Goal: Task Accomplishment & Management: Manage account settings

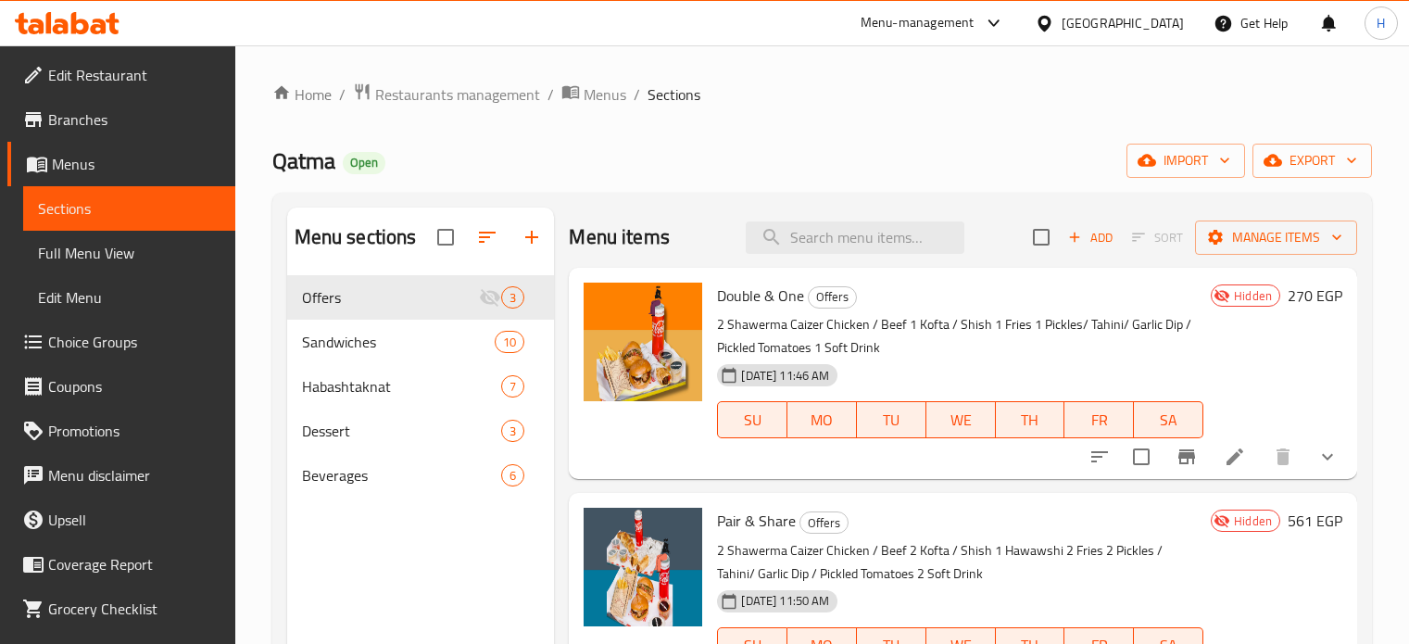
click at [65, 21] on icon at bounding box center [61, 27] width 16 height 16
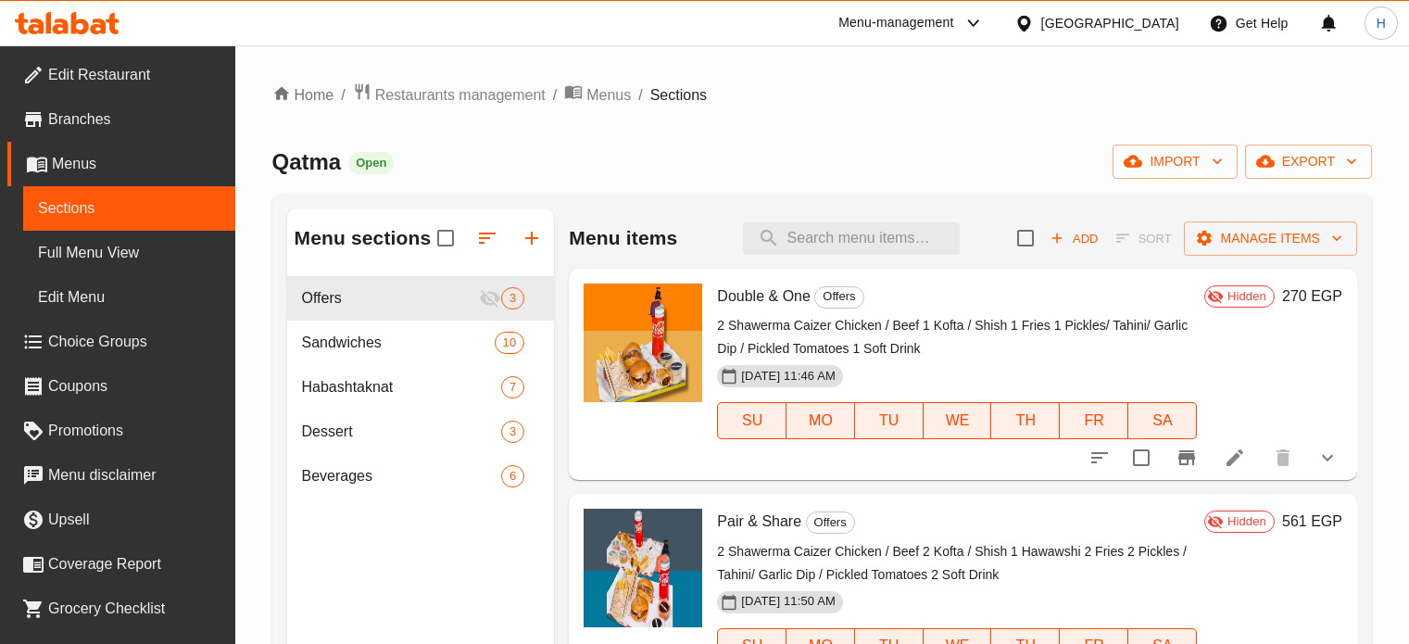
scroll to position [259, 0]
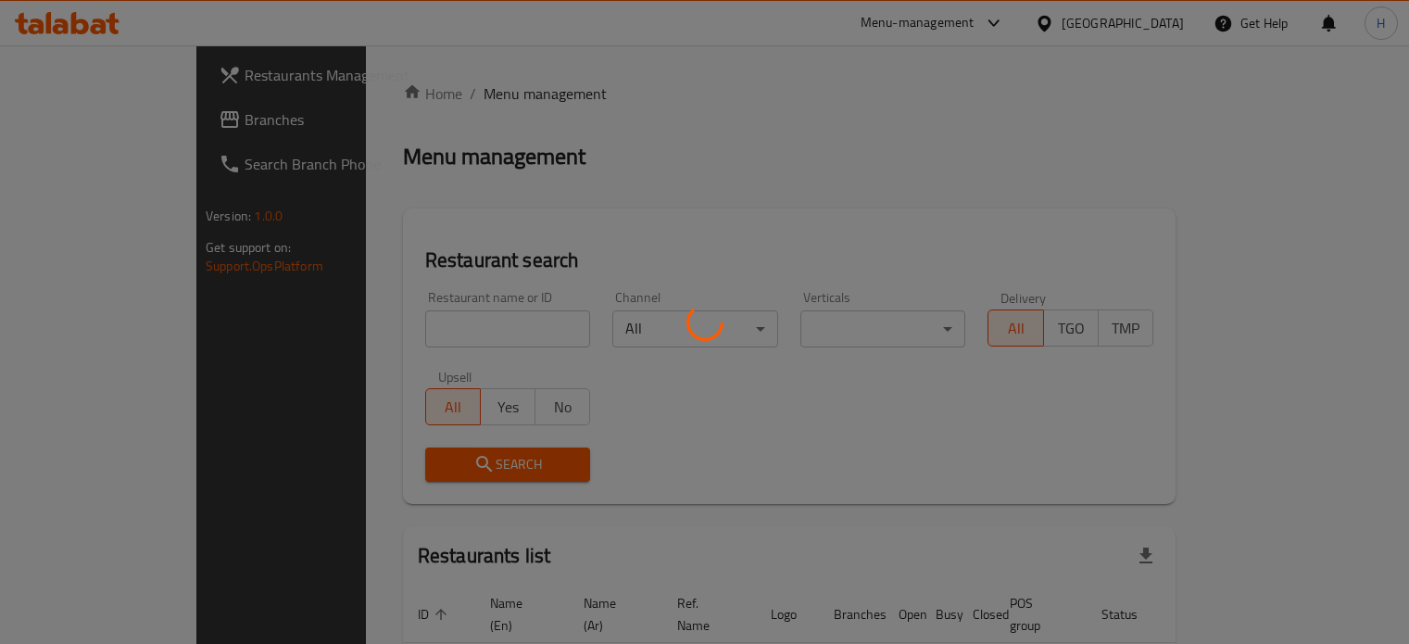
scroll to position [95, 0]
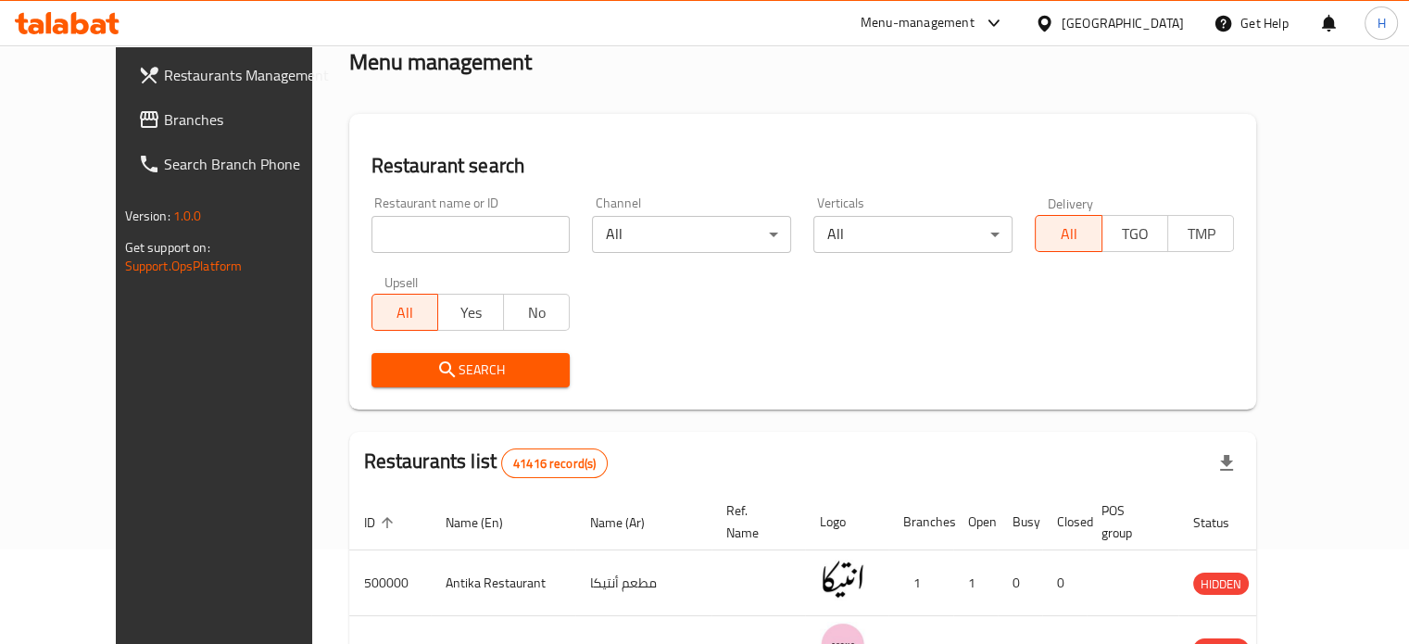
click at [376, 236] on input "search" at bounding box center [471, 234] width 199 height 37
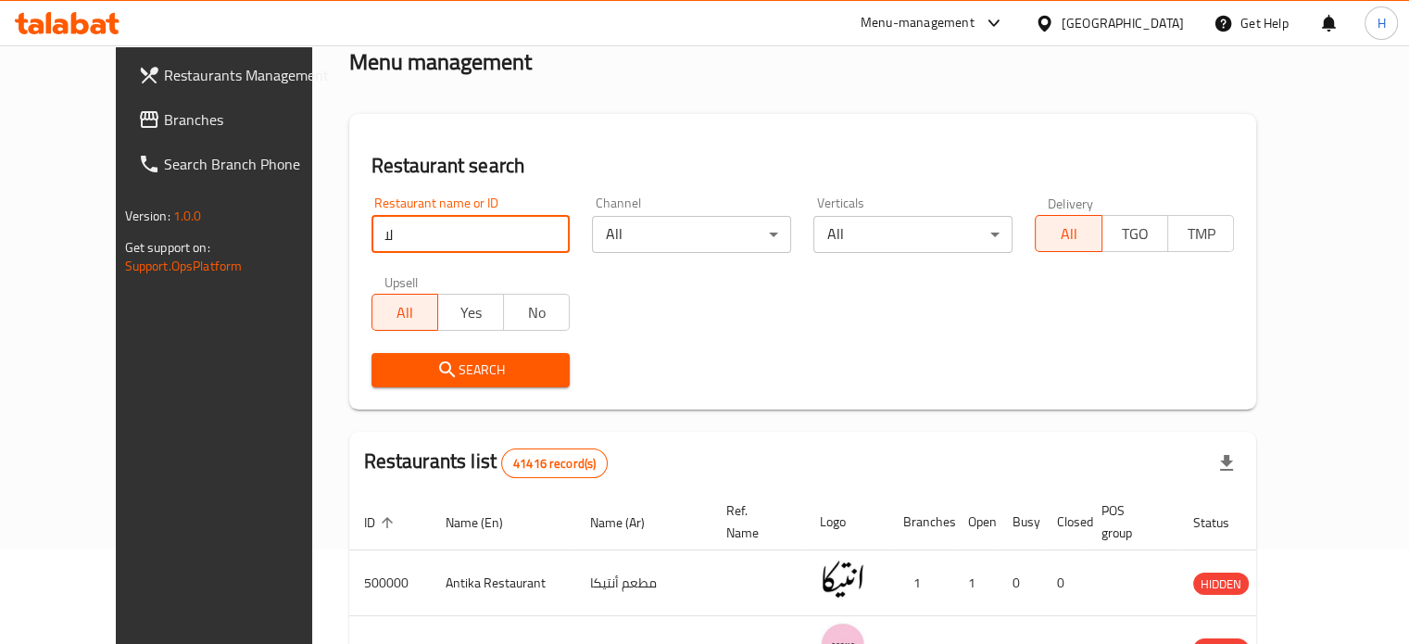
type input "ل"
type input "bubbly waffly"
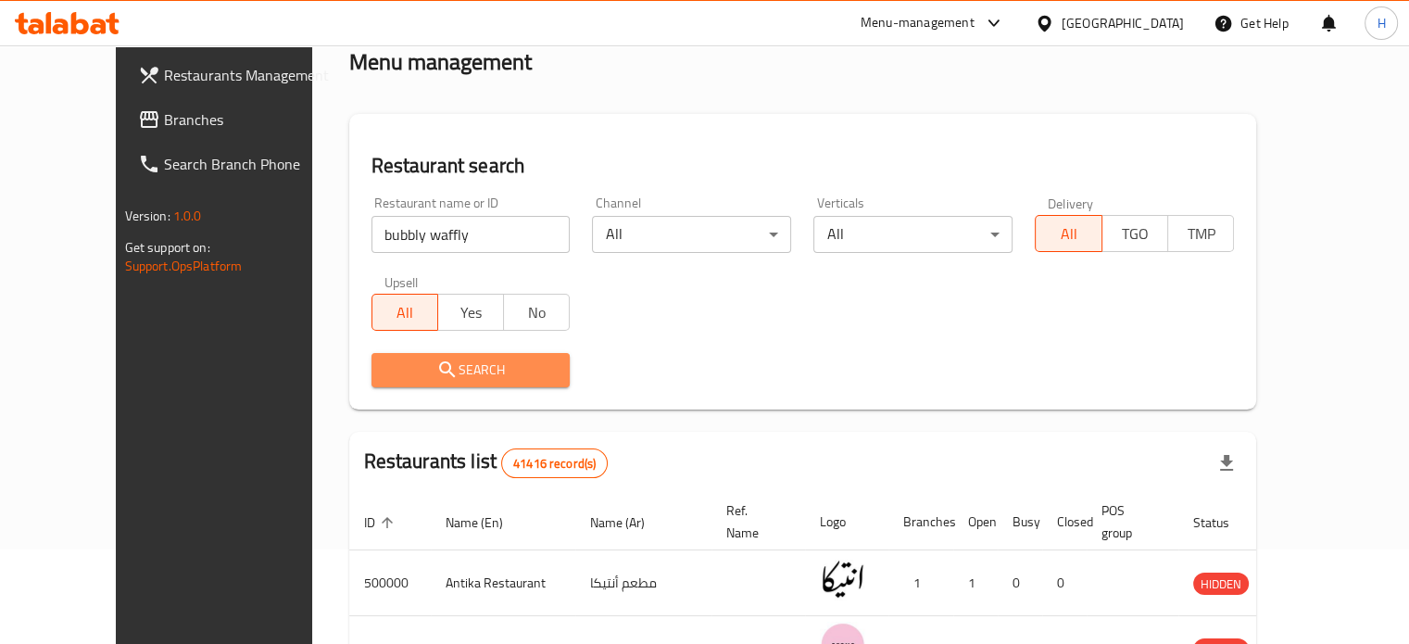
click at [426, 368] on span "Search" at bounding box center [471, 370] width 170 height 23
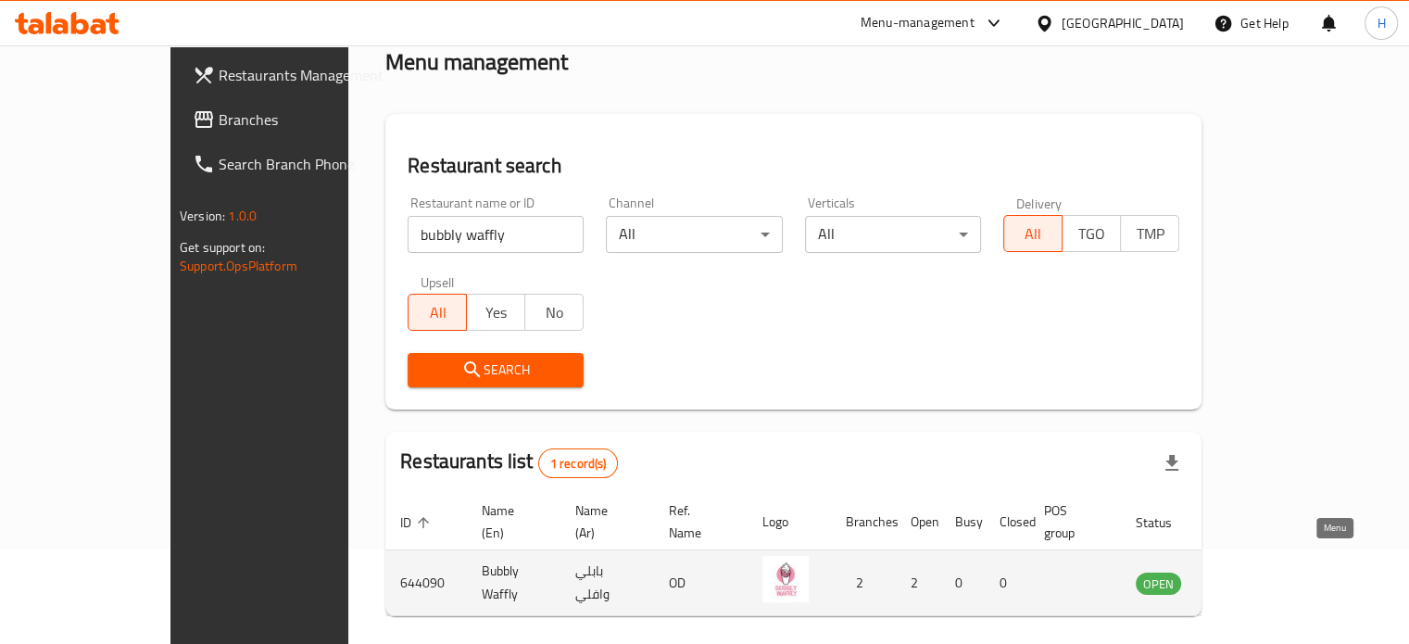
click at [1254, 576] on icon "enhanced table" at bounding box center [1244, 584] width 20 height 16
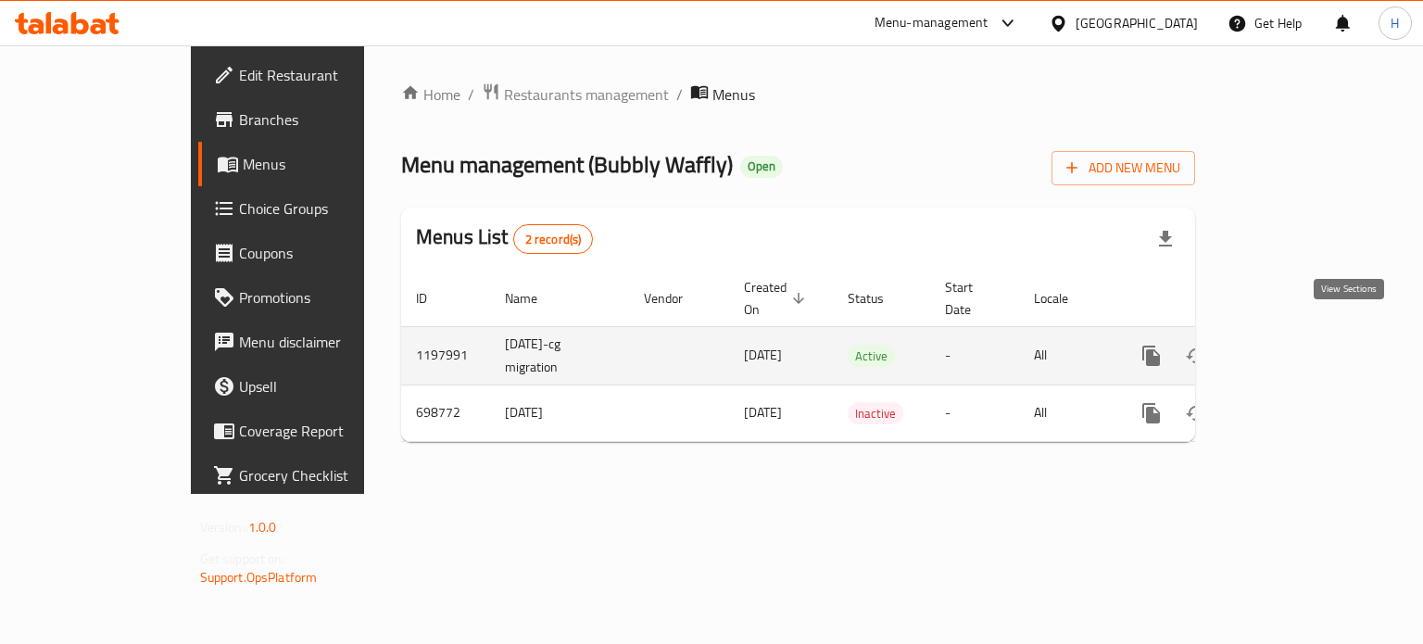
click at [1307, 335] on link "enhanced table" at bounding box center [1285, 356] width 44 height 44
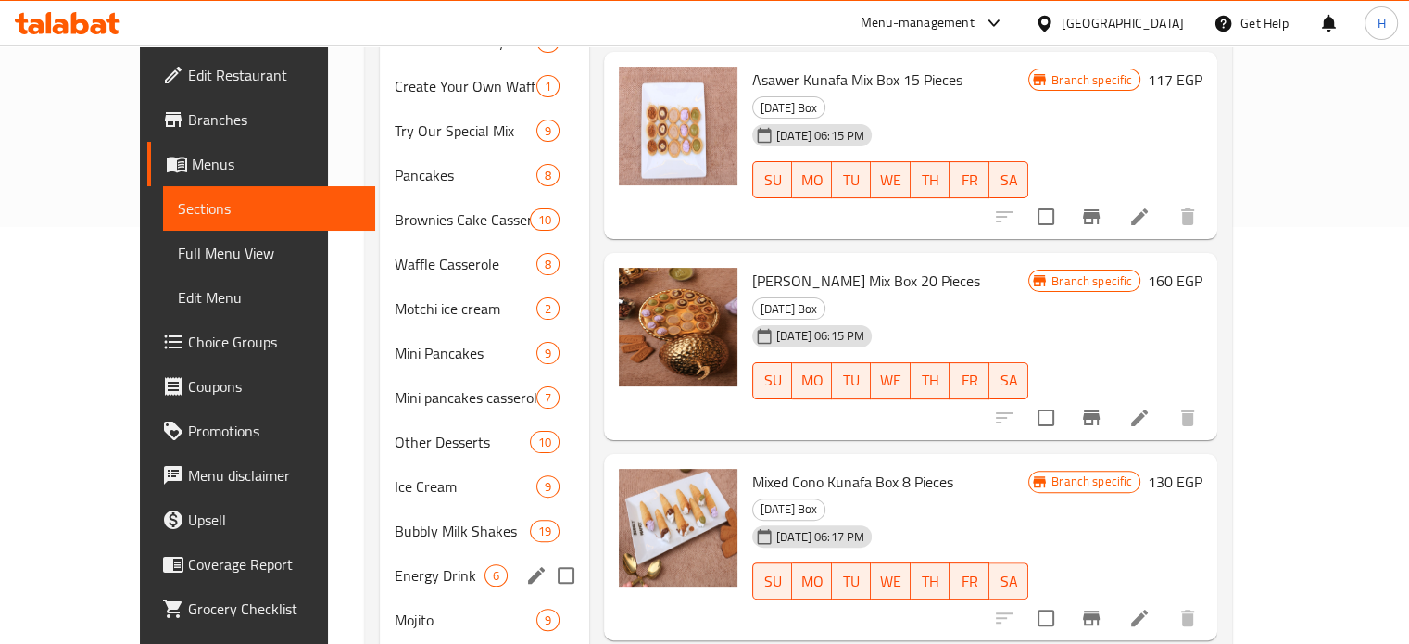
scroll to position [349, 0]
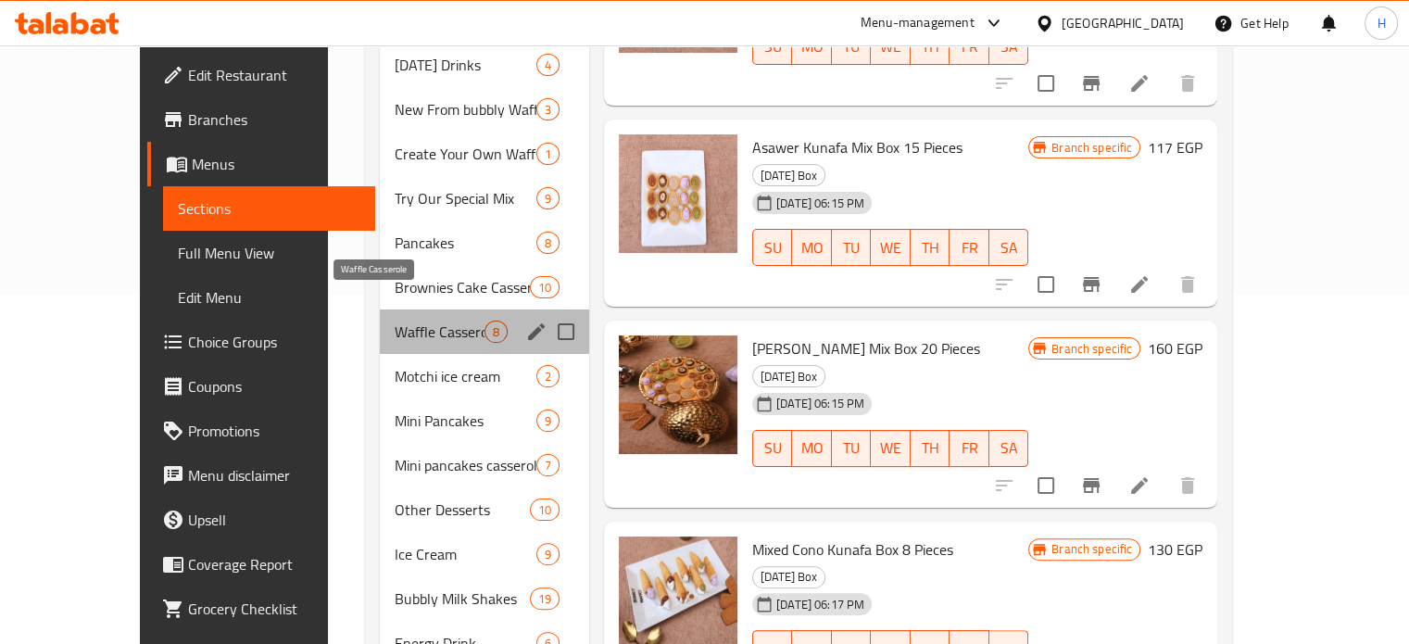
click at [395, 321] on span "Waffle Casserole" at bounding box center [440, 332] width 90 height 22
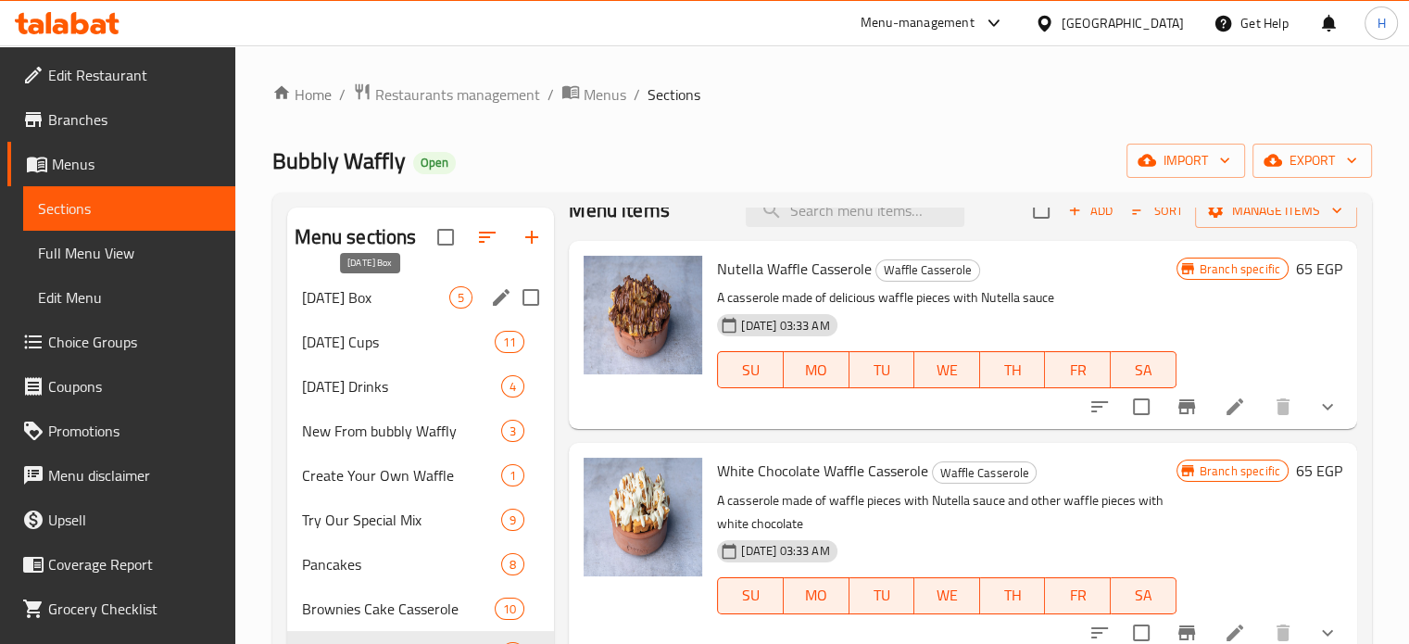
click at [350, 296] on span "[DATE] Box" at bounding box center [376, 297] width 148 height 22
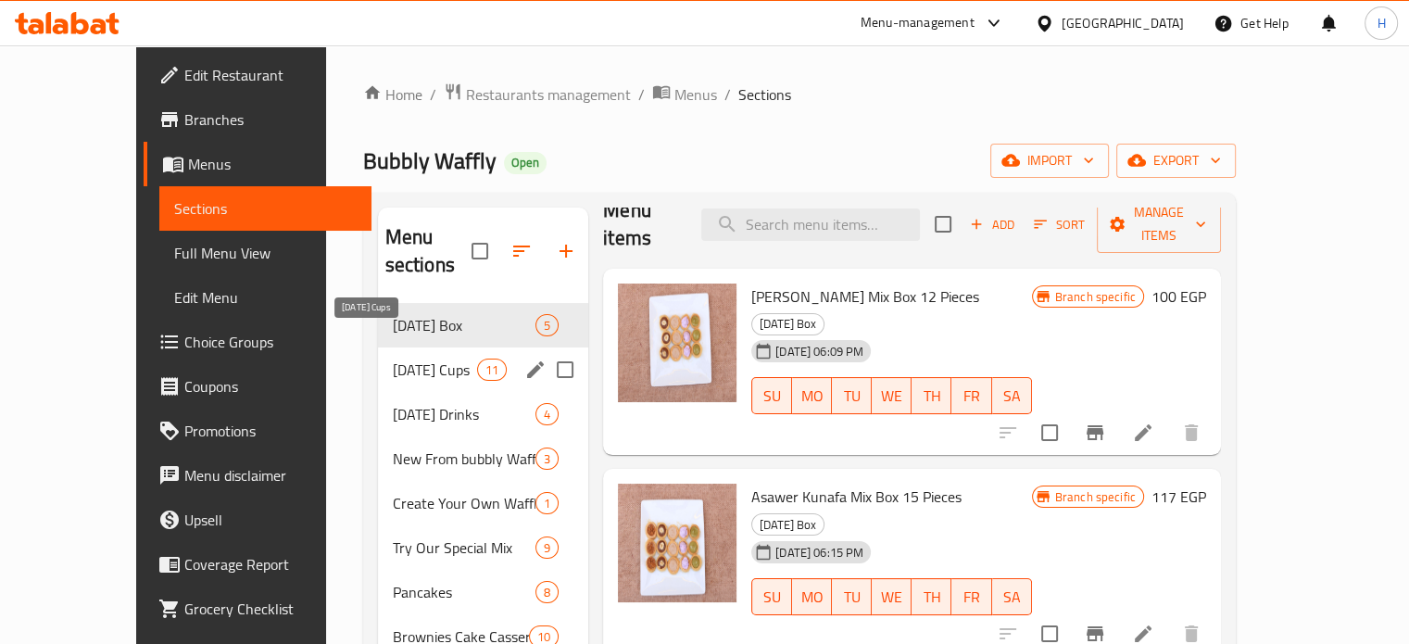
click at [393, 359] on span "[DATE] Cups" at bounding box center [435, 370] width 84 height 22
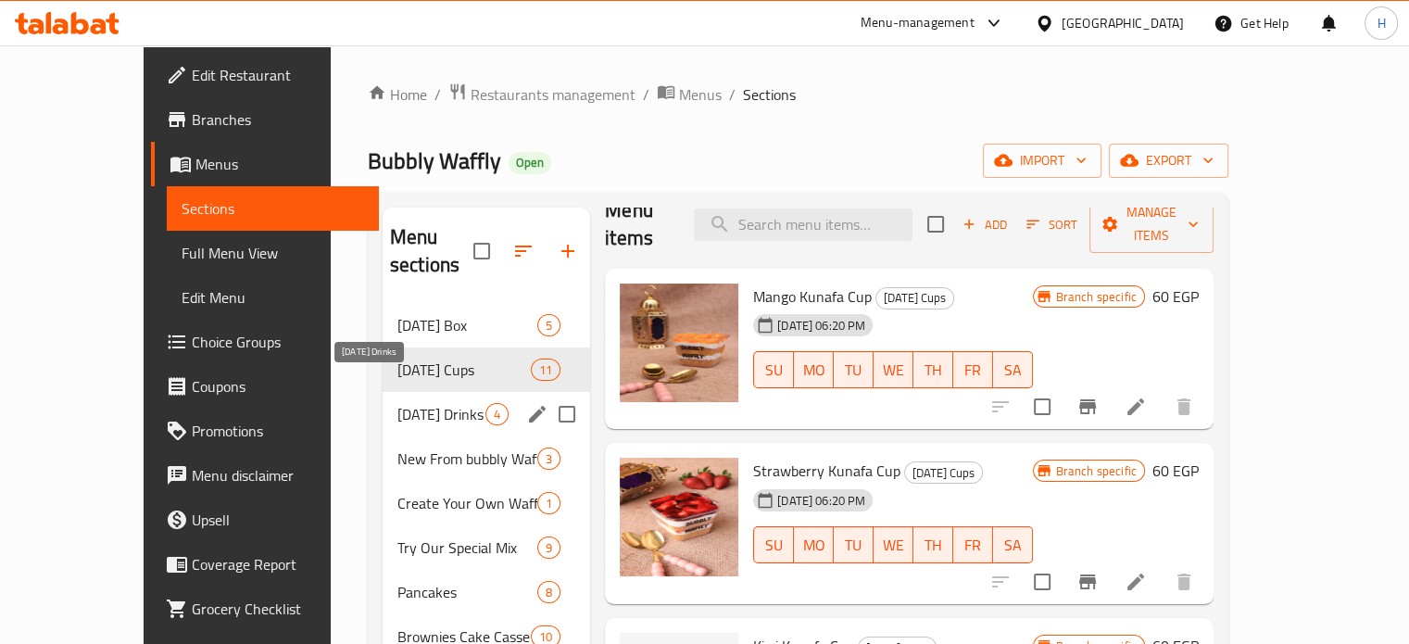
click at [397, 403] on span "[DATE] Drinks" at bounding box center [441, 414] width 88 height 22
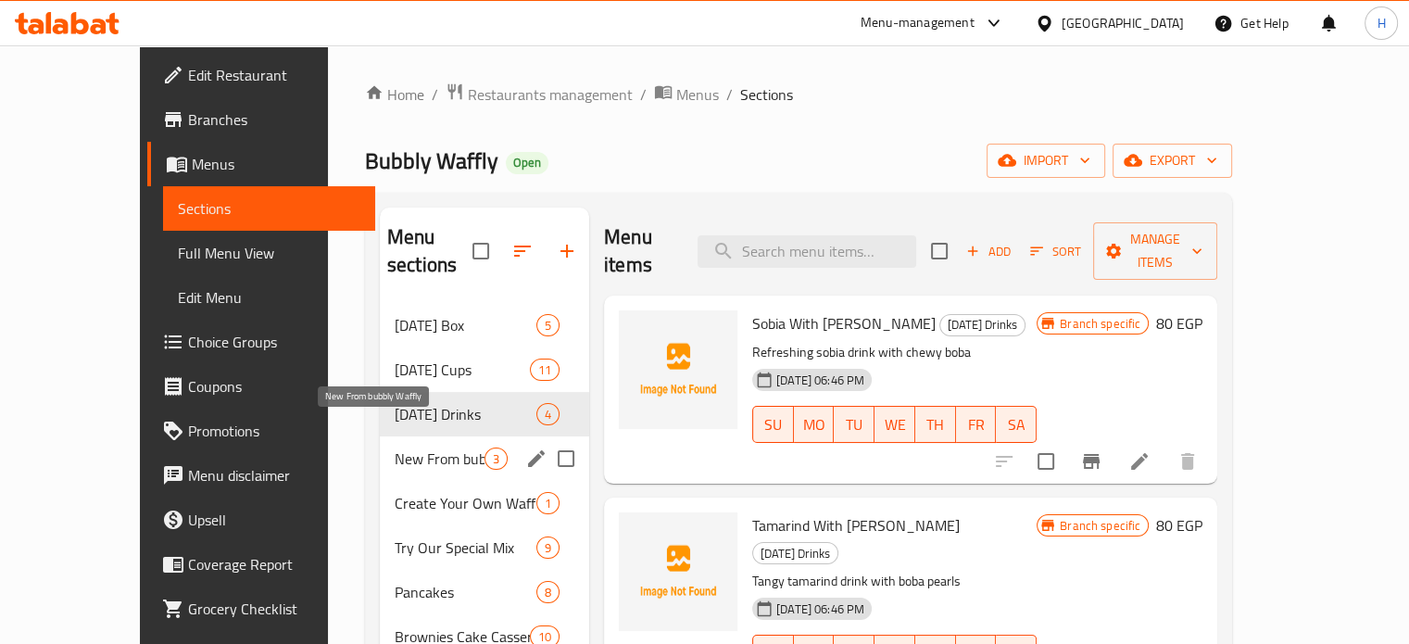
click at [395, 447] on span "New From bubbly Waffly" at bounding box center [440, 458] width 90 height 22
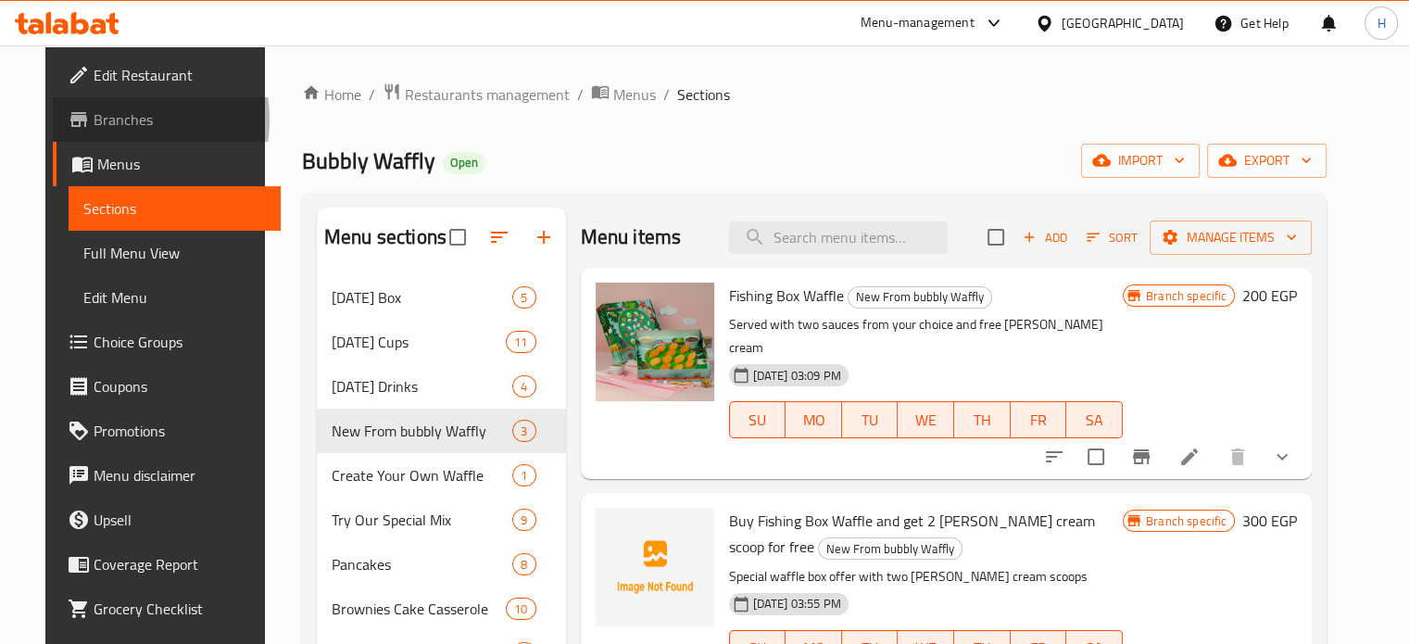
click at [94, 120] on span "Branches" at bounding box center [180, 119] width 172 height 22
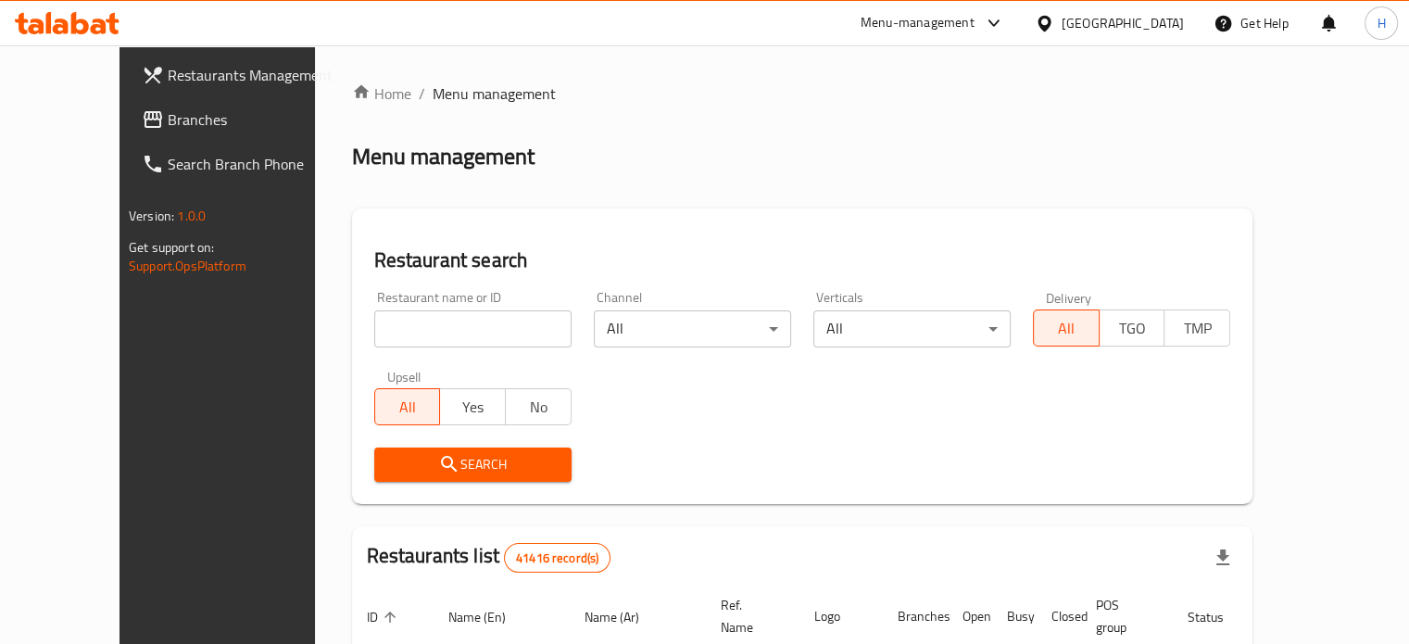
click at [396, 325] on input "search" at bounding box center [472, 328] width 197 height 37
type input "bubbly waffly"
click at [404, 449] on button "Search" at bounding box center [472, 464] width 197 height 34
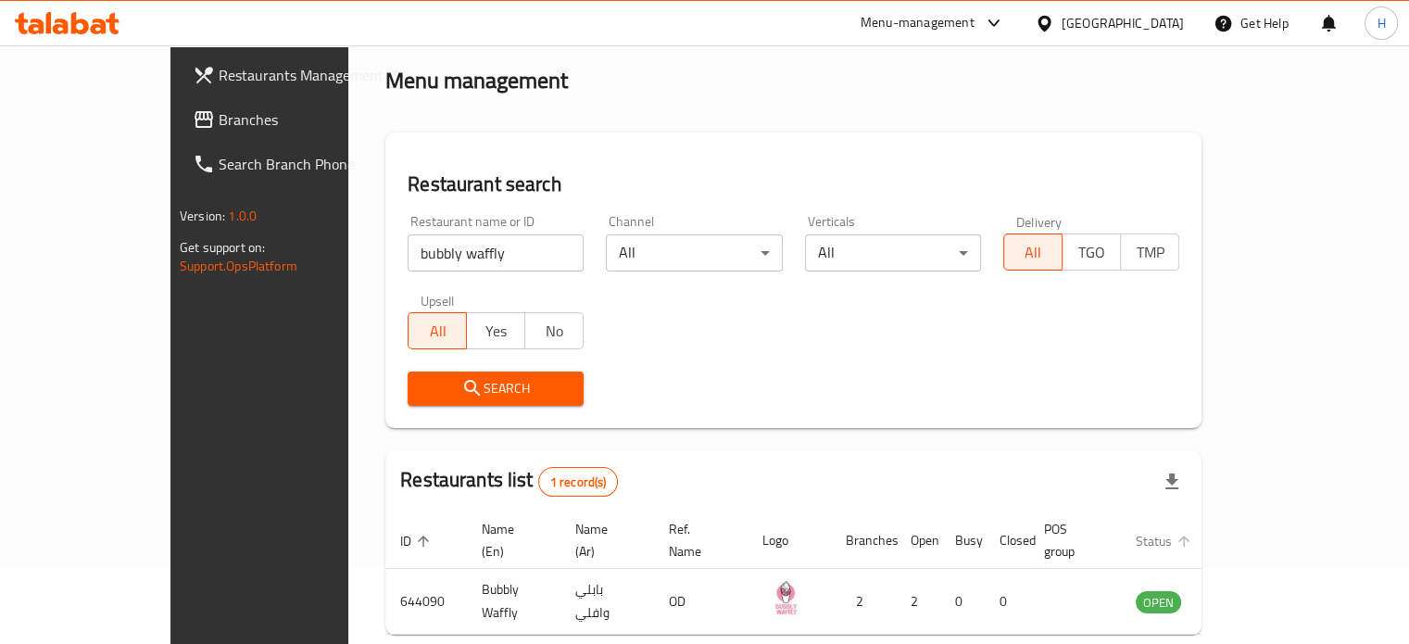
scroll to position [145, 0]
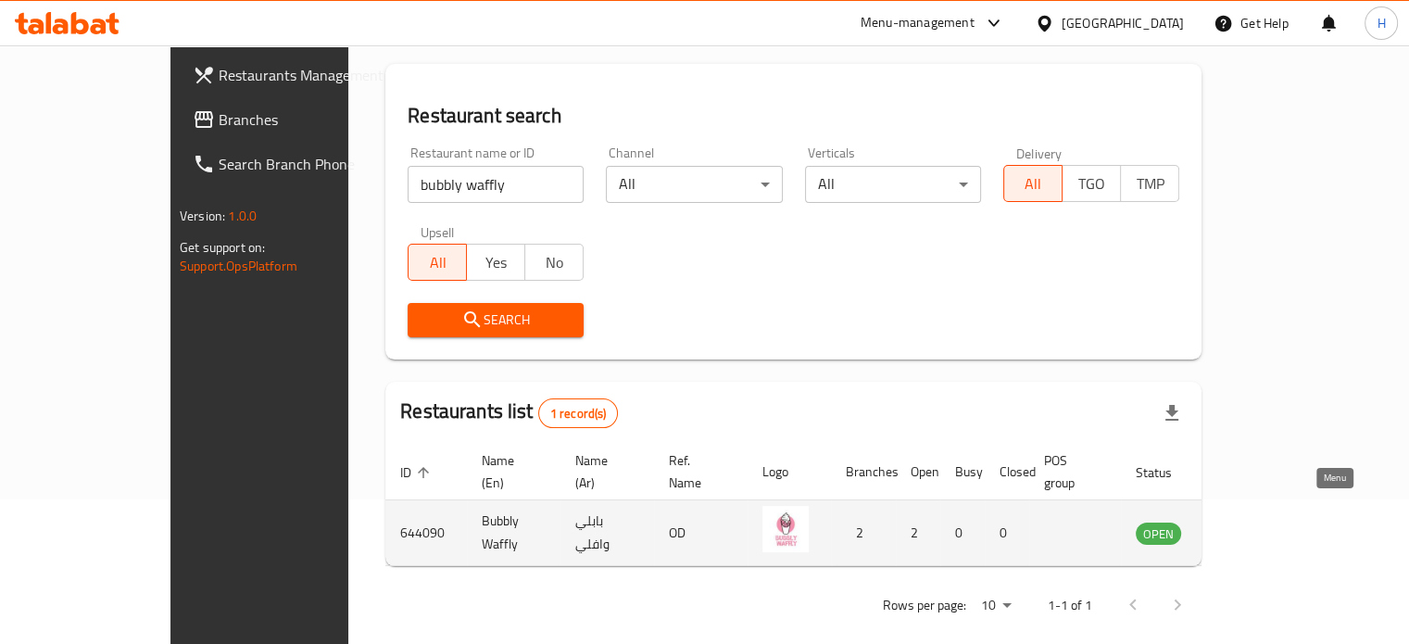
click at [1255, 522] on icon "enhanced table" at bounding box center [1244, 533] width 22 height 22
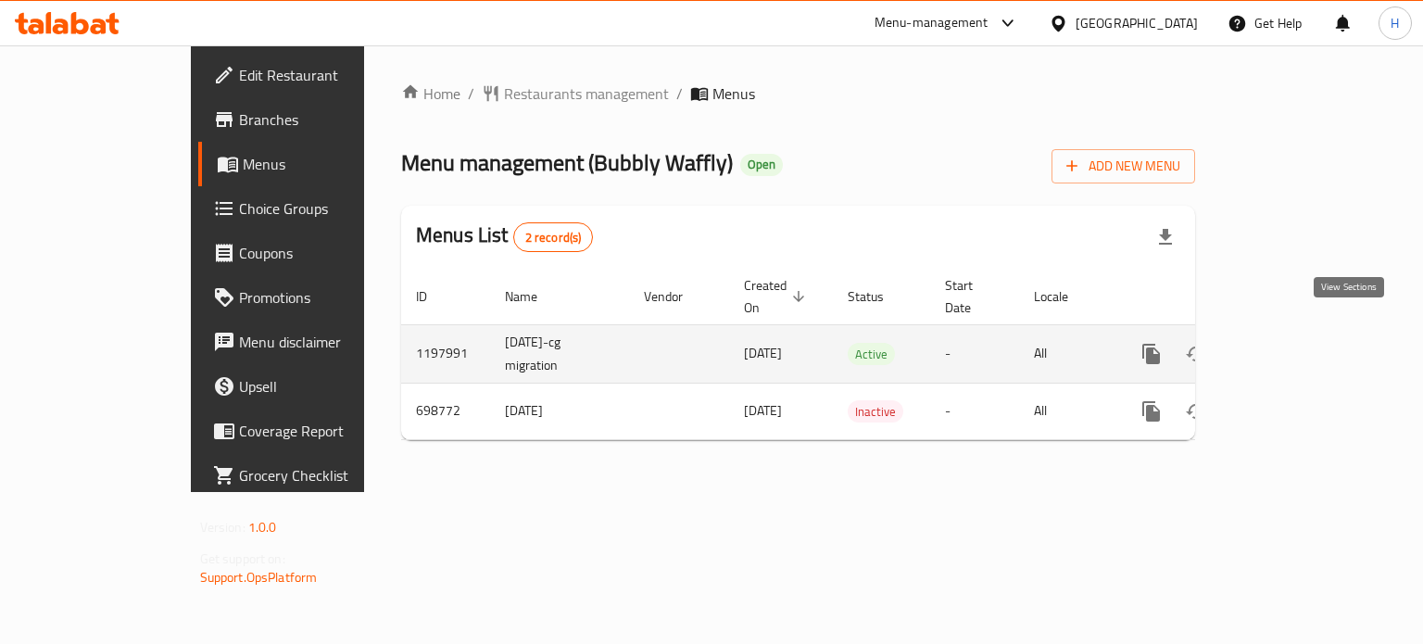
click at [1296, 343] on icon "enhanced table" at bounding box center [1285, 354] width 22 height 22
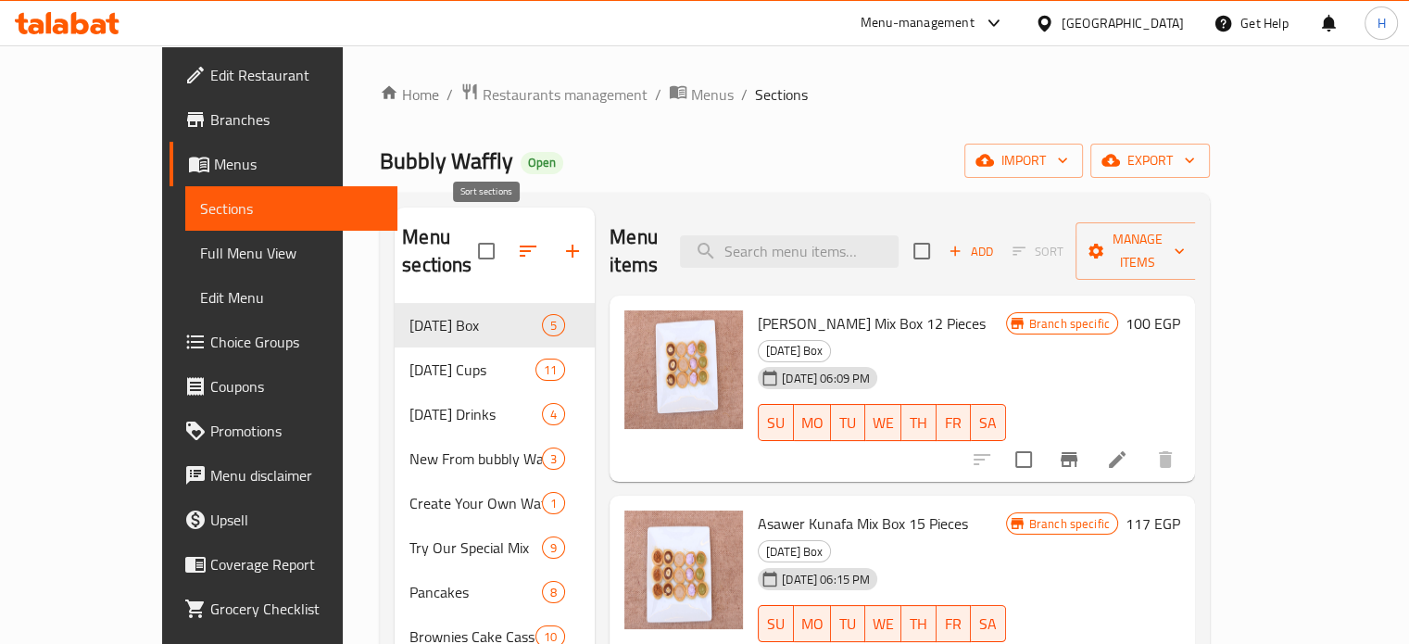
click at [517, 243] on icon "button" at bounding box center [528, 251] width 22 height 22
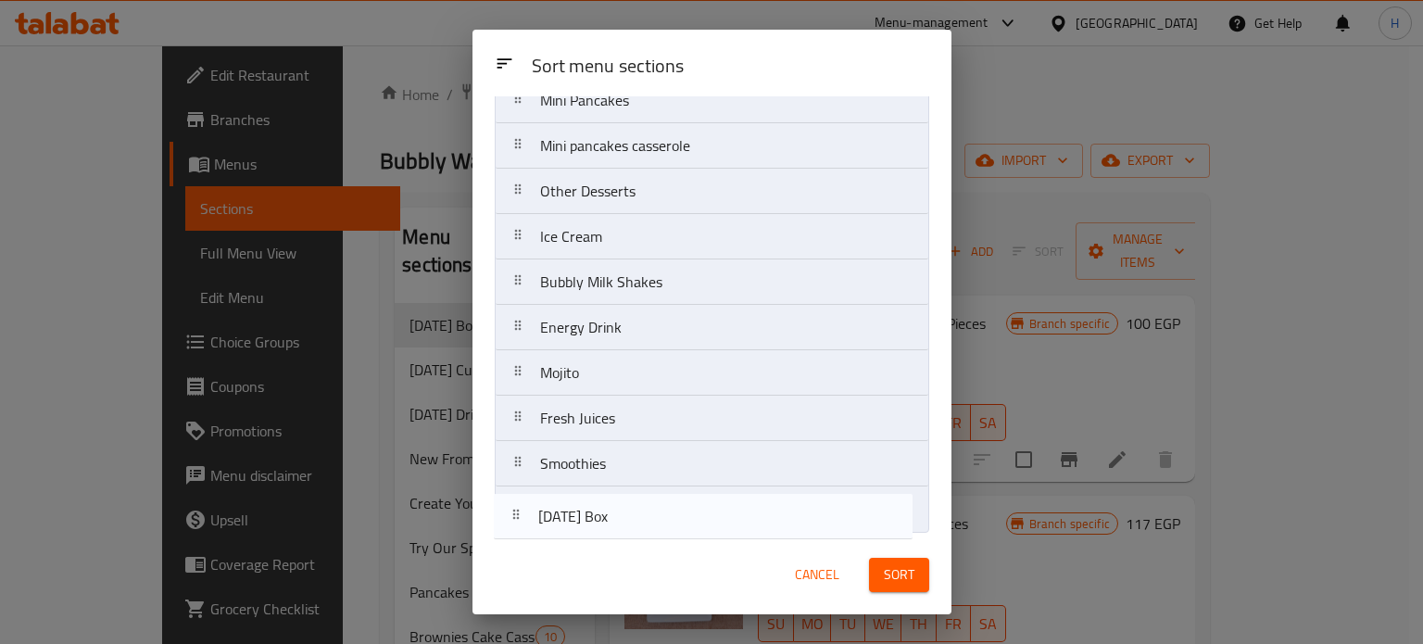
drag, startPoint x: 586, startPoint y: 178, endPoint x: 586, endPoint y: 526, distance: 348.4
click at [586, 526] on nav "Ramadan Box Ramadan Cups Ramadan Drinks New From bubbly Waffly Create Your Own …" at bounding box center [712, 100] width 435 height 864
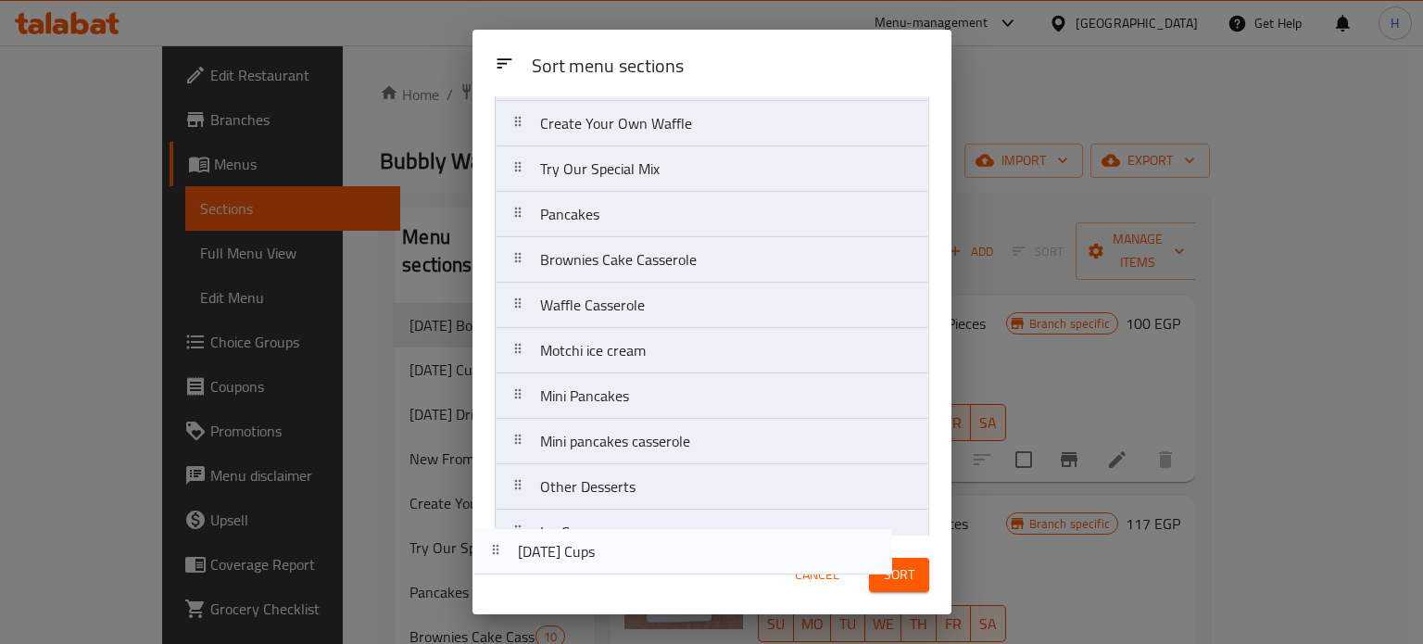
scroll to position [481, 0]
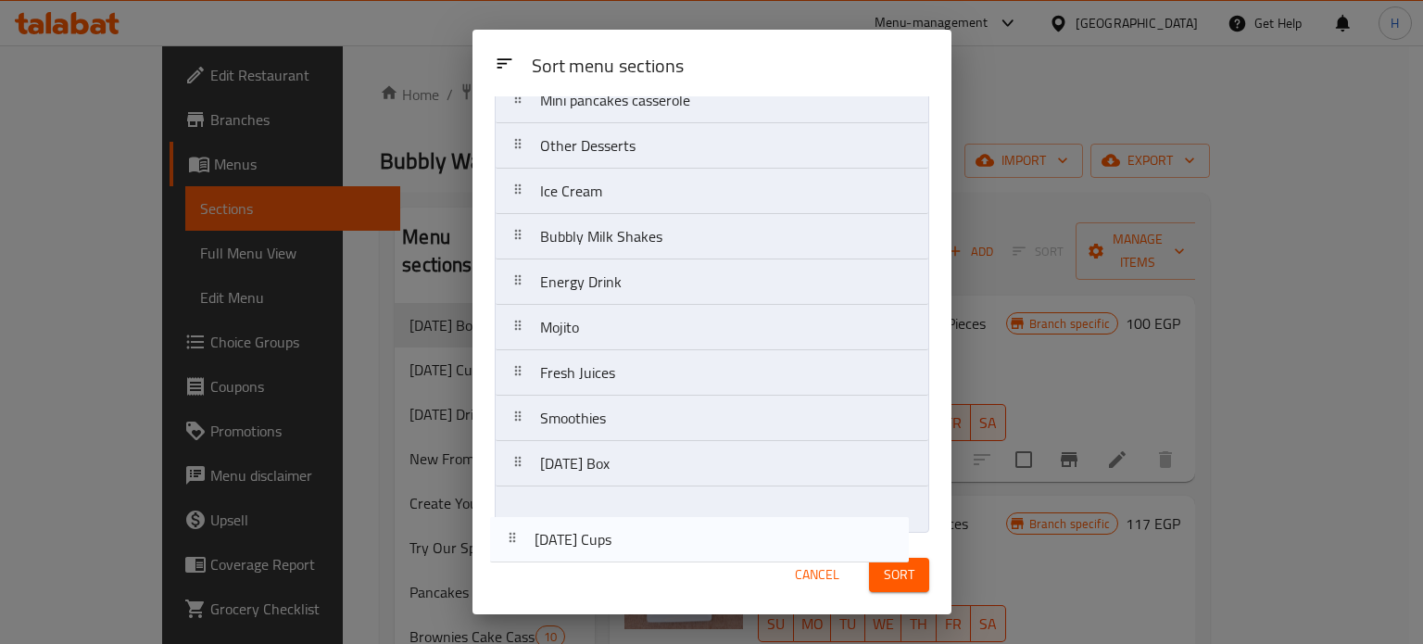
drag, startPoint x: 592, startPoint y: 166, endPoint x: 586, endPoint y: 540, distance: 374.4
click at [586, 540] on div "Sort menu sections Sort menu sections Ramadan Cups Ramadan Drinks New From bubb…" at bounding box center [712, 322] width 479 height 585
drag, startPoint x: 594, startPoint y: 174, endPoint x: 596, endPoint y: 541, distance: 366.9
click at [596, 541] on div "Sort menu sections Sort menu sections Ramadan Drinks New From bubbly Waffly Cre…" at bounding box center [712, 322] width 479 height 585
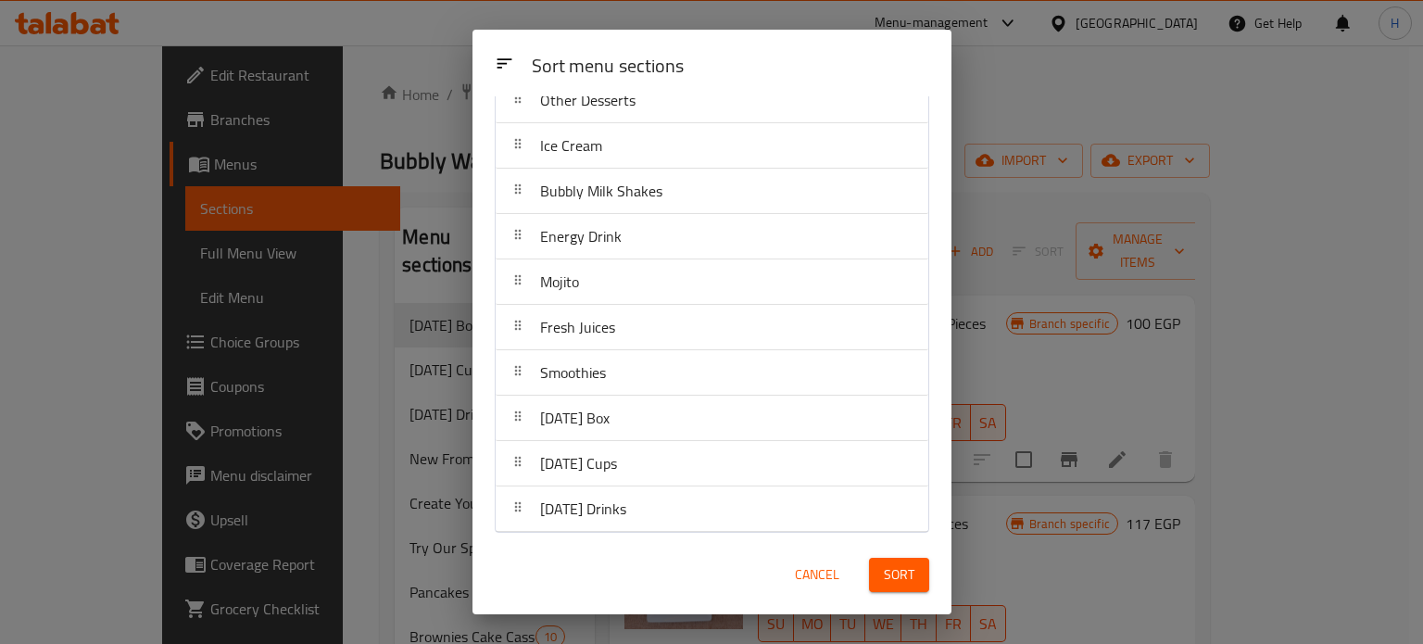
click at [895, 573] on span "Sort" at bounding box center [899, 574] width 31 height 23
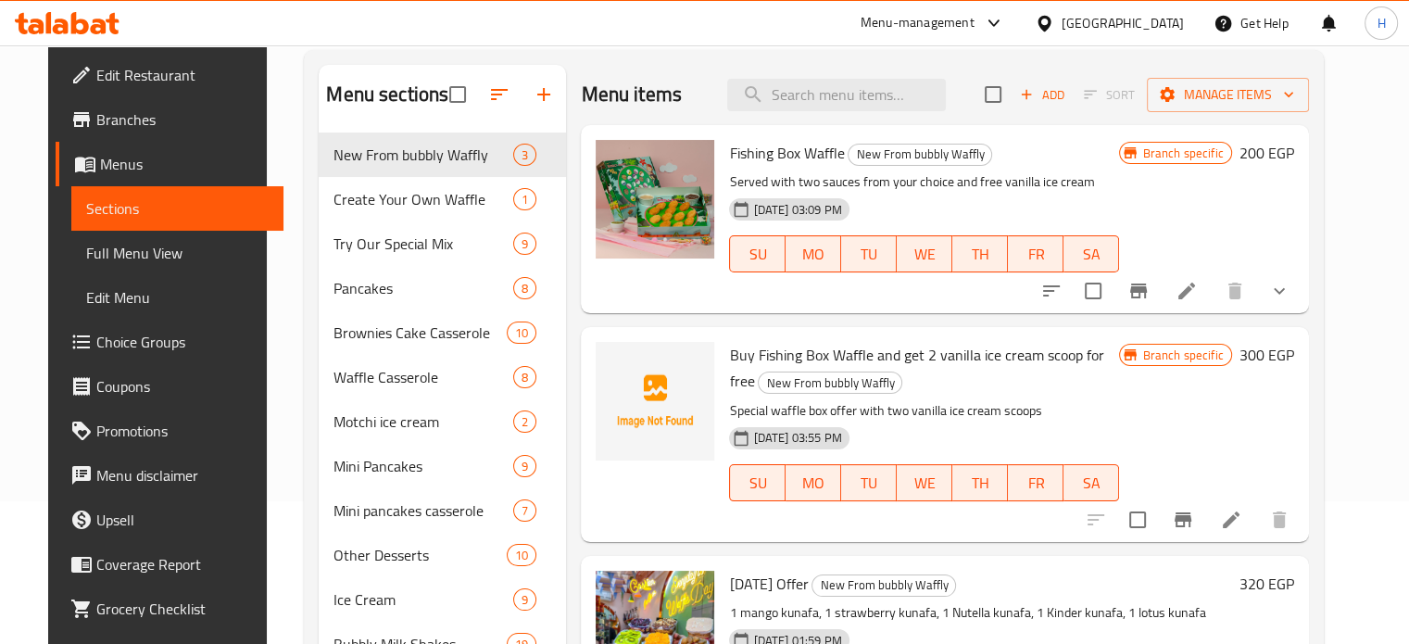
scroll to position [0, 0]
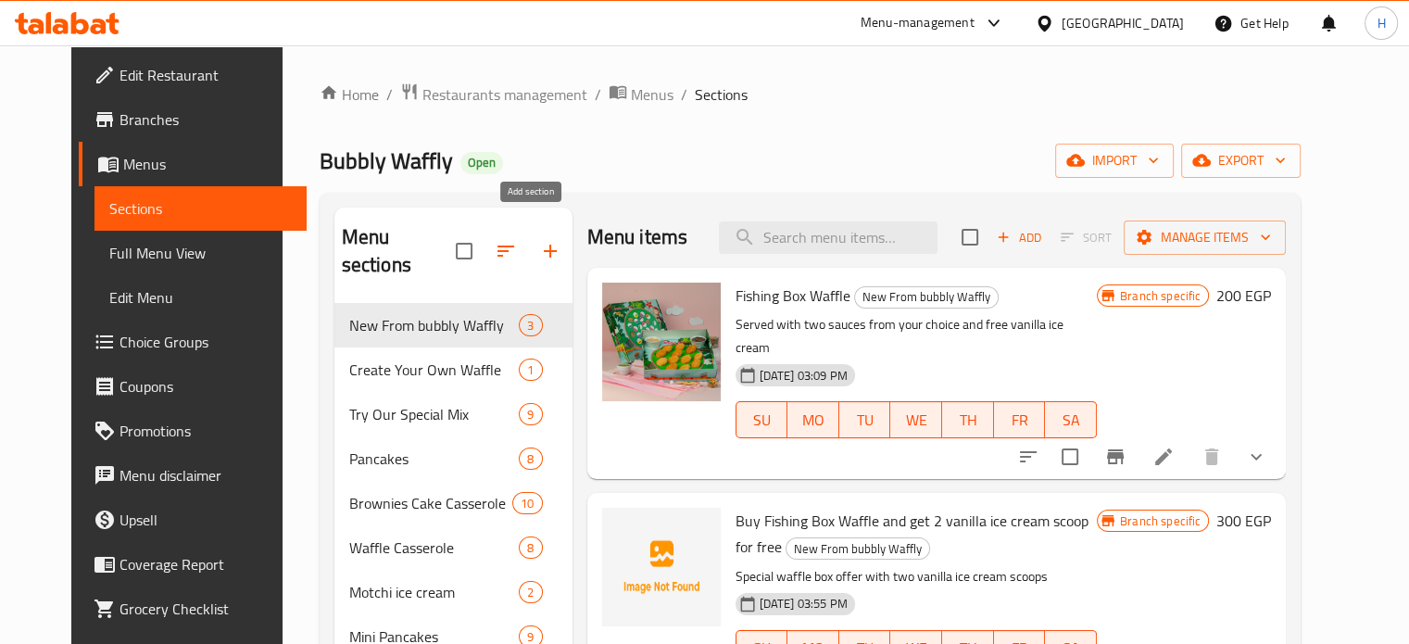
click at [539, 240] on icon "button" at bounding box center [550, 251] width 22 height 22
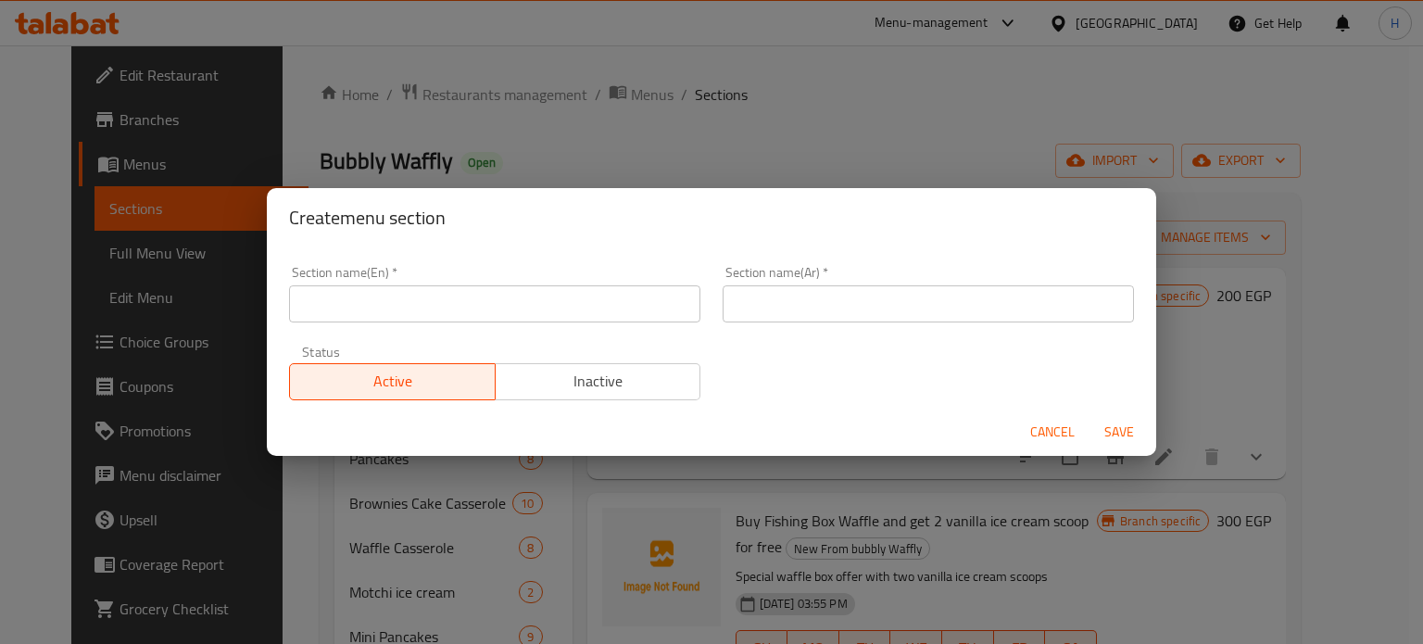
click at [481, 302] on input "text" at bounding box center [494, 303] width 411 height 37
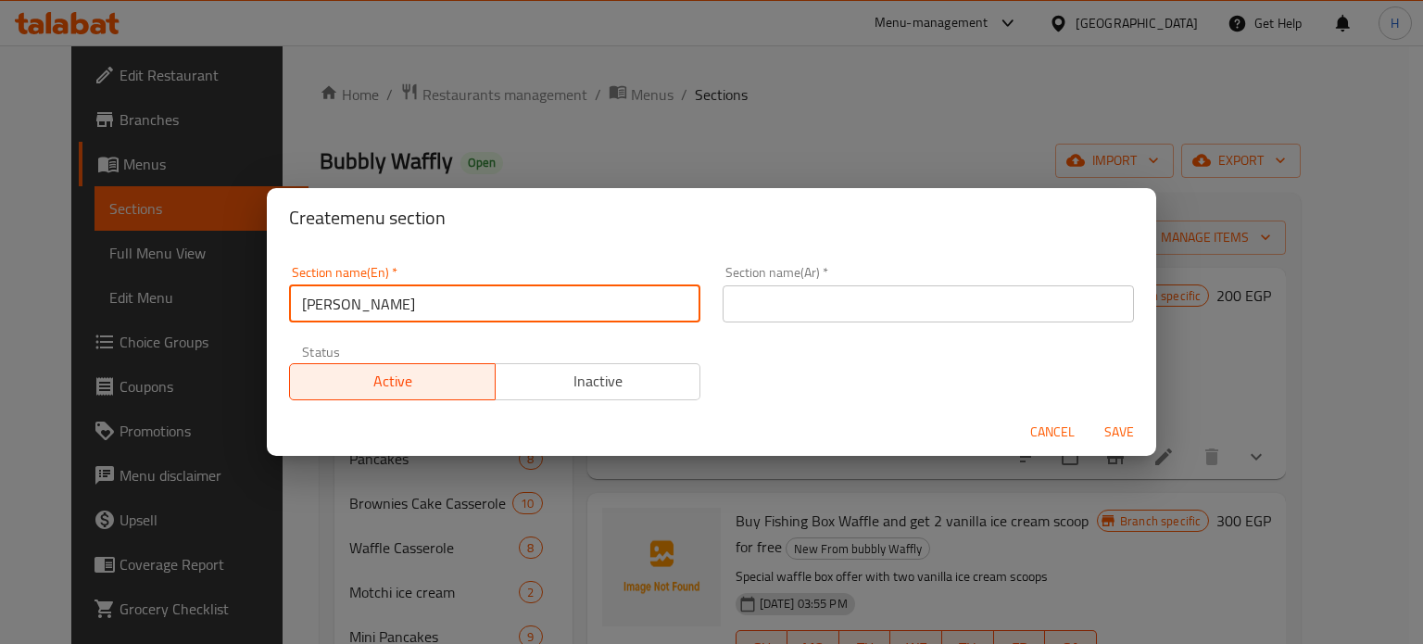
type input "[PERSON_NAME]"
click at [803, 318] on input "text" at bounding box center [928, 303] width 411 height 37
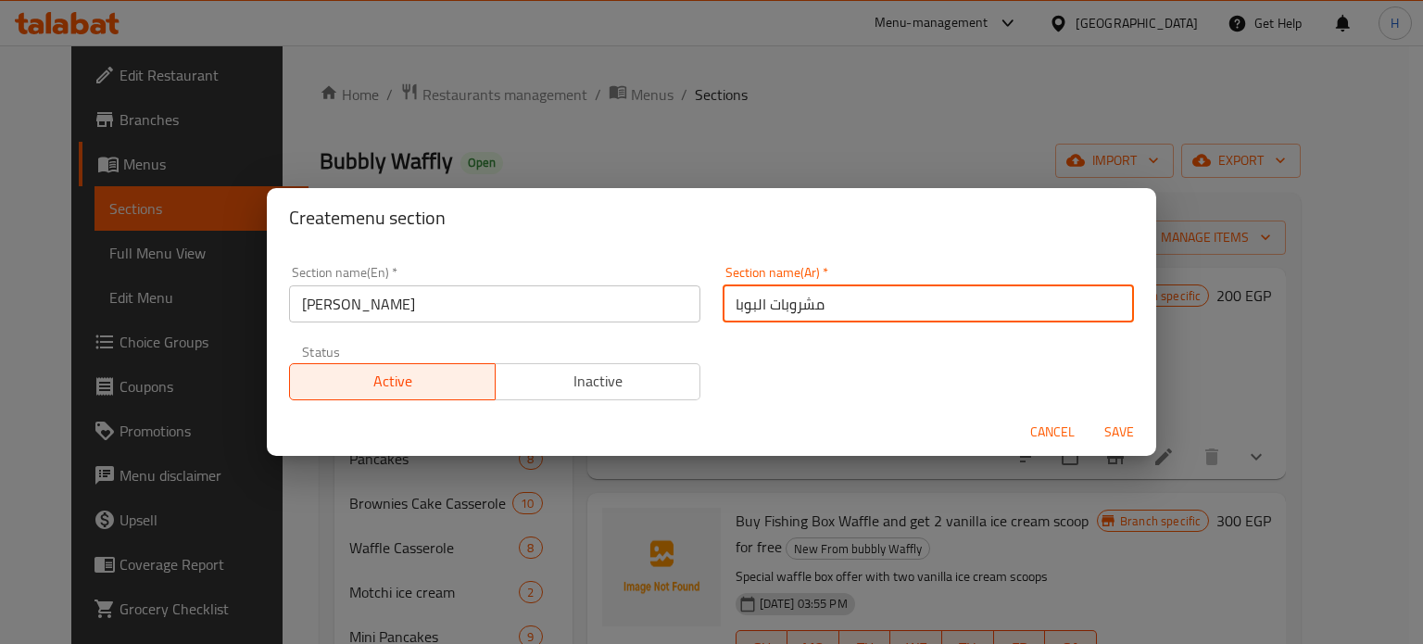
type input "مشروبات البوبا"
click at [523, 373] on span "Inactive" at bounding box center [598, 381] width 191 height 27
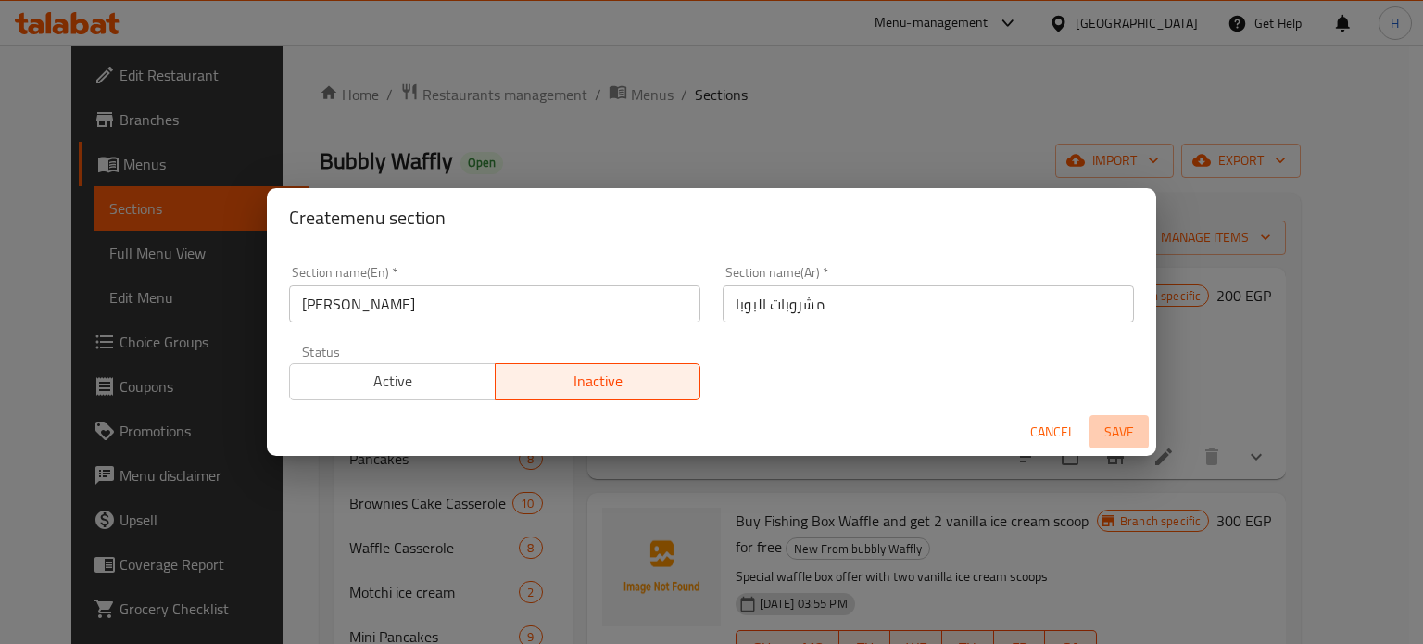
click at [1122, 428] on span "Save" at bounding box center [1119, 432] width 44 height 23
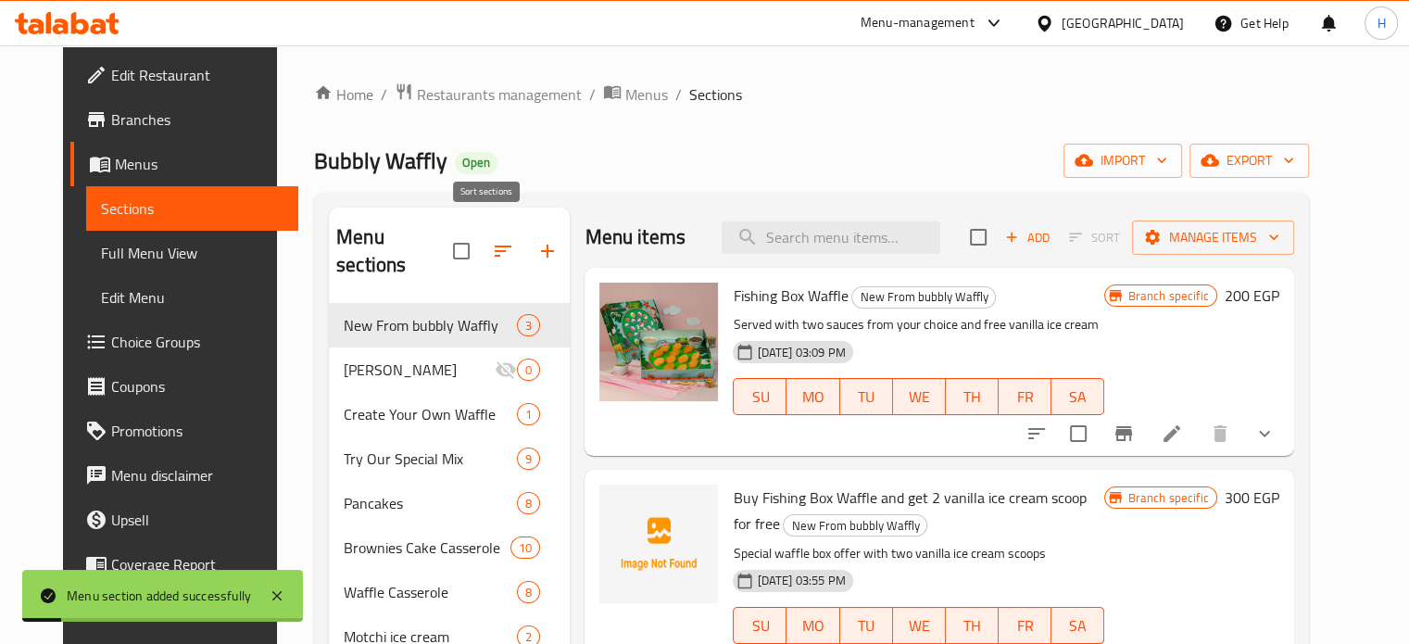
click at [492, 240] on icon "button" at bounding box center [503, 251] width 22 height 22
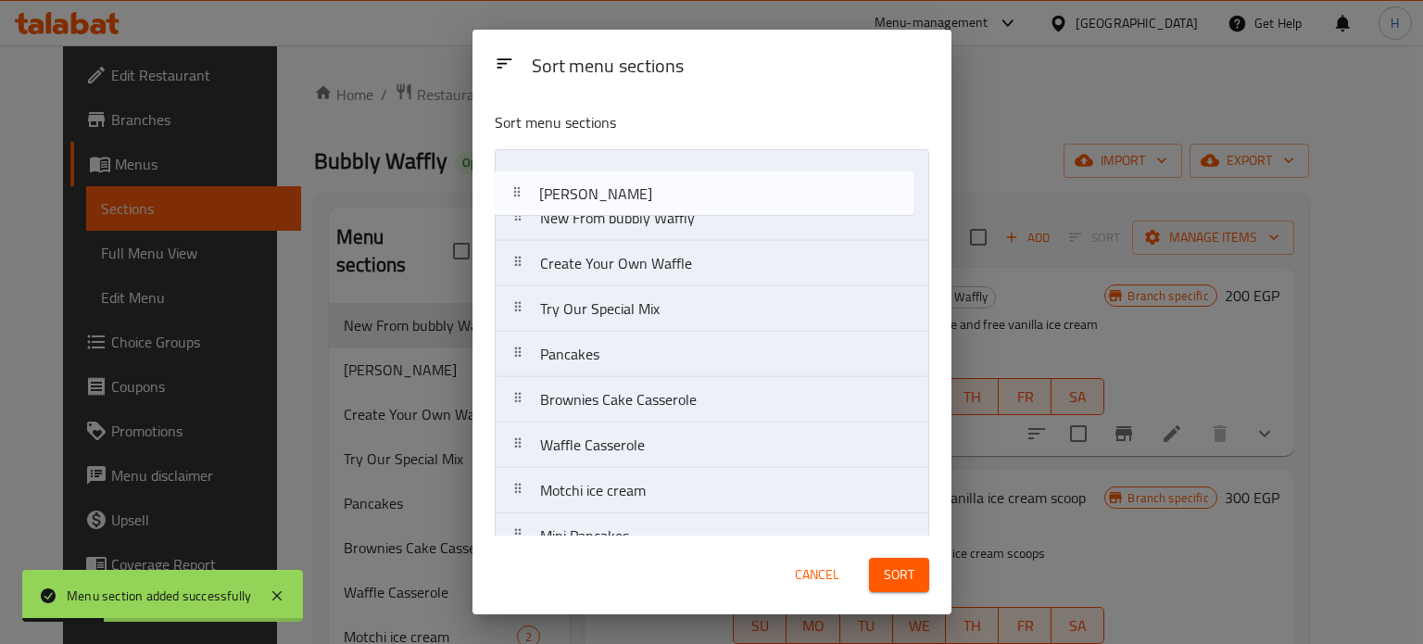
drag, startPoint x: 559, startPoint y: 224, endPoint x: 560, endPoint y: 195, distance: 28.7
click at [560, 195] on nav "New From bubbly Waffly Boba Drinks Create Your Own Waffle Try Our Special Mix P…" at bounding box center [712, 604] width 435 height 910
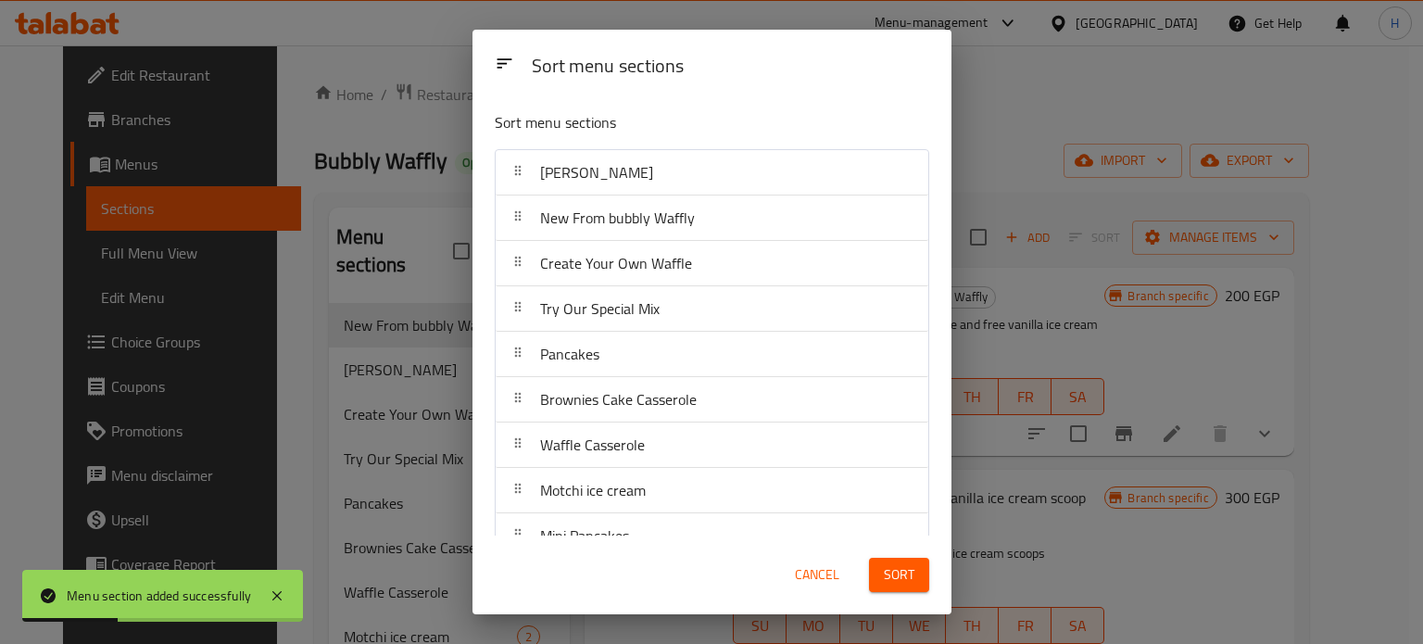
click at [904, 580] on span "Sort" at bounding box center [899, 574] width 31 height 23
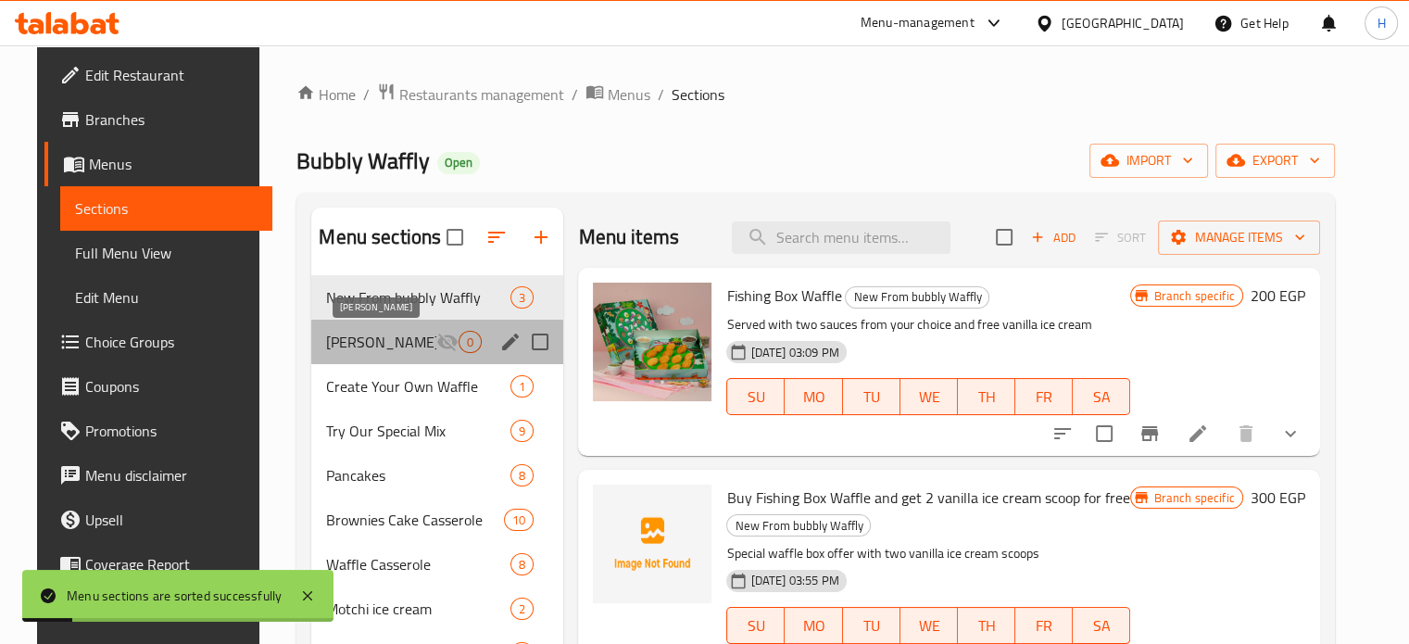
click at [357, 333] on span "[PERSON_NAME]" at bounding box center [381, 342] width 110 height 22
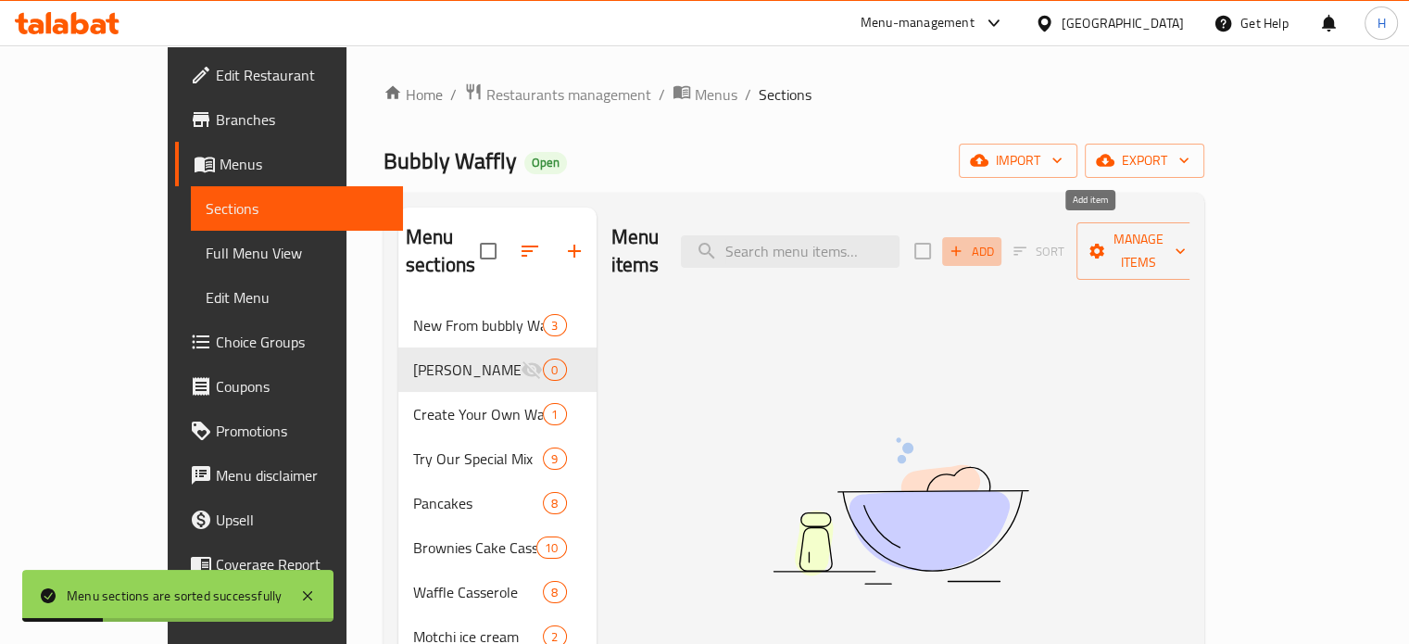
click at [997, 241] on span "Add" at bounding box center [972, 251] width 50 height 21
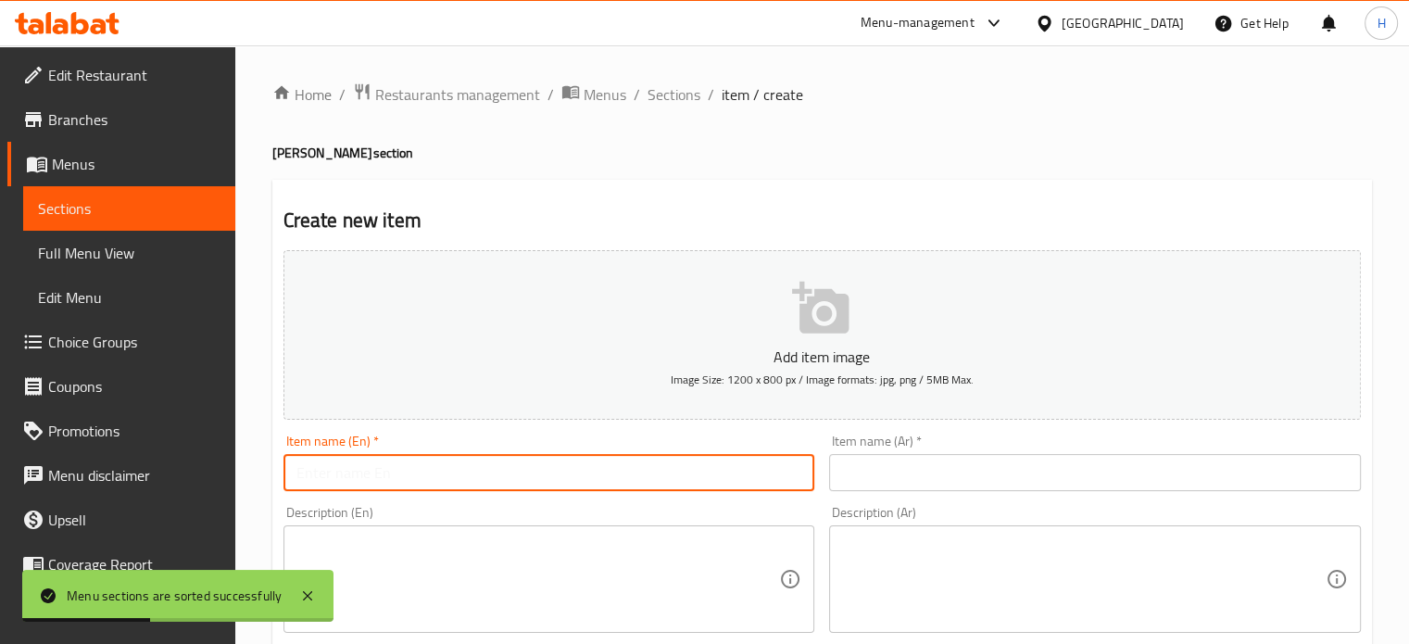
click at [402, 471] on input "text" at bounding box center [550, 472] width 532 height 37
type input "ٍ"
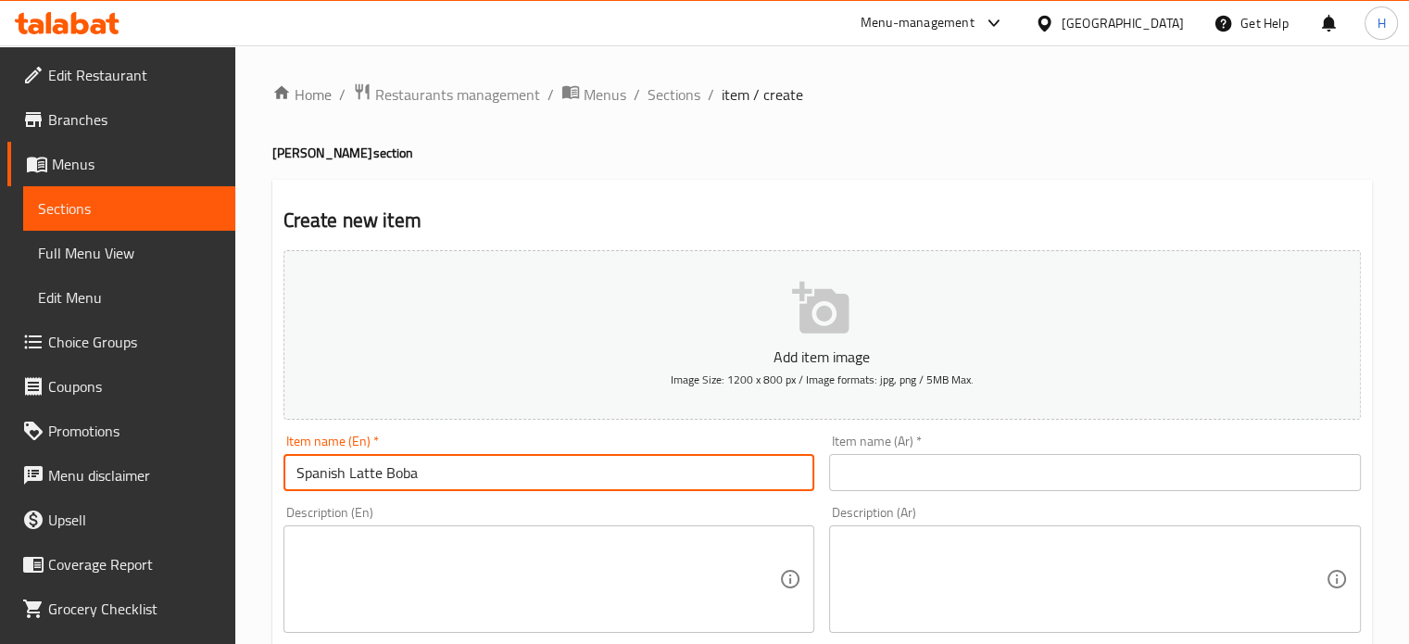
type input "Spanish Latte Boba"
click at [893, 474] on input "text" at bounding box center [1095, 472] width 532 height 37
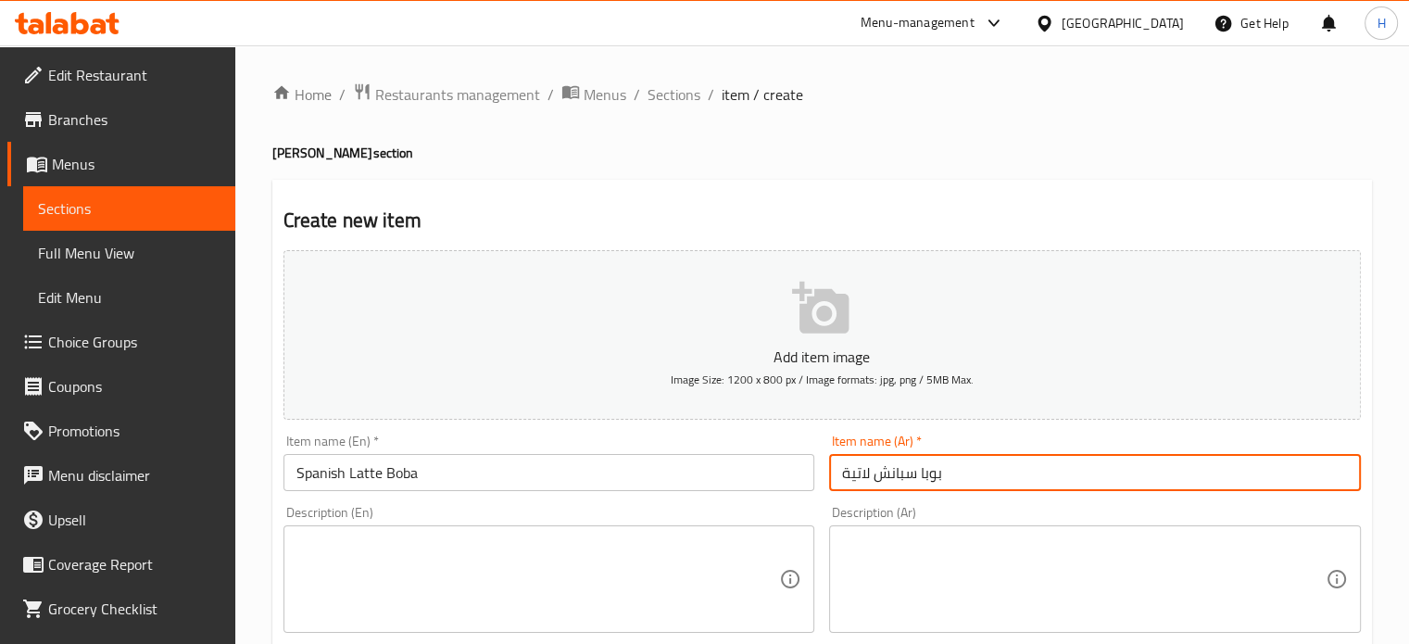
type input "بوبا سبانش لاتية"
click at [418, 567] on textarea at bounding box center [538, 580] width 484 height 88
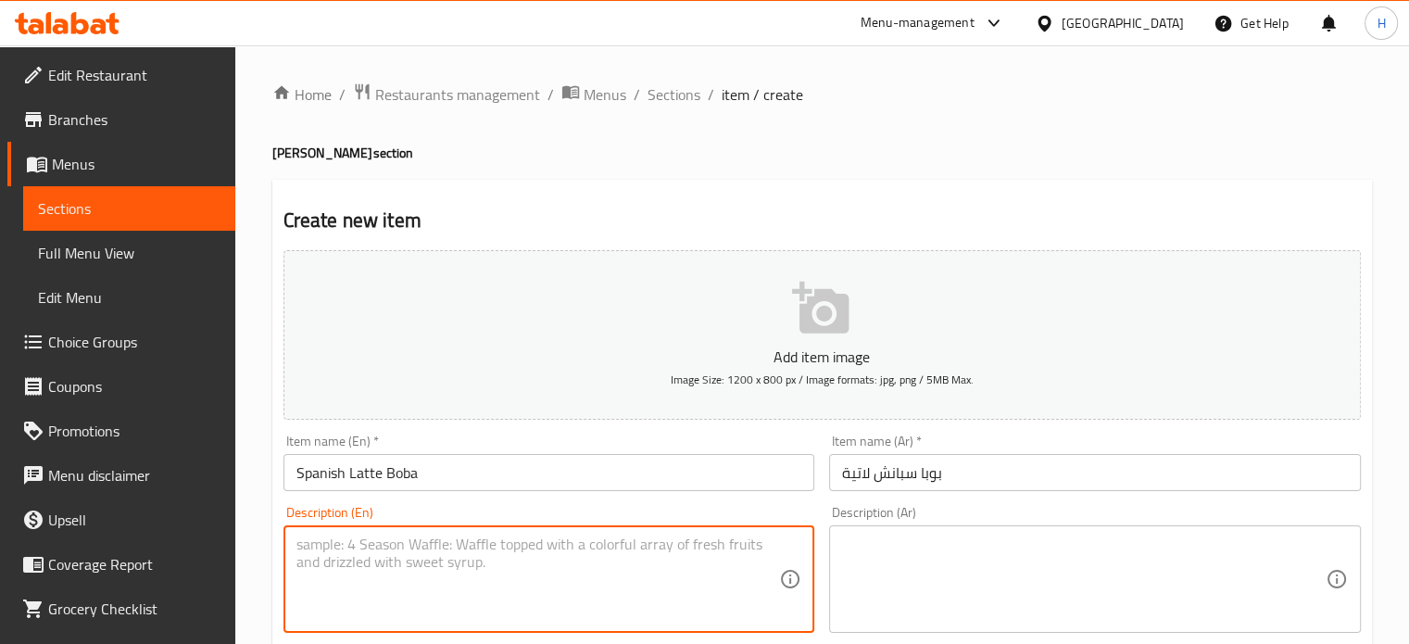
click at [926, 576] on textarea at bounding box center [1084, 580] width 484 height 88
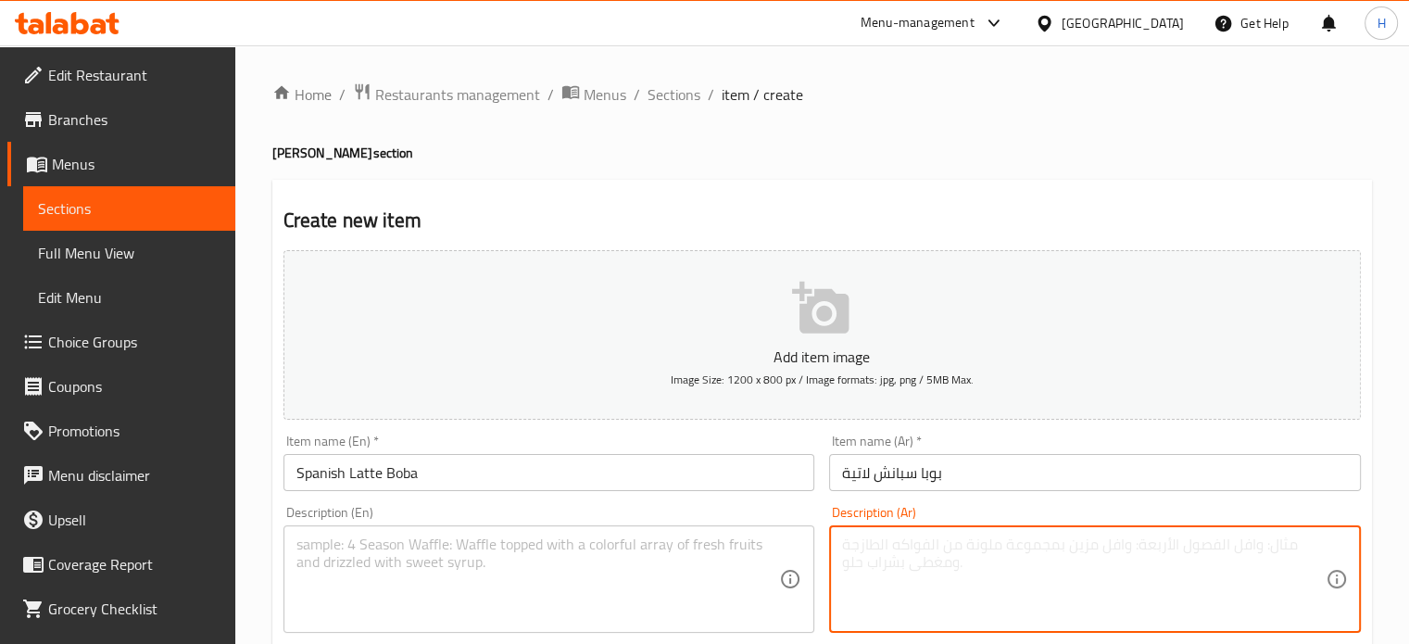
paste textarea "ثلج - حليب- اسبريسو - بوبا"
type textarea "ثلج - حليب- اسبريسو - بوبا"
click at [589, 542] on textarea at bounding box center [538, 580] width 484 height 88
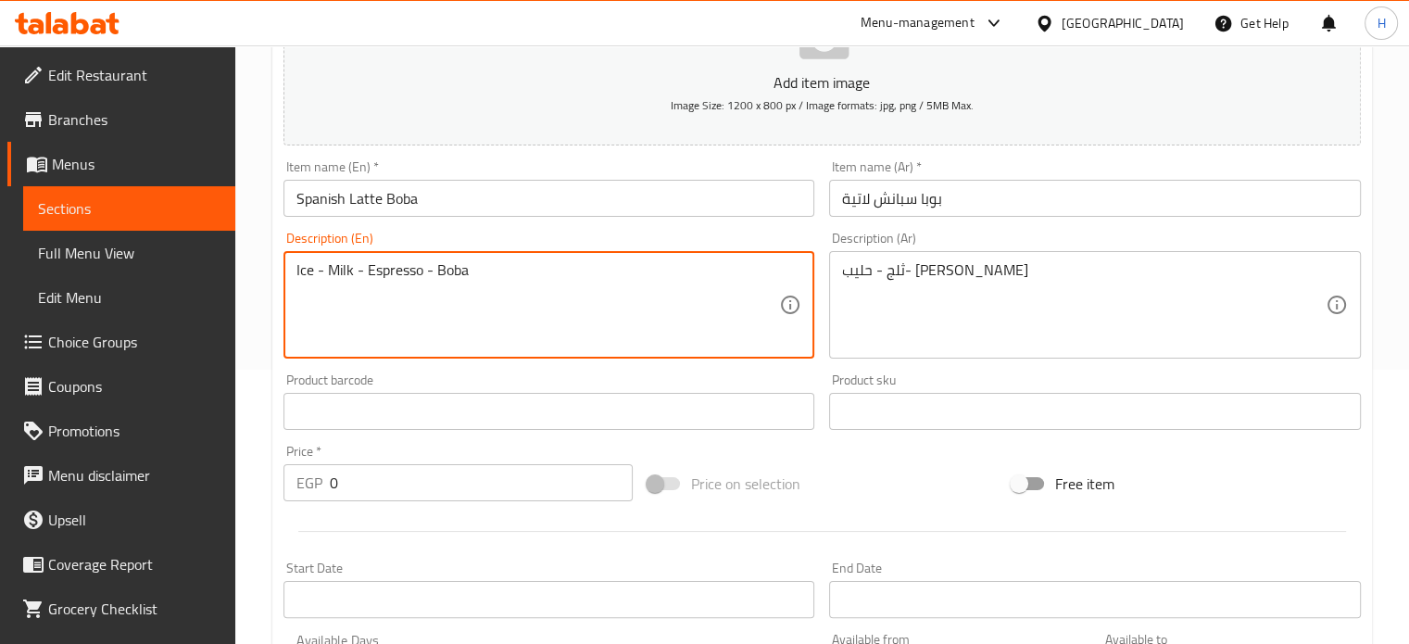
scroll to position [278, 0]
type textarea "Ice - Milk - Espresso - Boba"
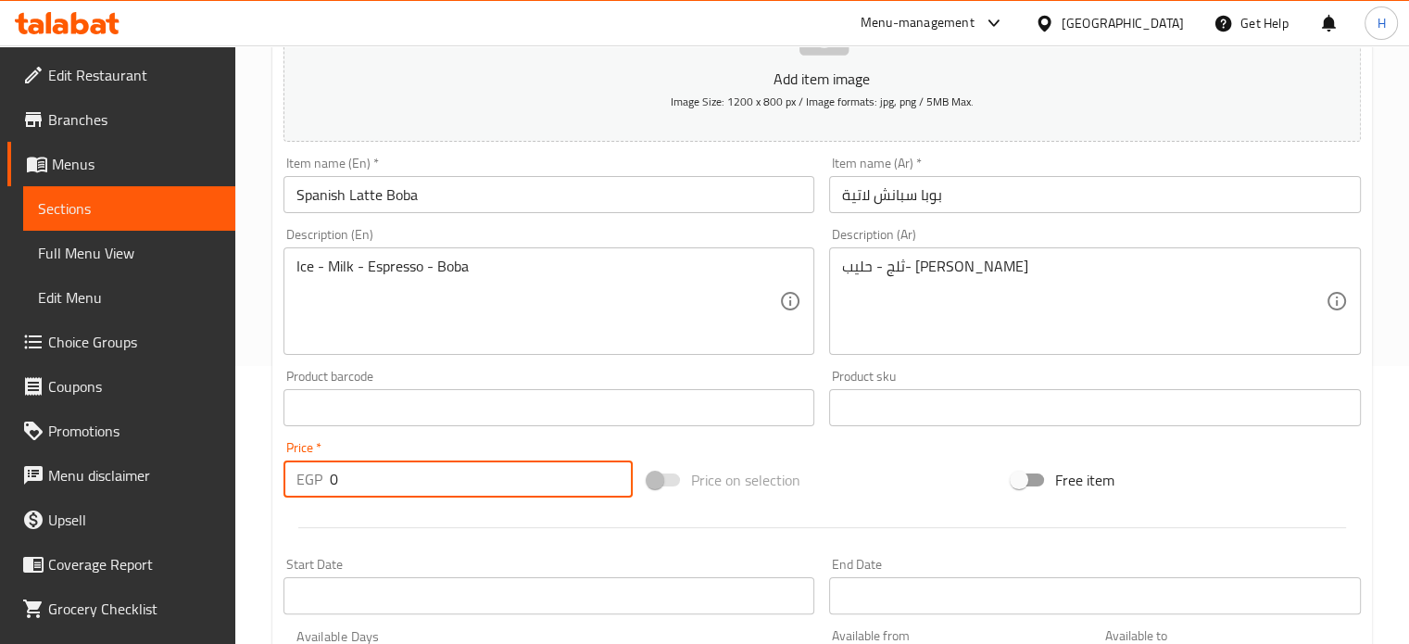
drag, startPoint x: 350, startPoint y: 481, endPoint x: 274, endPoint y: 466, distance: 77.4
click at [276, 466] on div "Price   * EGP 0 Price *" at bounding box center [458, 469] width 364 height 71
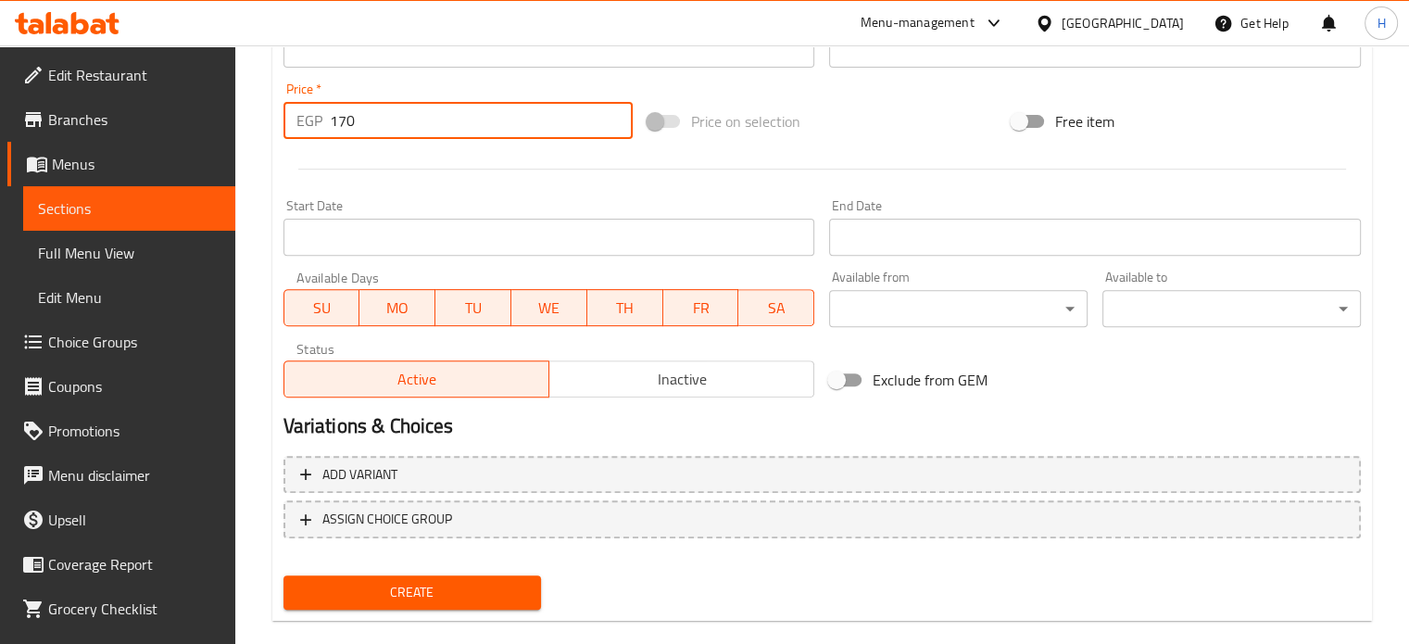
scroll to position [649, 0]
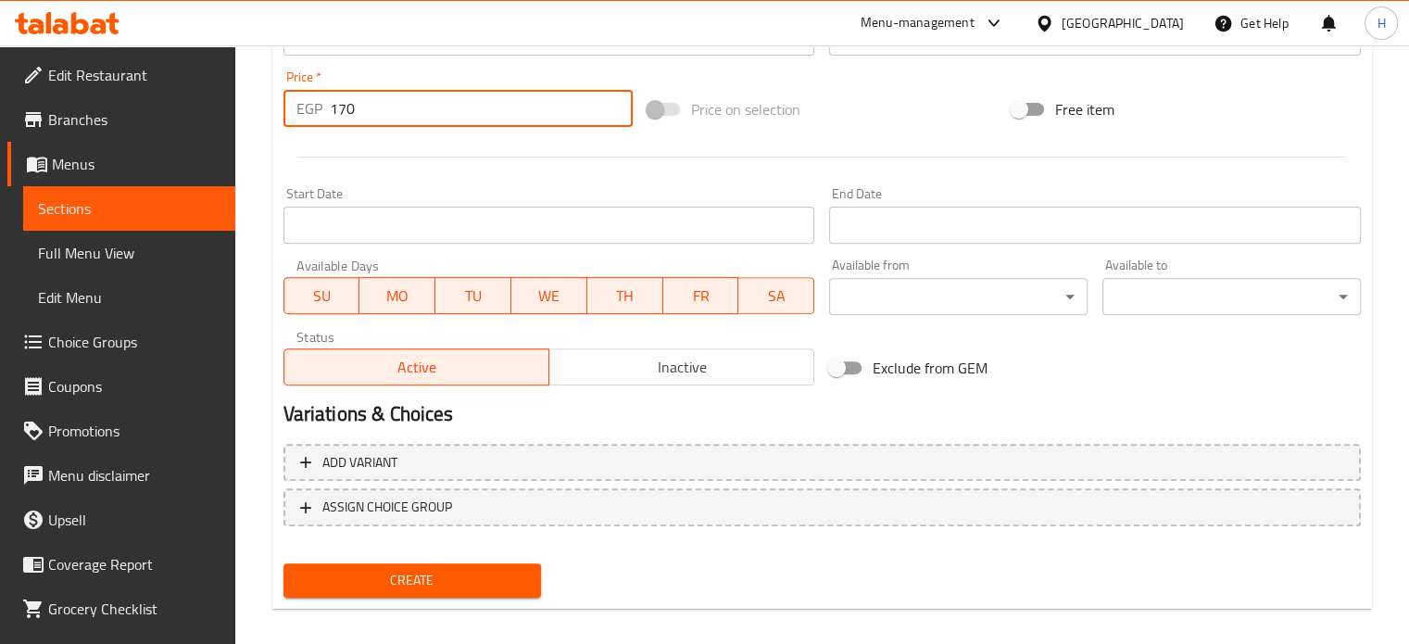
type input "170"
click at [448, 588] on span "Create" at bounding box center [412, 580] width 229 height 23
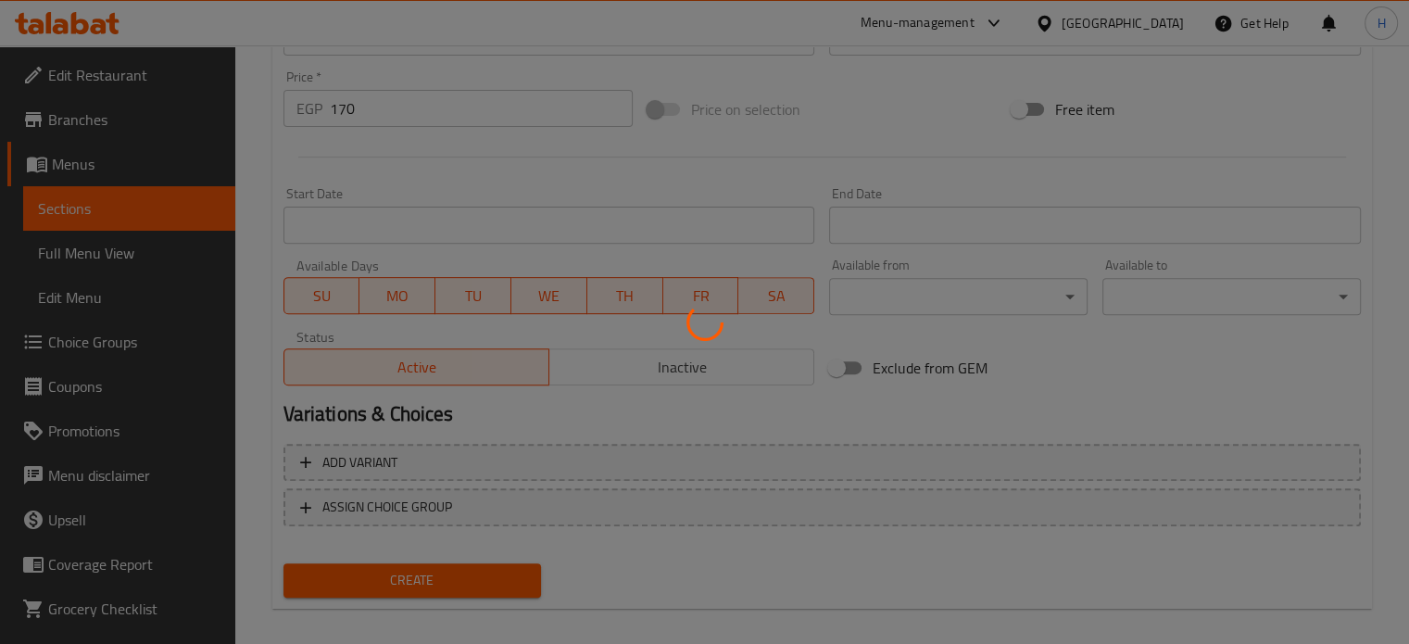
type input "0"
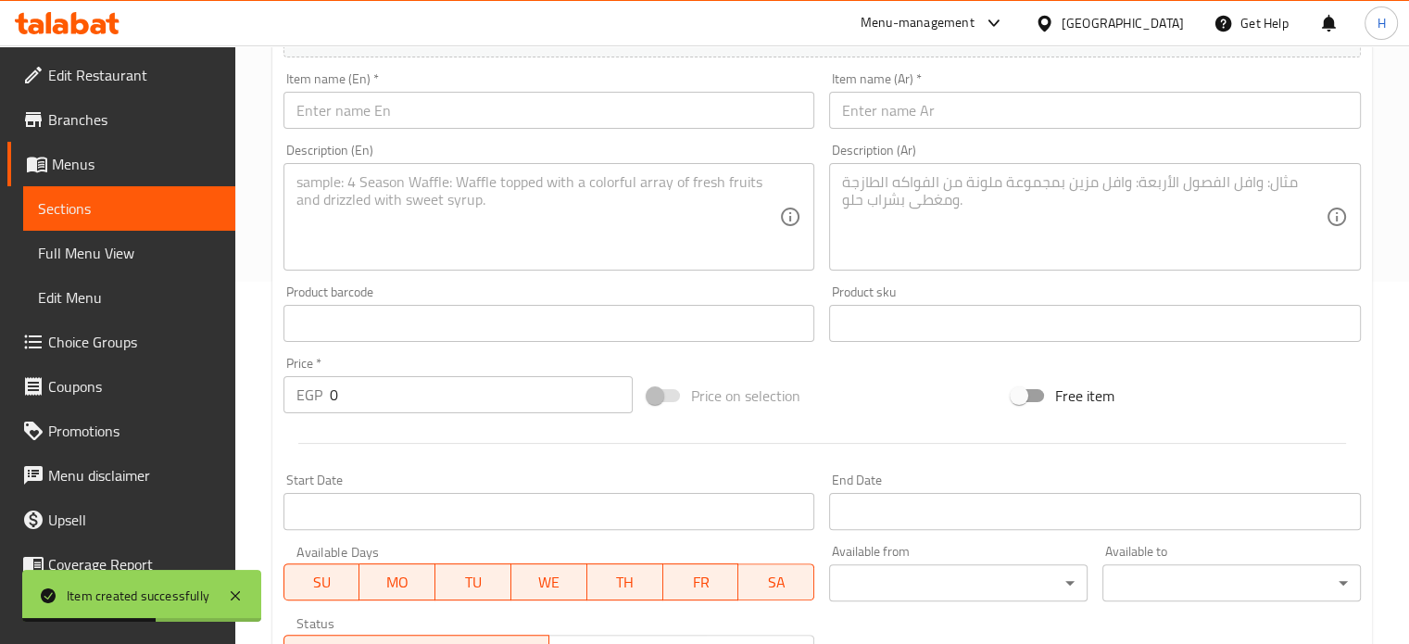
scroll to position [185, 0]
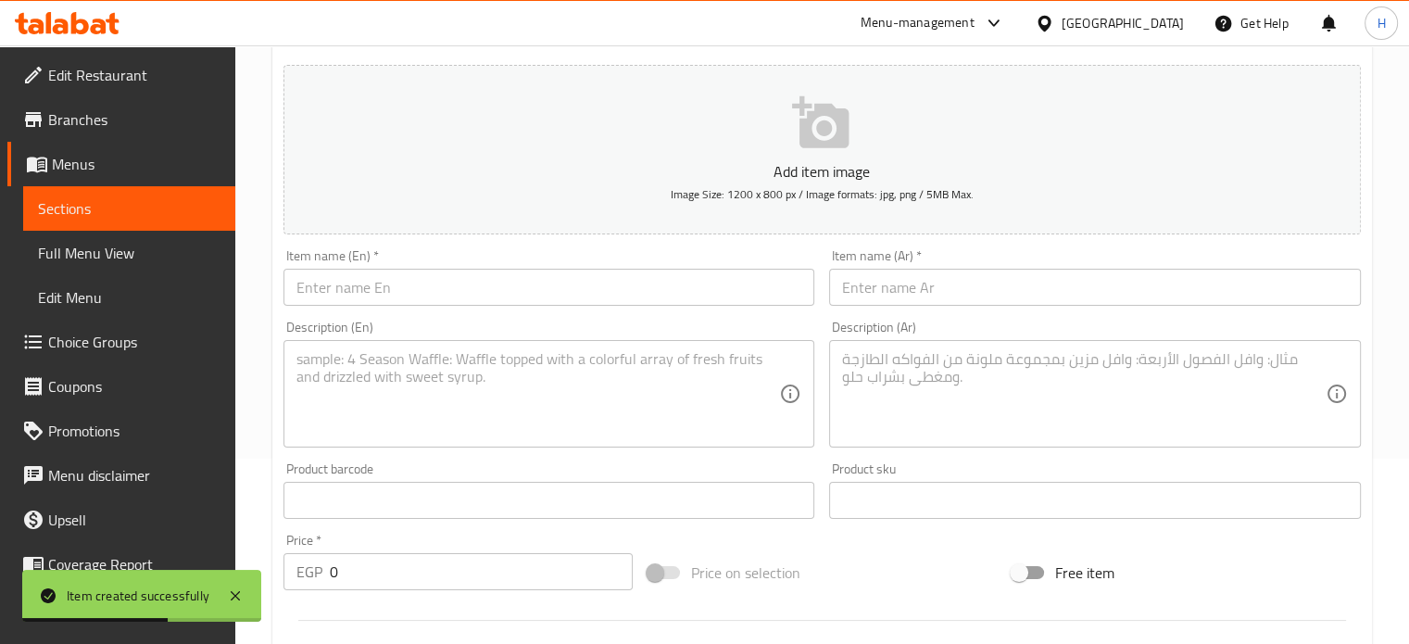
click at [413, 288] on input "text" at bounding box center [550, 287] width 532 height 37
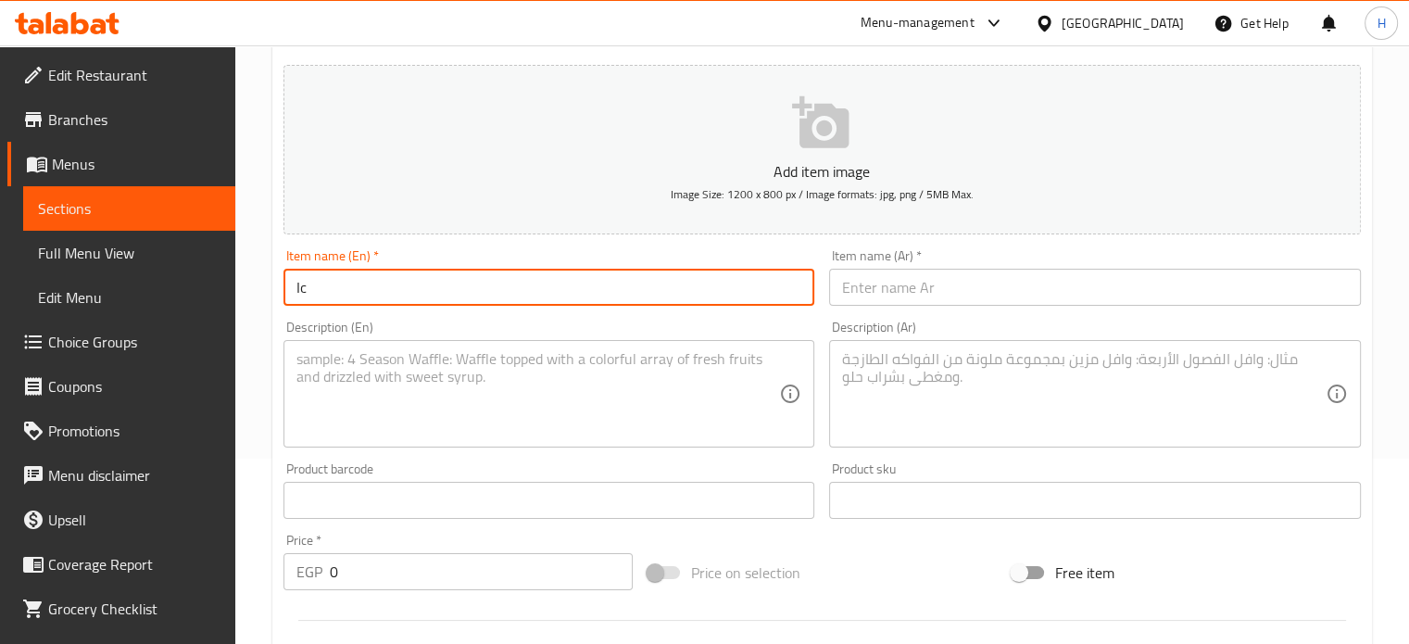
type input "I"
type input "Boba Ice Tea"
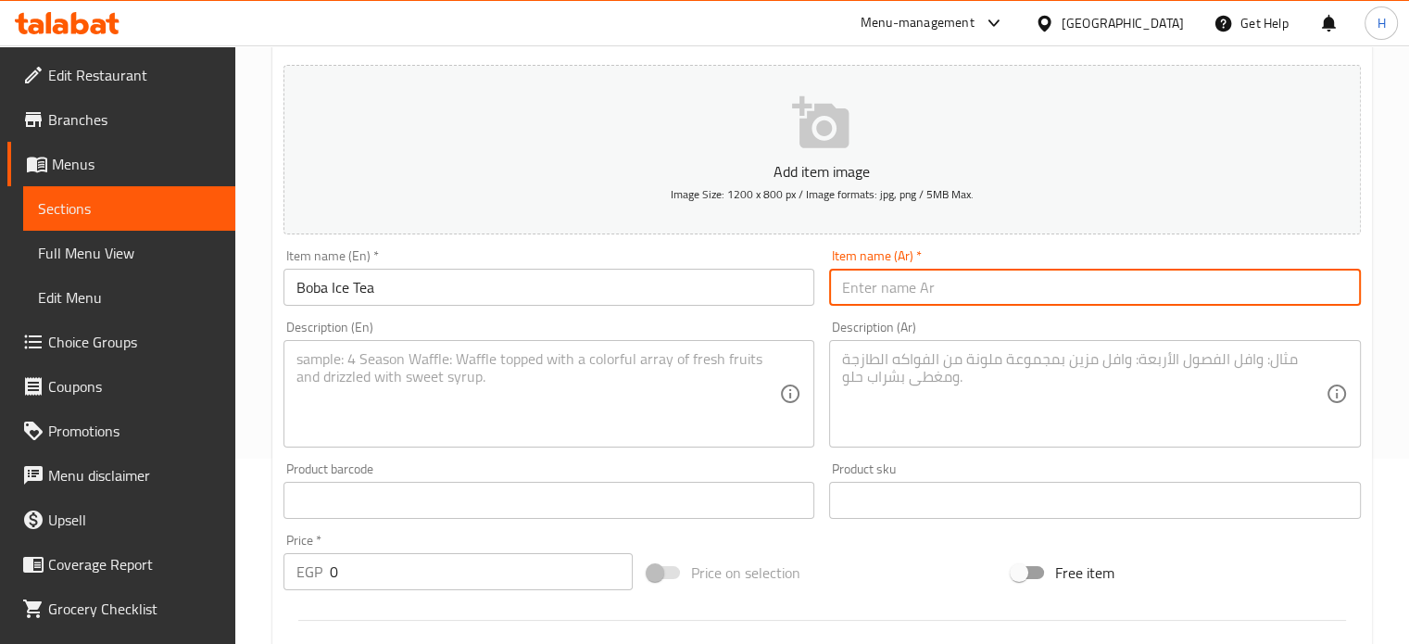
click at [949, 288] on input "text" at bounding box center [1095, 287] width 532 height 37
type input "أ"
type input "شاى مثلج بوبا"
click at [388, 287] on input "Boba Ice Tea" at bounding box center [550, 287] width 532 height 37
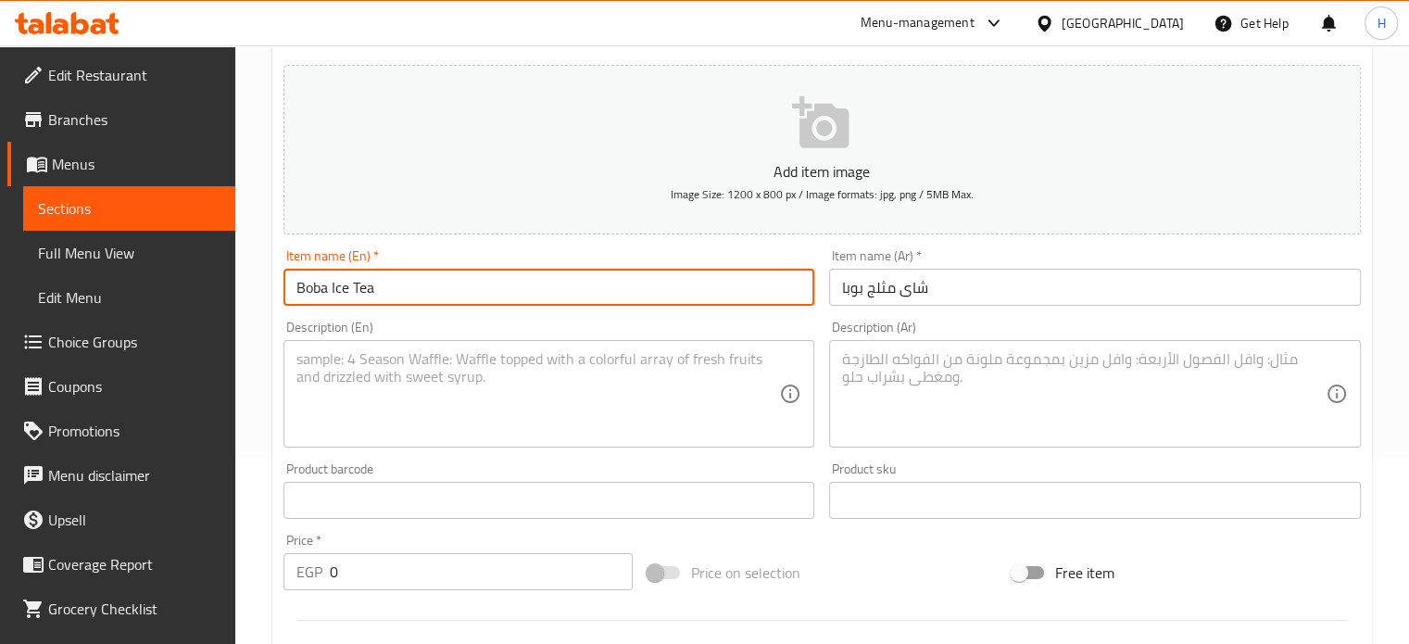
type input "Boba Ice Tea"
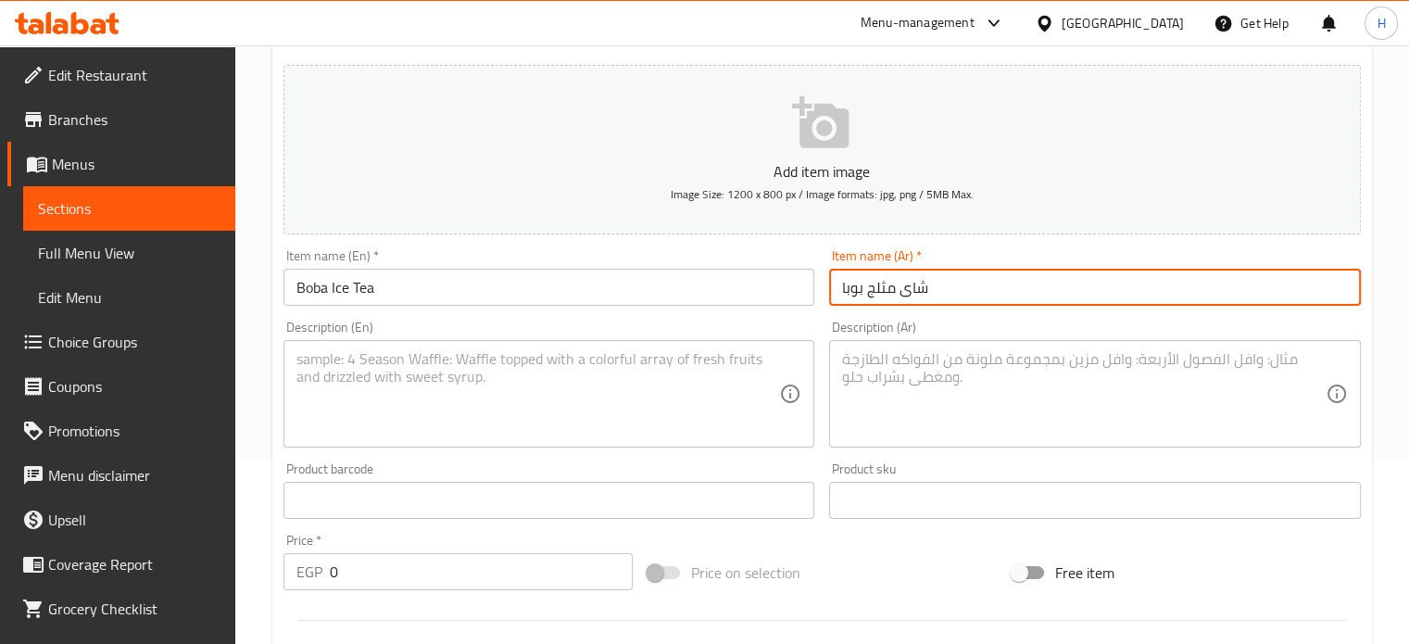
click at [894, 284] on input "شاى مثلج بوبا" at bounding box center [1095, 287] width 532 height 37
drag, startPoint x: 1001, startPoint y: 287, endPoint x: 823, endPoint y: 281, distance: 178.0
click at [823, 281] on div "Item name (Ar)   * شاى خوخ مثلج بوبا Item name (Ar) *" at bounding box center [1095, 277] width 547 height 71
type input "شاى خوخ مثلج بوبا"
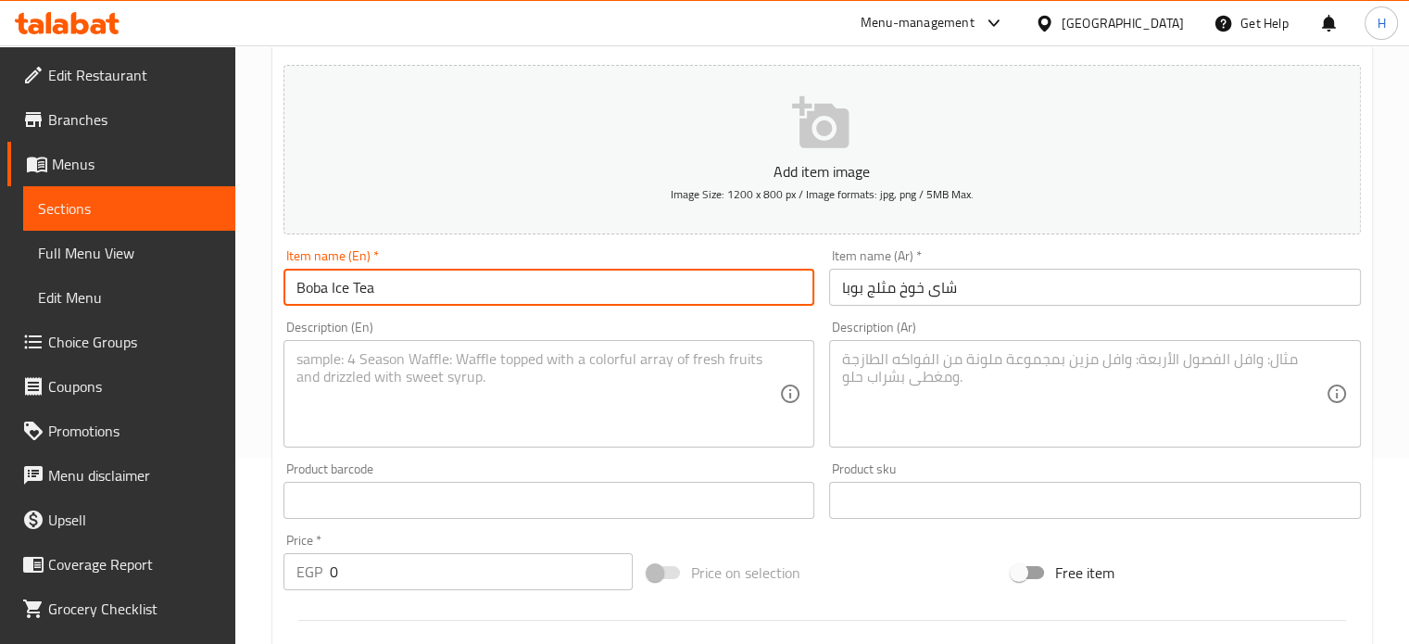
drag, startPoint x: 398, startPoint y: 287, endPoint x: 271, endPoint y: 286, distance: 127.9
click at [272, 286] on div "Create new item Add item image Image Size: 1200 x 800 px / Image formats: jpg, …" at bounding box center [822, 533] width 1100 height 1078
paste input "Iced peach boba tea"
click at [333, 291] on input "Iced peach boba tea" at bounding box center [550, 287] width 532 height 37
click at [377, 281] on input "Iced Peach boba tea" at bounding box center [550, 287] width 532 height 37
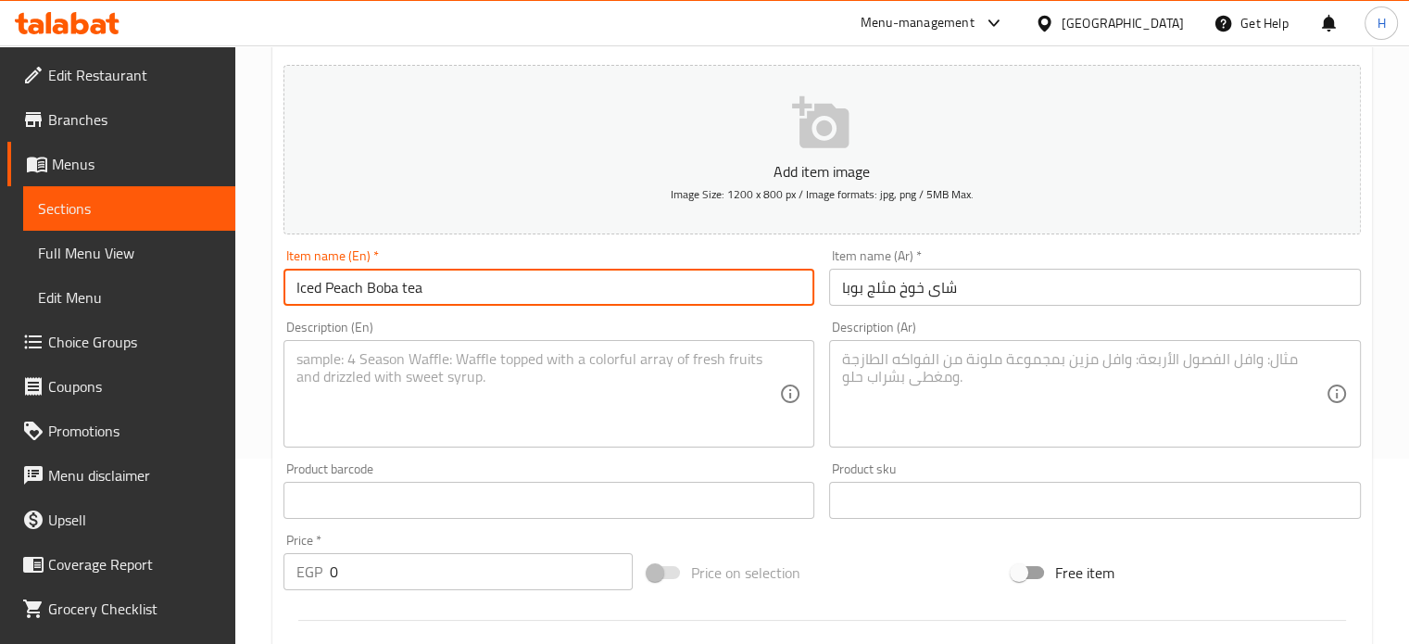
click at [408, 284] on input "Iced Peach Boba tea" at bounding box center [550, 287] width 532 height 37
type input "Iced Peach Boba Tea"
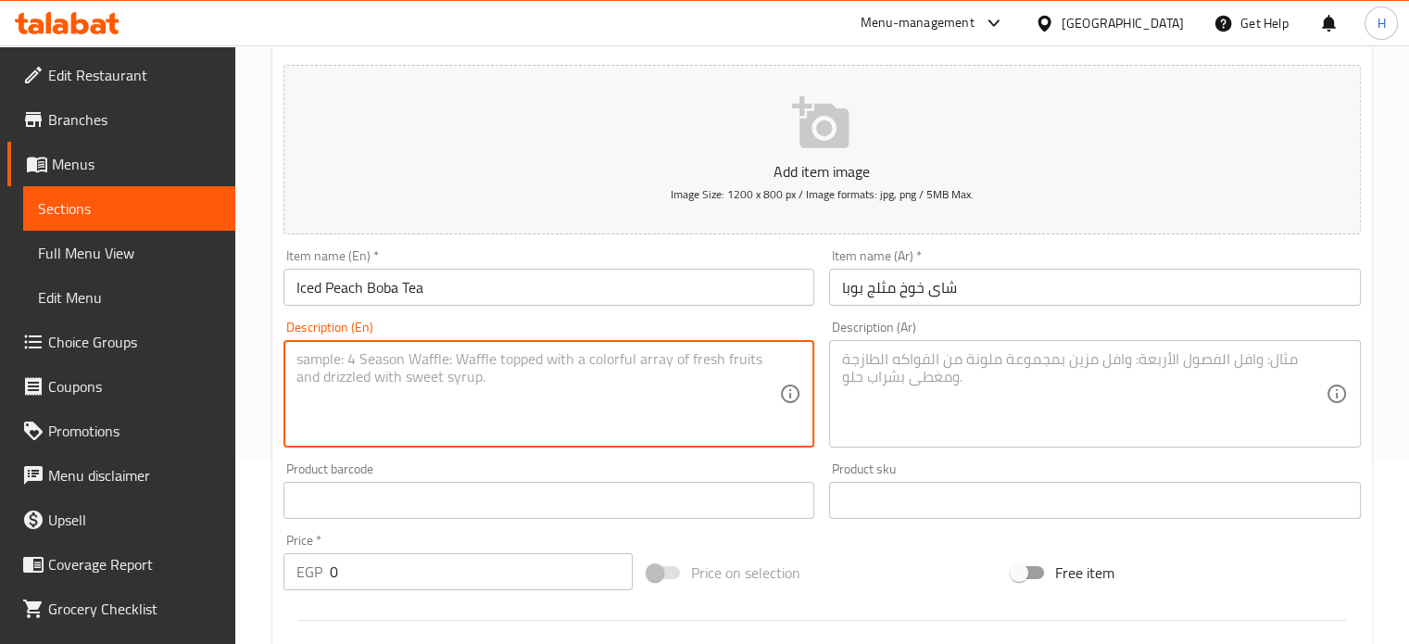
click at [336, 352] on textarea at bounding box center [538, 394] width 484 height 88
click at [962, 355] on textarea at bounding box center [1084, 394] width 484 height 88
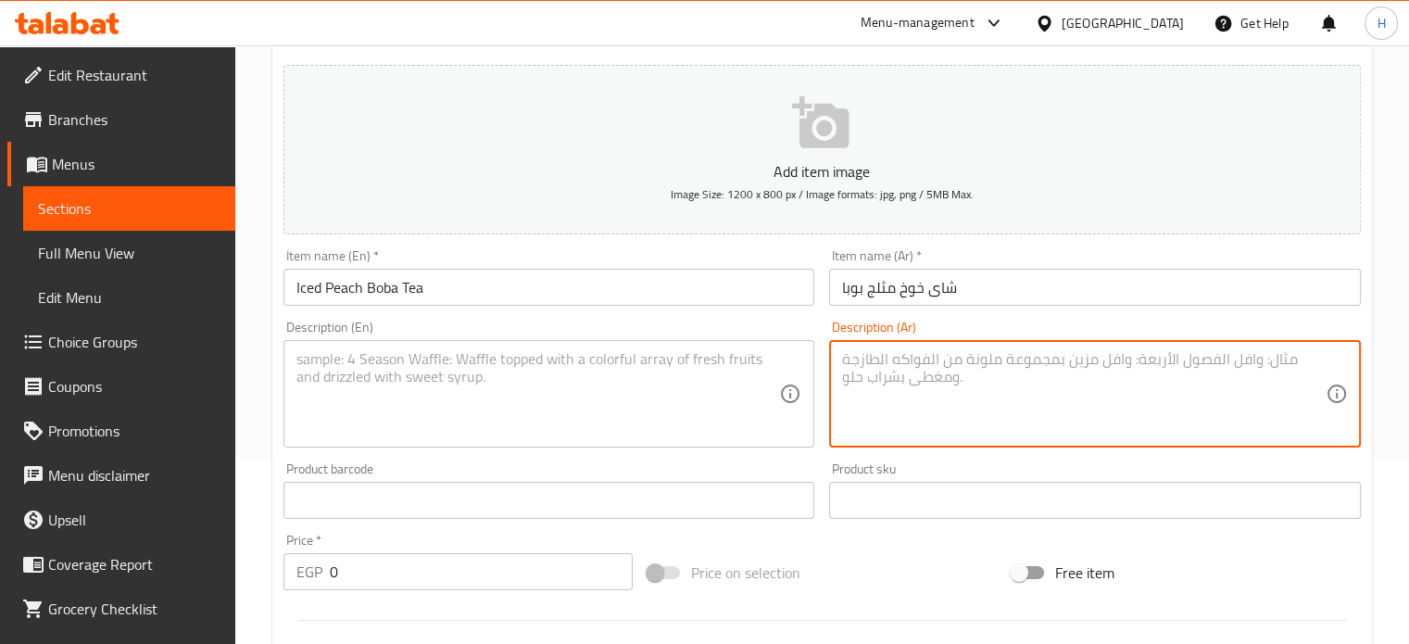
paste textarea "شاى مثلج - باشون فروت أو خوخ - بوبا"
drag, startPoint x: 902, startPoint y: 359, endPoint x: 995, endPoint y: 359, distance: 92.6
click at [995, 359] on textarea "شاى مثلج - باشون فروت أو خوخ - بوبا" at bounding box center [1084, 394] width 484 height 88
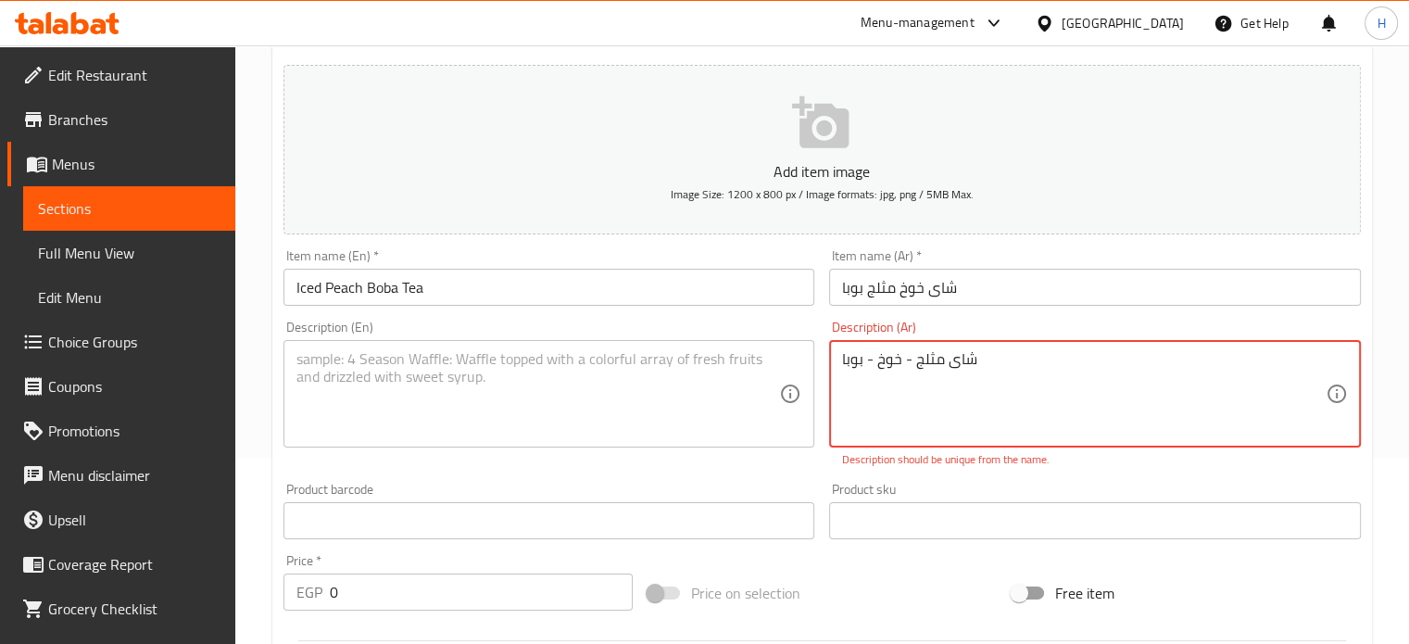
click at [510, 381] on textarea at bounding box center [538, 394] width 484 height 88
drag, startPoint x: 989, startPoint y: 359, endPoint x: 810, endPoint y: 365, distance: 179.9
click at [810, 365] on div "Add item image Image Size: 1200 x 800 px / Image formats: jpg, png / 5MB Max. I…" at bounding box center [822, 466] width 1092 height 819
type textarea "a"
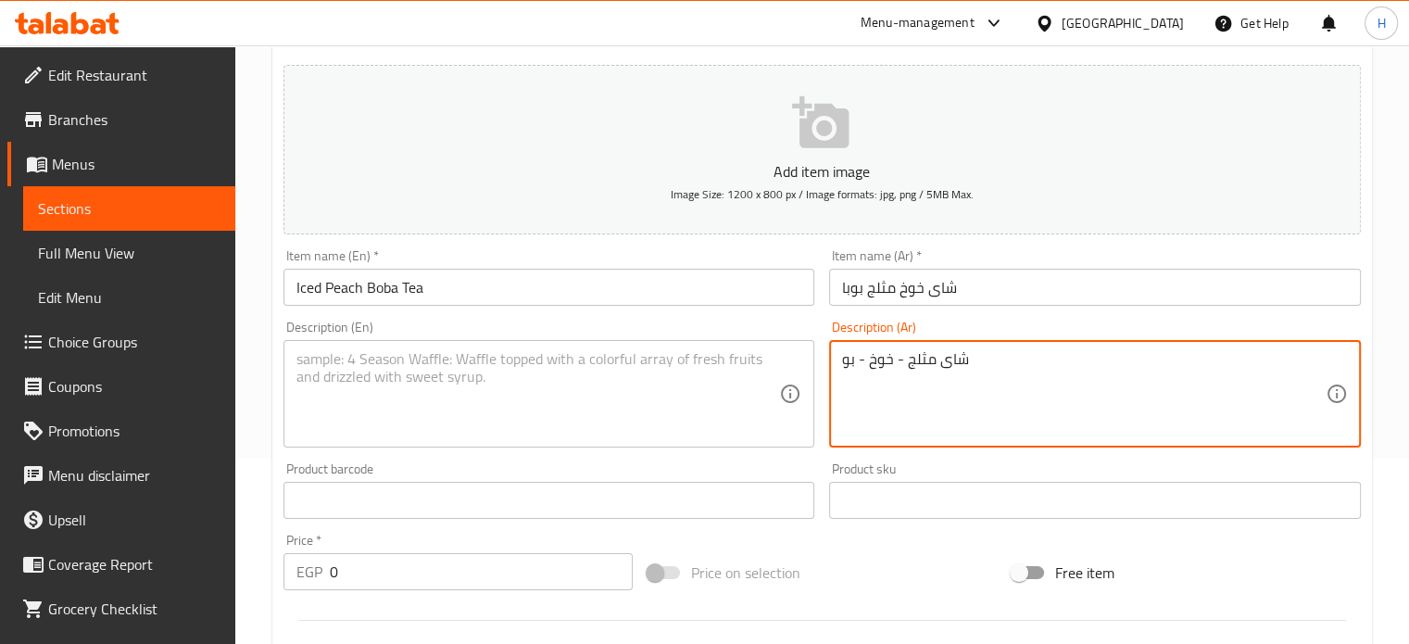
drag, startPoint x: 978, startPoint y: 362, endPoint x: 833, endPoint y: 369, distance: 145.6
click at [833, 369] on div "شاى مثلج - خوخ - بو Description (Ar)" at bounding box center [1095, 393] width 532 height 107
click at [934, 363] on textarea "شاى مثلج - خوخ - بو" at bounding box center [1084, 394] width 484 height 88
drag, startPoint x: 904, startPoint y: 359, endPoint x: 832, endPoint y: 364, distance: 72.5
click at [832, 364] on div "شاى مثلج - خوخ - بو Description (Ar)" at bounding box center [1095, 393] width 532 height 107
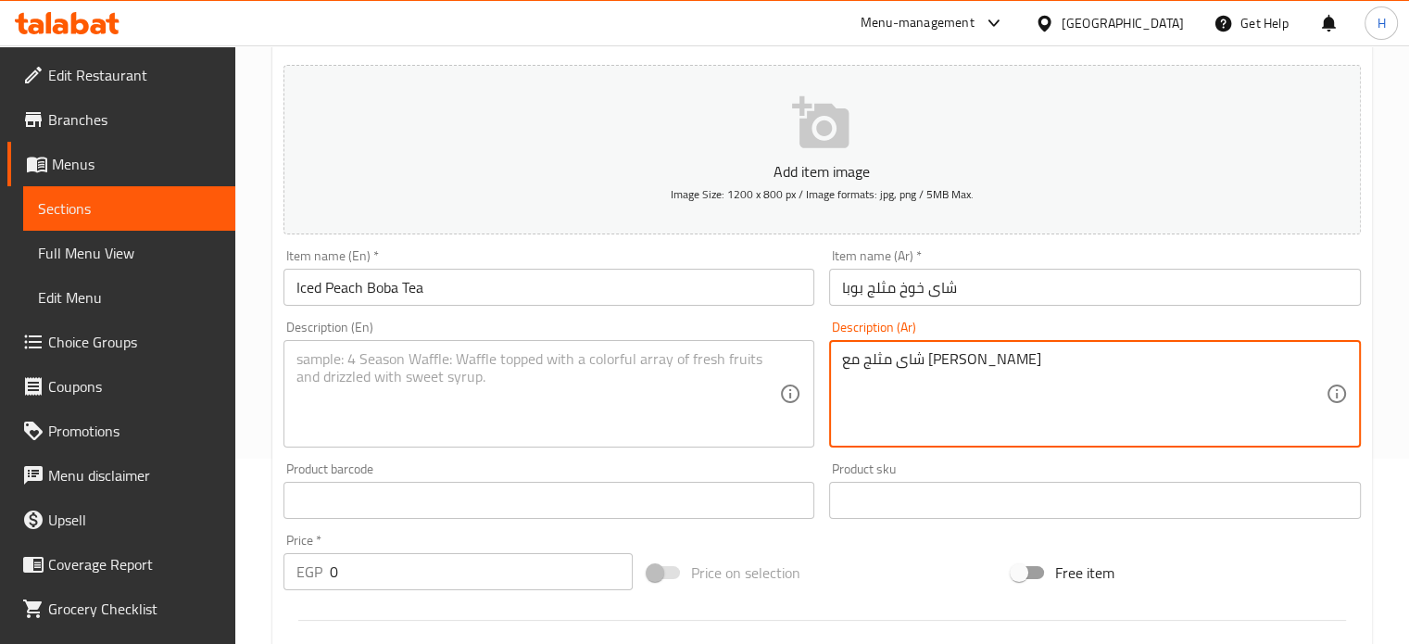
type textarea "شاى مثلج مع بوبا"
click at [745, 366] on textarea at bounding box center [538, 394] width 484 height 88
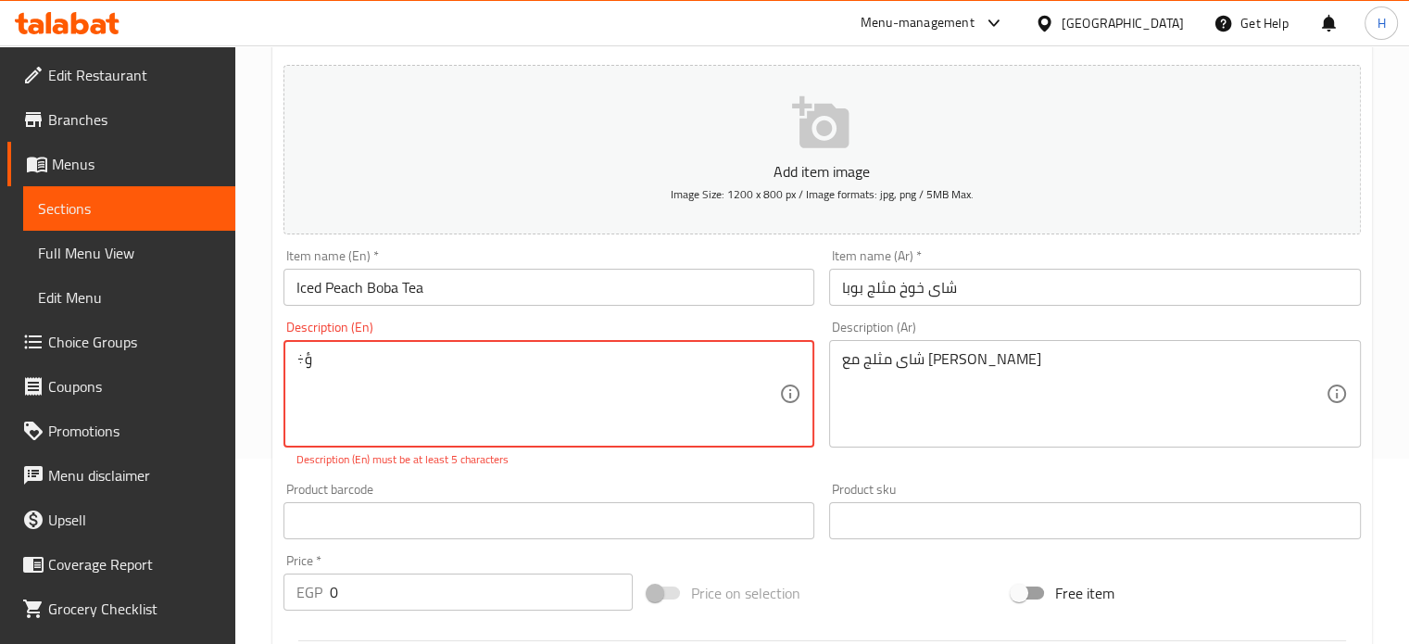
type textarea "÷"
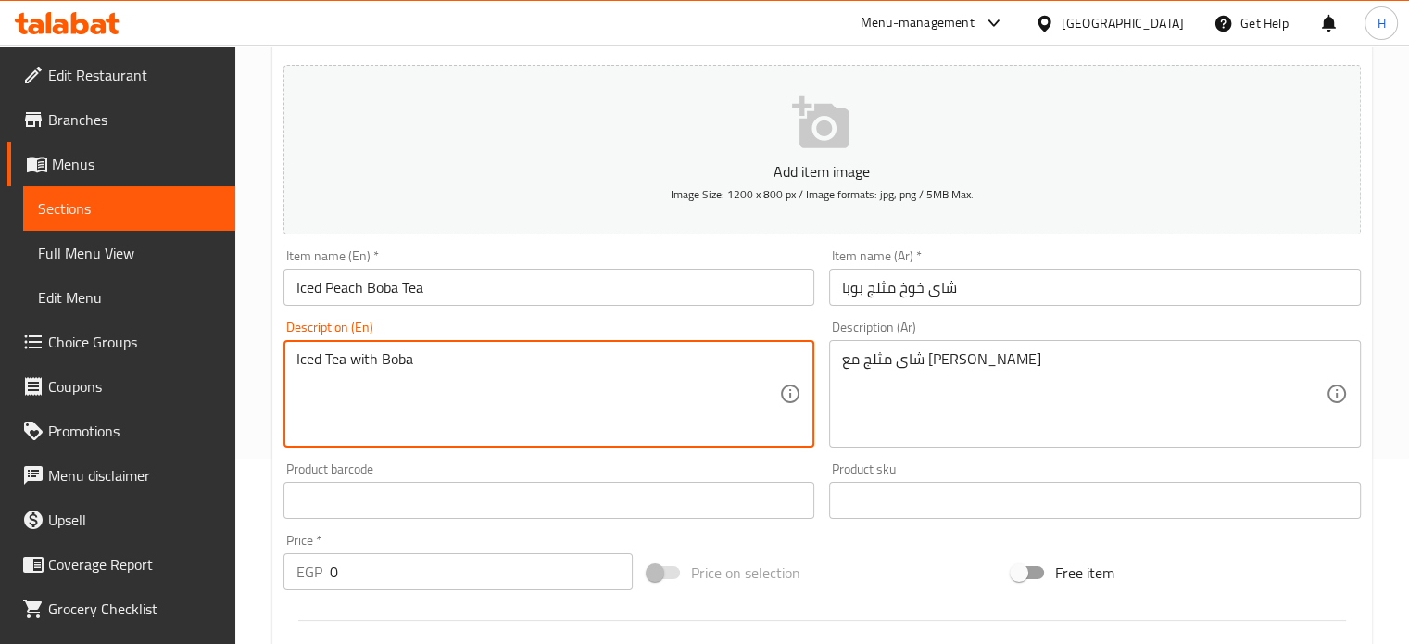
type textarea "Iced Tea with Boba"
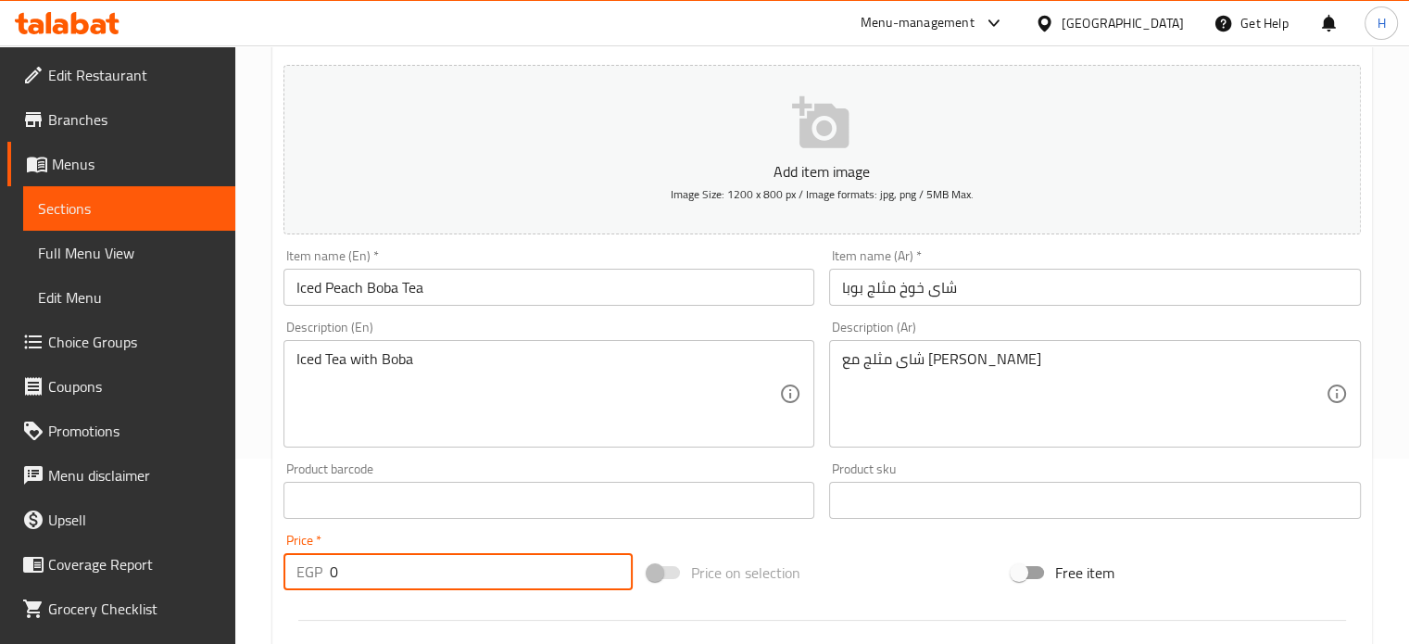
drag, startPoint x: 352, startPoint y: 573, endPoint x: 309, endPoint y: 577, distance: 42.9
click at [309, 577] on div "EGP 0 Price *" at bounding box center [458, 571] width 349 height 37
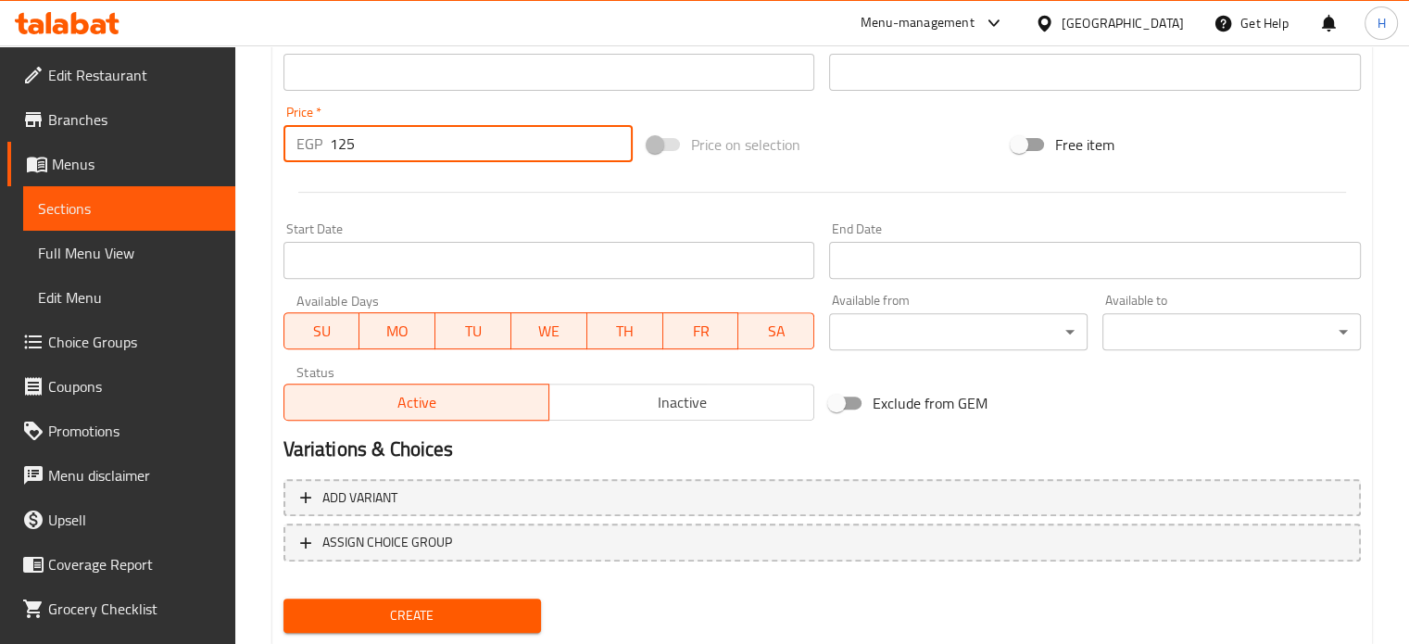
scroll to position [664, 0]
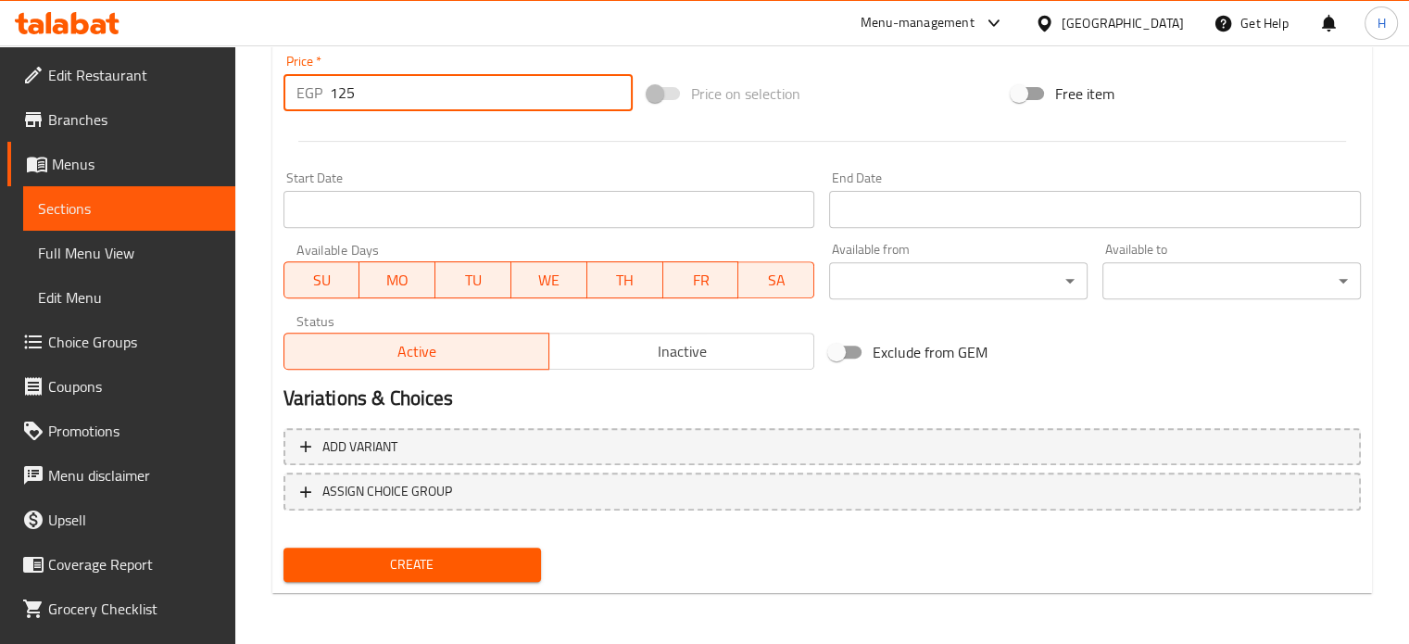
type input "125"
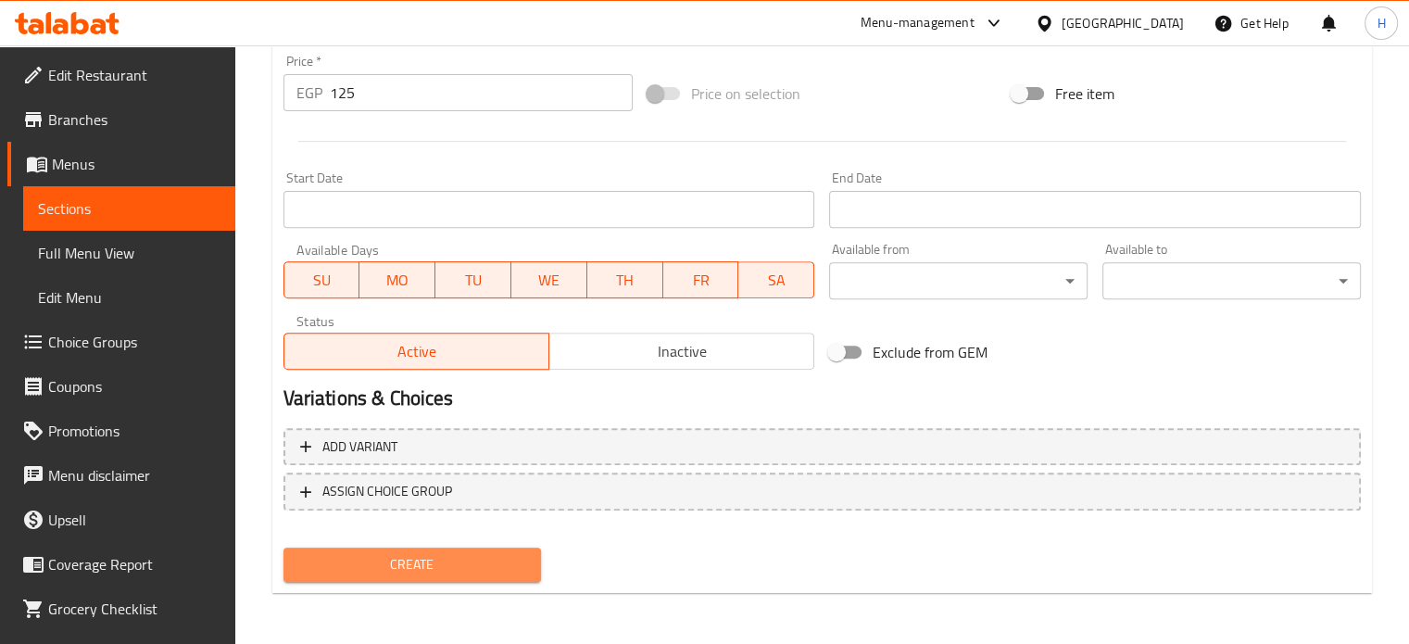
click at [435, 573] on span "Create" at bounding box center [412, 564] width 229 height 23
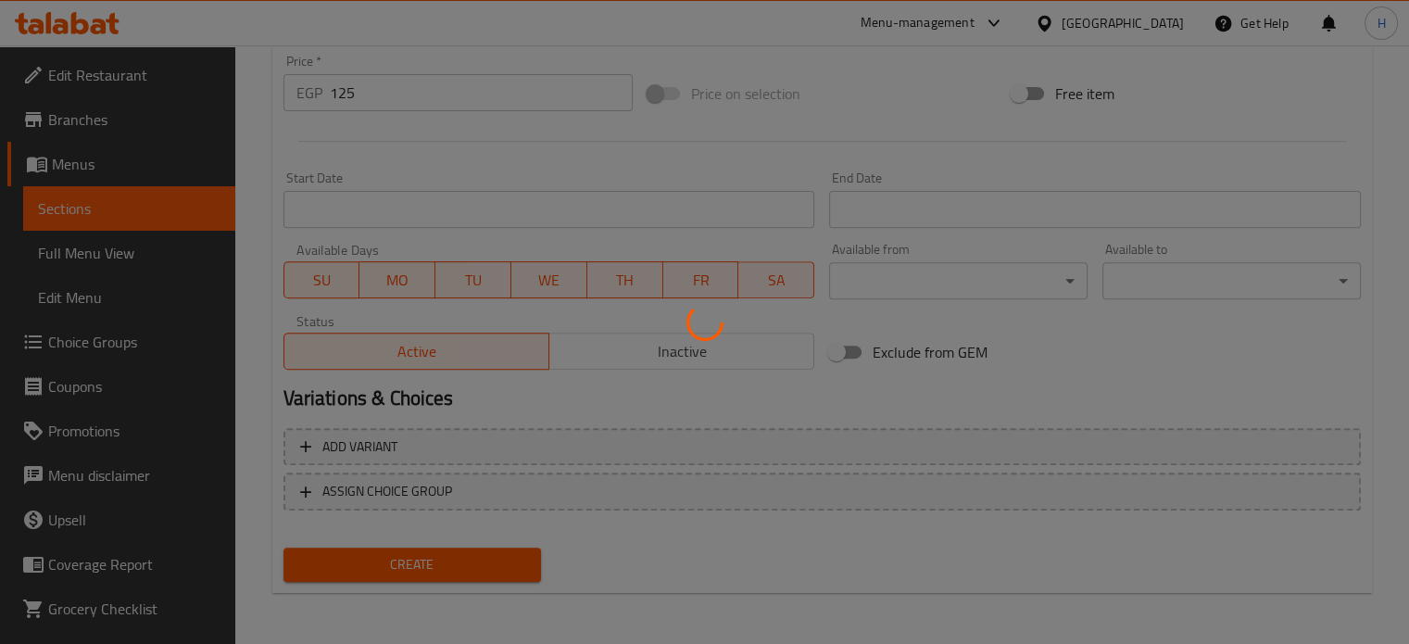
type input "0"
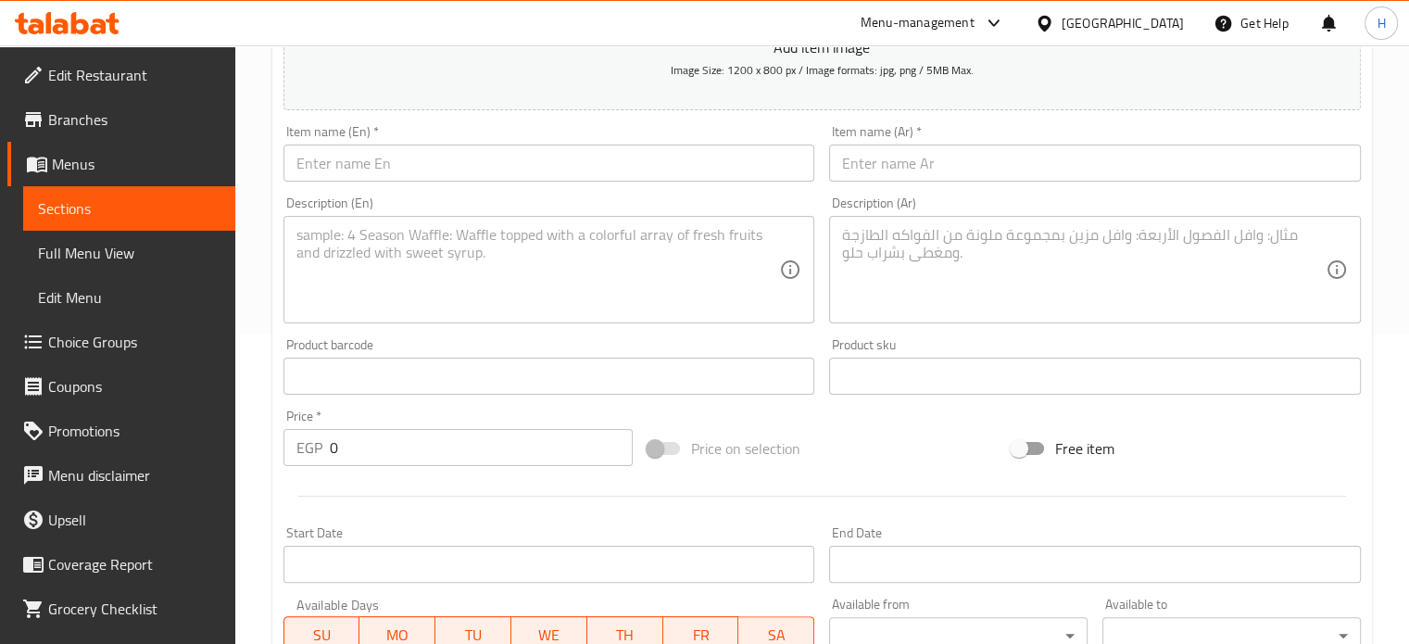
scroll to position [201, 0]
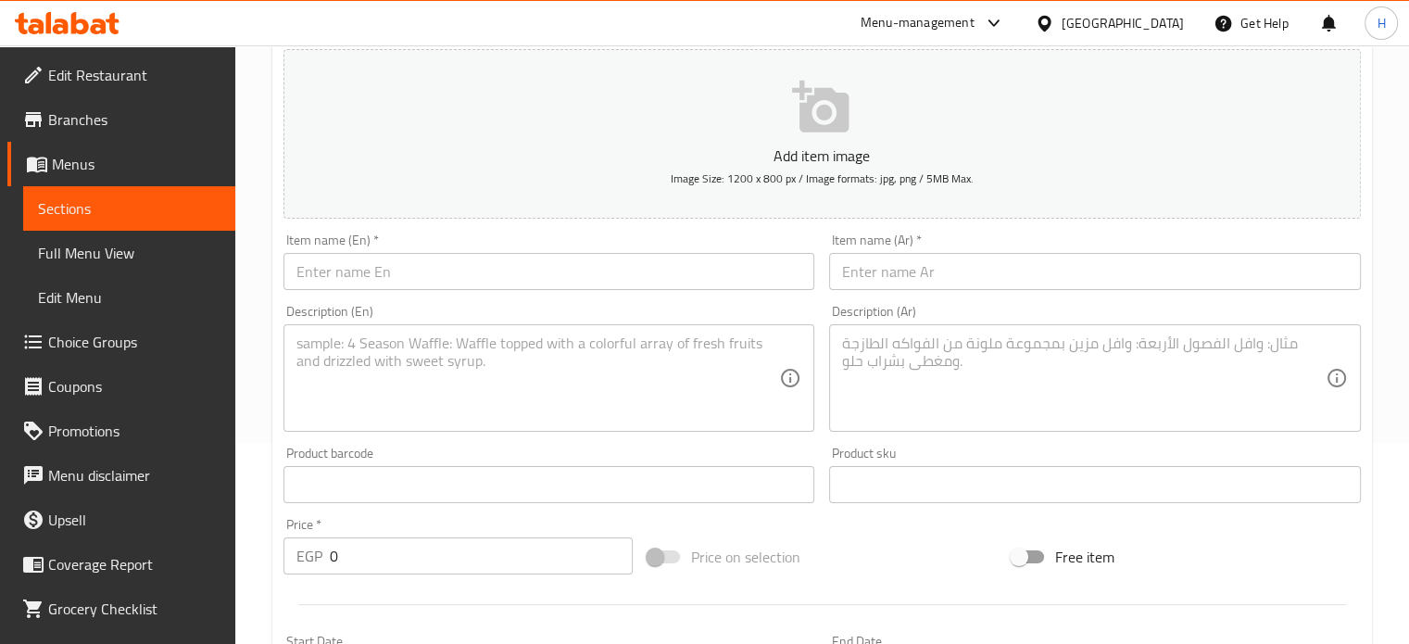
click at [359, 270] on input "text" at bounding box center [550, 271] width 532 height 37
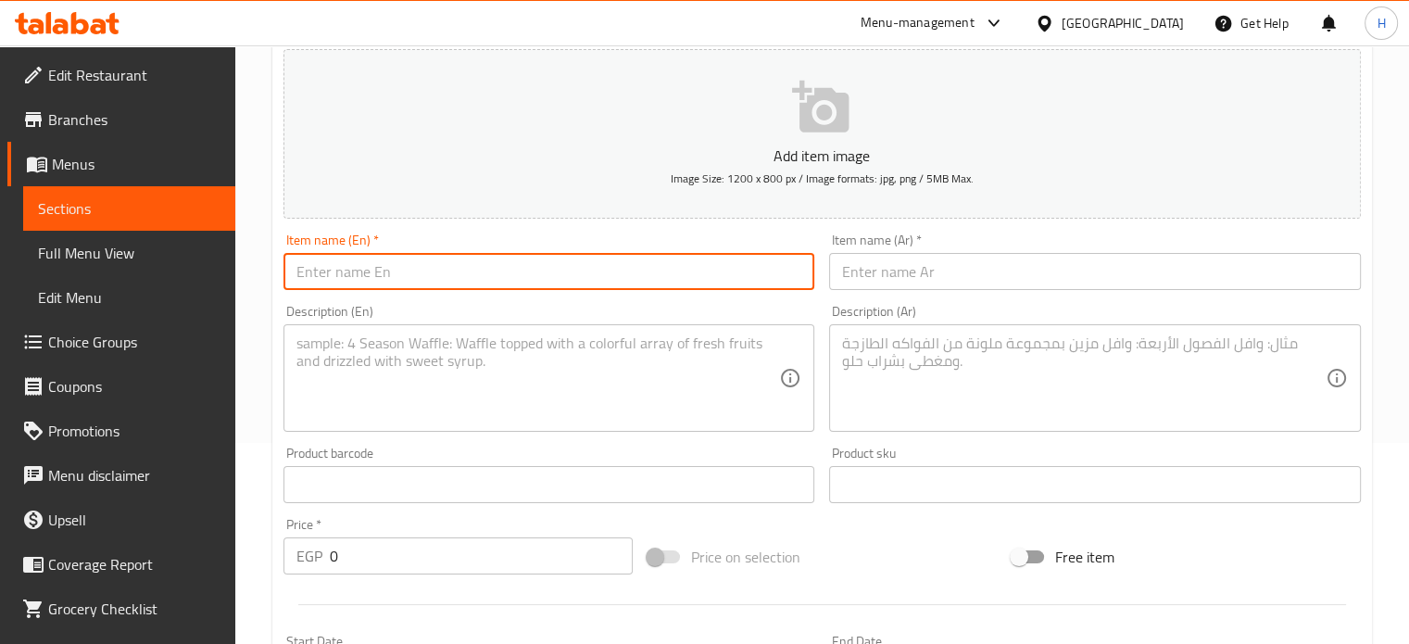
paste input "Passion fruit"
click at [439, 270] on input "Passion fruit Ice Team Boba" at bounding box center [550, 271] width 532 height 37
click at [447, 268] on input "Passion fruit Ice Team with Boba" at bounding box center [550, 271] width 532 height 37
click at [355, 271] on input "Passion fruit Ice Team Boba" at bounding box center [550, 271] width 532 height 37
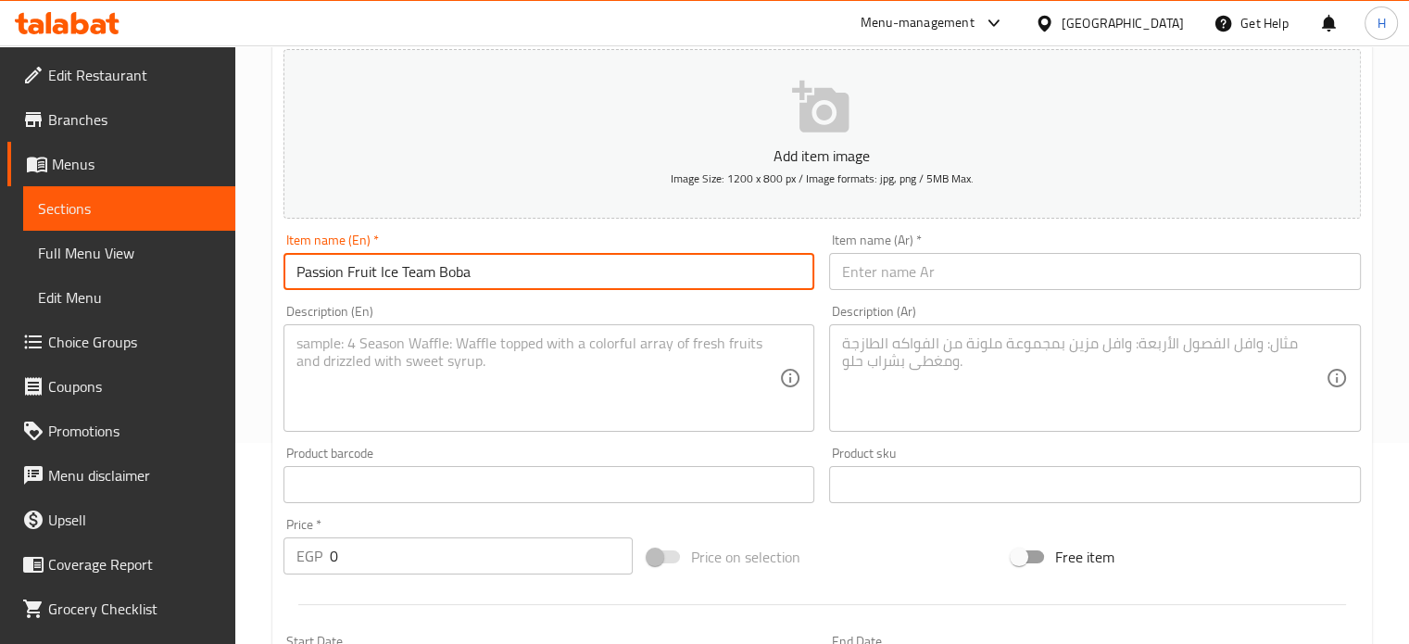
drag, startPoint x: 494, startPoint y: 277, endPoint x: 201, endPoint y: 233, distance: 296.1
click at [201, 233] on div "Edit Restaurant Branches Menus Sections Full Menu View Edit Menu Choice Groups …" at bounding box center [704, 476] width 1409 height 1264
click at [431, 262] on input "Passion Fruit Ice Team Boba" at bounding box center [550, 271] width 532 height 37
drag, startPoint x: 481, startPoint y: 267, endPoint x: 275, endPoint y: 271, distance: 205.7
click at [276, 271] on div "Item name (En)   * Passion Fruit Ice Tea Boba Item name (En) *" at bounding box center [549, 261] width 547 height 71
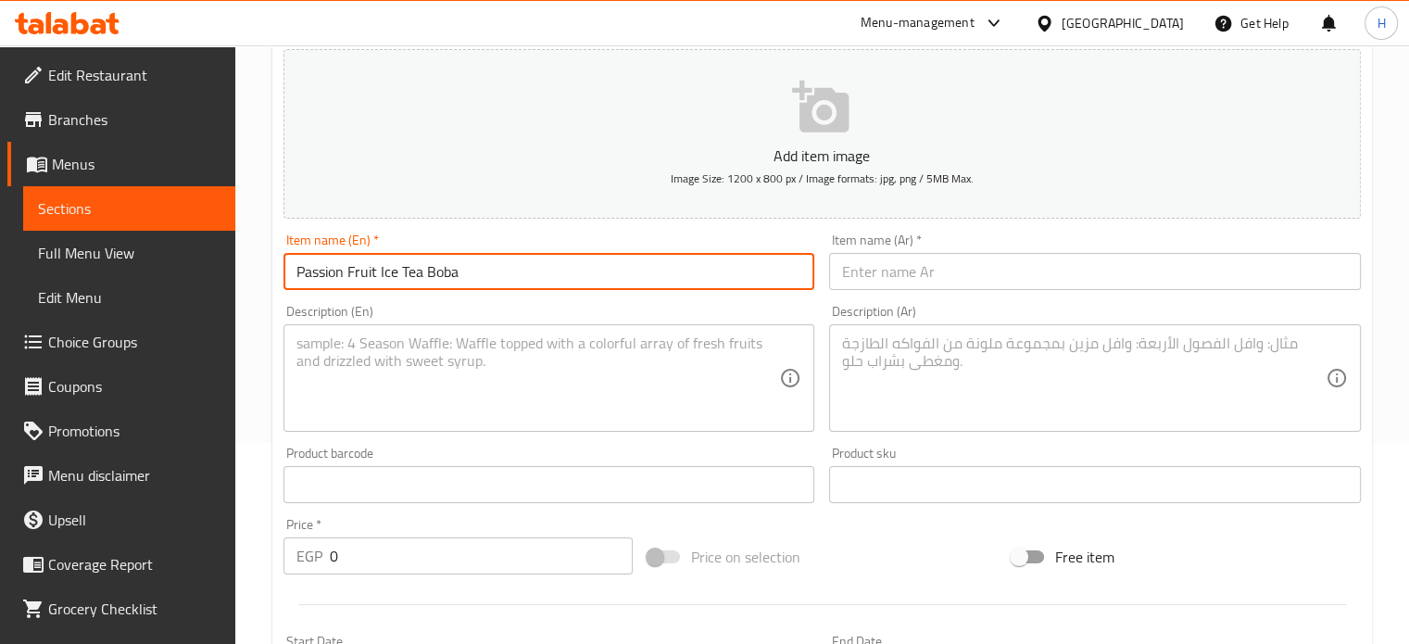
type input "Passion Fruit Ice Tea Boba"
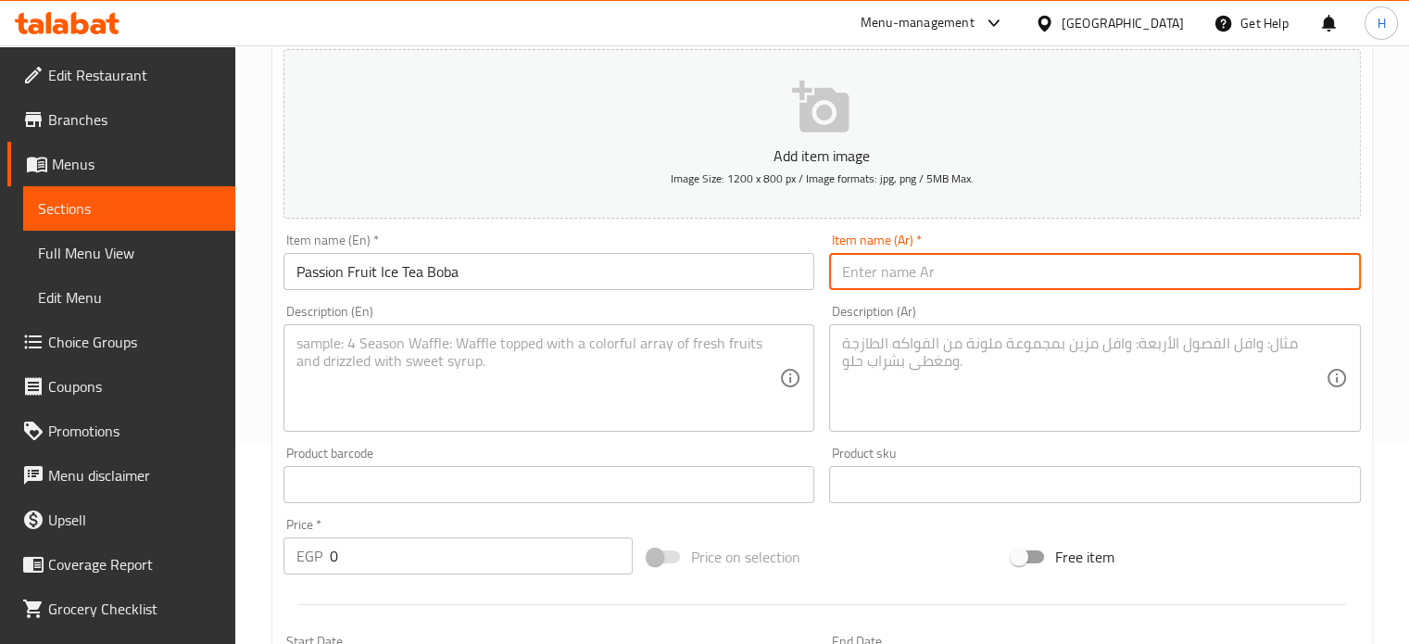
click at [889, 273] on input "text" at bounding box center [1095, 271] width 532 height 37
paste input "شاي مثلج"
type input "شاي مثلج باشون فروت بوبا"
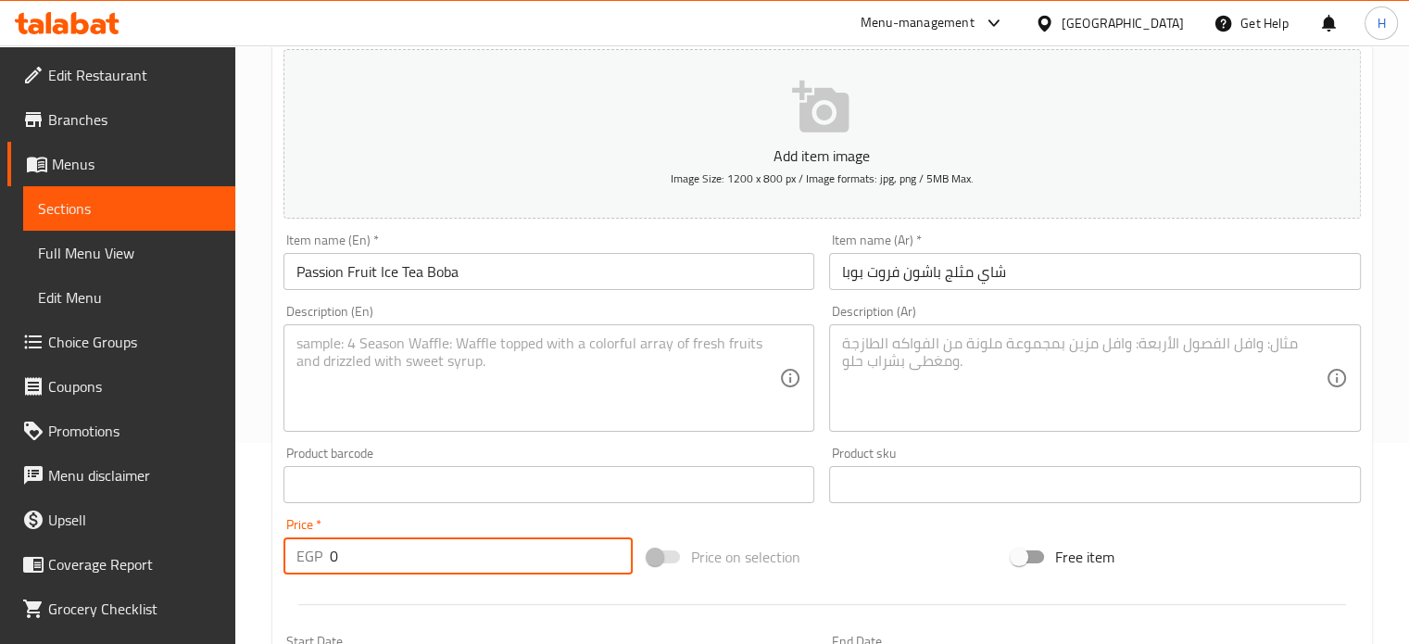
drag, startPoint x: 357, startPoint y: 560, endPoint x: 296, endPoint y: 556, distance: 60.3
click at [296, 556] on div "EGP 0 Price *" at bounding box center [458, 555] width 349 height 37
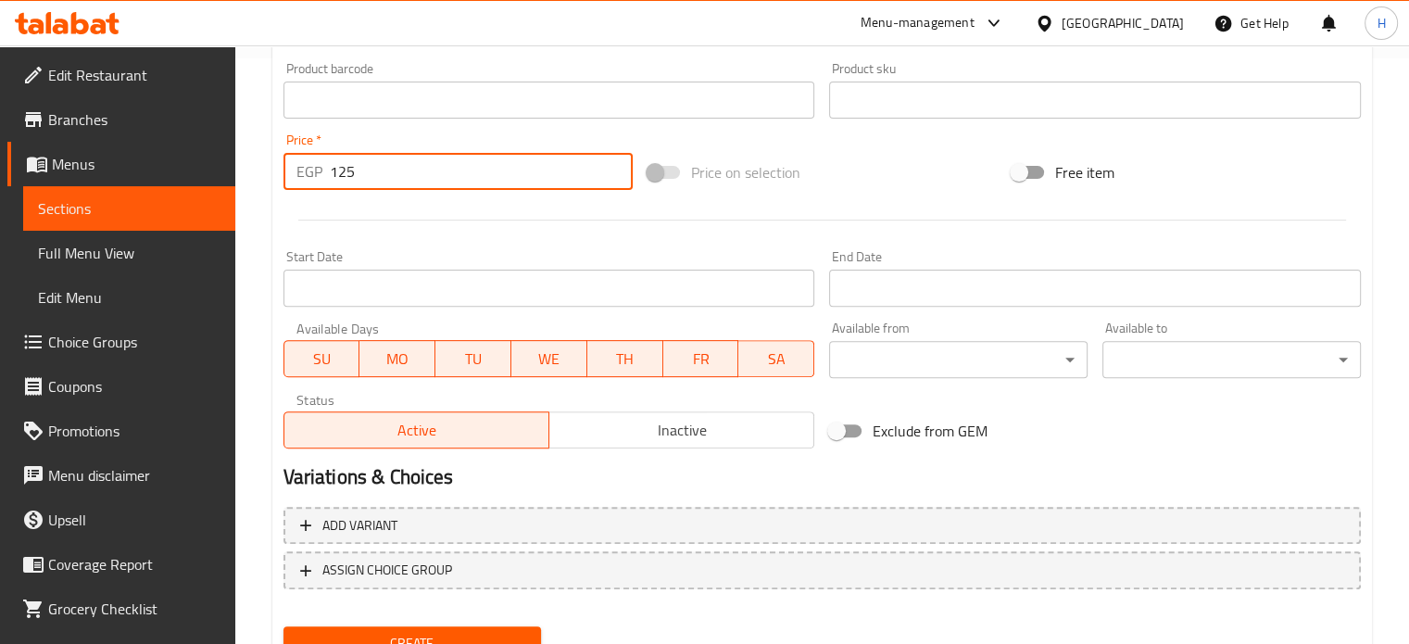
scroll to position [664, 0]
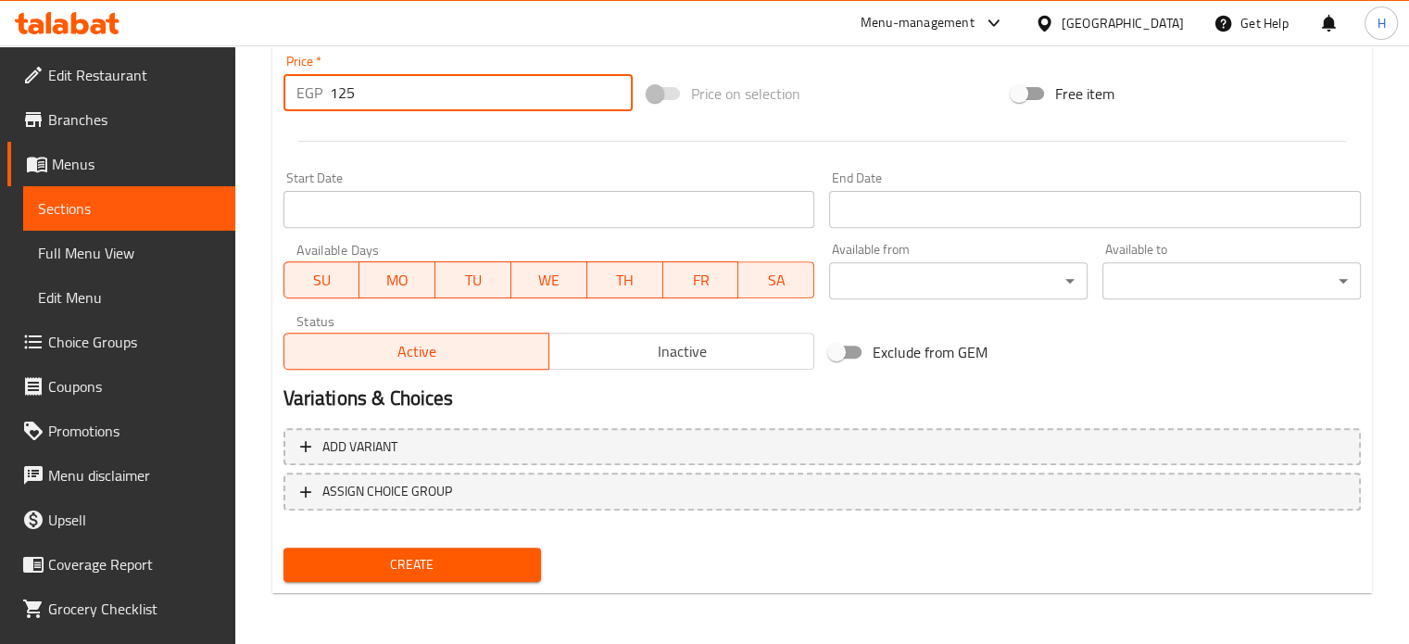
type input "125"
click at [442, 562] on span "Create" at bounding box center [412, 564] width 229 height 23
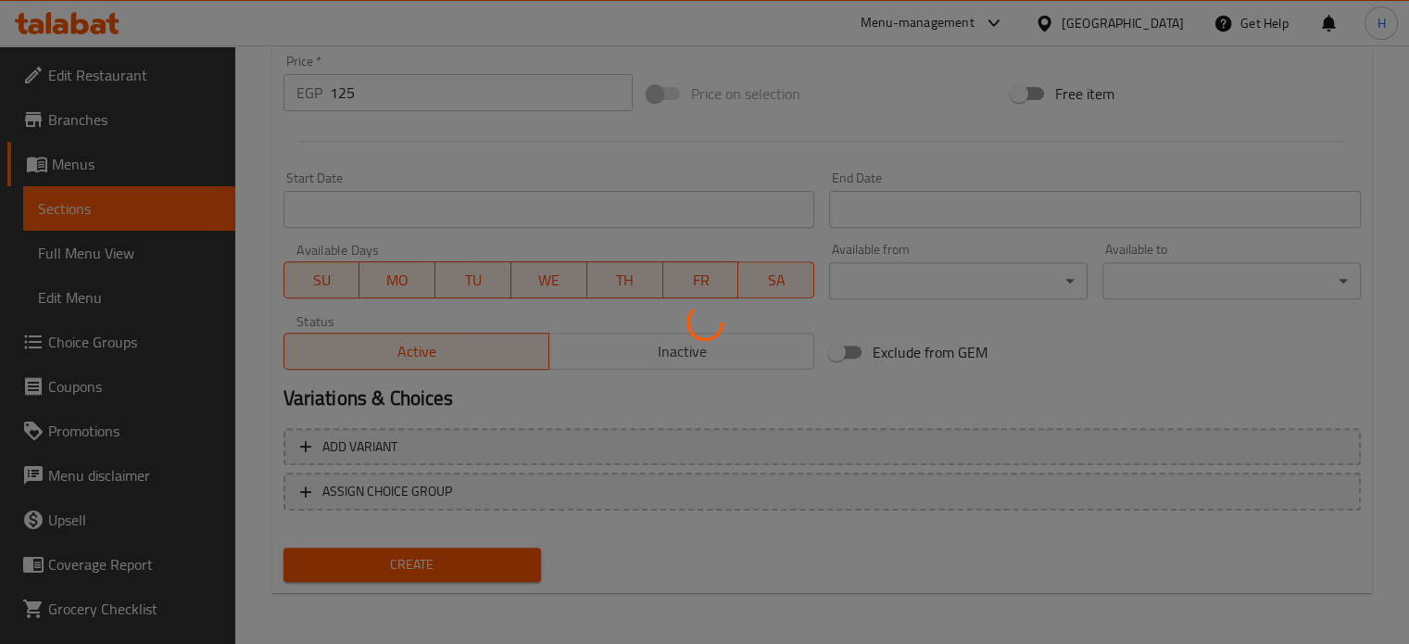
type input "0"
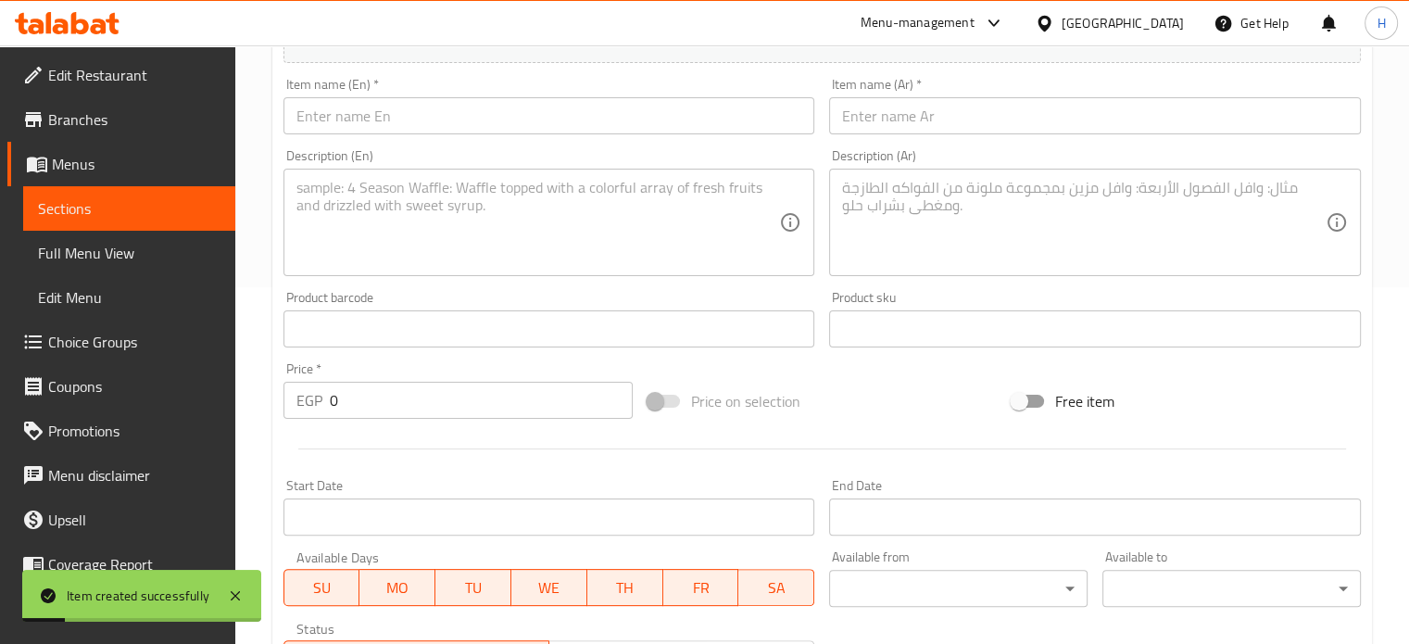
scroll to position [201, 0]
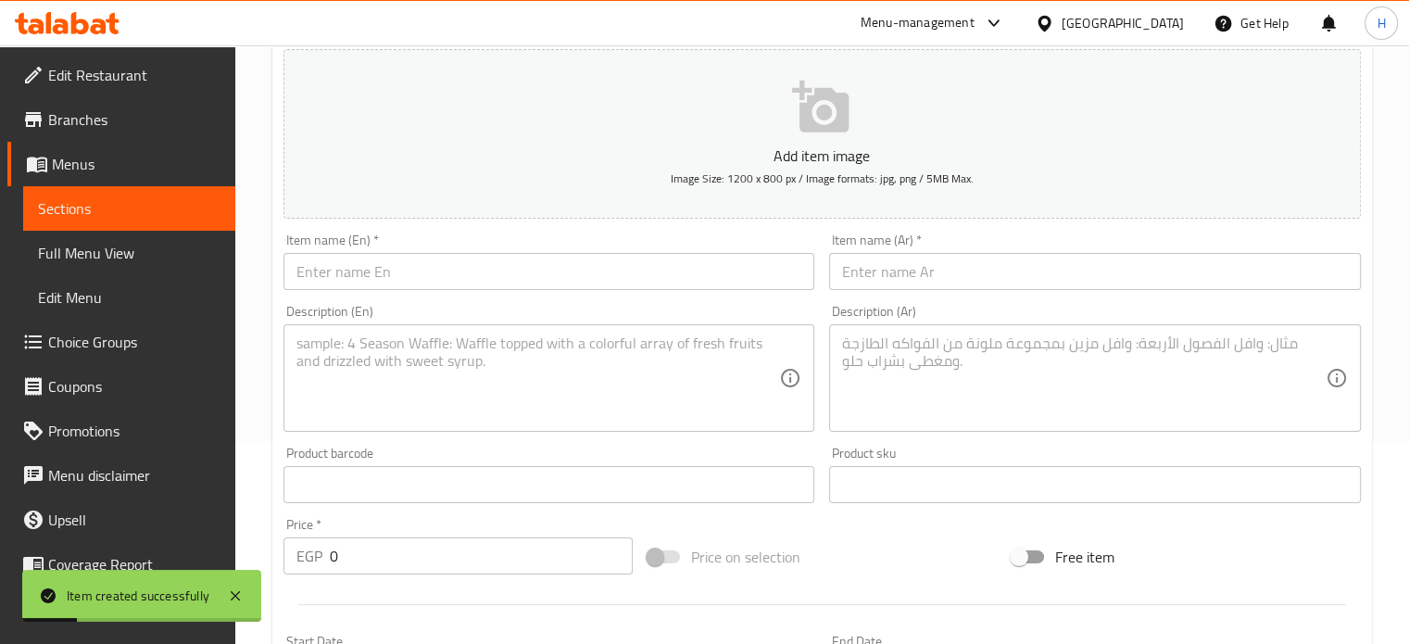
click at [366, 259] on input "text" at bounding box center [550, 271] width 532 height 37
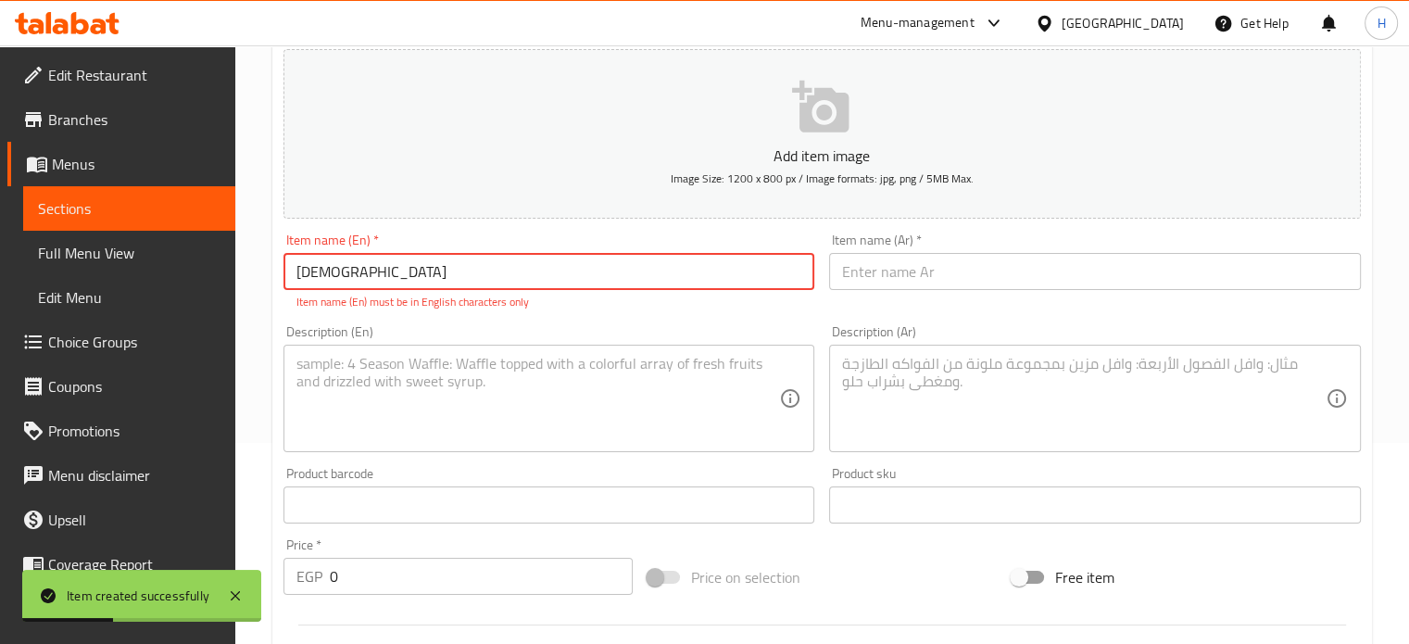
type input "ل"
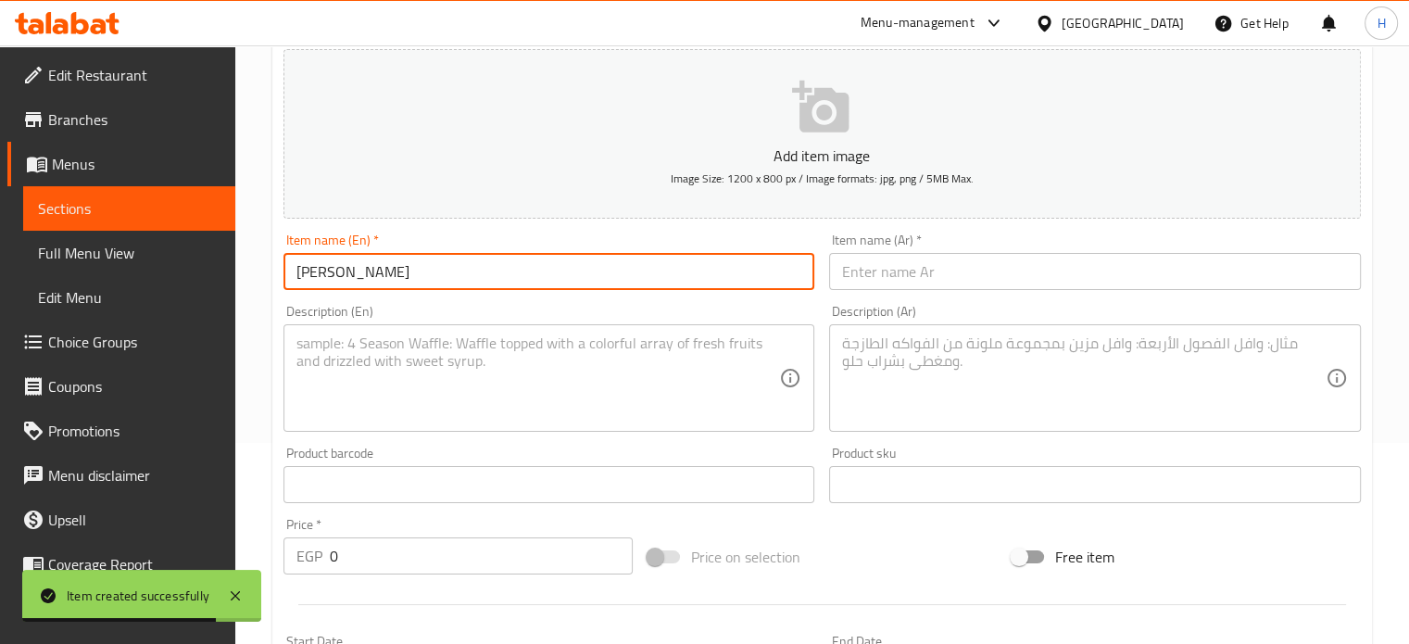
type input "[PERSON_NAME]"
click at [943, 267] on input "text" at bounding box center [1095, 271] width 532 height 37
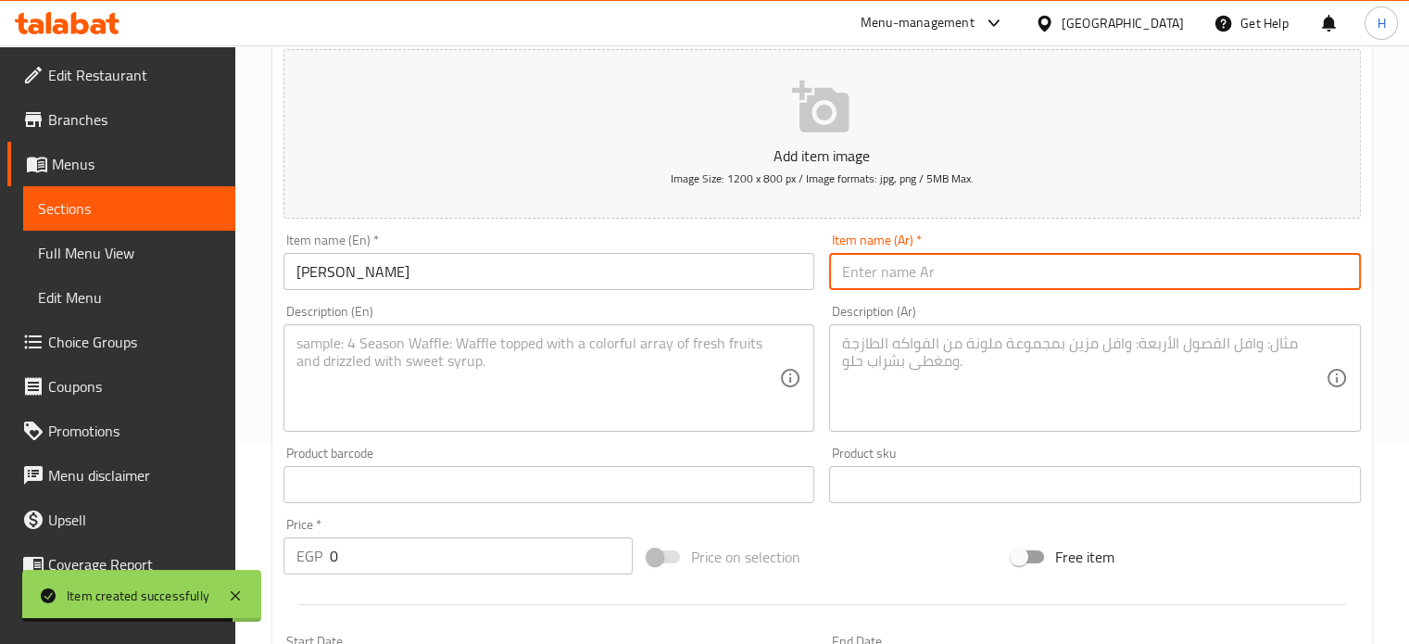
type input "ب"
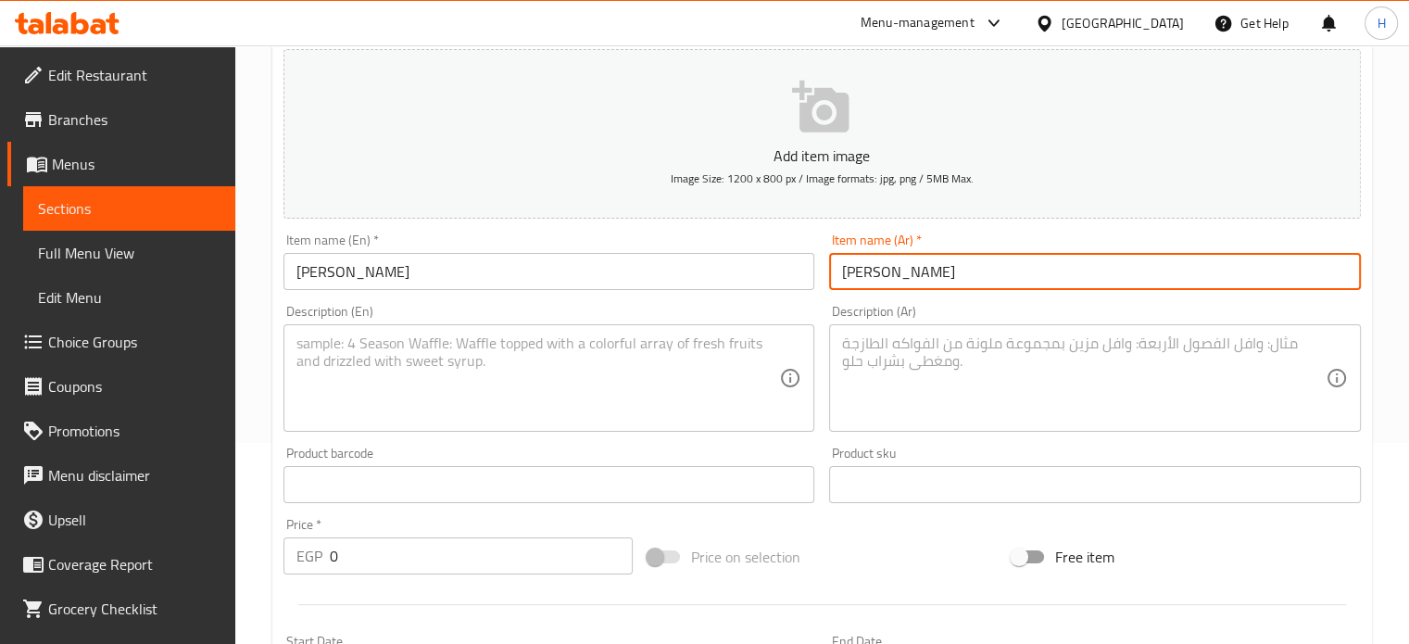
type input "تارو بوبا"
click at [866, 349] on textarea at bounding box center [1084, 378] width 484 height 88
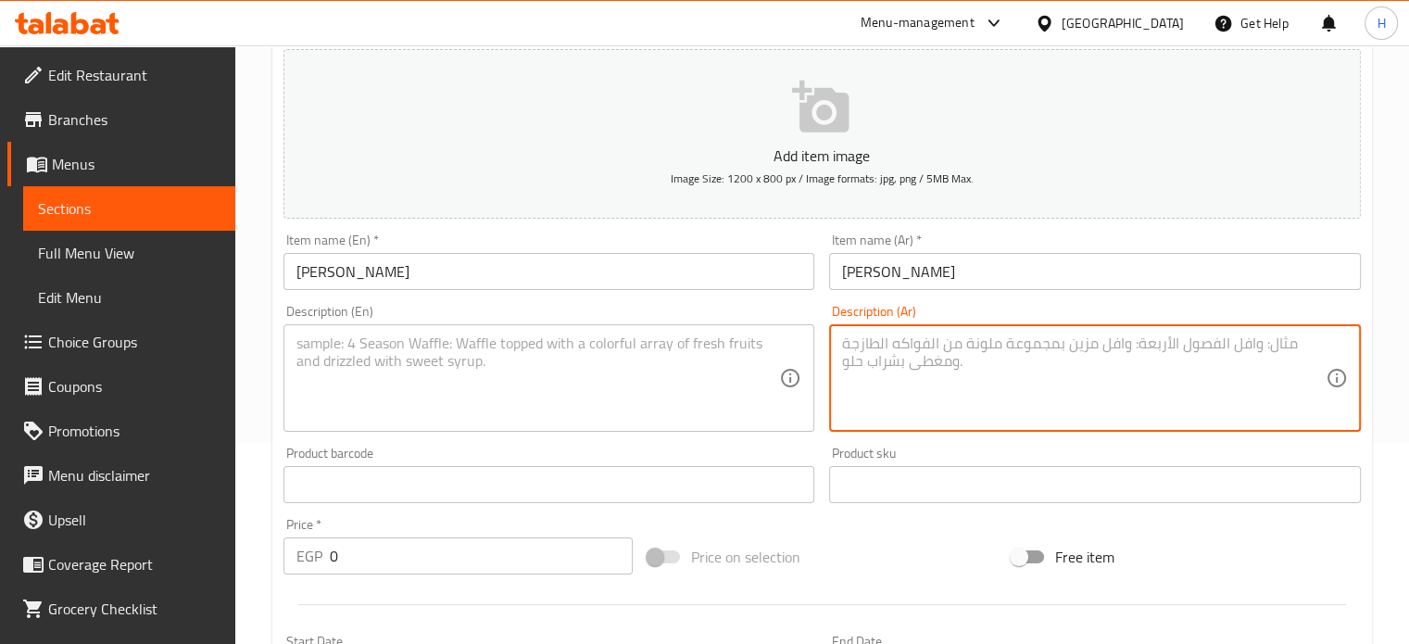
paste textarea "التارو - حليب - ثلج- بوبا"
type textarea "التارو - حليب - ثلج- بوبا"
click at [359, 360] on textarea at bounding box center [538, 378] width 484 height 88
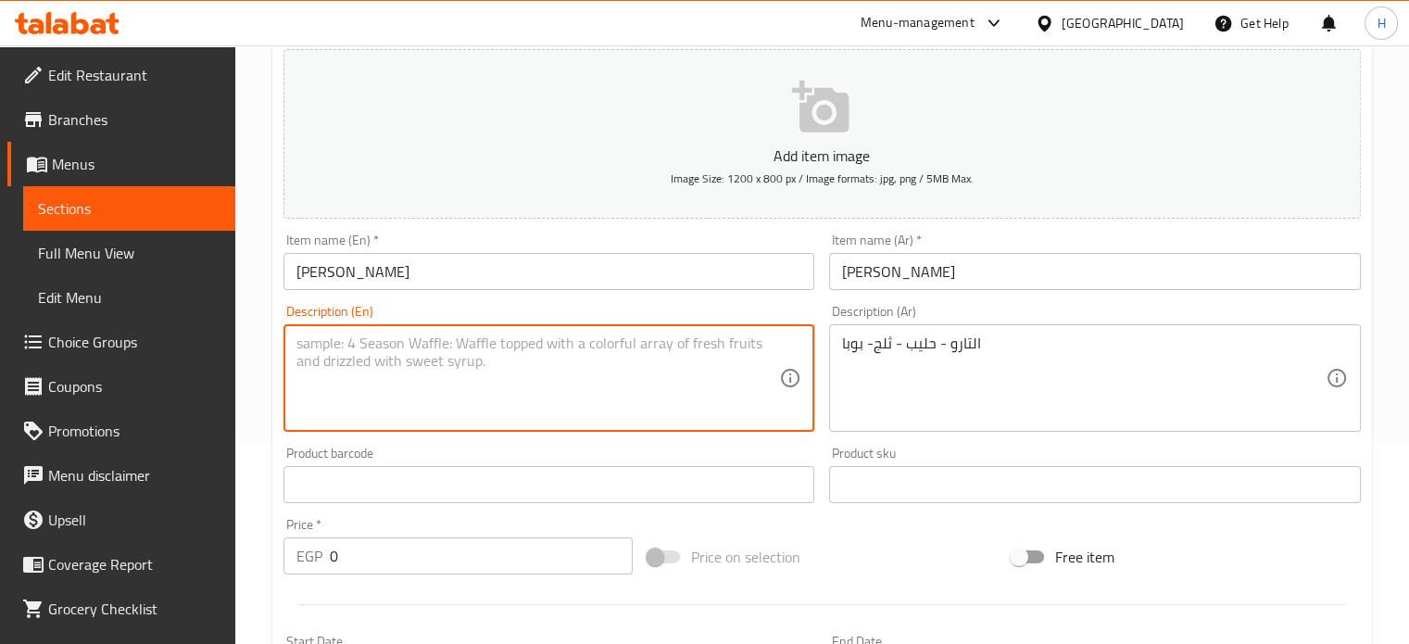
paste textarea "Tarot - Milk - Ice - Boba"
click at [305, 267] on input "[PERSON_NAME]" at bounding box center [550, 271] width 532 height 37
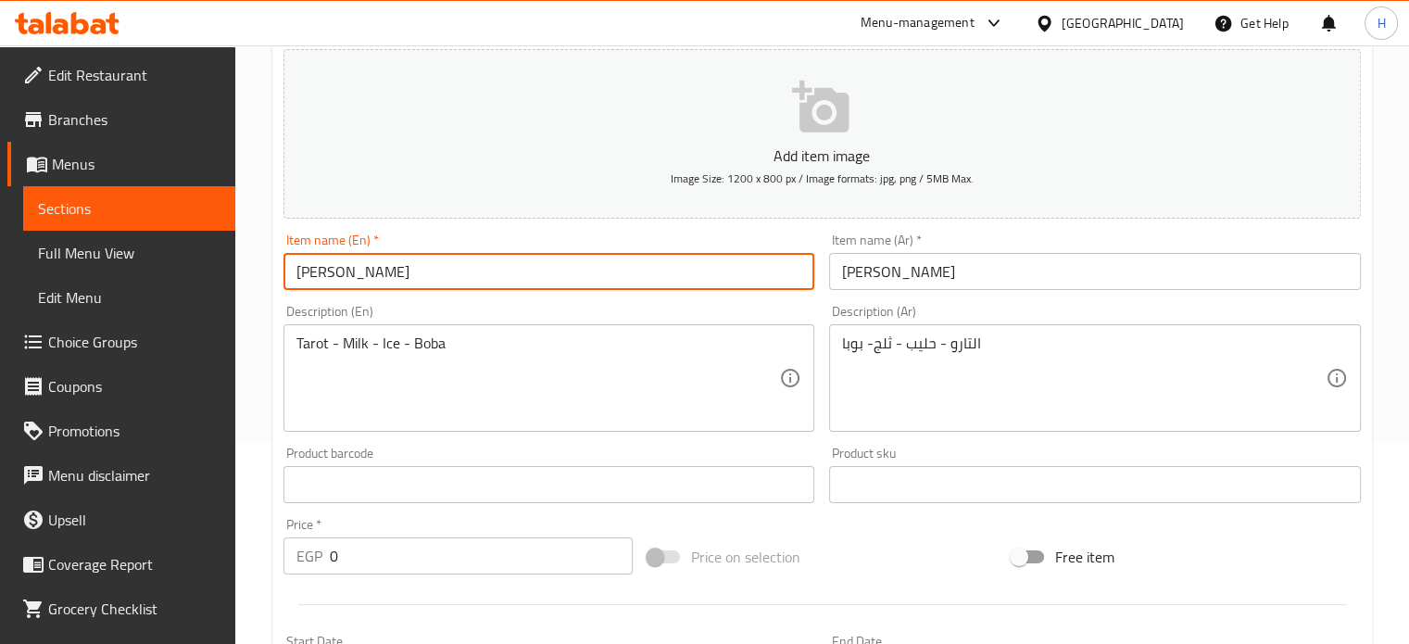
click at [305, 267] on input "[PERSON_NAME]" at bounding box center [550, 271] width 532 height 37
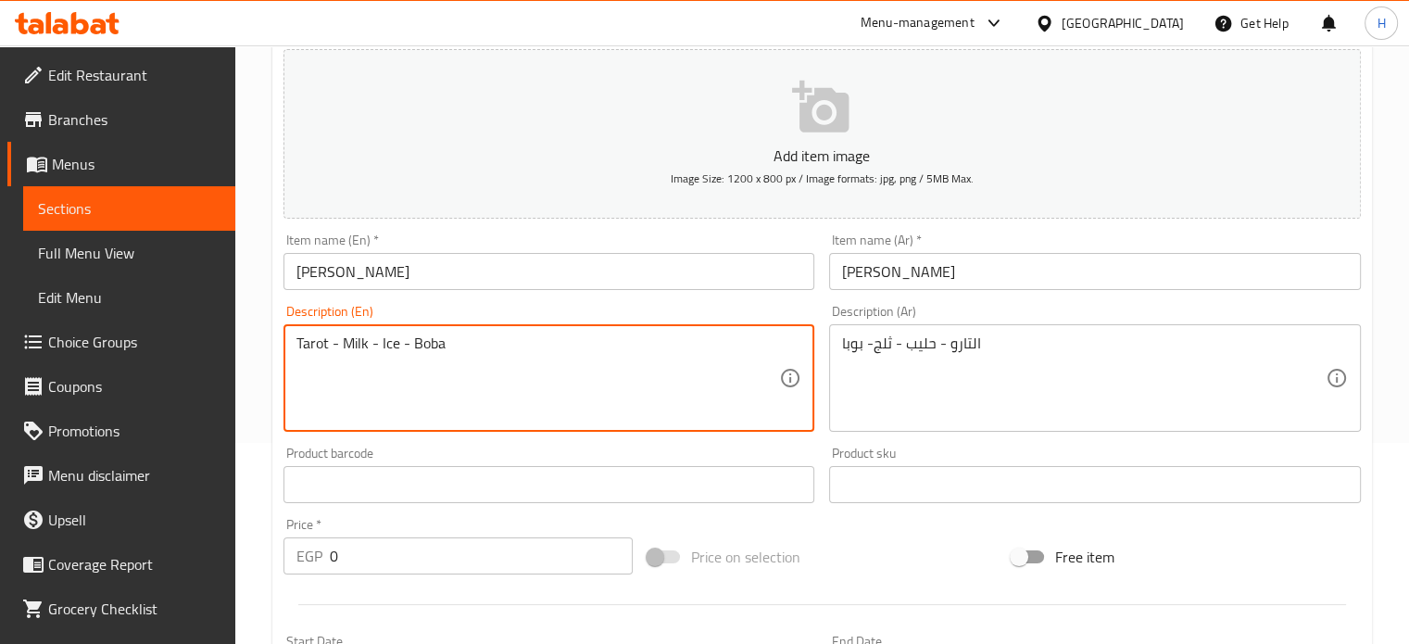
click at [311, 341] on textarea "Tarot - Milk - Ice - Boba" at bounding box center [538, 378] width 484 height 88
paste textarea
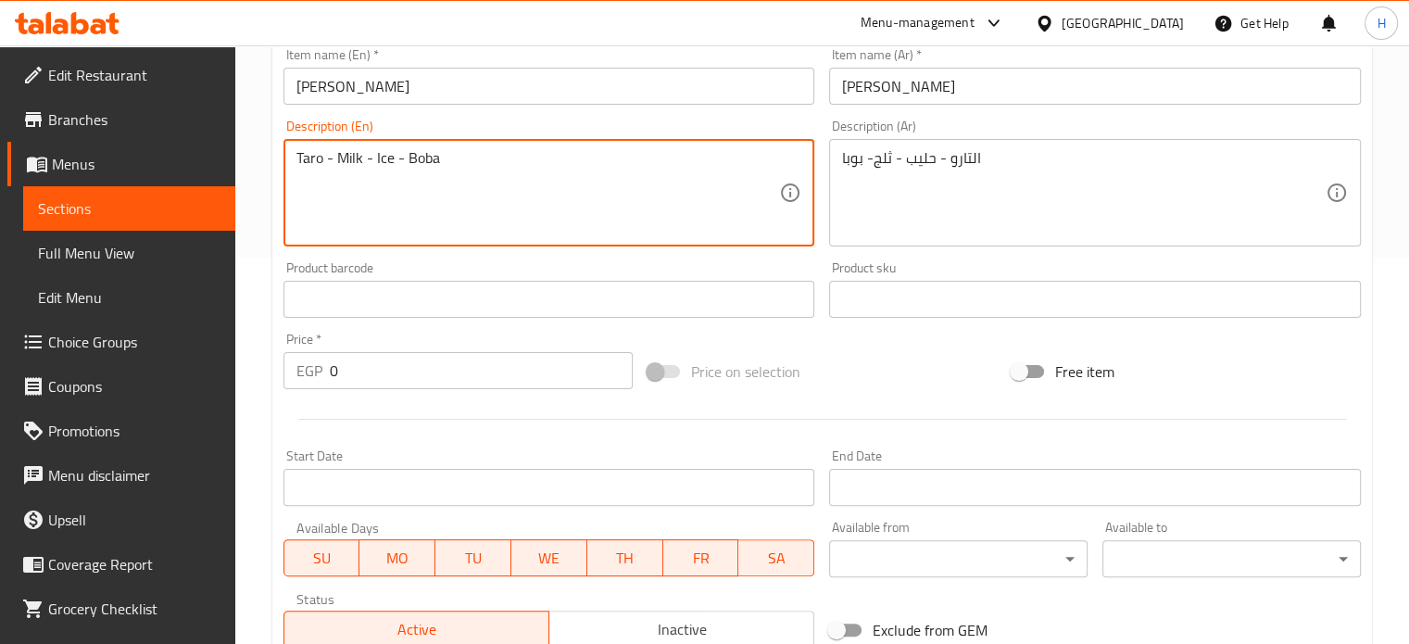
type textarea "Taro - Milk - Ice - Boba"
drag, startPoint x: 346, startPoint y: 371, endPoint x: 304, endPoint y: 371, distance: 41.7
click at [304, 371] on div "EGP 0 Price *" at bounding box center [458, 370] width 349 height 37
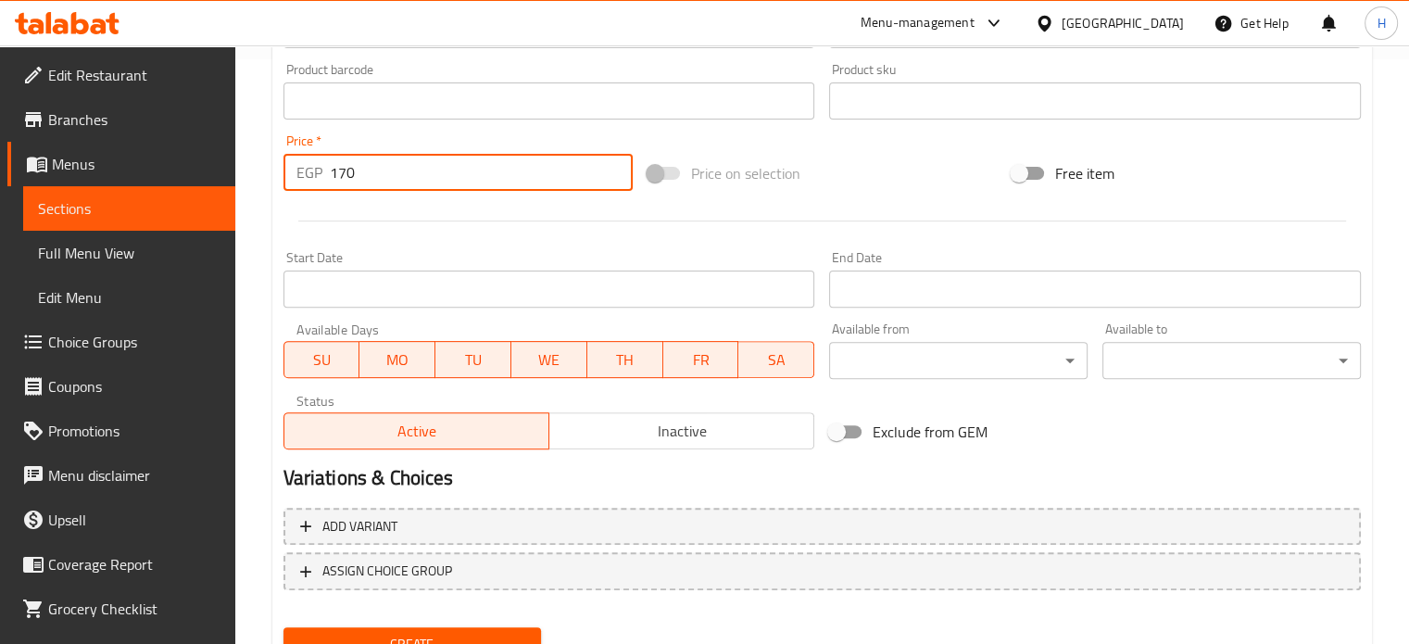
scroll to position [664, 0]
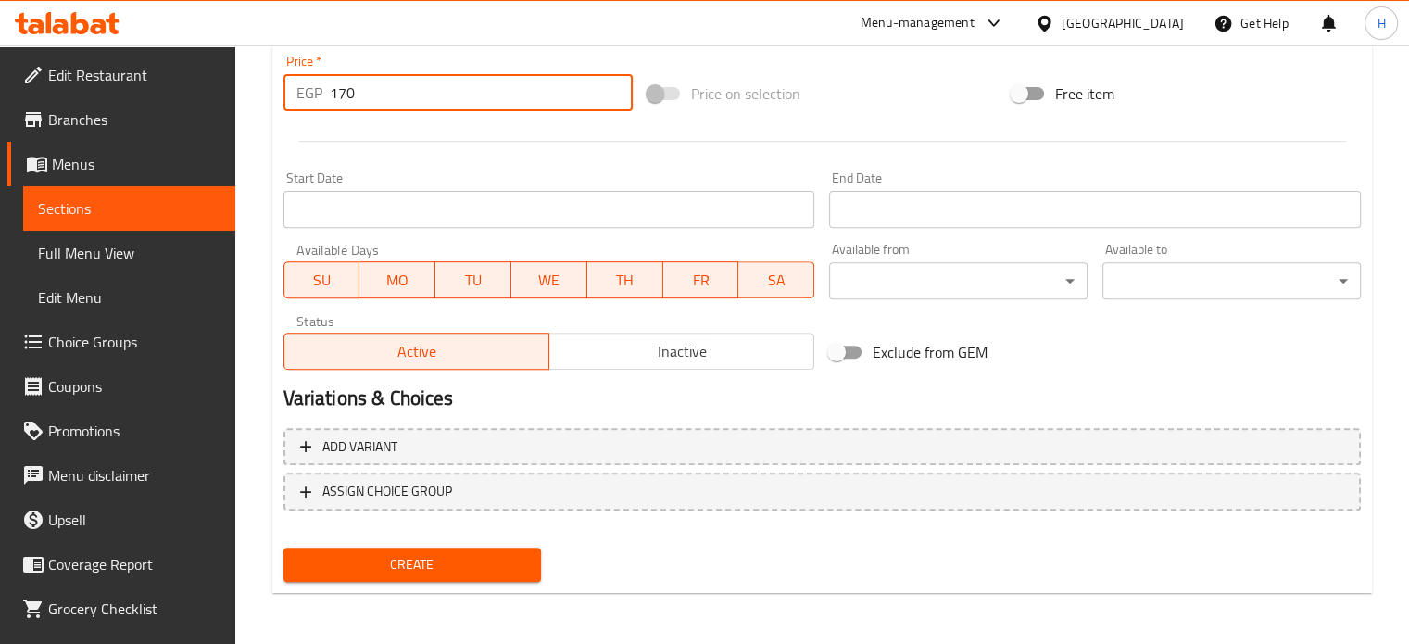
type input "170"
click at [393, 553] on span "Create" at bounding box center [412, 564] width 229 height 23
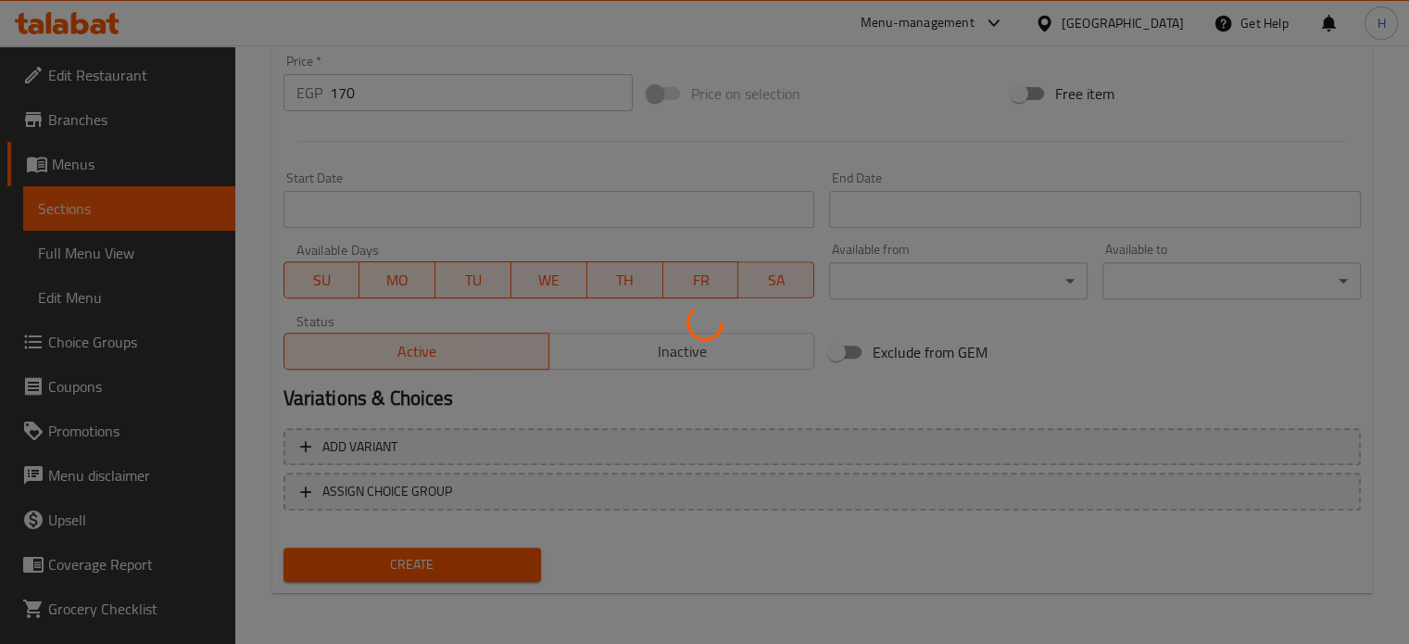
type input "0"
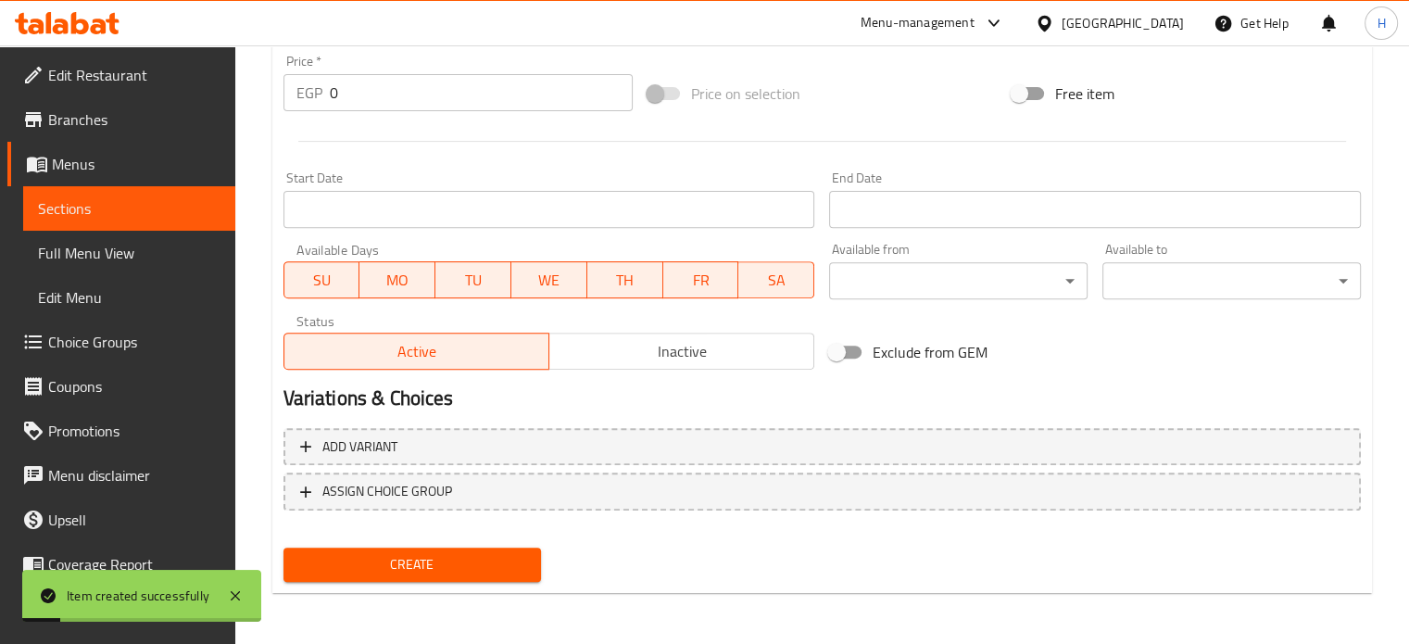
scroll to position [108, 0]
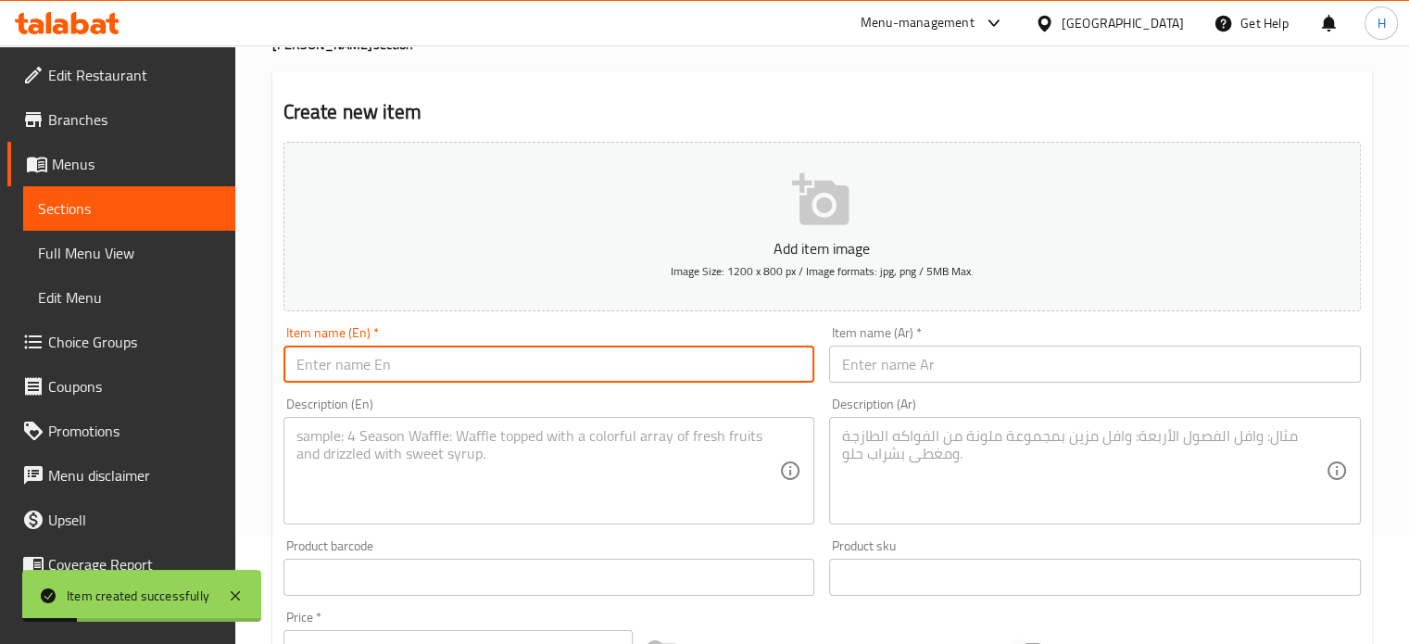
click at [348, 355] on input "text" at bounding box center [550, 364] width 532 height 37
type input "Ice Latte Boba"
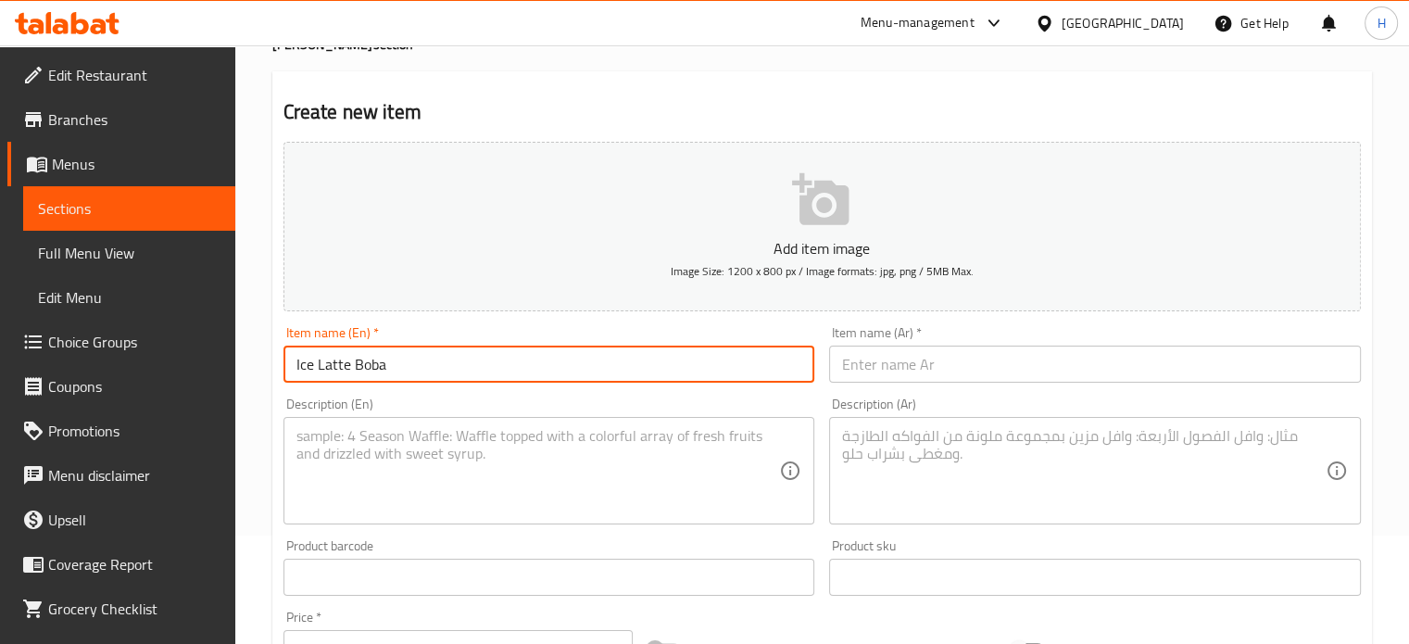
click at [324, 451] on textarea at bounding box center [538, 471] width 484 height 88
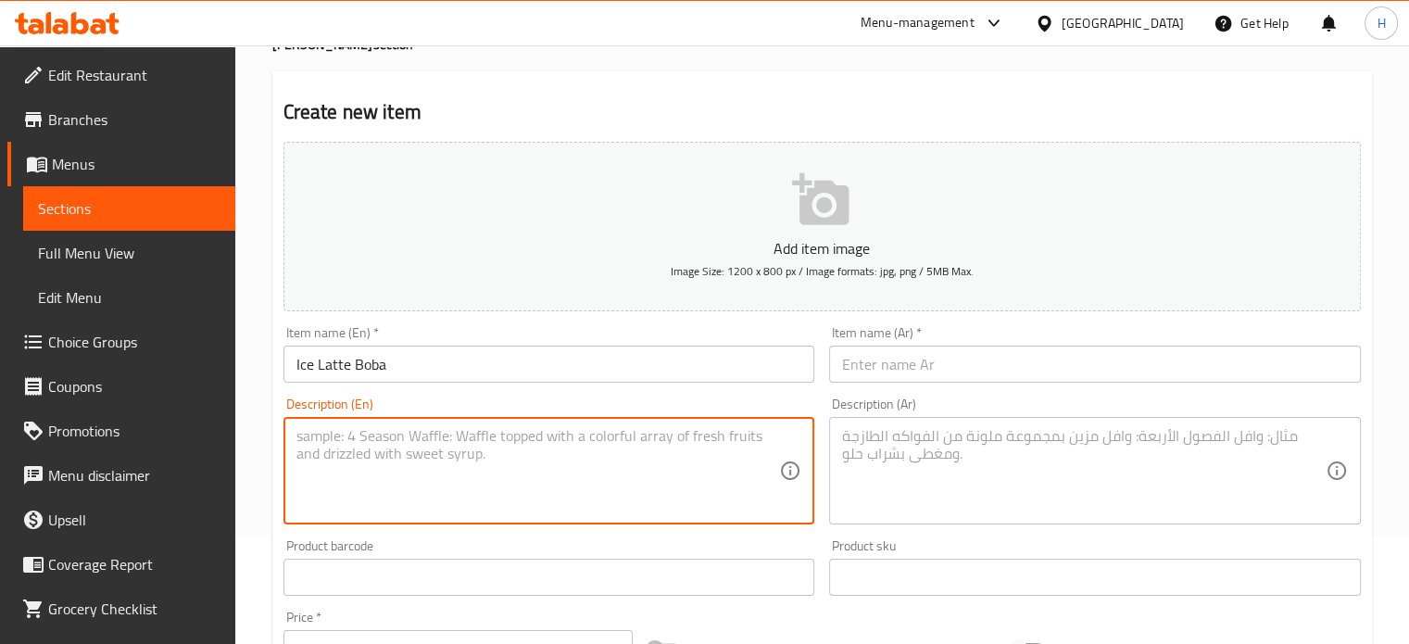
paste textarea "Milk - Ice - Espresso - Boba"
type textarea "Milk - Ice - Espresso - Boba"
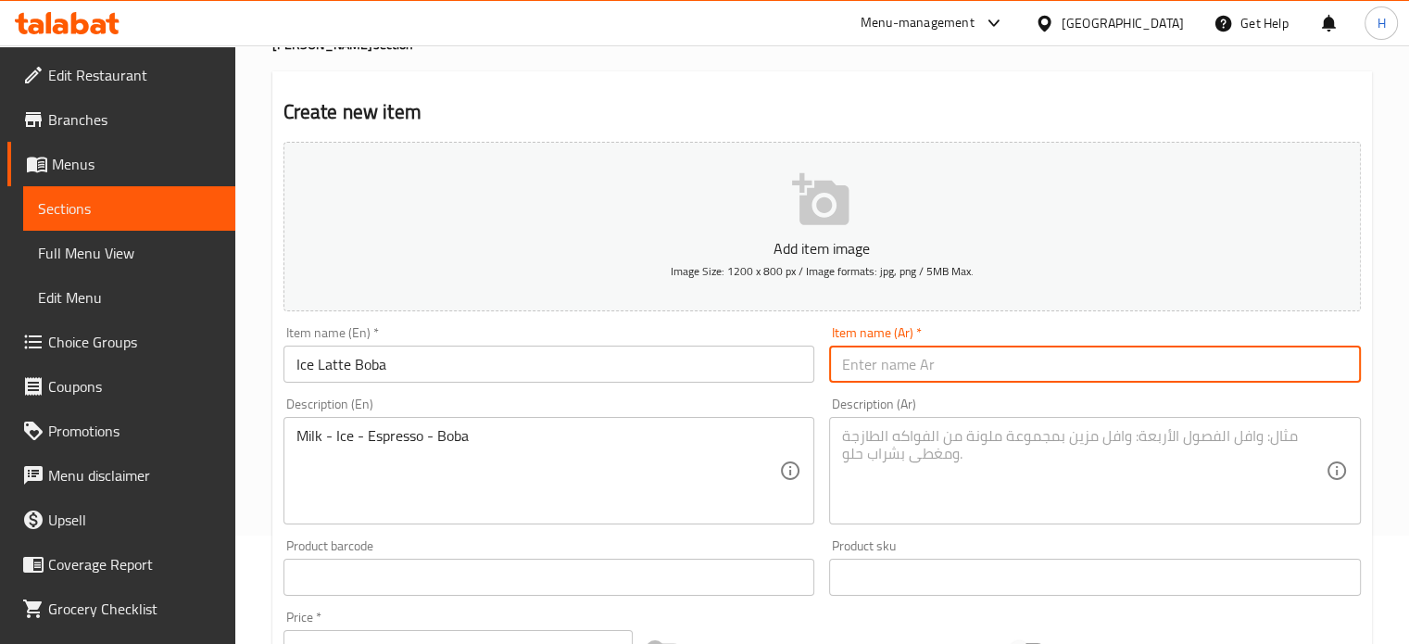
click at [946, 365] on input "text" at bounding box center [1095, 364] width 532 height 37
type input "أيس لاتية بوبا"
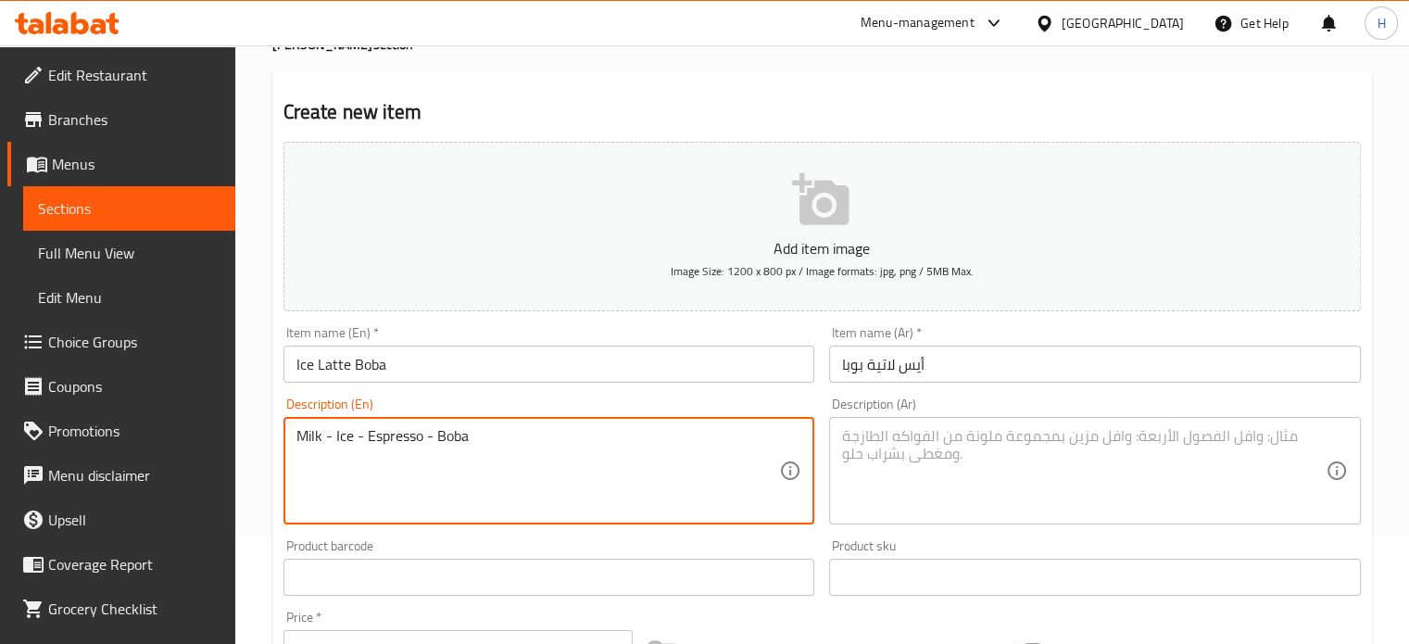
click at [931, 451] on textarea at bounding box center [1084, 471] width 484 height 88
paste textarea "حليب - ثلج - اسبريسو - بوبا"
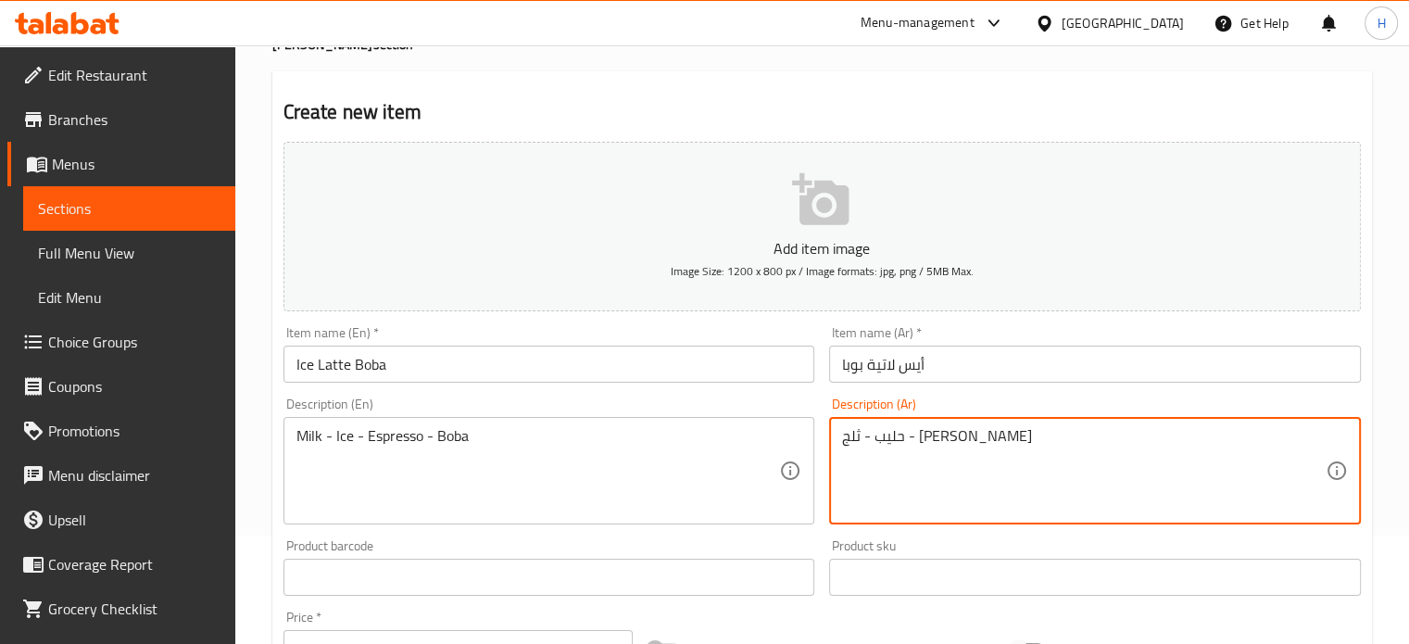
type textarea "حليب - ثلج - اسبريسو - بوبا"
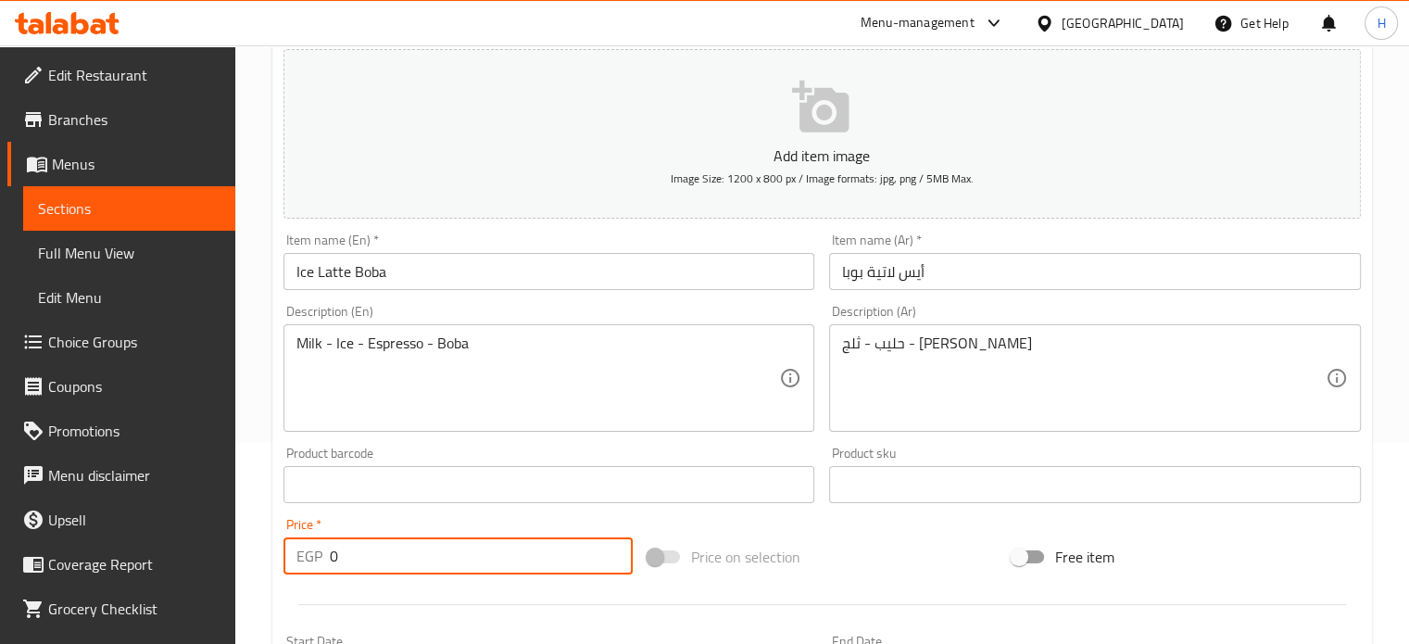
drag, startPoint x: 346, startPoint y: 559, endPoint x: 297, endPoint y: 548, distance: 49.2
click at [297, 548] on div "EGP 0 Price *" at bounding box center [458, 555] width 349 height 37
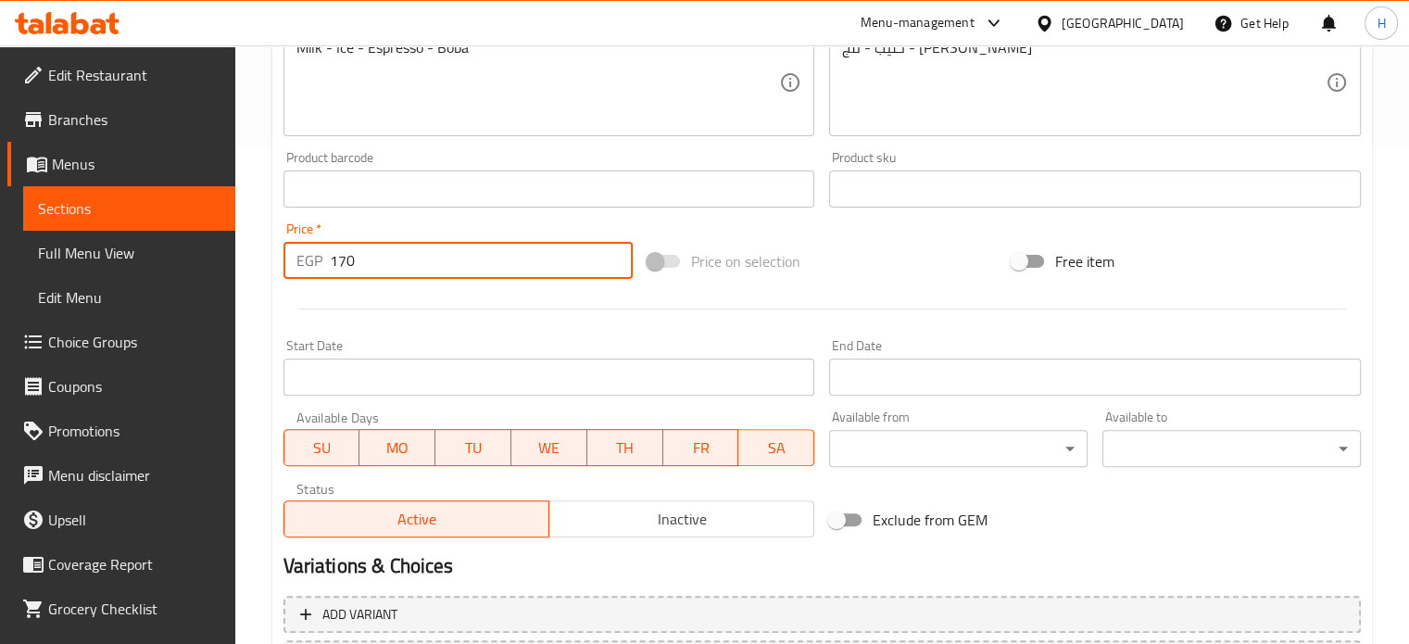
scroll to position [664, 0]
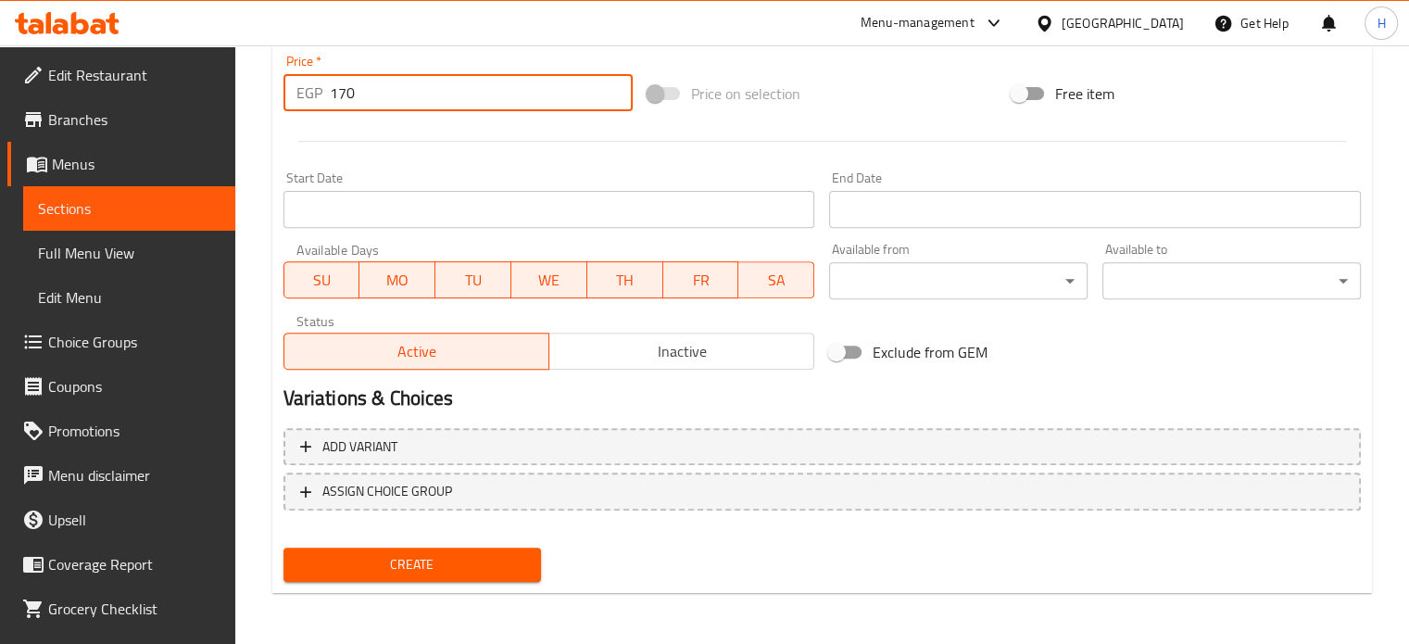
type input "170"
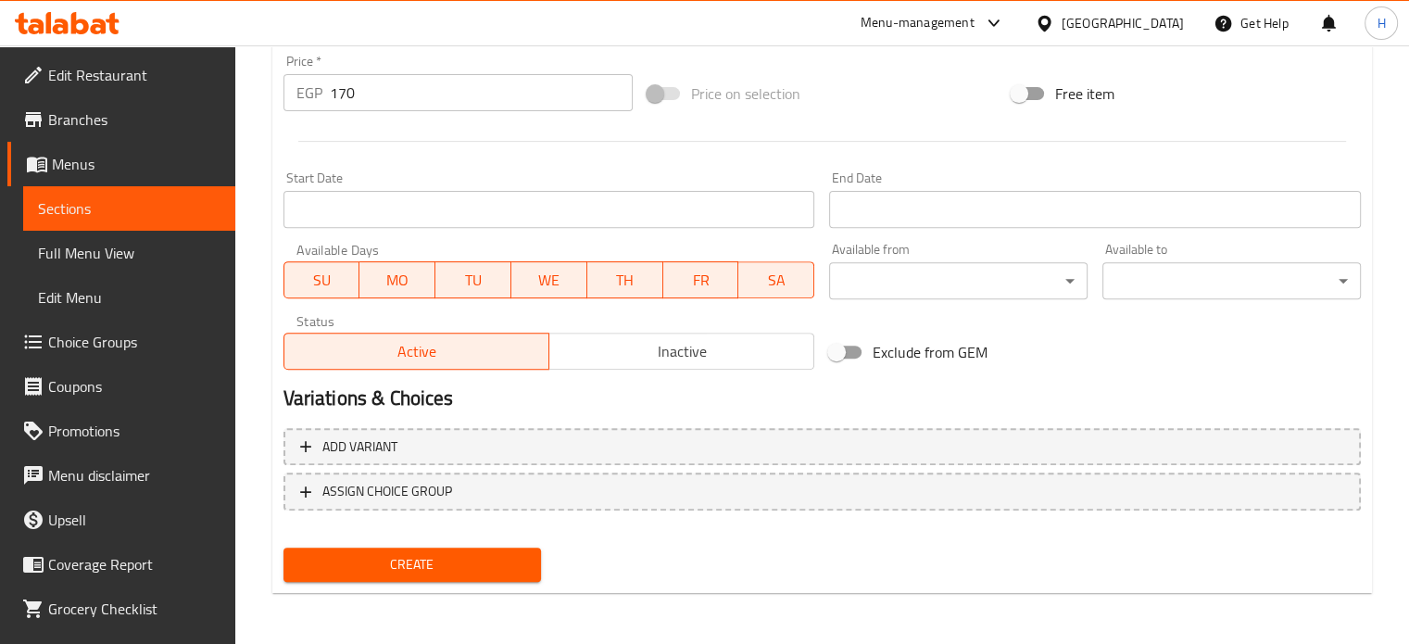
click at [498, 581] on div "Create" at bounding box center [412, 564] width 273 height 49
click at [419, 559] on span "Create" at bounding box center [412, 564] width 229 height 23
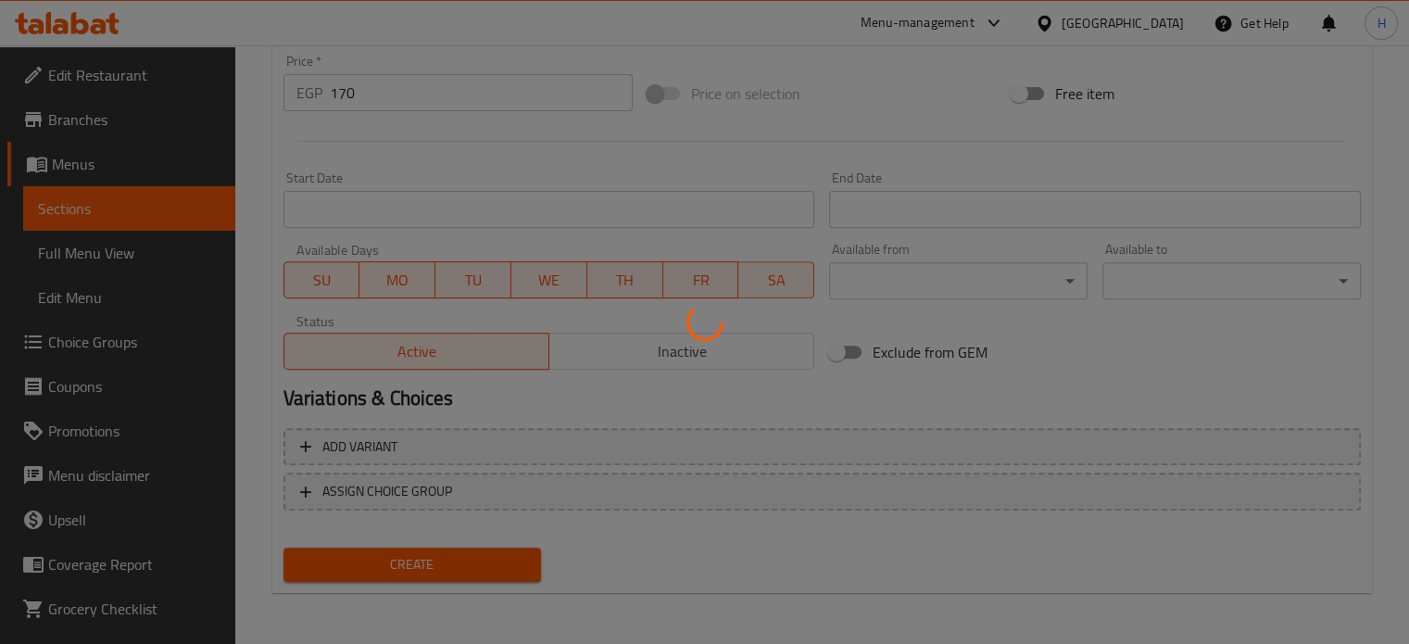
type input "0"
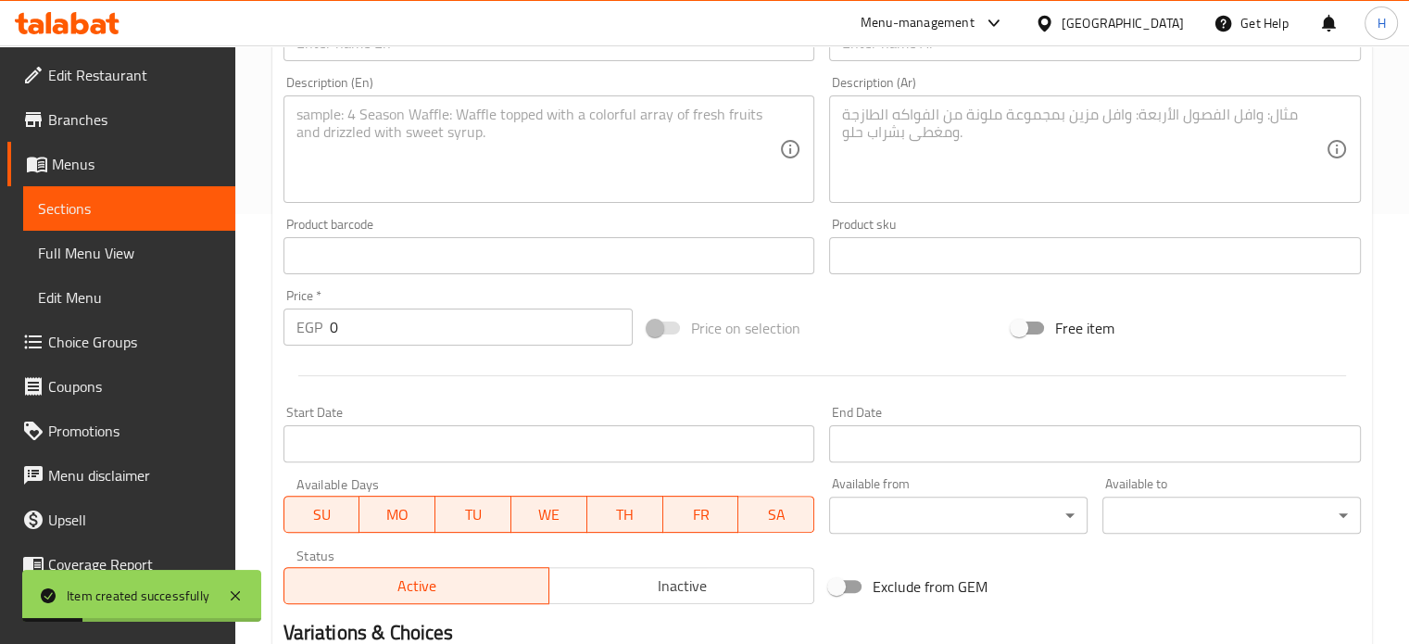
scroll to position [201, 0]
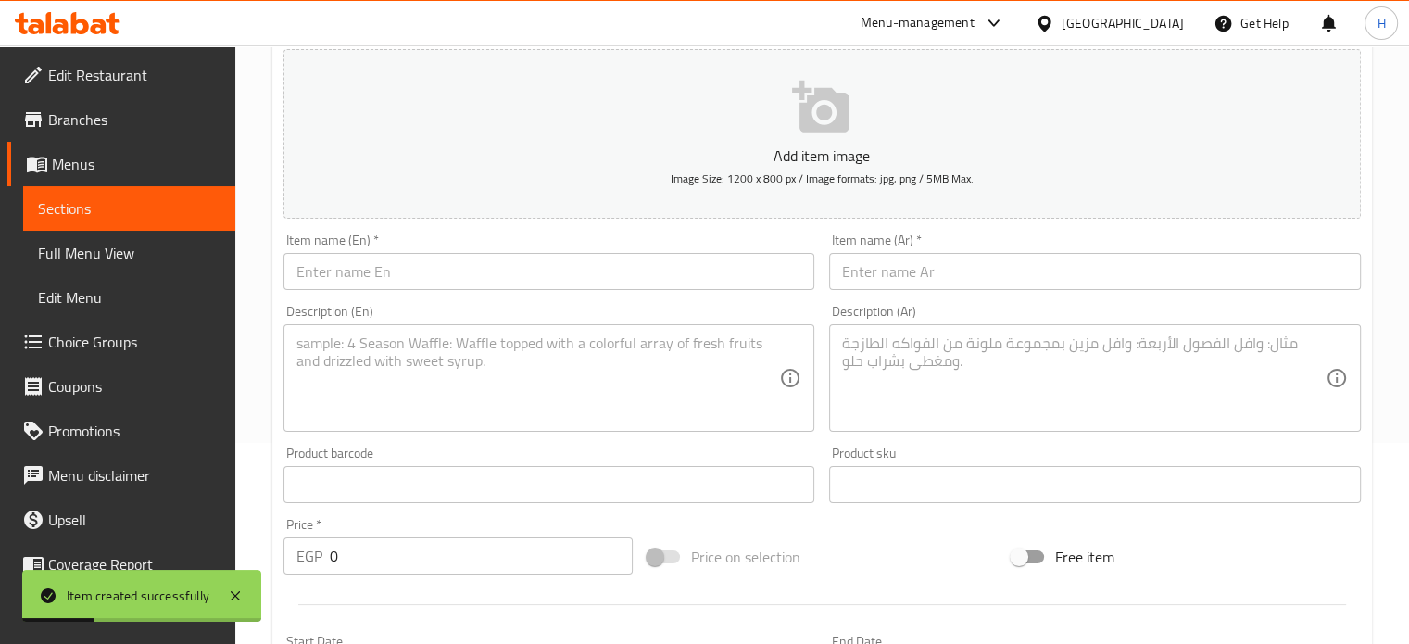
click at [896, 269] on input "text" at bounding box center [1095, 271] width 532 height 37
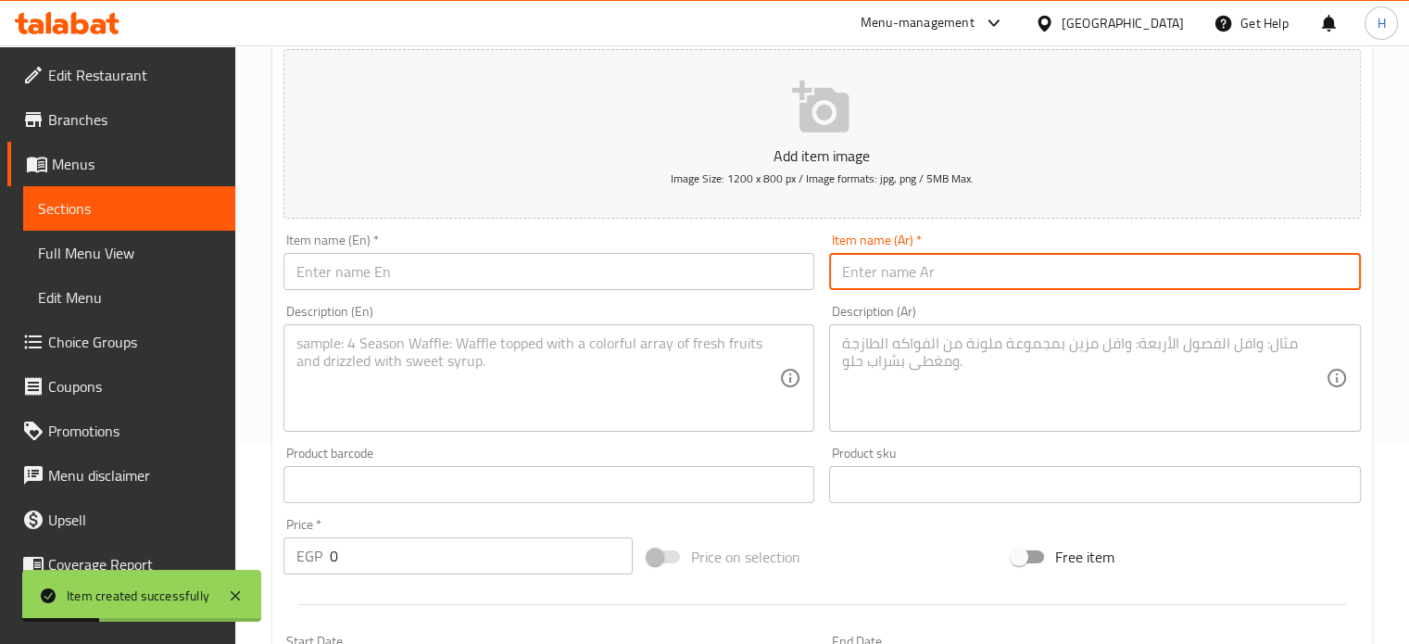
paste input "براون شوجر ميلك"
type input "براون شوجر ميلك"
click at [603, 272] on input "text" at bounding box center [550, 271] width 532 height 37
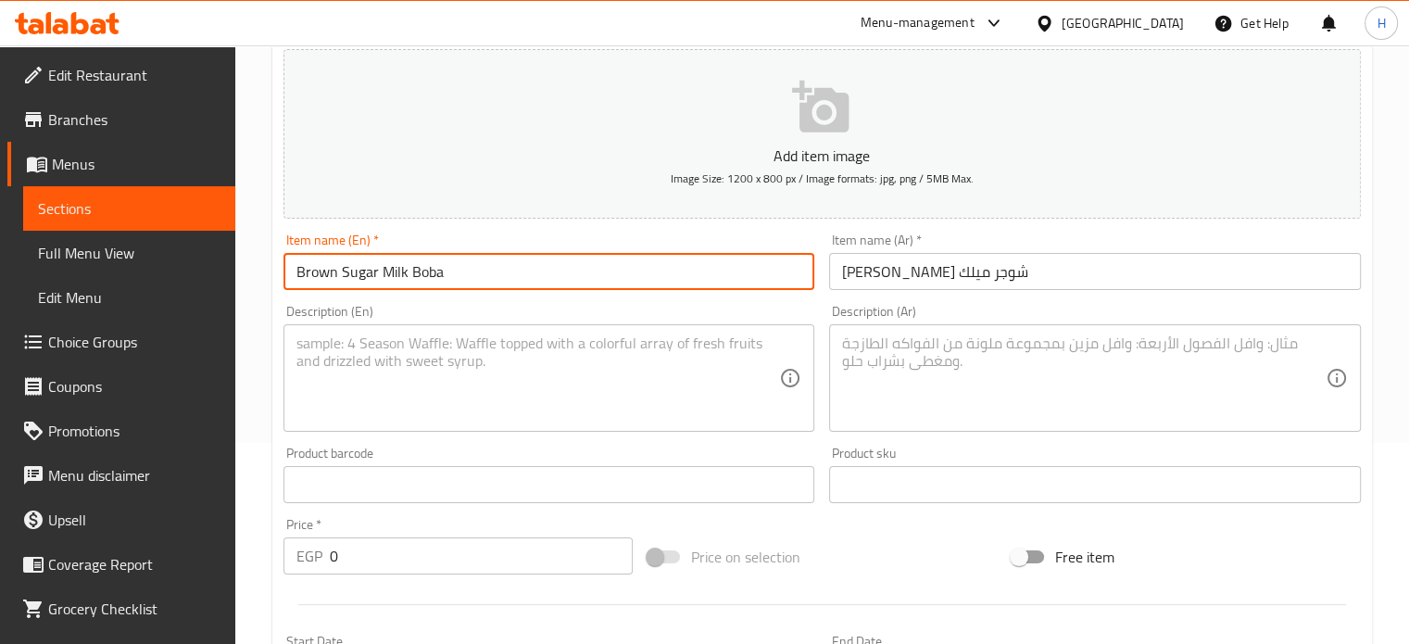
type input "Brown Sugar Milk Boba"
click at [989, 271] on input "براون شوجر ميلك" at bounding box center [1095, 271] width 532 height 37
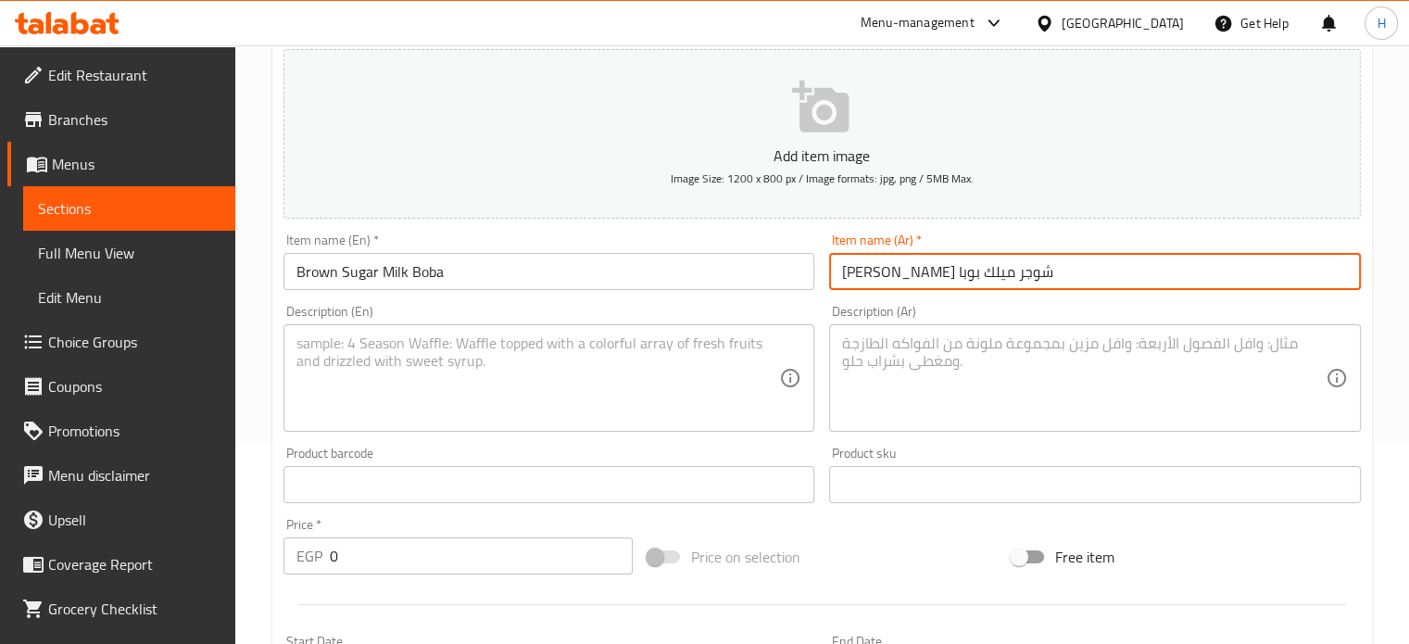
type input "براون شوجر ميلك بوبا"
click at [886, 336] on textarea at bounding box center [1084, 378] width 484 height 88
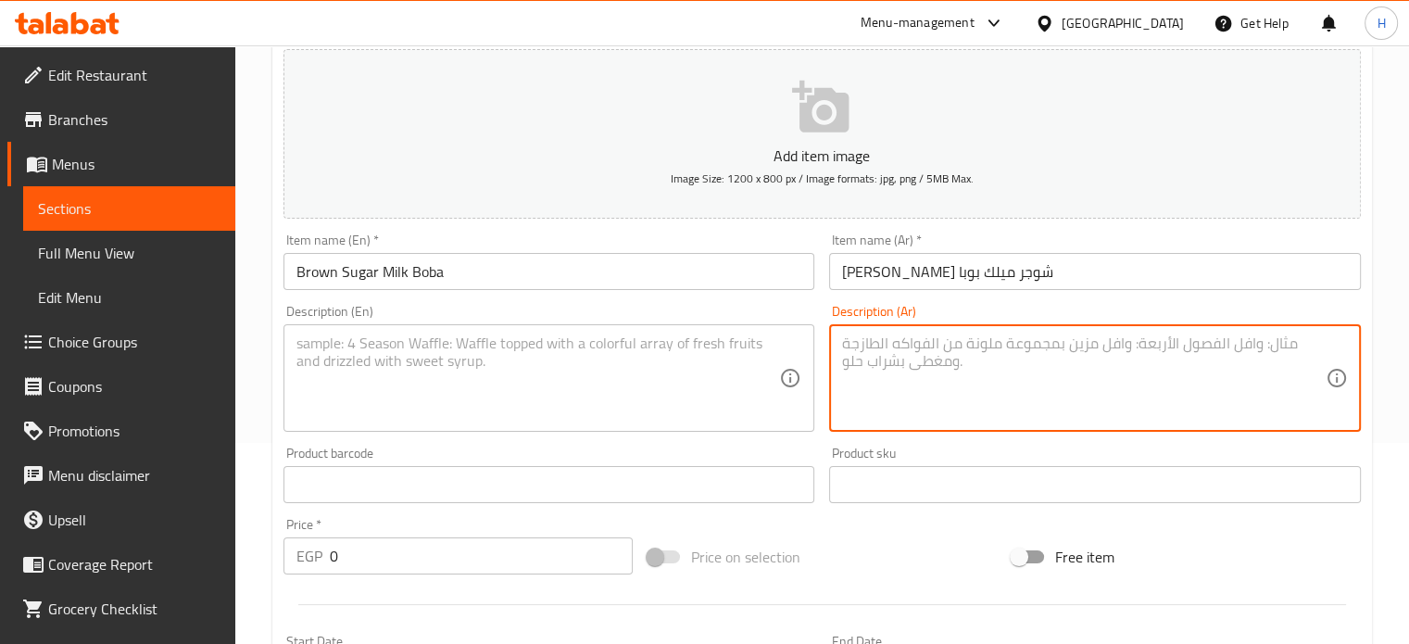
paste textarea "حليب - شاى تايوانى- سيرب البراون شوجر - ثلج - بوبا"
click at [996, 343] on textarea "حليب - شاى تايوانى- سيرب البراون شوجر - ثلج - بوبا" at bounding box center [1084, 378] width 484 height 88
click at [997, 343] on textarea "حليب - شاى تايوانى- سيرم البراون شوجر - ثلج - بوبا" at bounding box center [1084, 378] width 484 height 88
type textarea "حليب - شاى تايوانى- سيرام البراون شوجر - ثلج - بوبا"
click at [597, 339] on textarea at bounding box center [538, 378] width 484 height 88
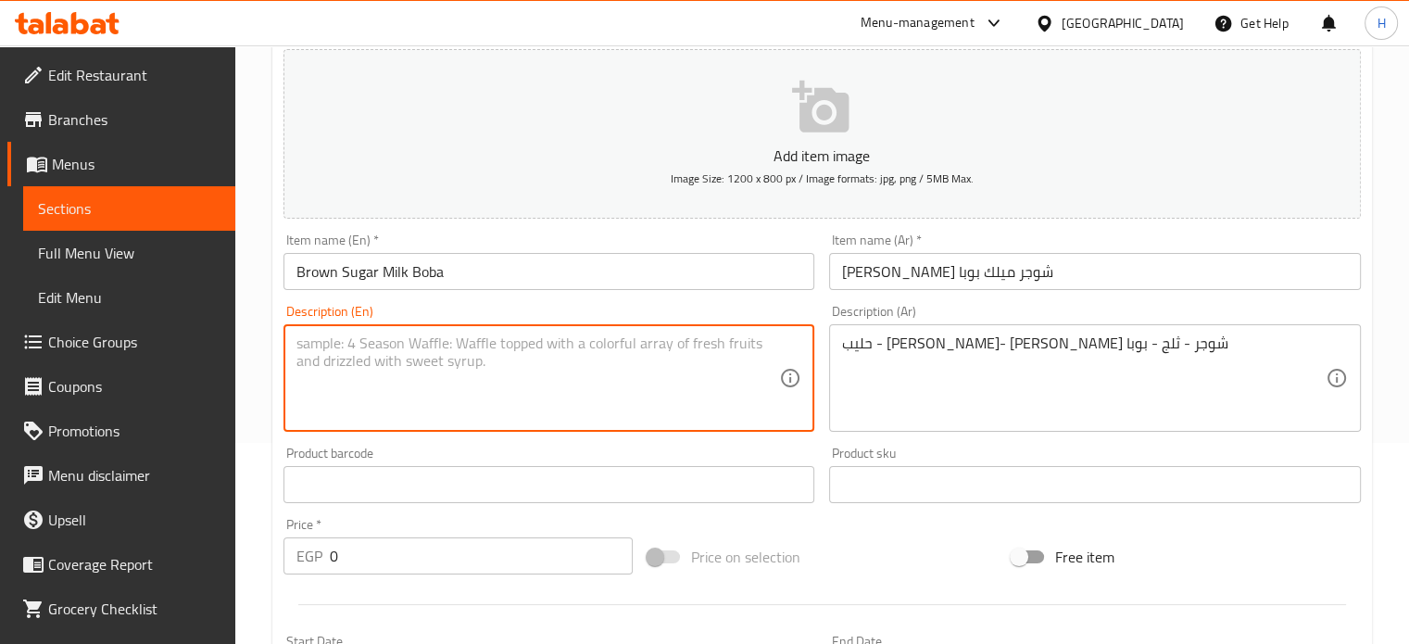
paste textarea "Milk - Taiwanese tea - Brown sugar syrup - Ice - Boba"
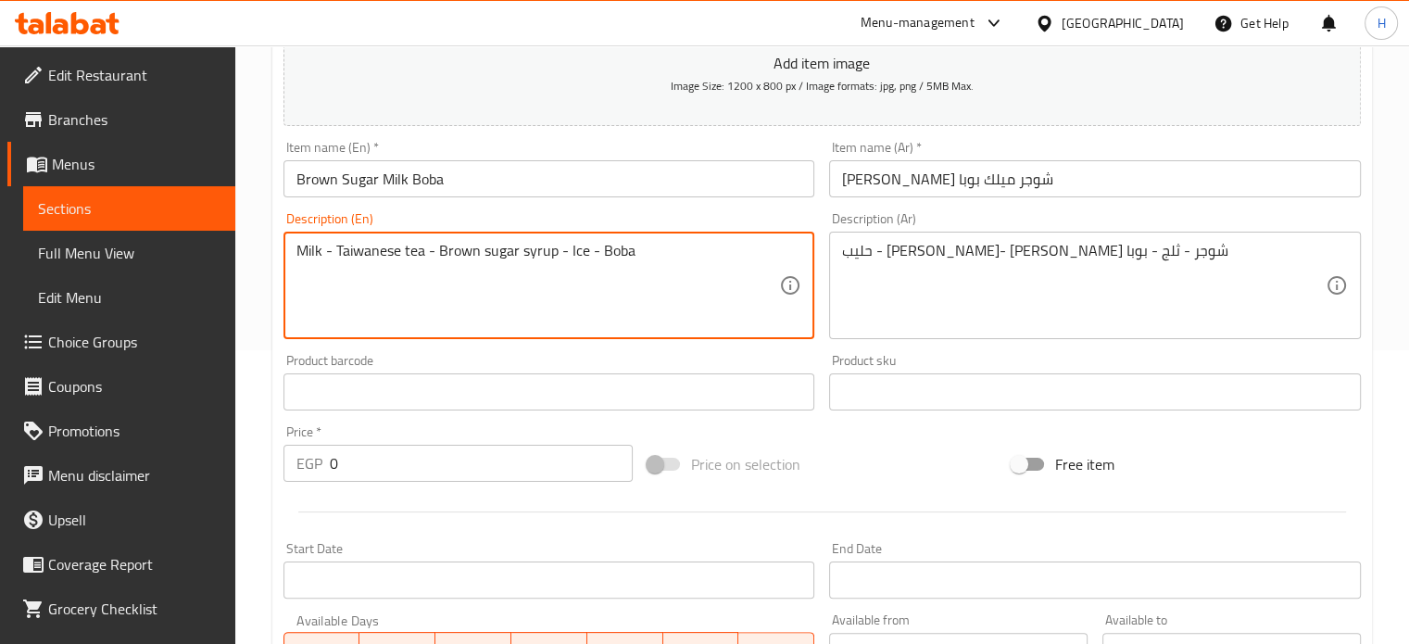
scroll to position [386, 0]
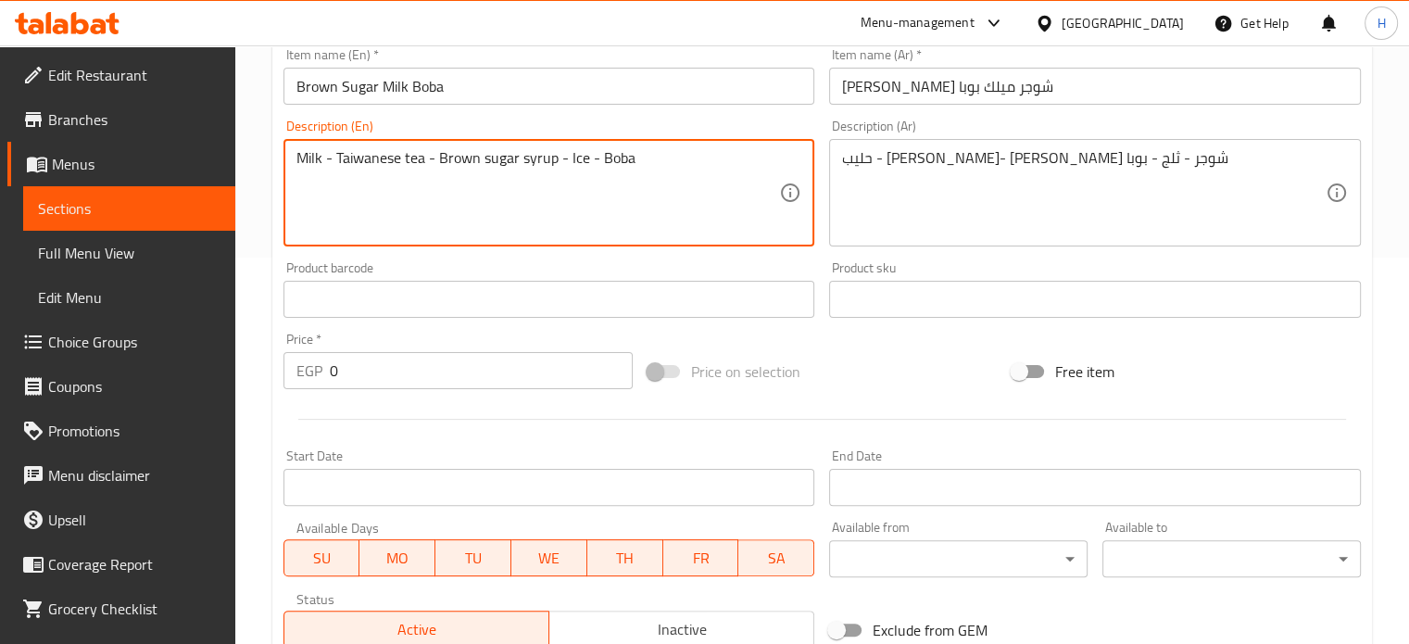
type textarea "Milk - Taiwanese tea - Brown sugar syrup - Ice - Boba"
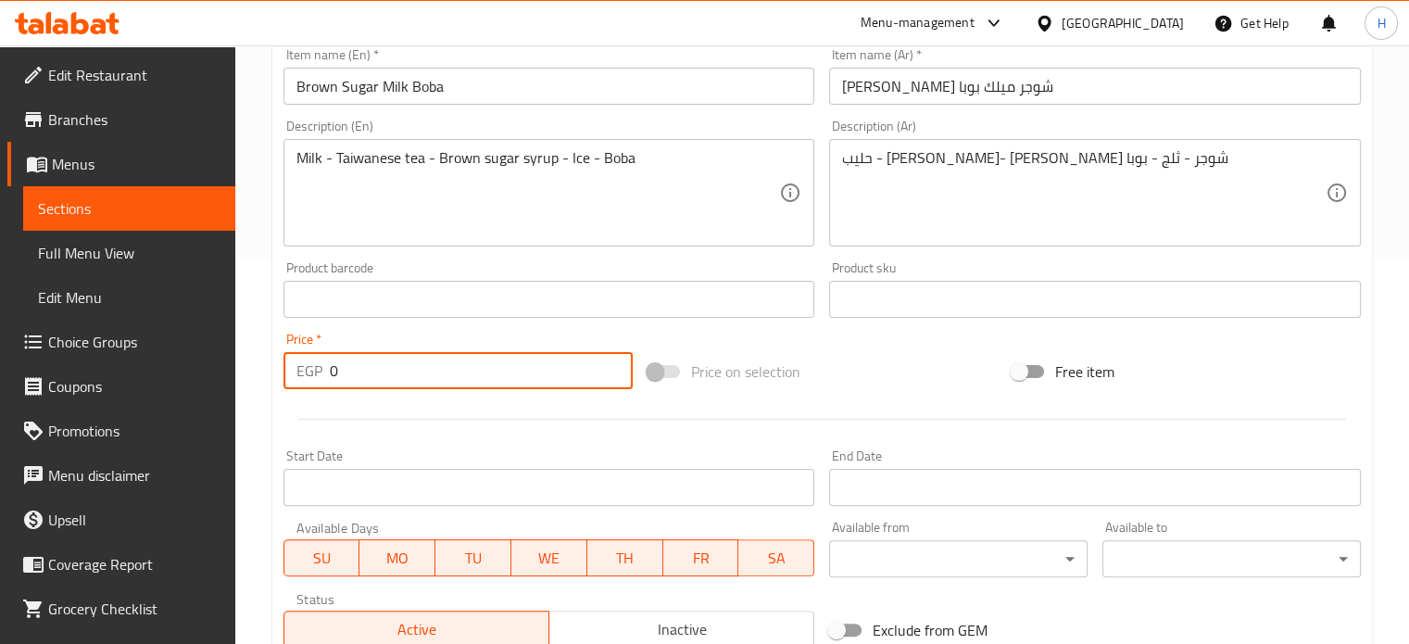
drag, startPoint x: 367, startPoint y: 373, endPoint x: 306, endPoint y: 364, distance: 61.8
click at [306, 364] on div "EGP 0 Price *" at bounding box center [458, 370] width 349 height 37
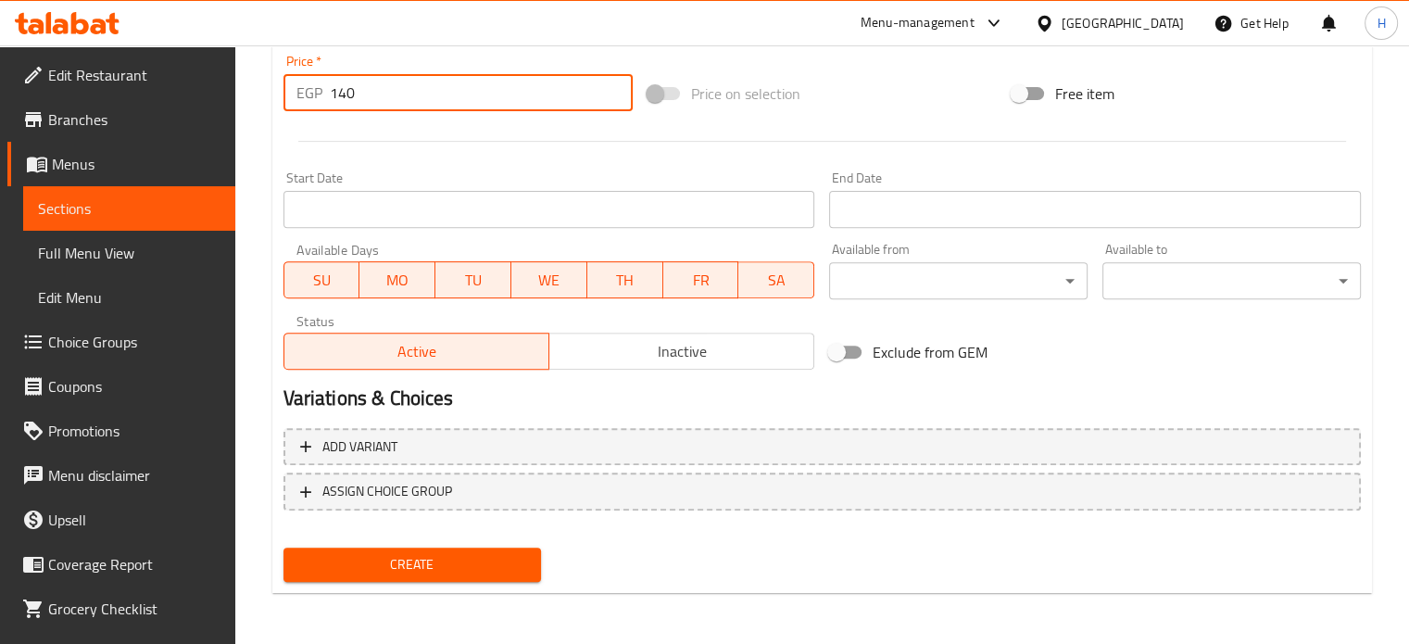
type input "140"
click at [471, 548] on button "Create" at bounding box center [413, 565] width 258 height 34
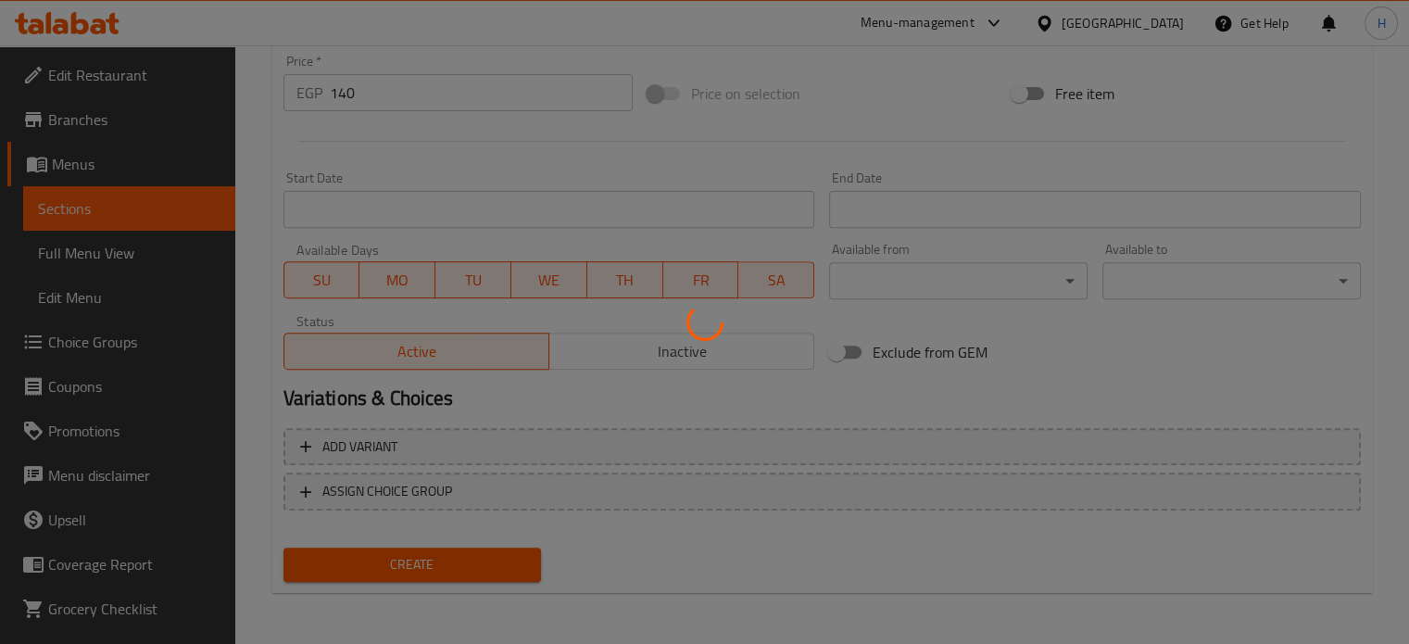
type input "0"
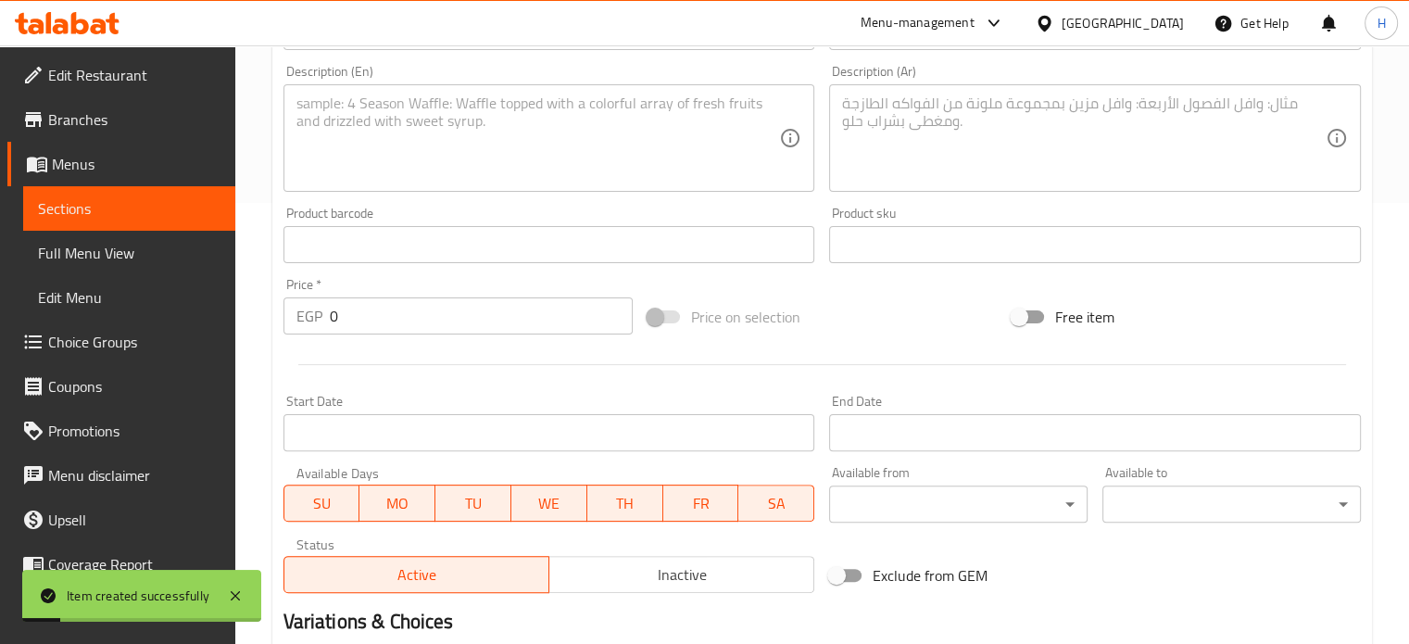
scroll to position [201, 0]
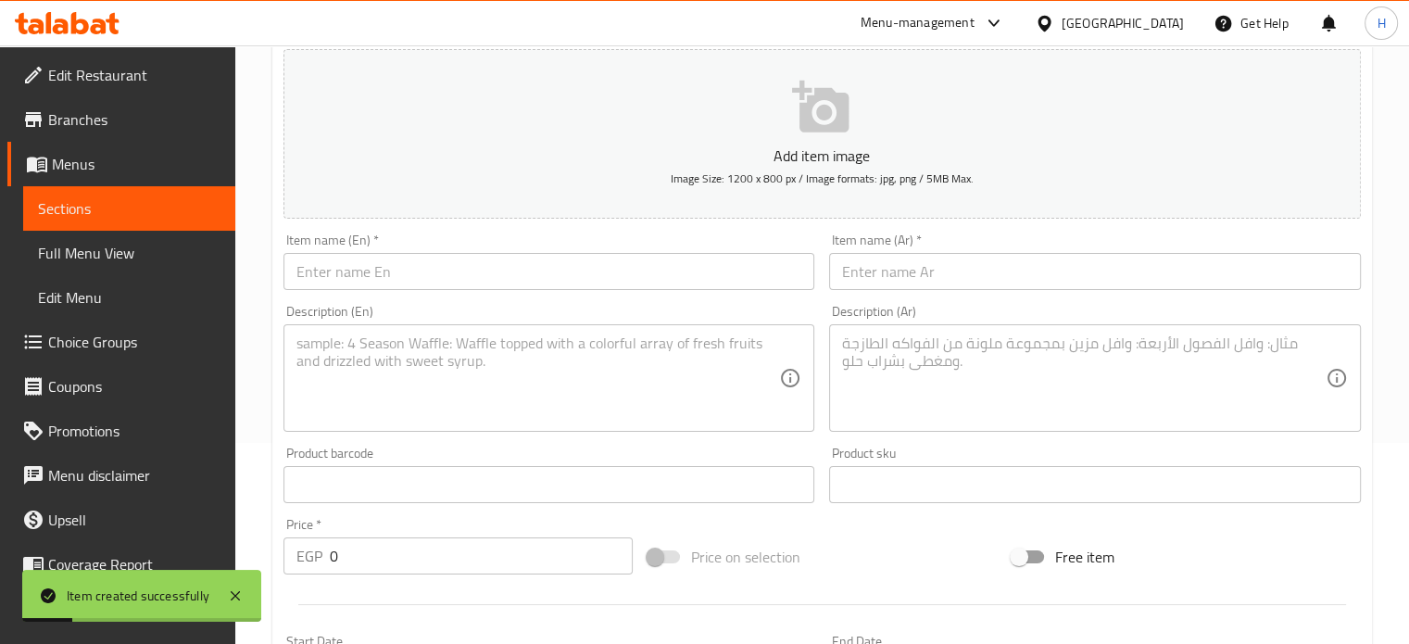
click at [367, 267] on input "text" at bounding box center [550, 271] width 532 height 37
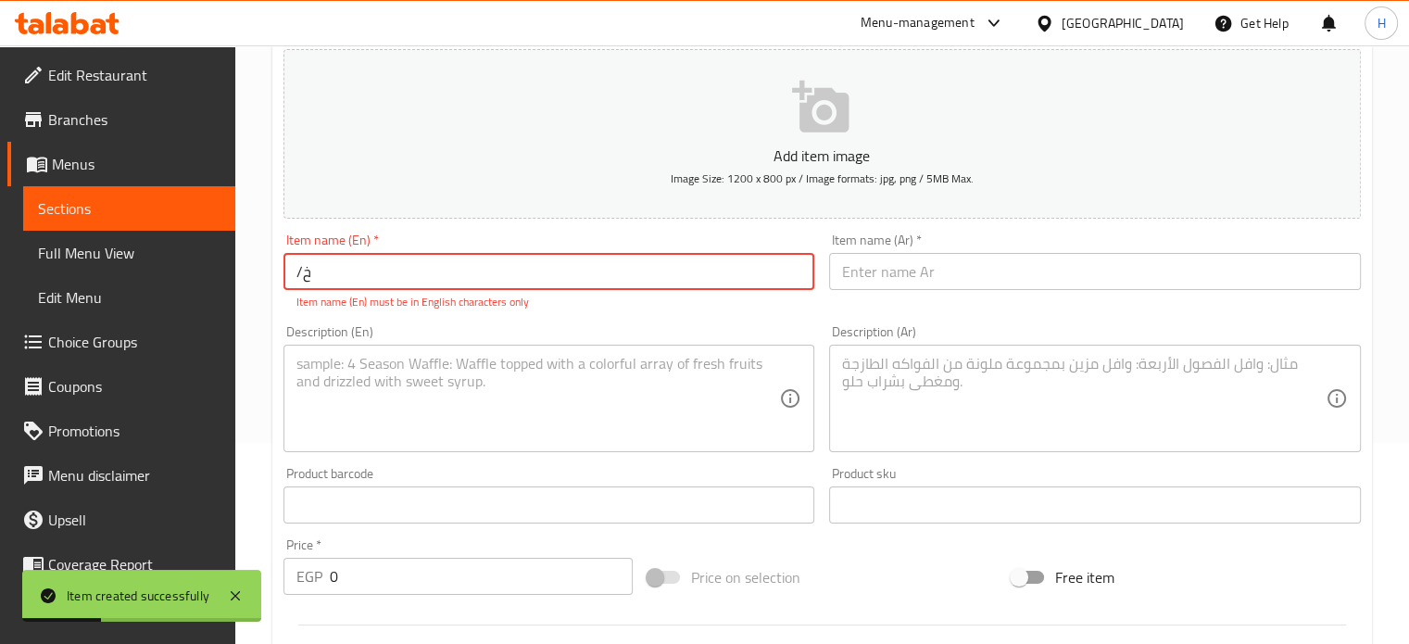
type input "/"
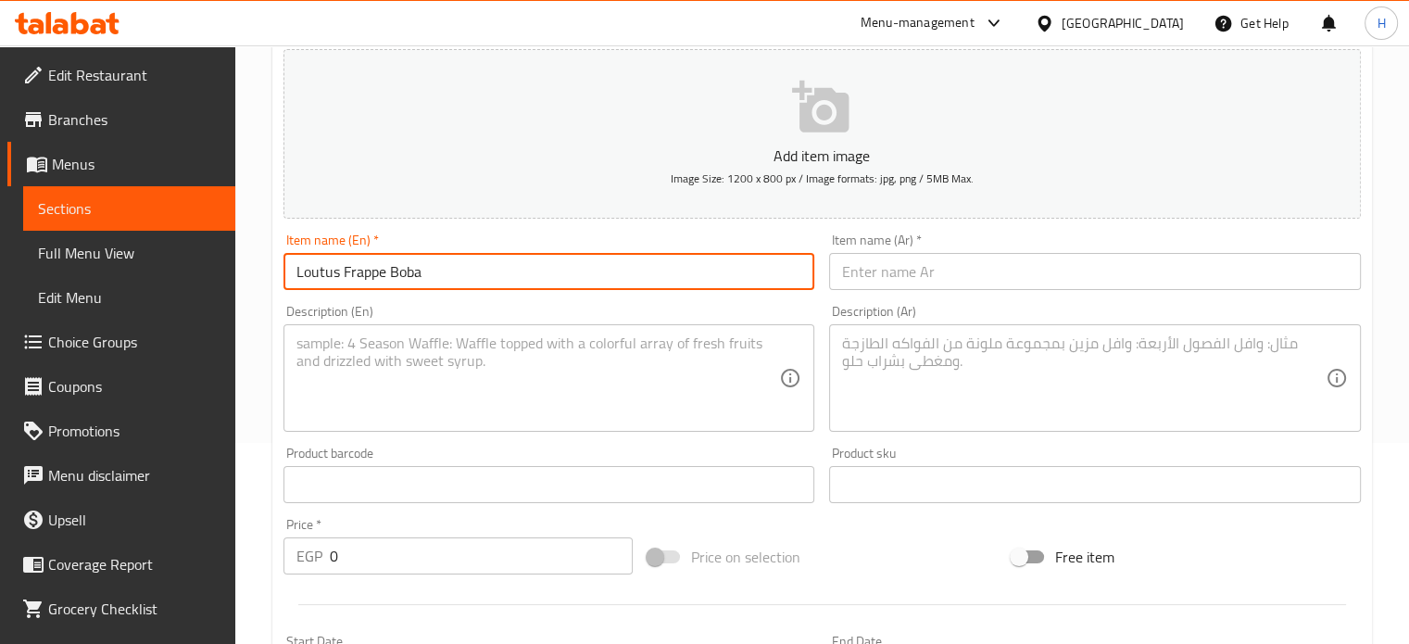
click at [317, 273] on input "Loutus Frappe Boba" at bounding box center [550, 271] width 532 height 37
type input "Lotus Frappe Boba"
click at [884, 259] on input "text" at bounding box center [1095, 271] width 532 height 37
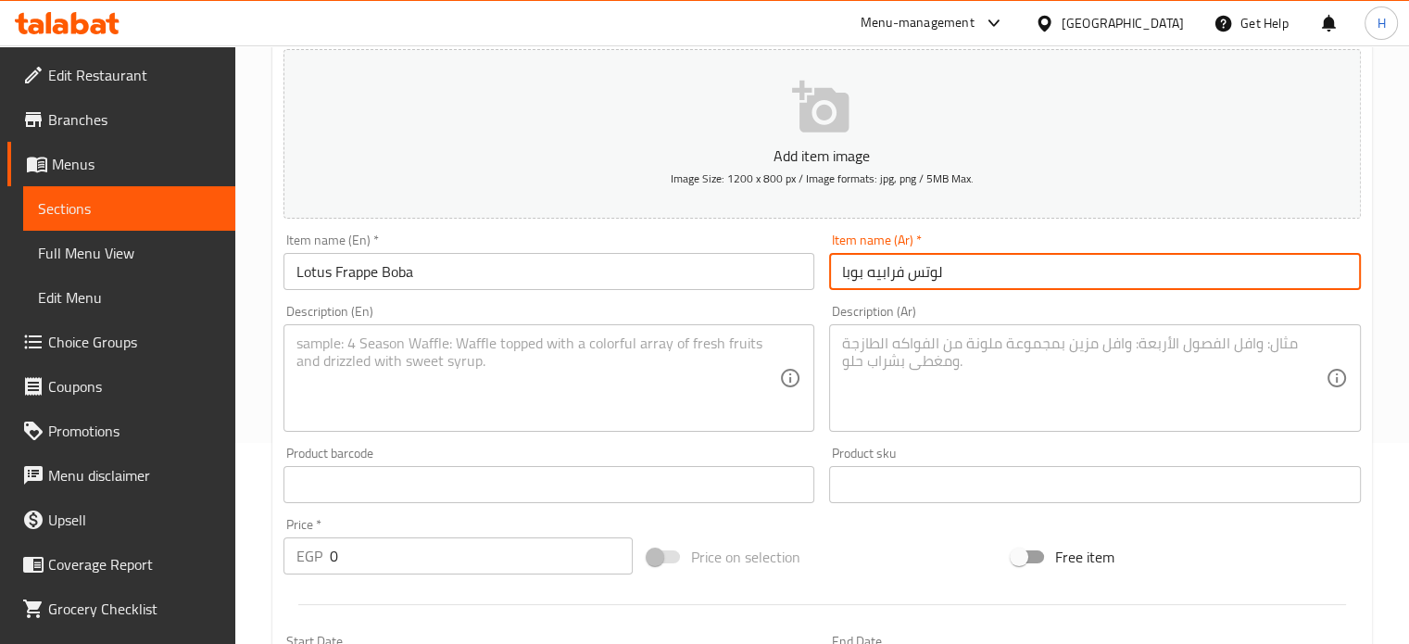
type input "لوتس فرابيه بوبا"
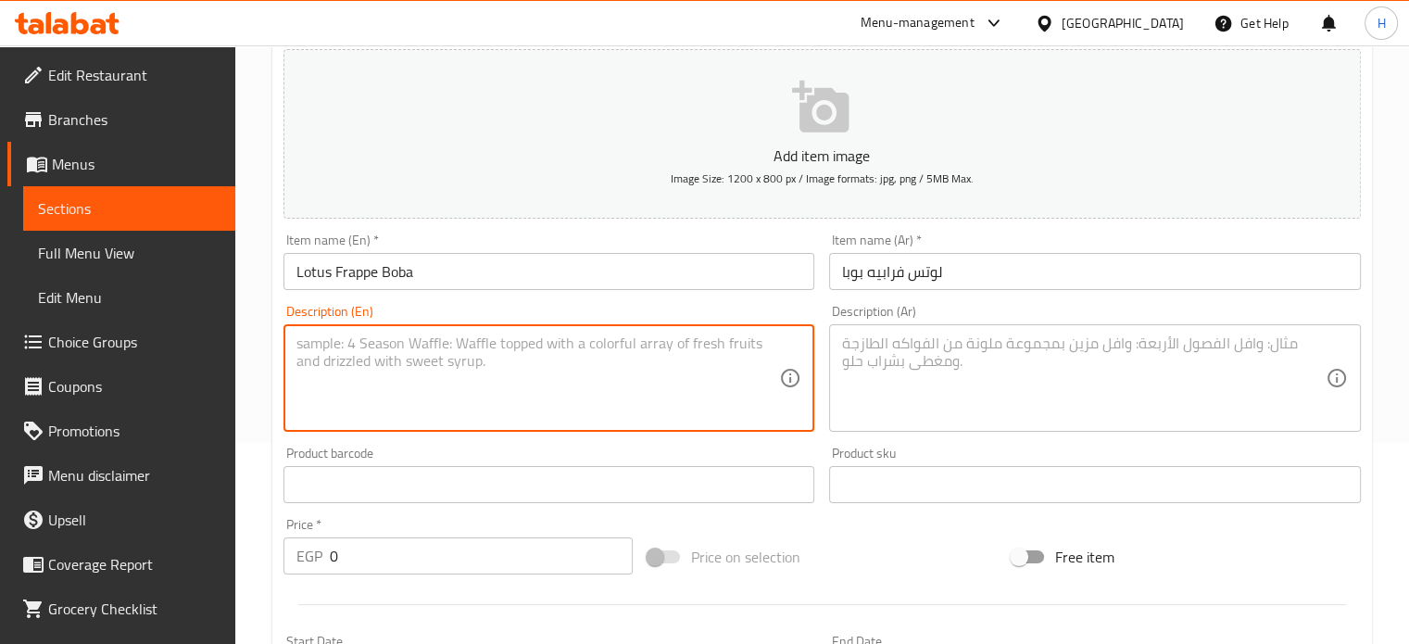
click at [397, 347] on textarea at bounding box center [538, 378] width 484 height 88
paste textarea "Espresso - Milk - Ice Cream - Lotus Sauce - Boba"
type textarea "Espresso - Milk - Ice Cream - Lotus Sauce - Boba"
click at [878, 361] on textarea at bounding box center [1084, 378] width 484 height 88
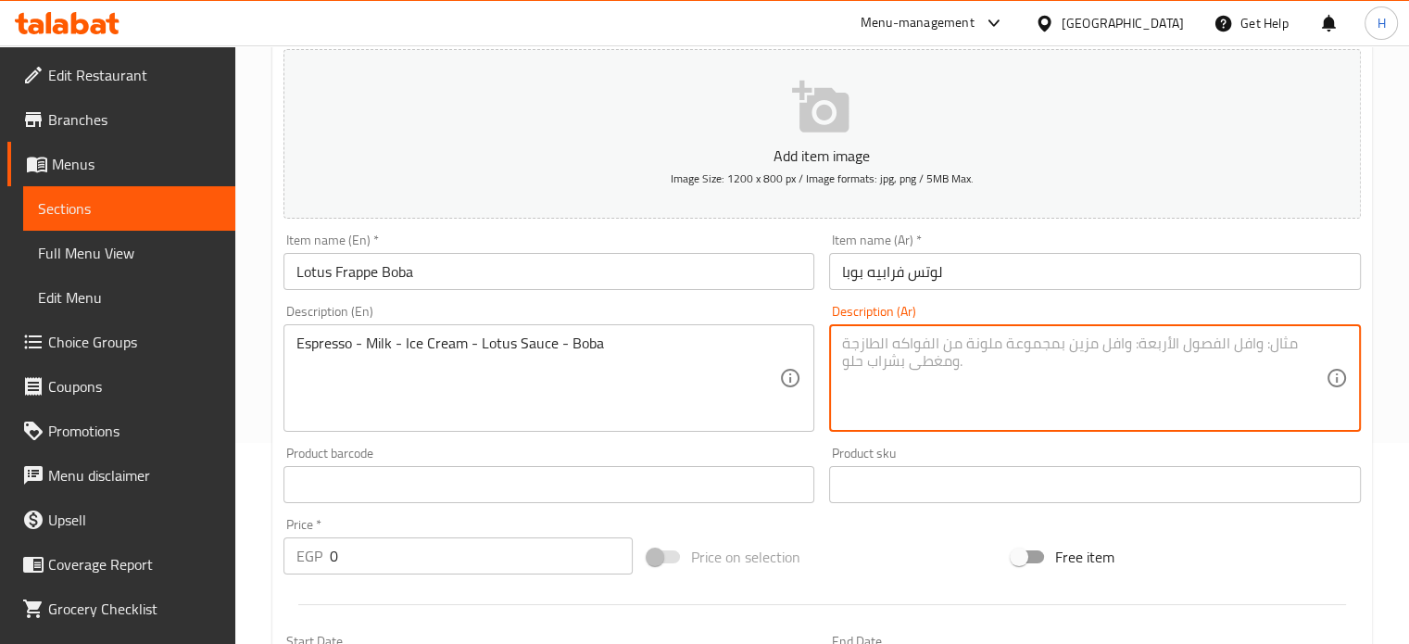
paste textarea "اسبريسو - حليب- ايس كريم ثلج - صوص اللوتس - بوبا"
type textarea "اسبريسو - حليب- ايس كريم ثلج - صوص اللوتس - بوبا"
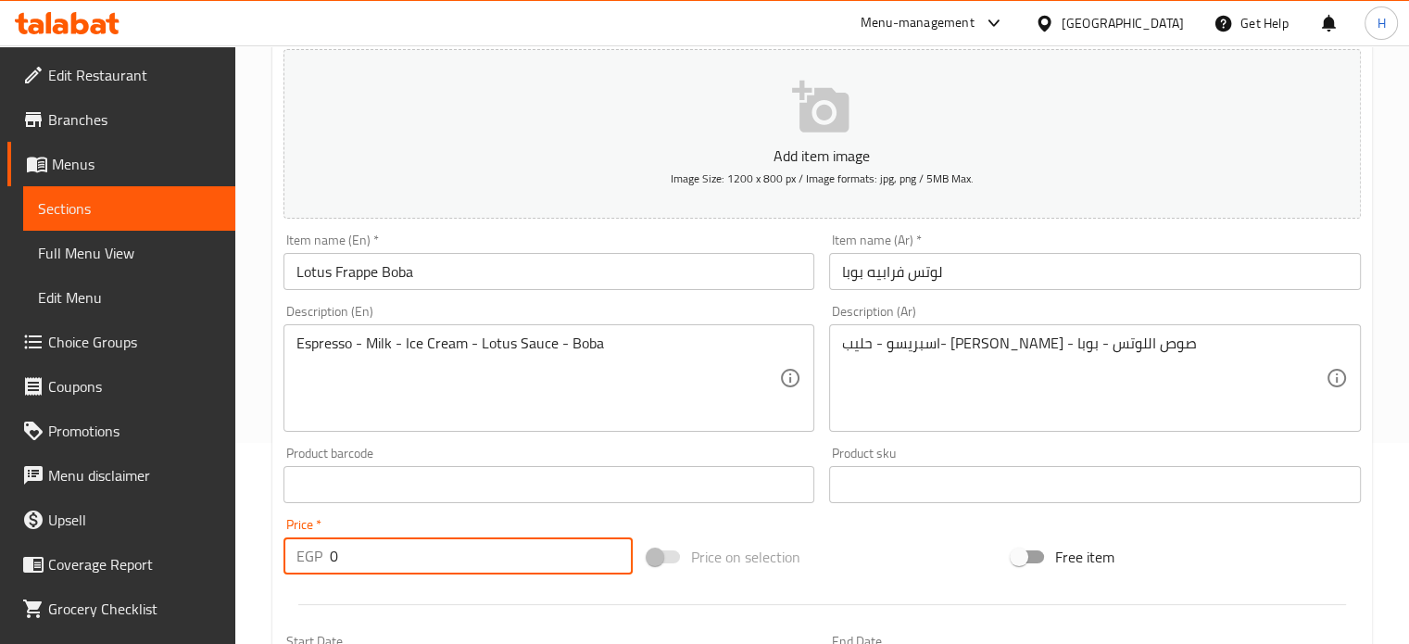
drag, startPoint x: 354, startPoint y: 564, endPoint x: 298, endPoint y: 550, distance: 57.3
click at [298, 550] on div "EGP 0 Price *" at bounding box center [458, 555] width 349 height 37
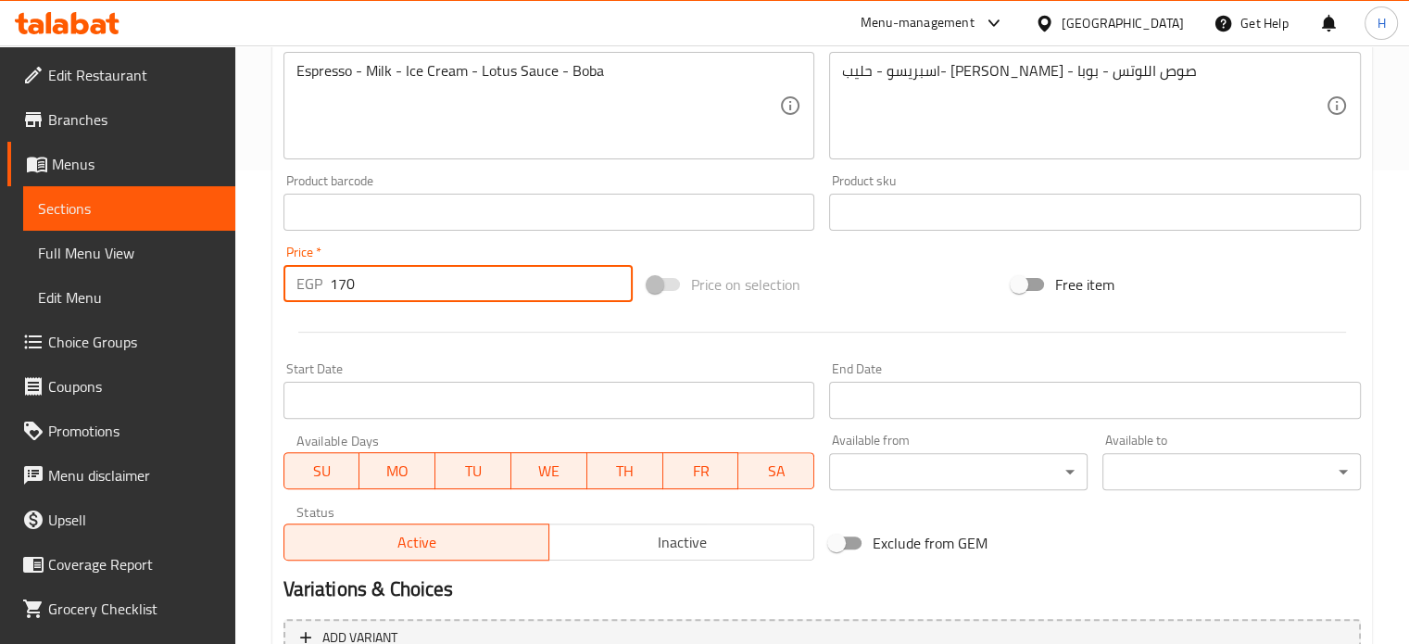
scroll to position [664, 0]
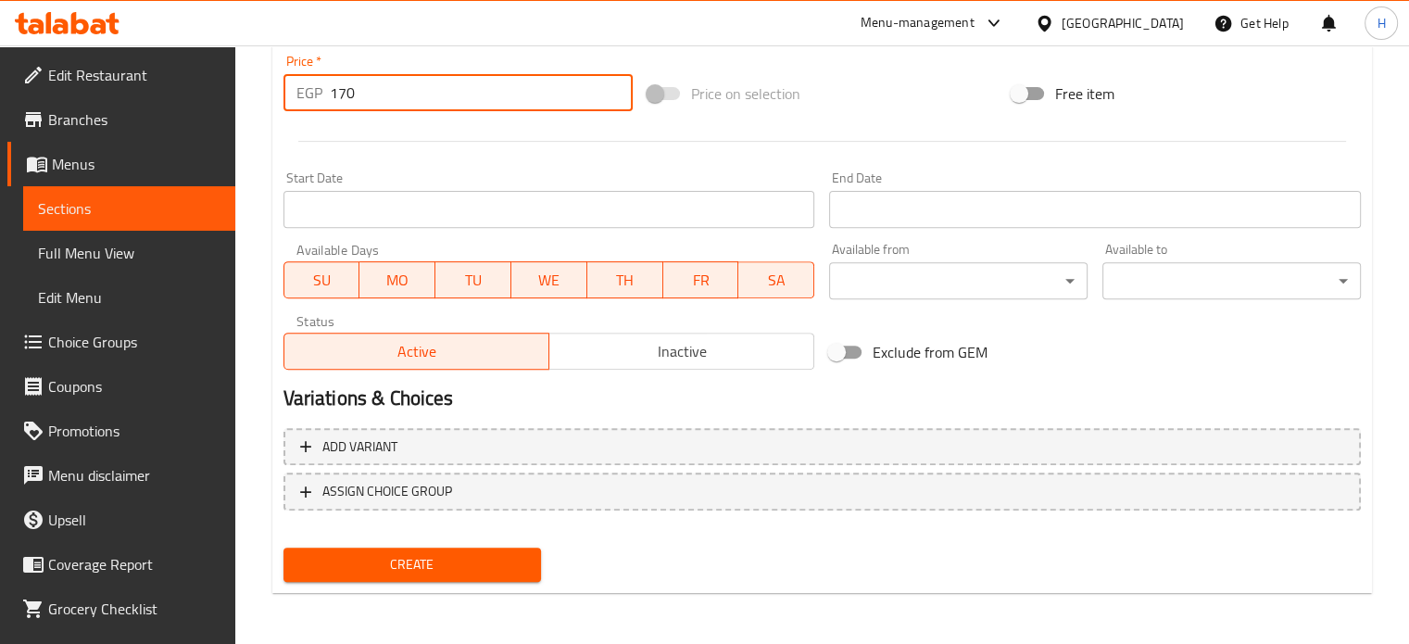
type input "170"
click at [508, 566] on span "Create" at bounding box center [412, 564] width 229 height 23
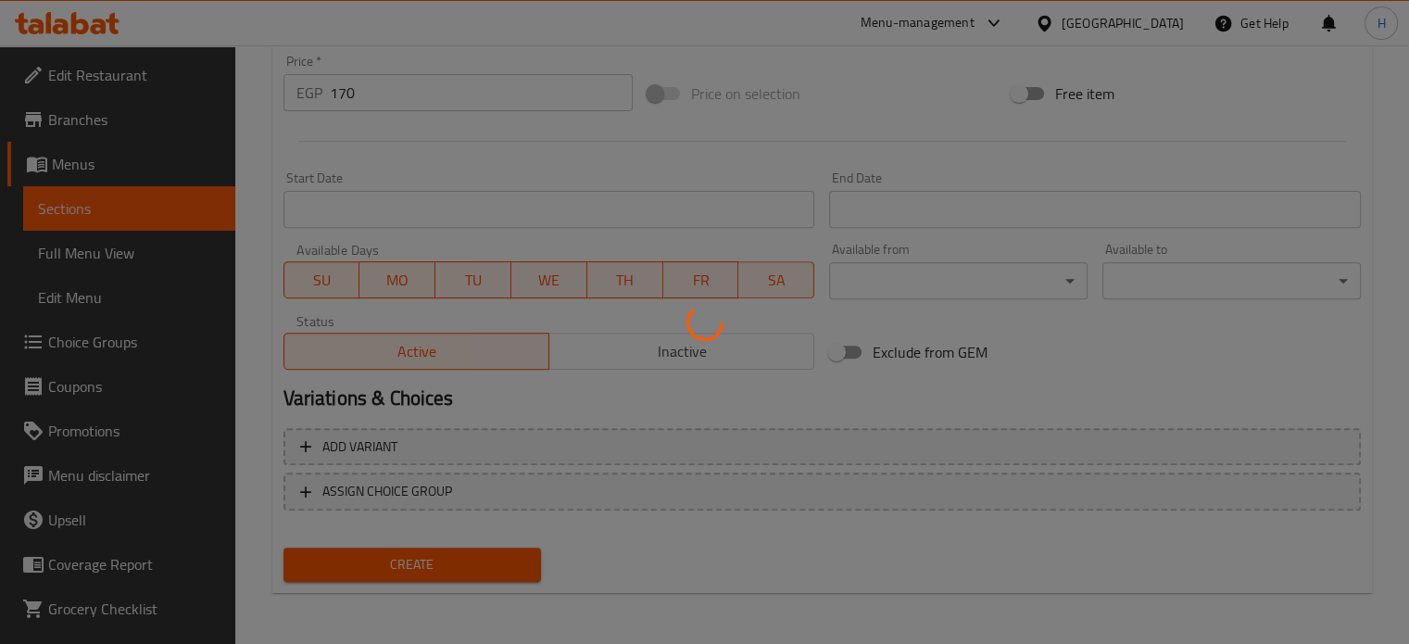
type input "0"
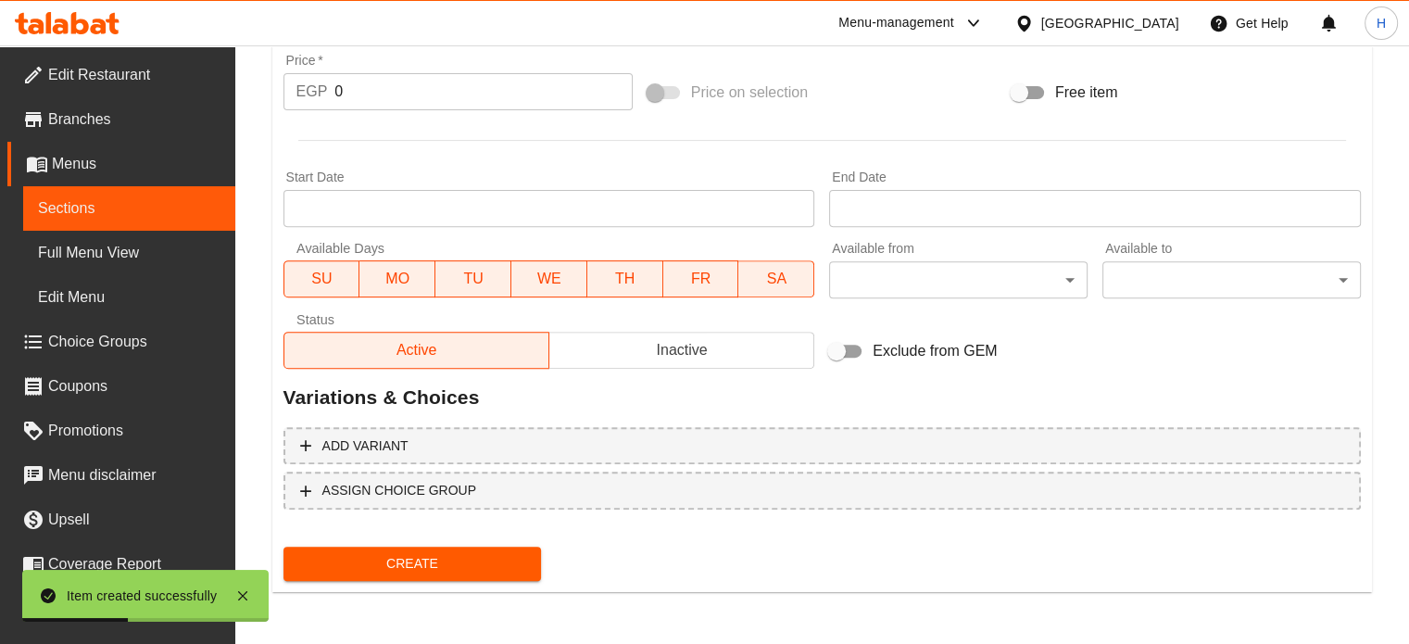
scroll to position [653, 0]
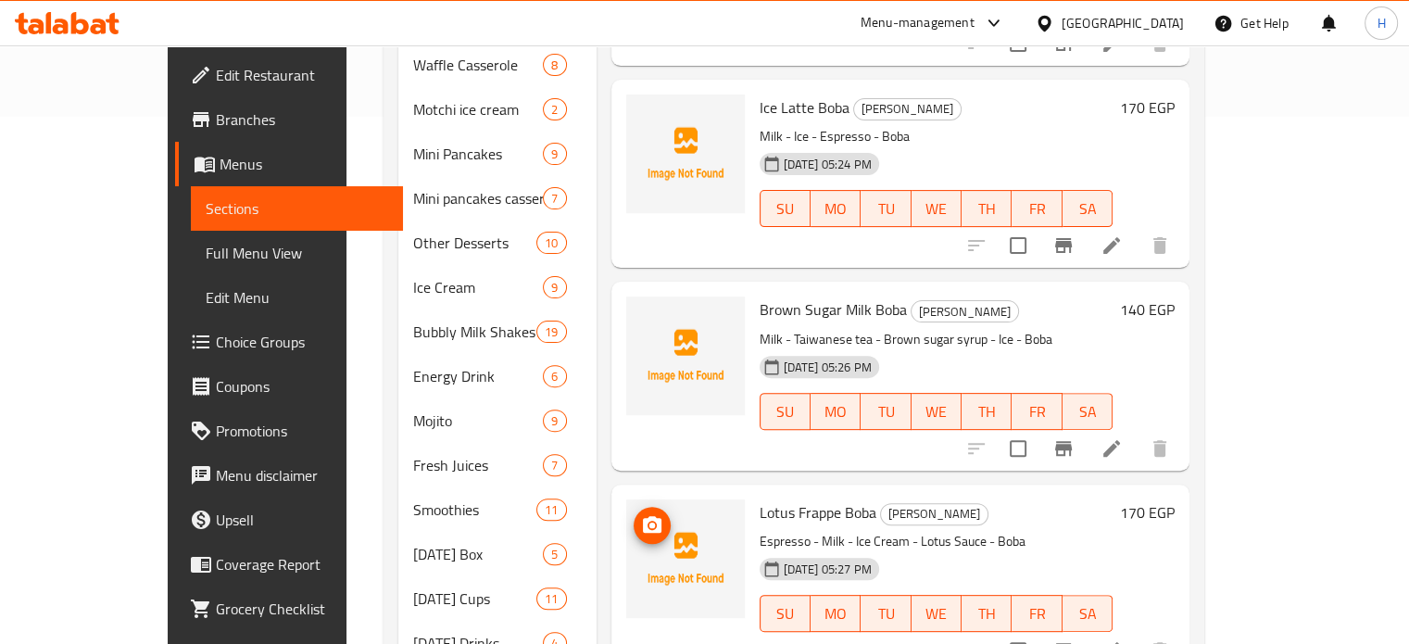
scroll to position [579, 0]
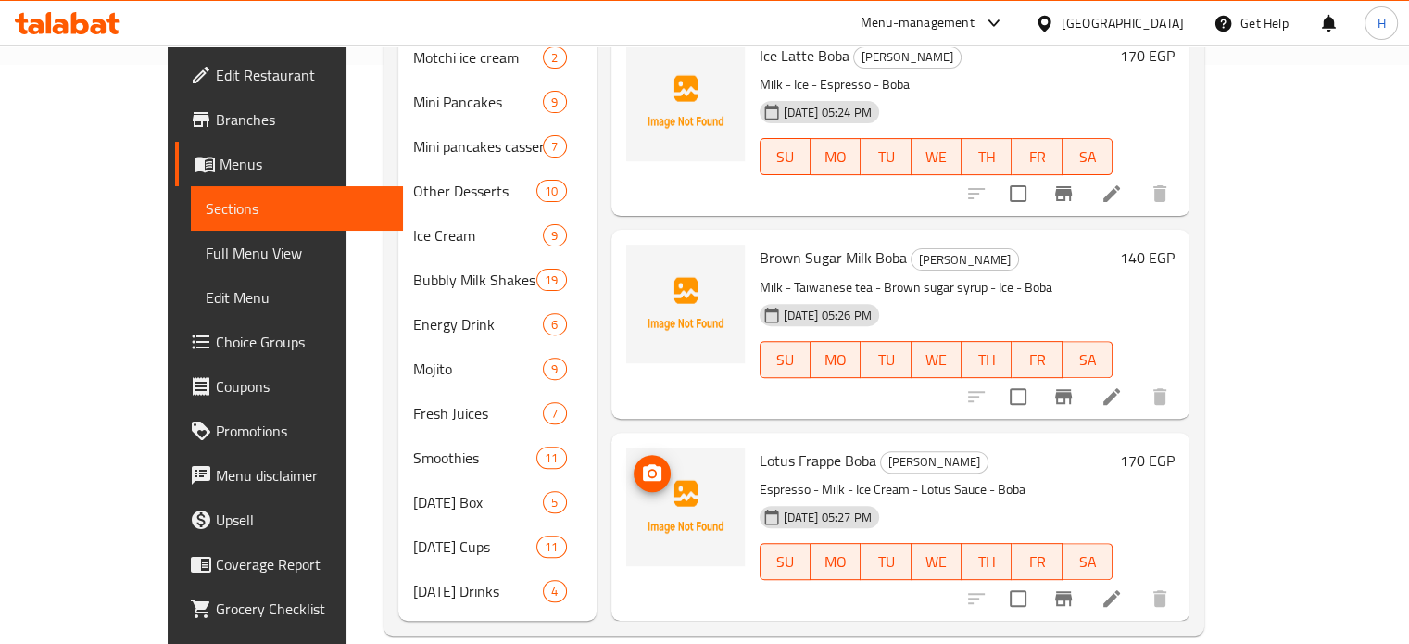
click at [649, 471] on circle "upload picture" at bounding box center [652, 474] width 6 height 6
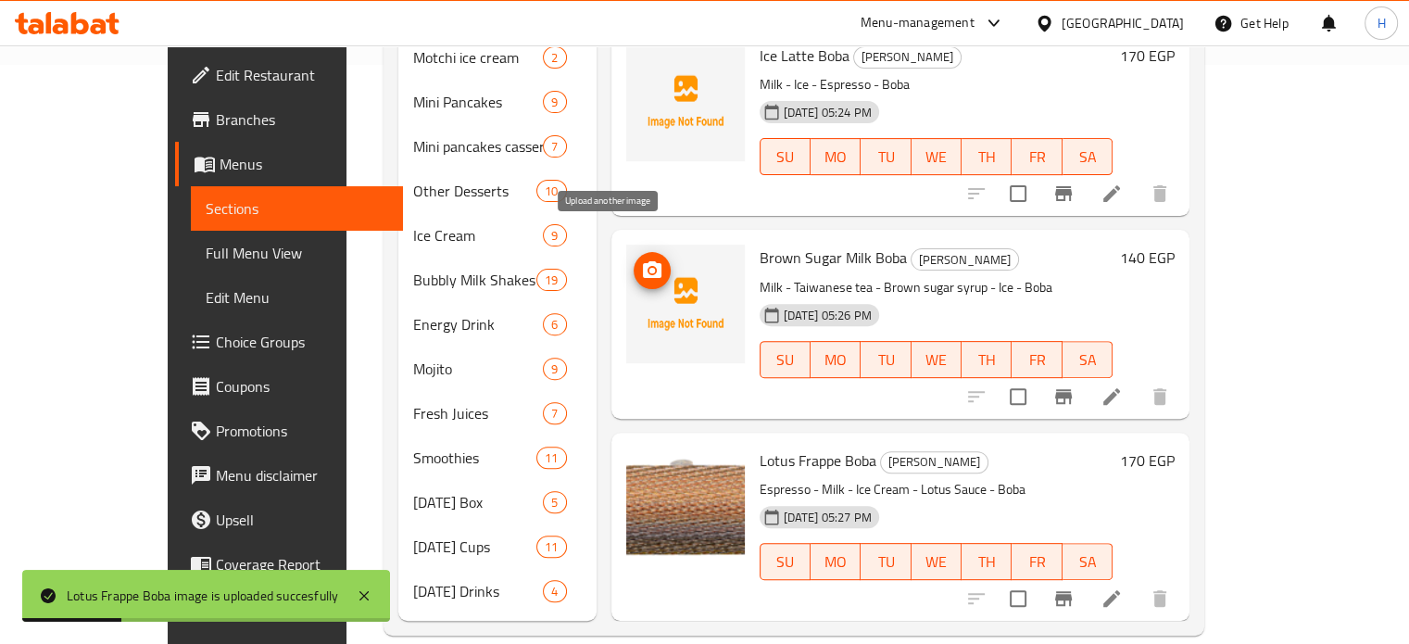
click at [649, 268] on circle "upload picture" at bounding box center [652, 271] width 6 height 6
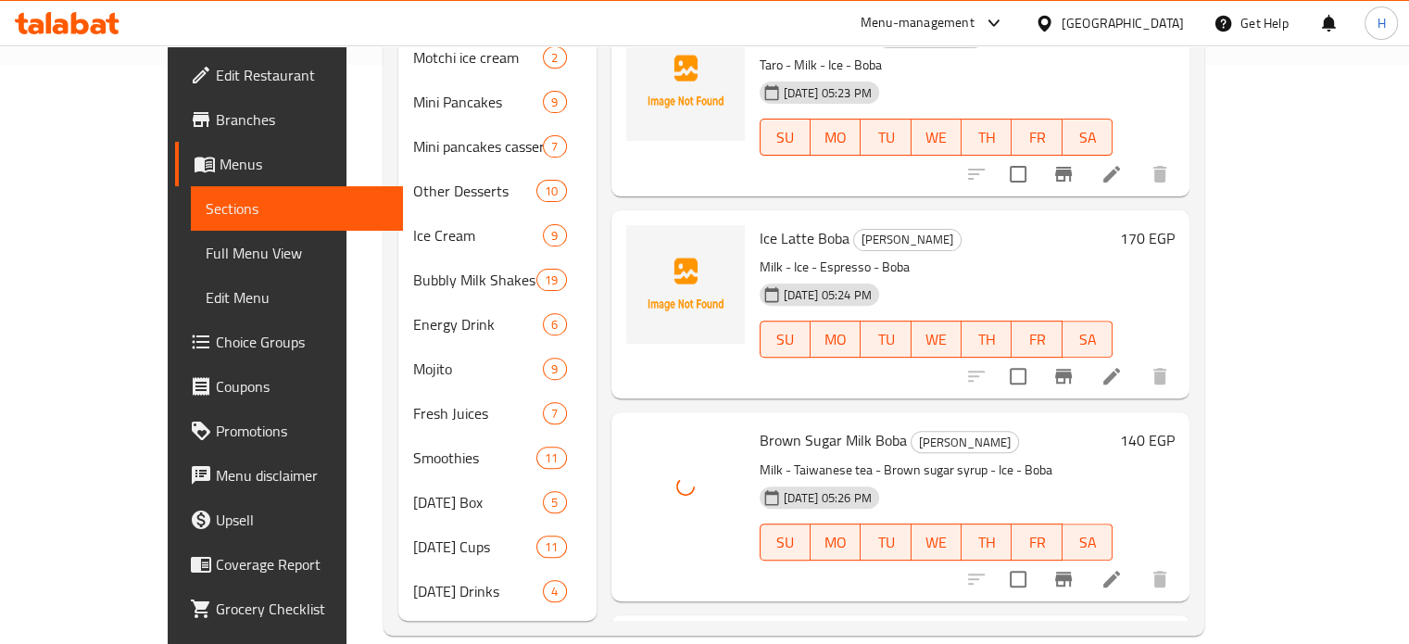
scroll to position [285, 0]
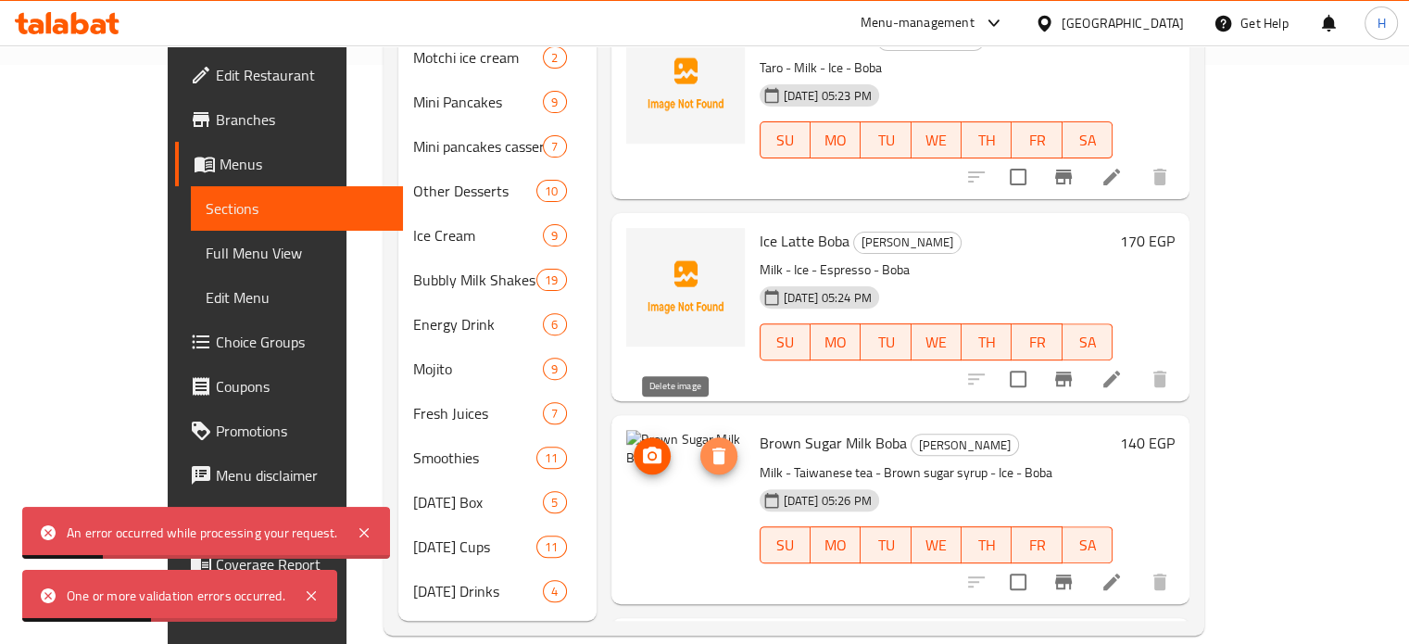
click at [700, 445] on span "delete image" at bounding box center [718, 456] width 37 height 22
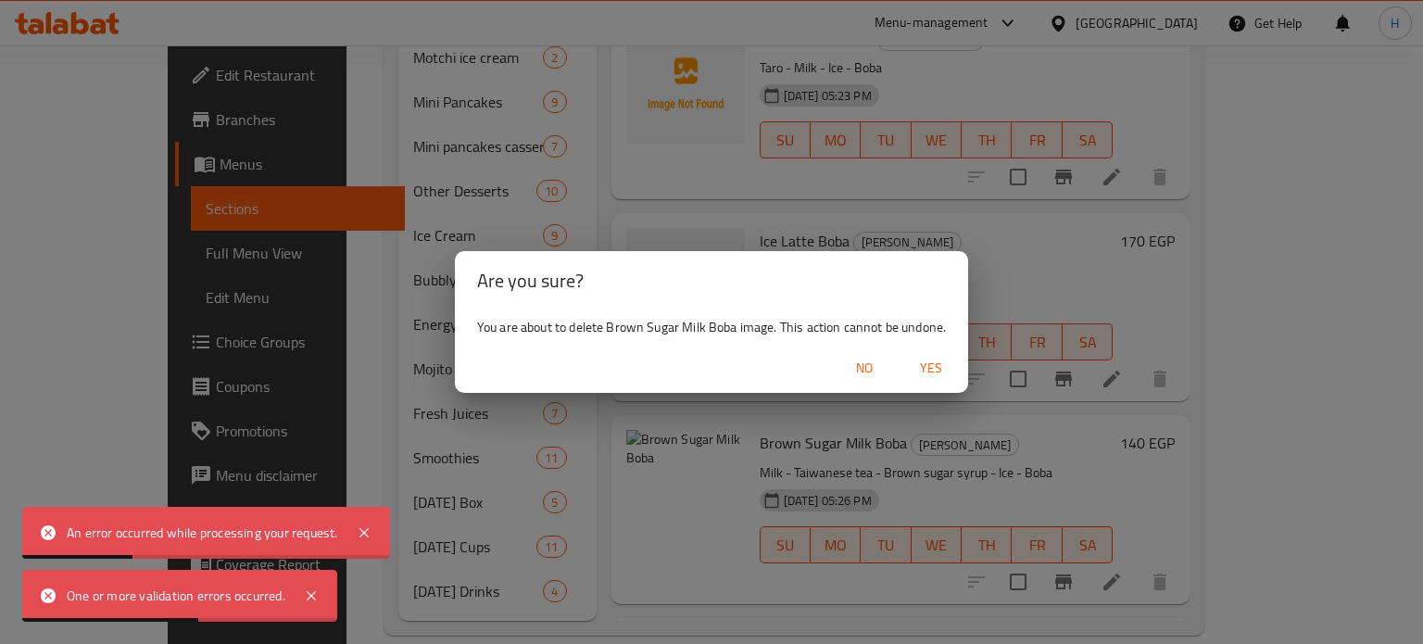
click at [916, 372] on span "Yes" at bounding box center [931, 368] width 44 height 23
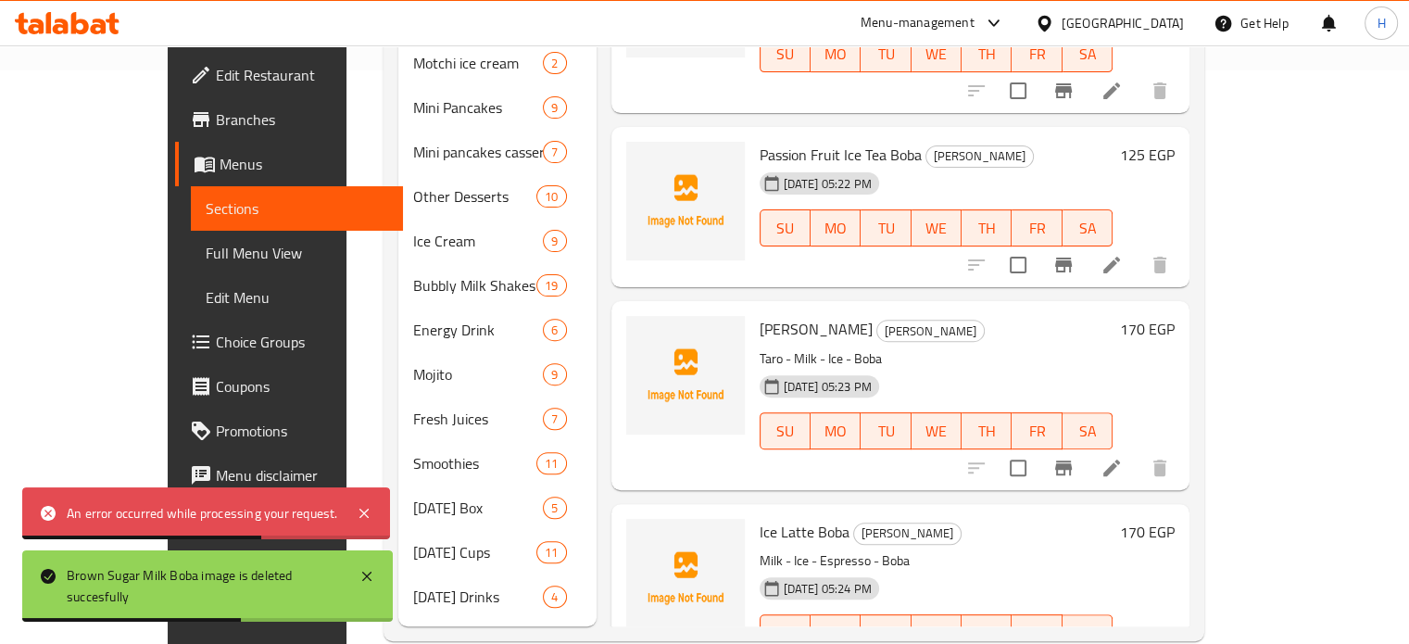
scroll to position [116, 0]
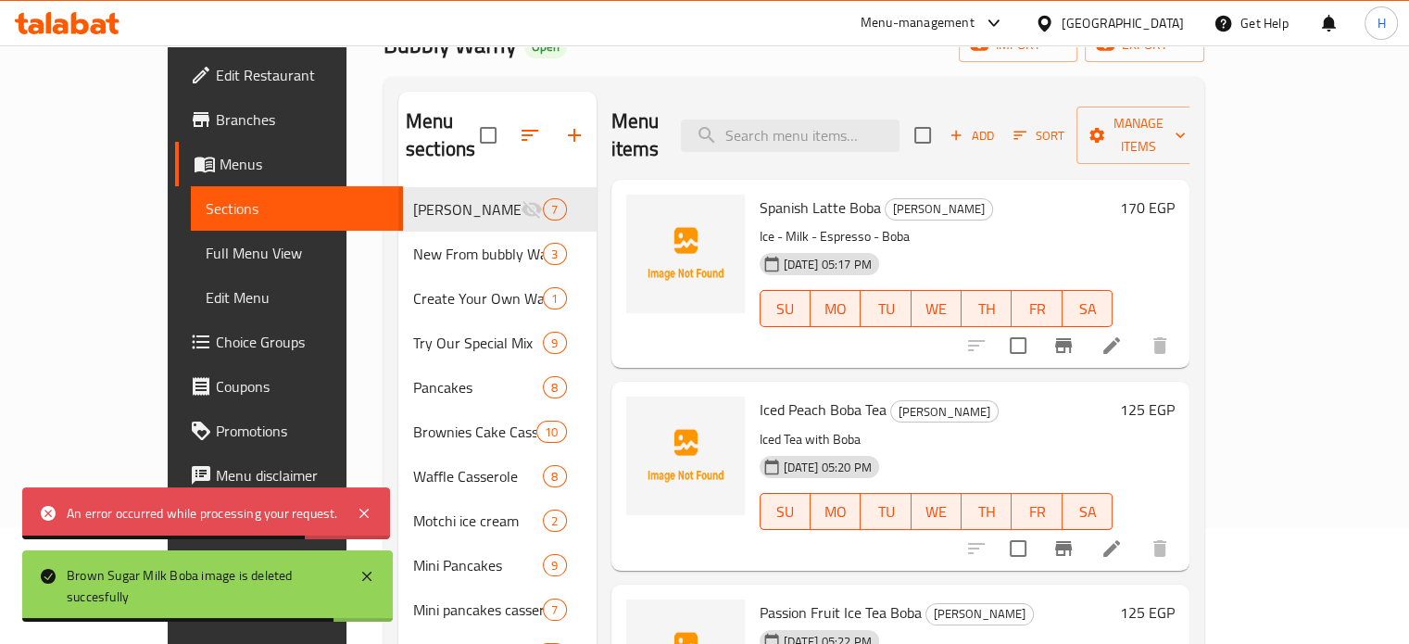
click at [766, 194] on span "Spanish Latte Boba" at bounding box center [820, 208] width 121 height 28
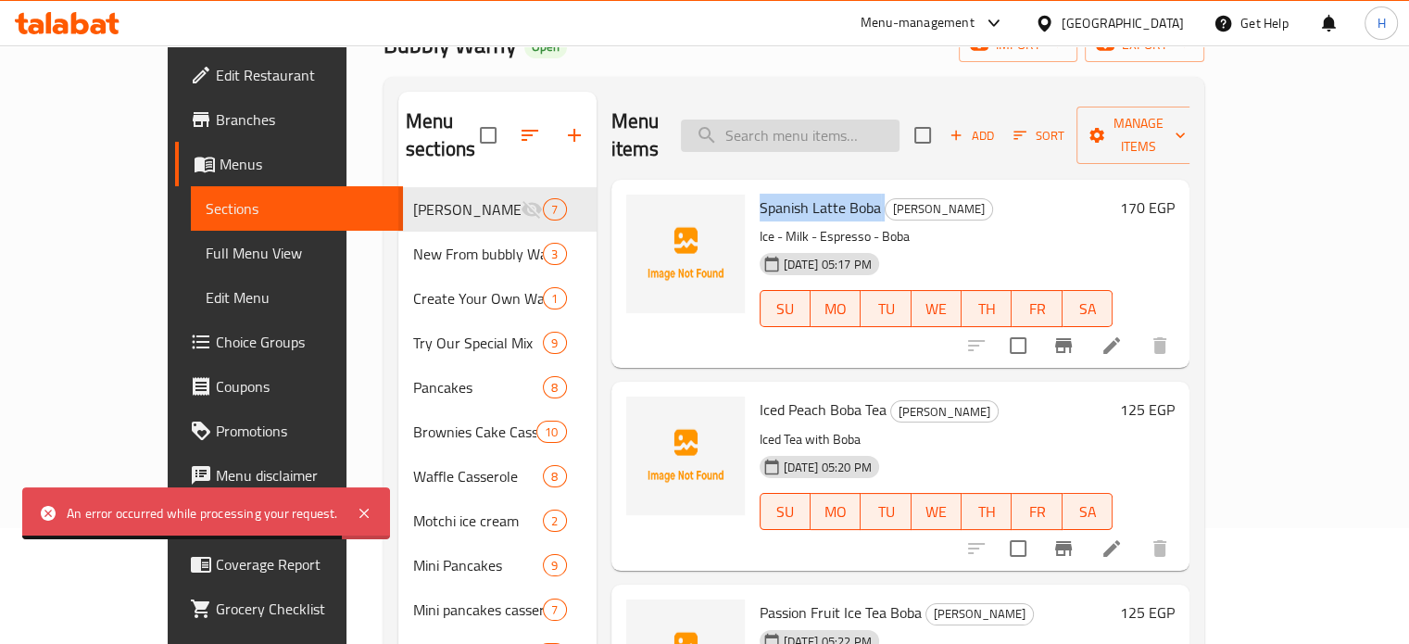
copy h6 "Spanish Latte Boba"
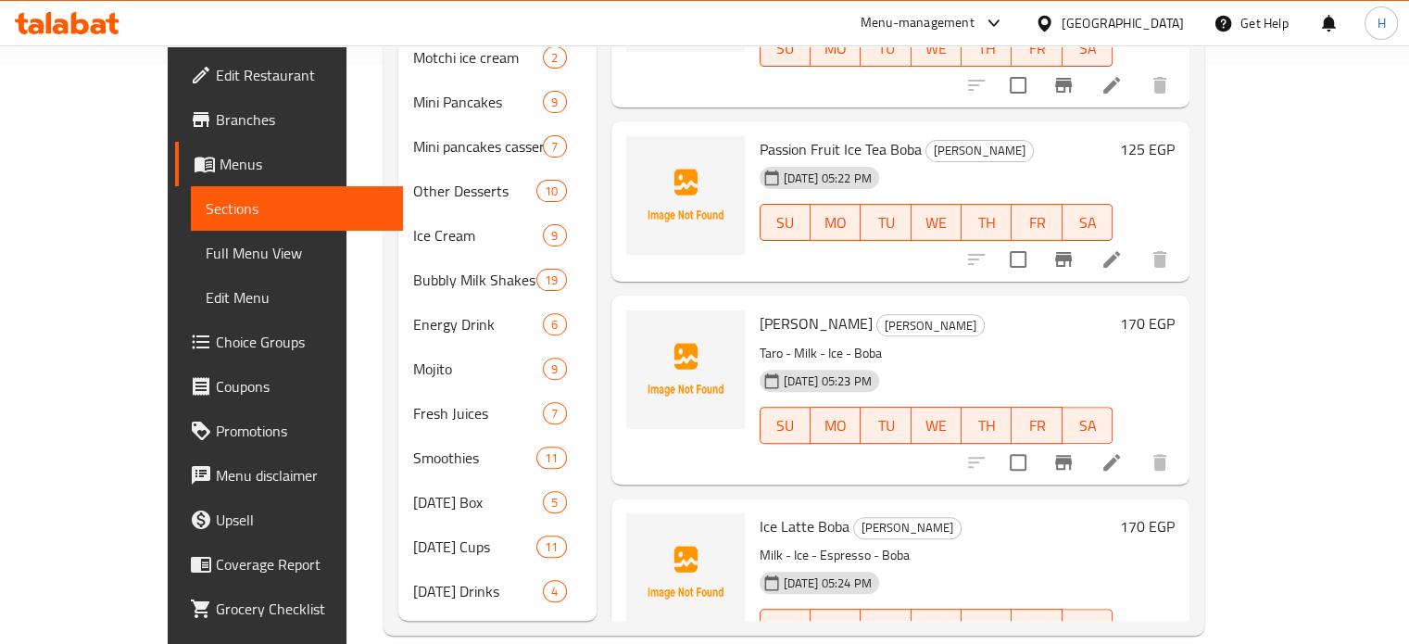
scroll to position [0, 0]
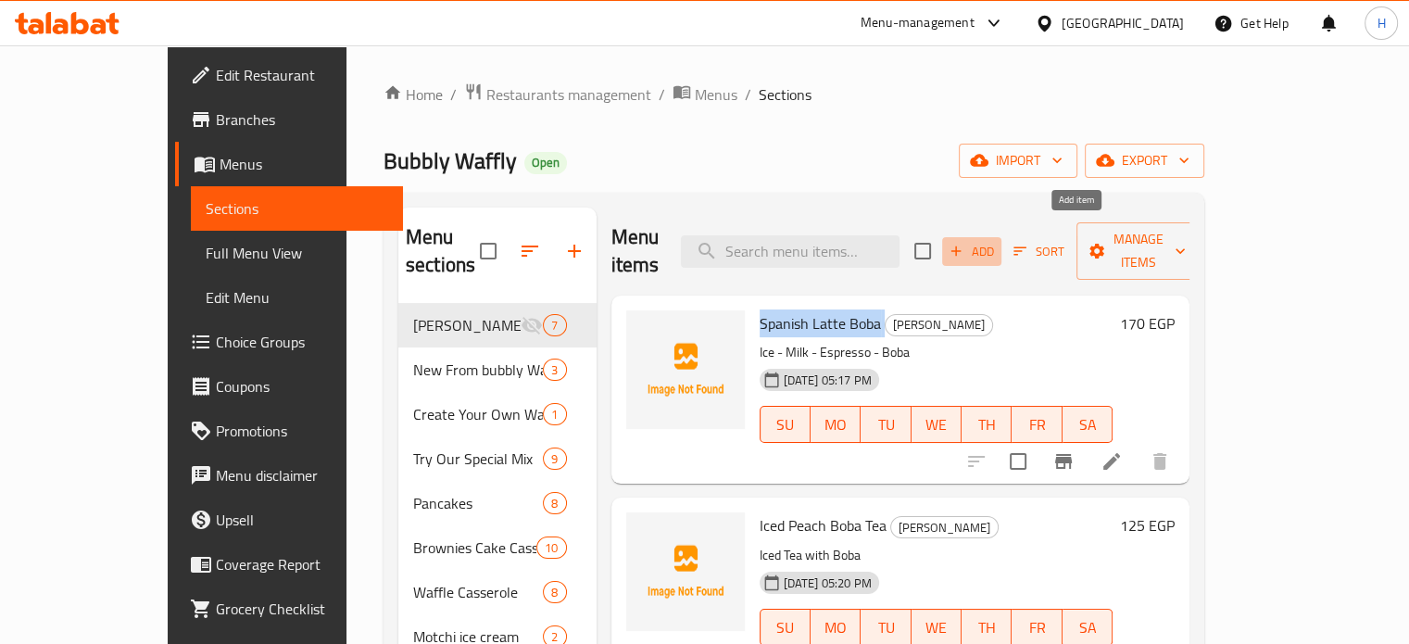
click at [997, 241] on span "Add" at bounding box center [972, 251] width 50 height 21
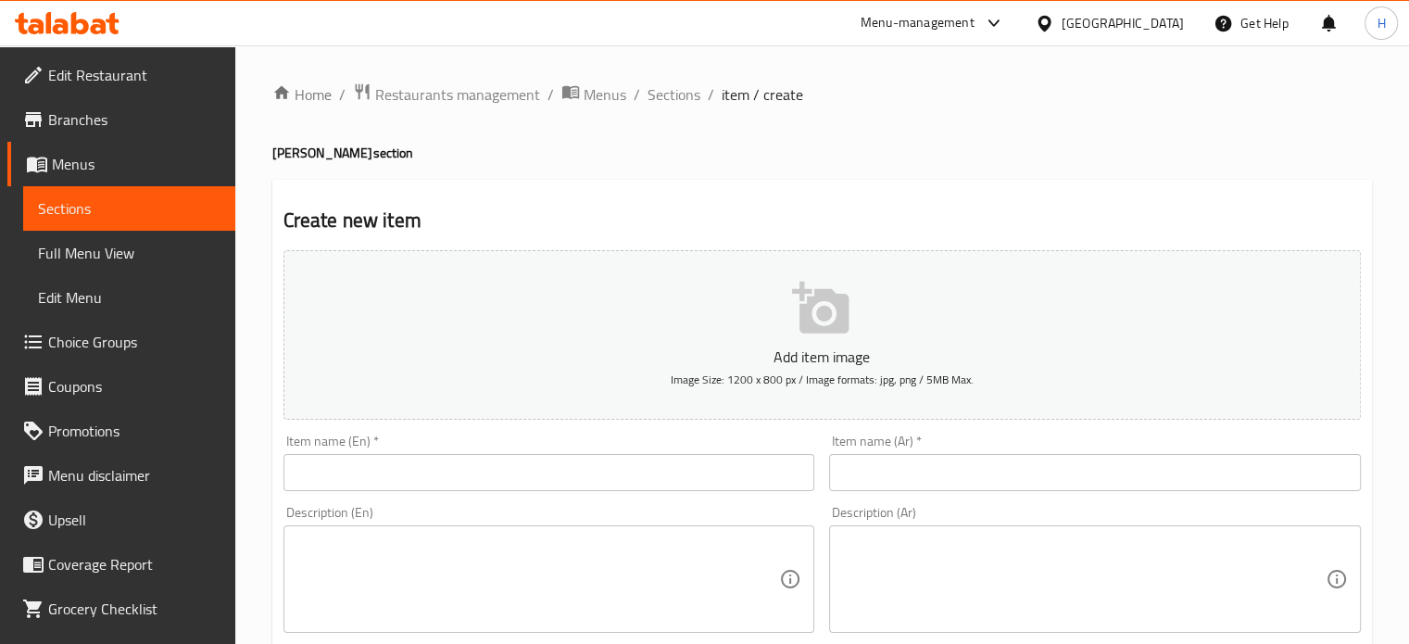
click at [493, 467] on input "text" at bounding box center [550, 472] width 532 height 37
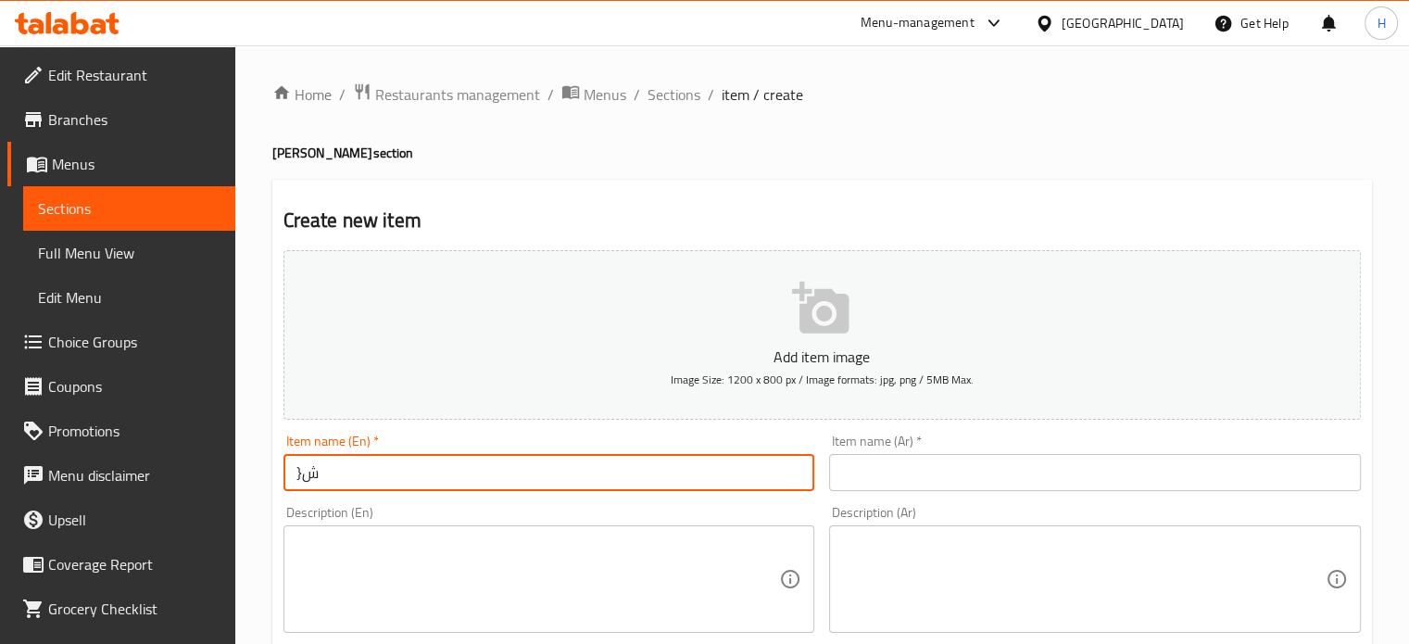
type input "}"
type input "Caramel Frappe Boba"
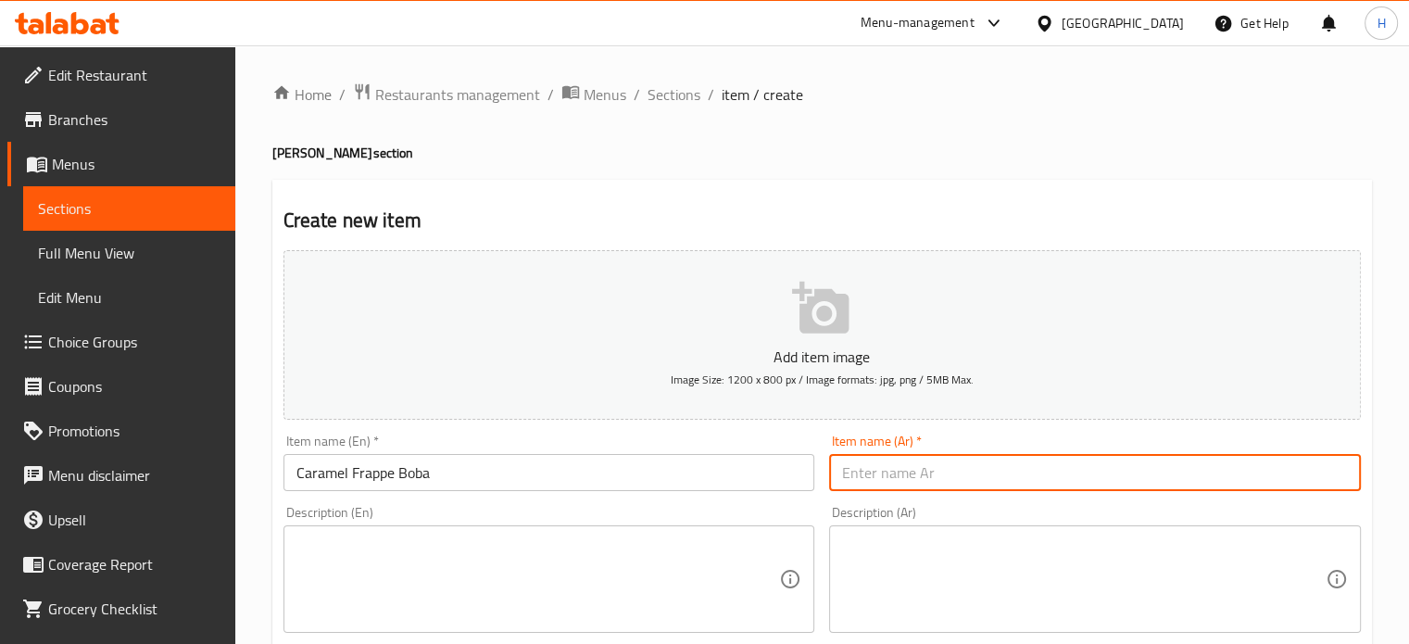
click at [955, 488] on input "text" at bounding box center [1095, 472] width 532 height 37
click at [944, 473] on input "بوبا كارميل فرابيه" at bounding box center [1095, 472] width 532 height 37
click at [944, 469] on input "كارميل فرابيه" at bounding box center [1095, 472] width 532 height 37
type input "كارميل فرابيه بوبا"
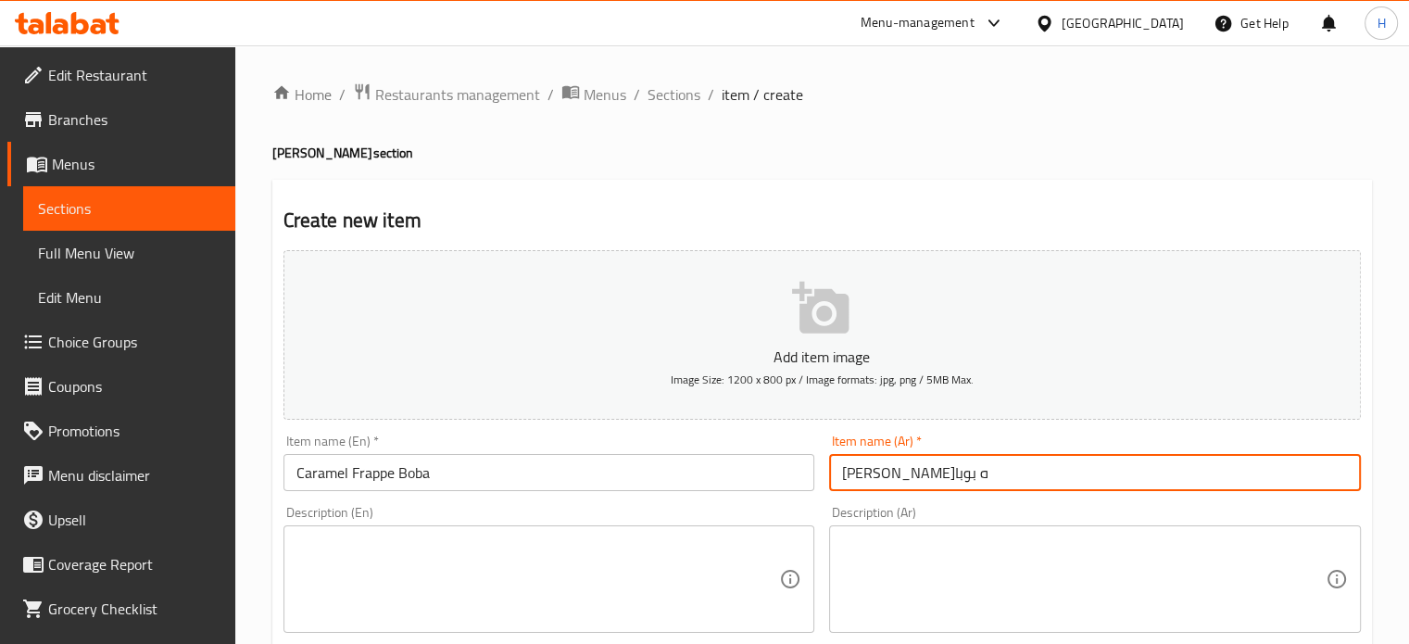
click at [425, 544] on textarea at bounding box center [538, 580] width 484 height 88
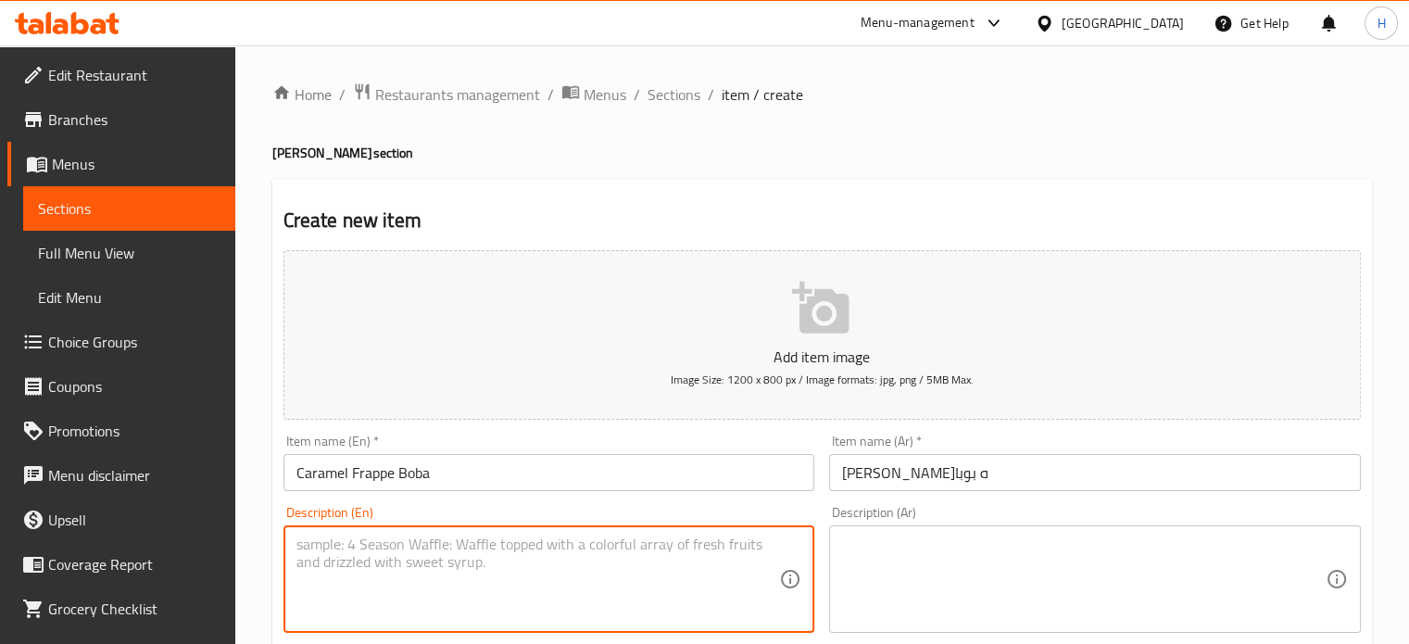
click at [895, 561] on textarea at bounding box center [1084, 580] width 484 height 88
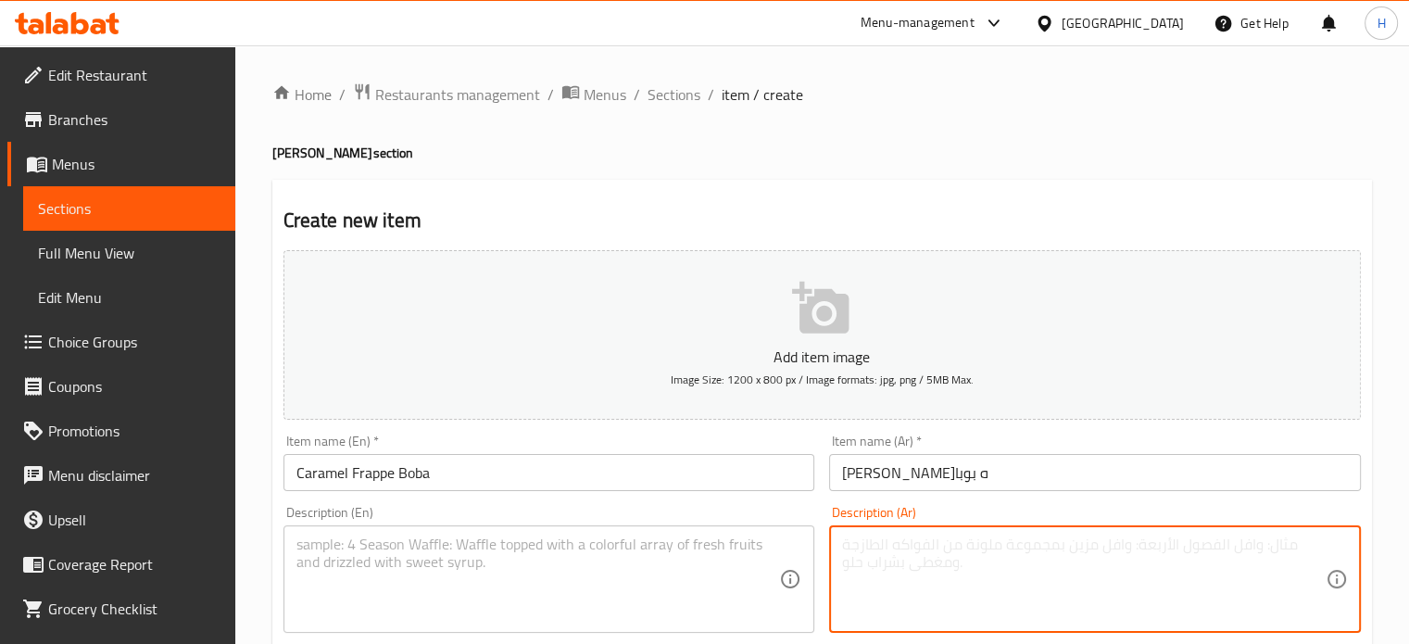
paste textarea "اسبريسو - حليب - ايس كريم- ثلج فليڤر كراميل - بوبا"
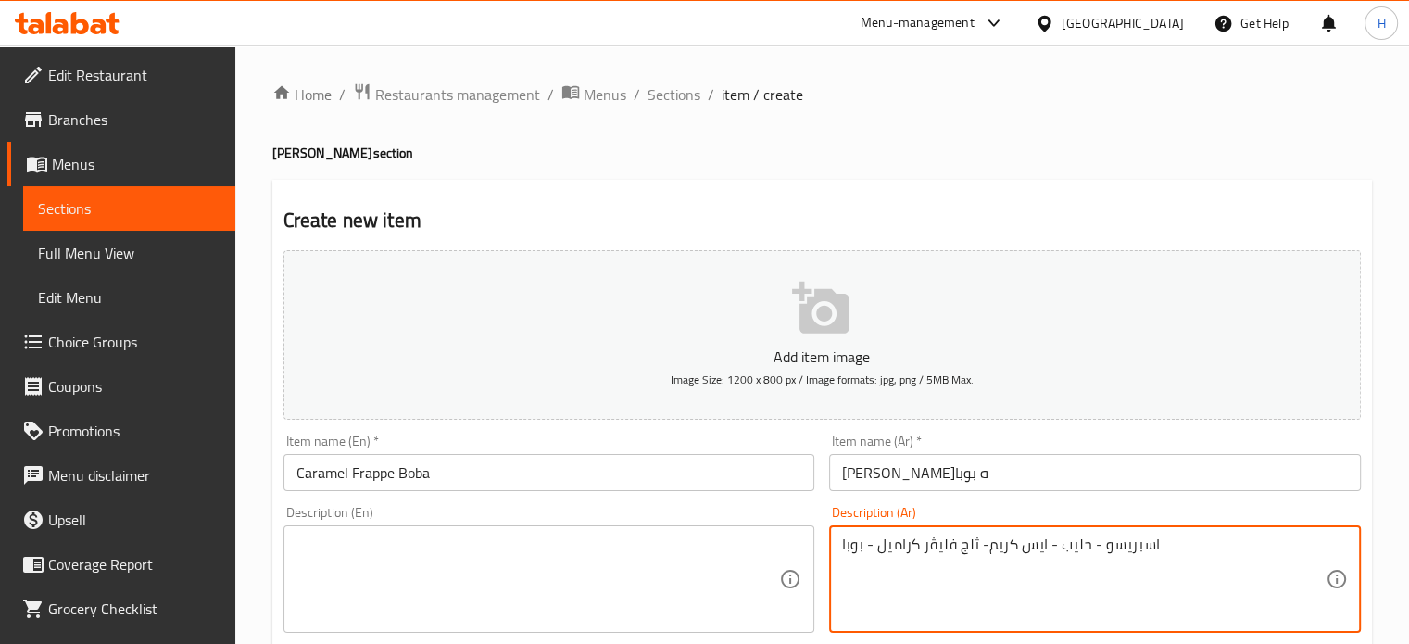
type textarea "اسبريسو - حليب - ايس كريم- ثلج فليڤر كراميل - بوبا"
drag, startPoint x: 350, startPoint y: 564, endPoint x: 347, endPoint y: 555, distance: 9.7
click at [348, 565] on textarea at bounding box center [538, 580] width 484 height 88
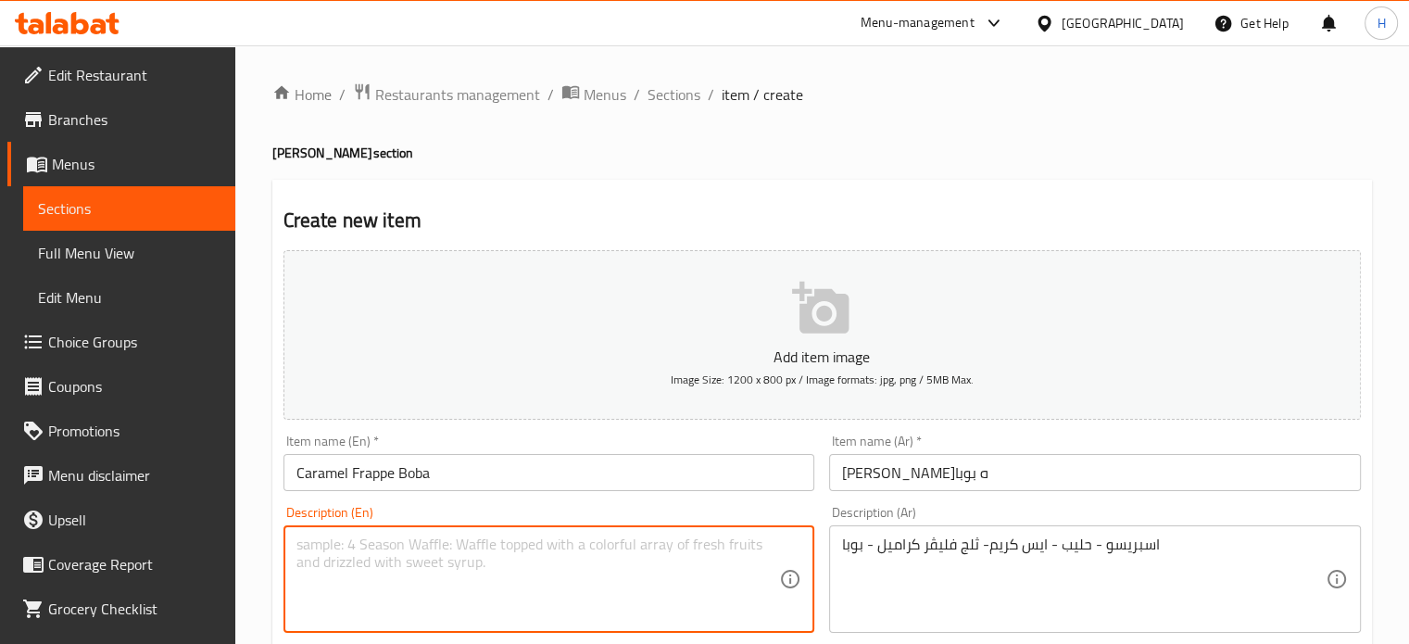
paste textarea "Espresso - Milk - Ice Cream - Ice Flavor Caramel - Boba"
type textarea "Espresso - Milk - Ice Cream - Ice Flavor Caramel - Boba"
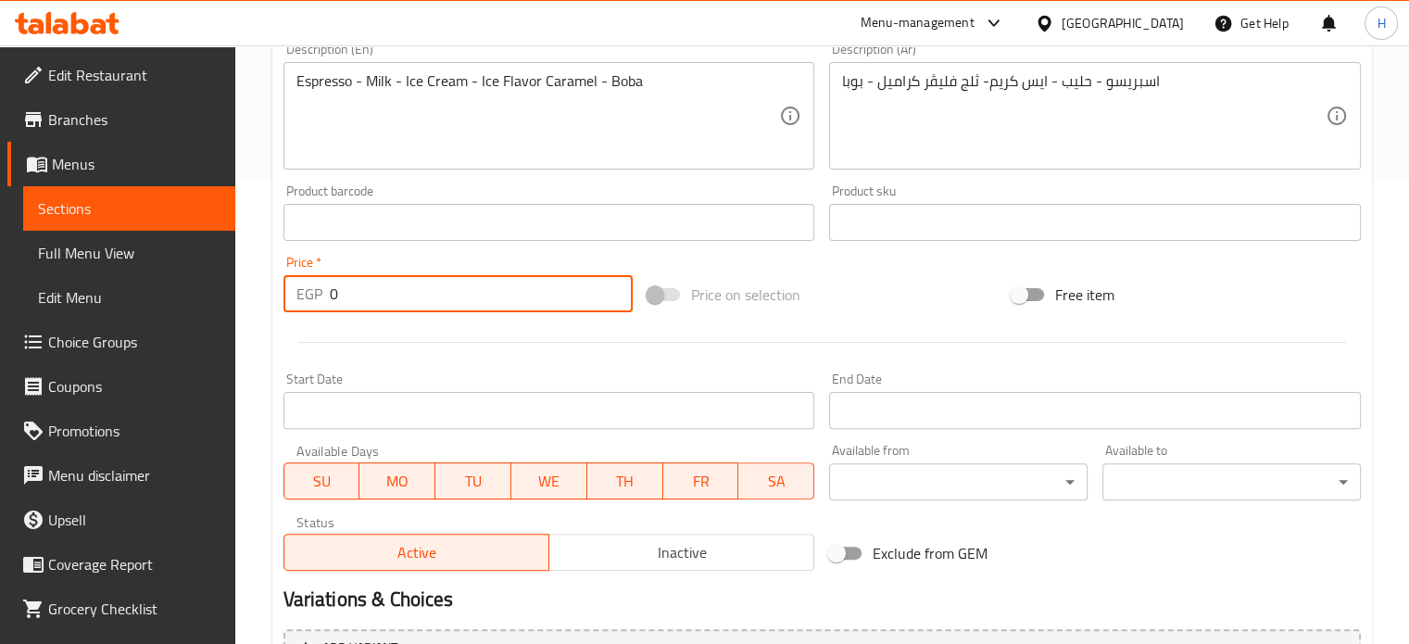
drag, startPoint x: 338, startPoint y: 299, endPoint x: 318, endPoint y: 297, distance: 20.5
click at [318, 297] on div "EGP 0 Price *" at bounding box center [458, 293] width 349 height 37
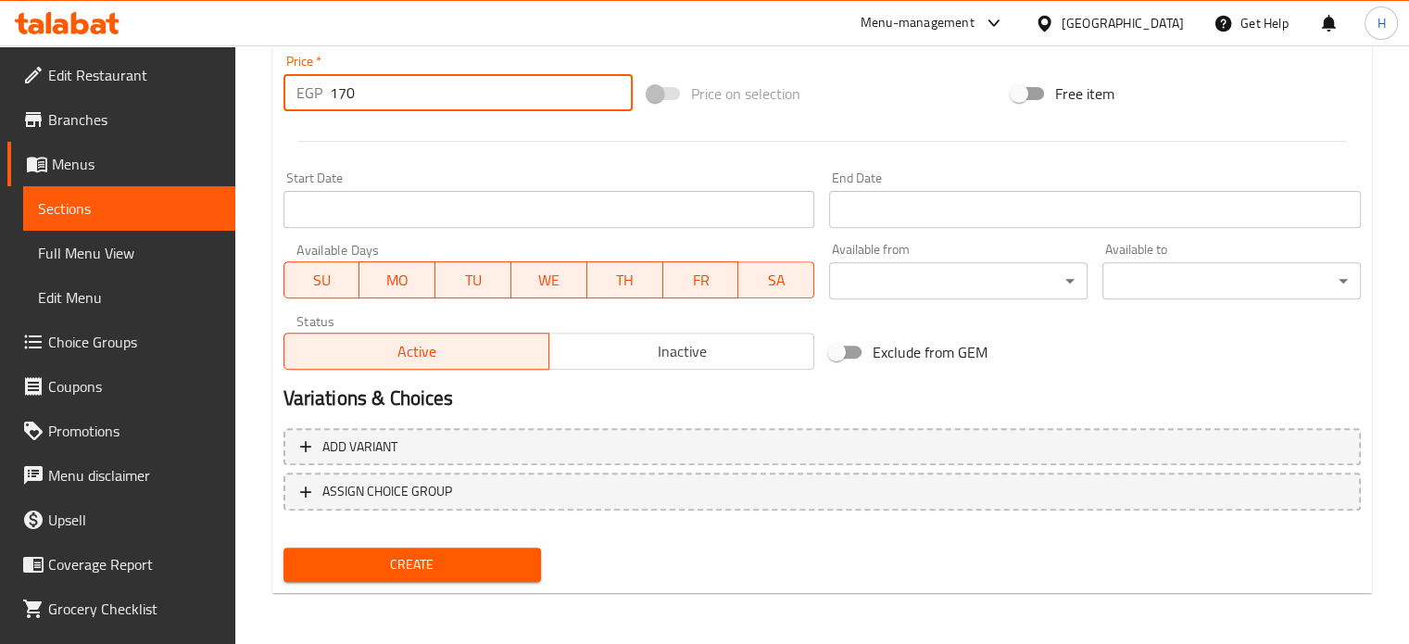
type input "170"
click at [456, 559] on span "Create" at bounding box center [412, 564] width 229 height 23
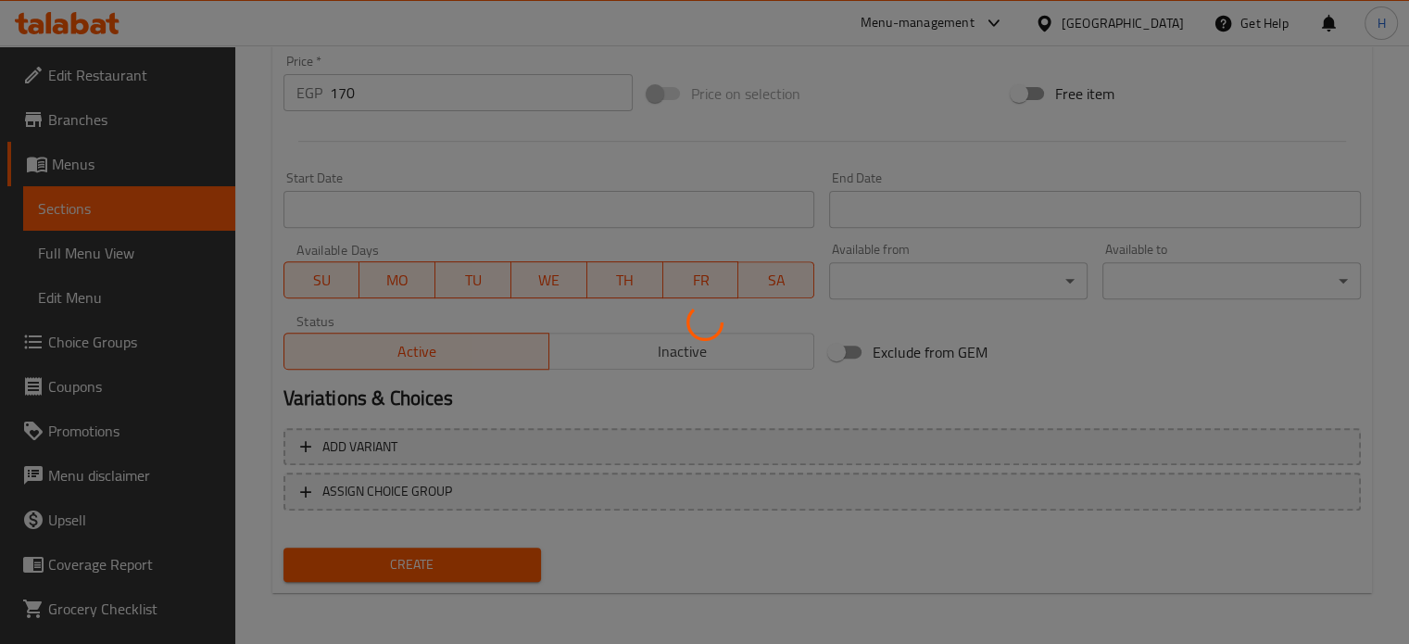
type input "0"
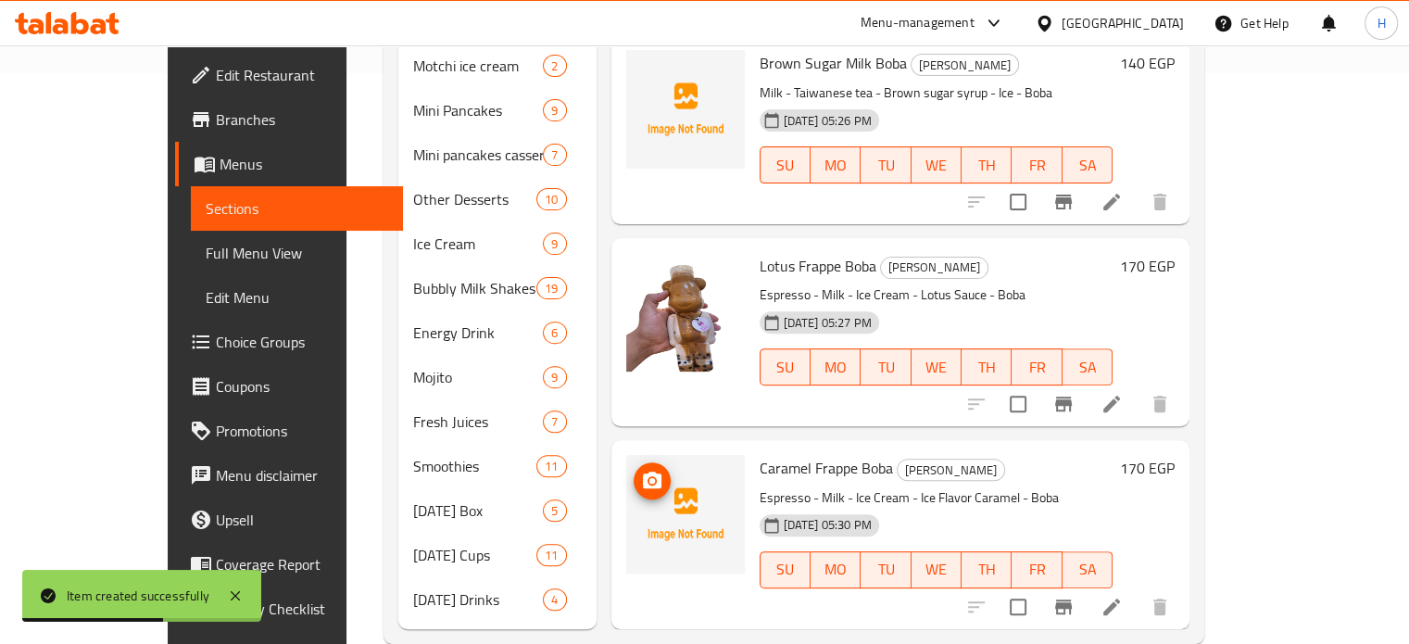
scroll to position [579, 0]
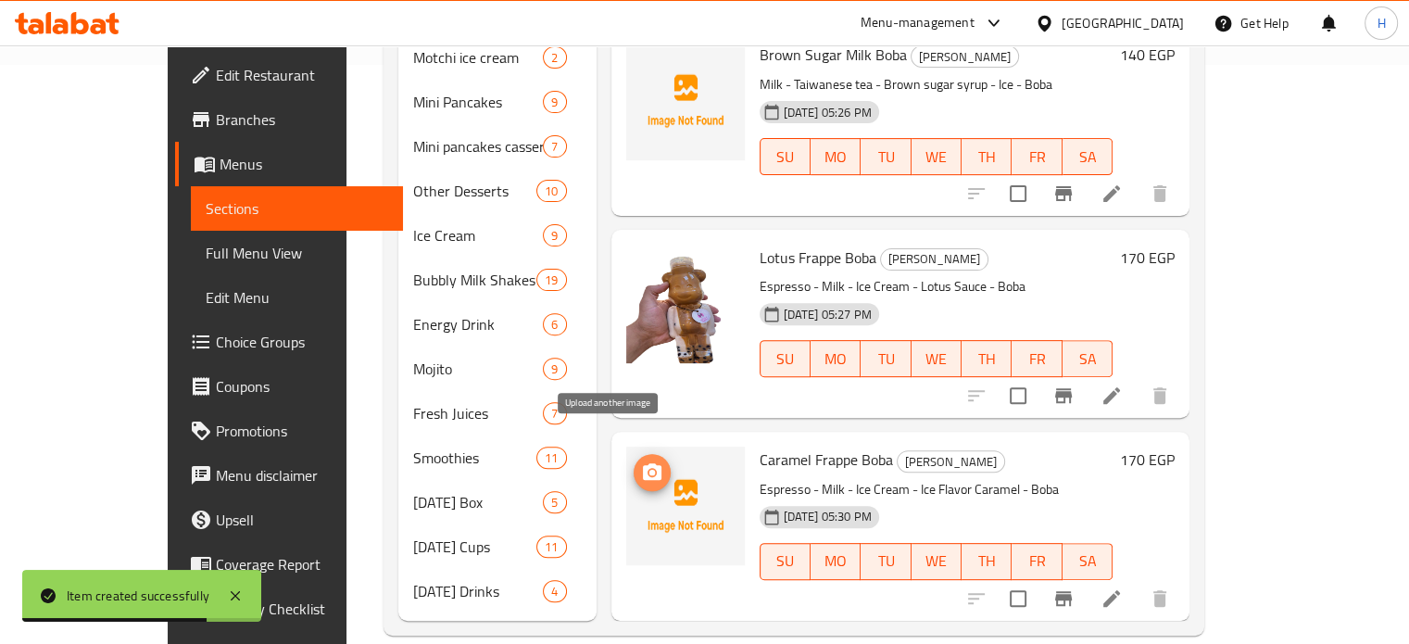
click at [641, 461] on icon "upload picture" at bounding box center [652, 472] width 22 height 22
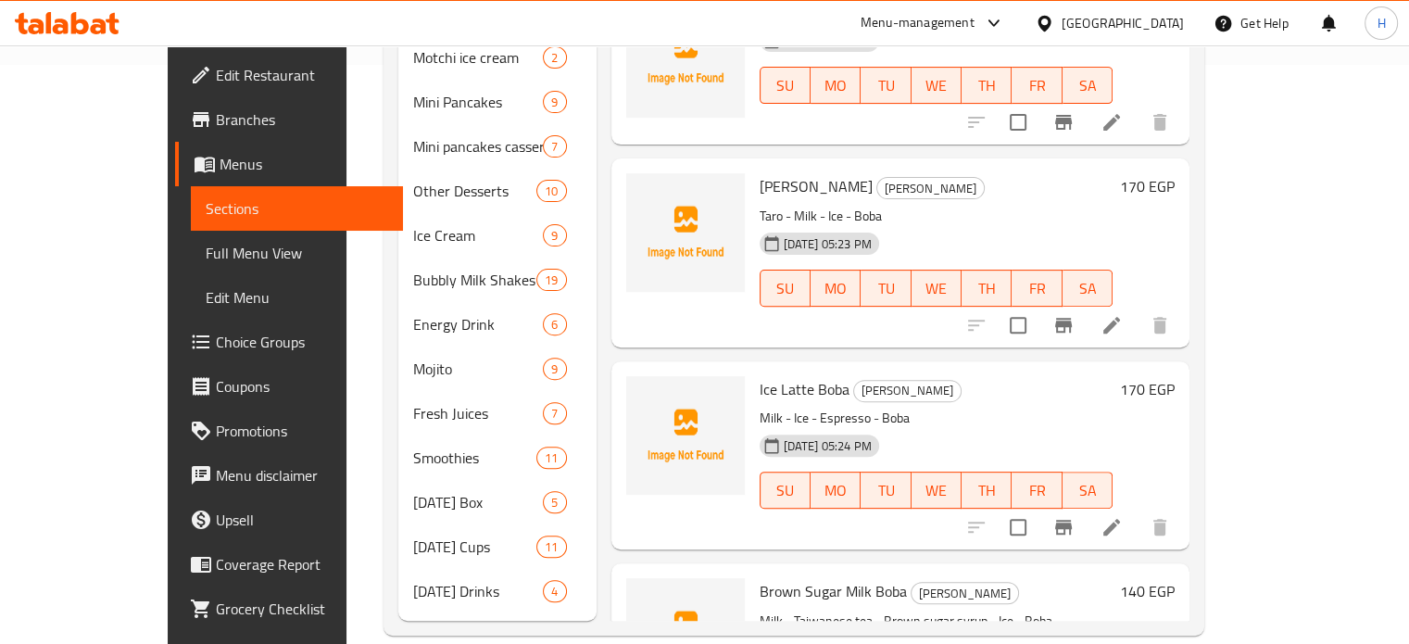
scroll to position [118, 0]
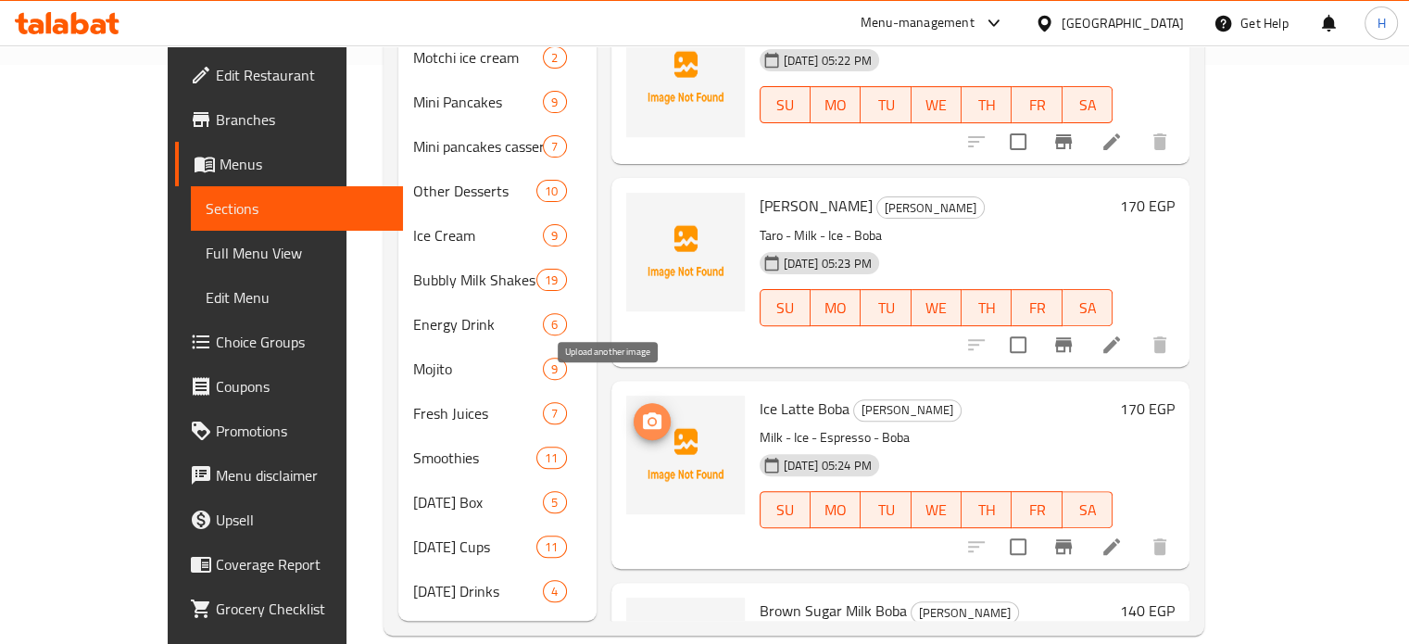
click at [643, 412] on icon "upload picture" at bounding box center [652, 420] width 19 height 17
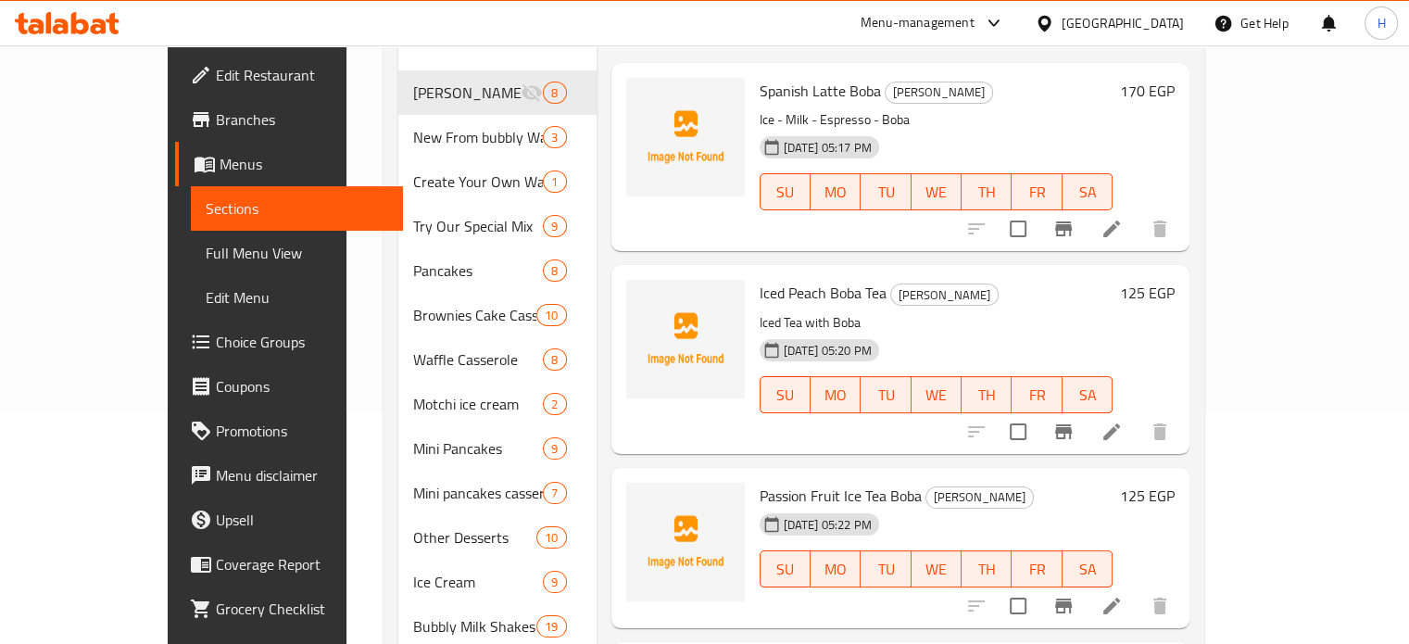
scroll to position [23, 0]
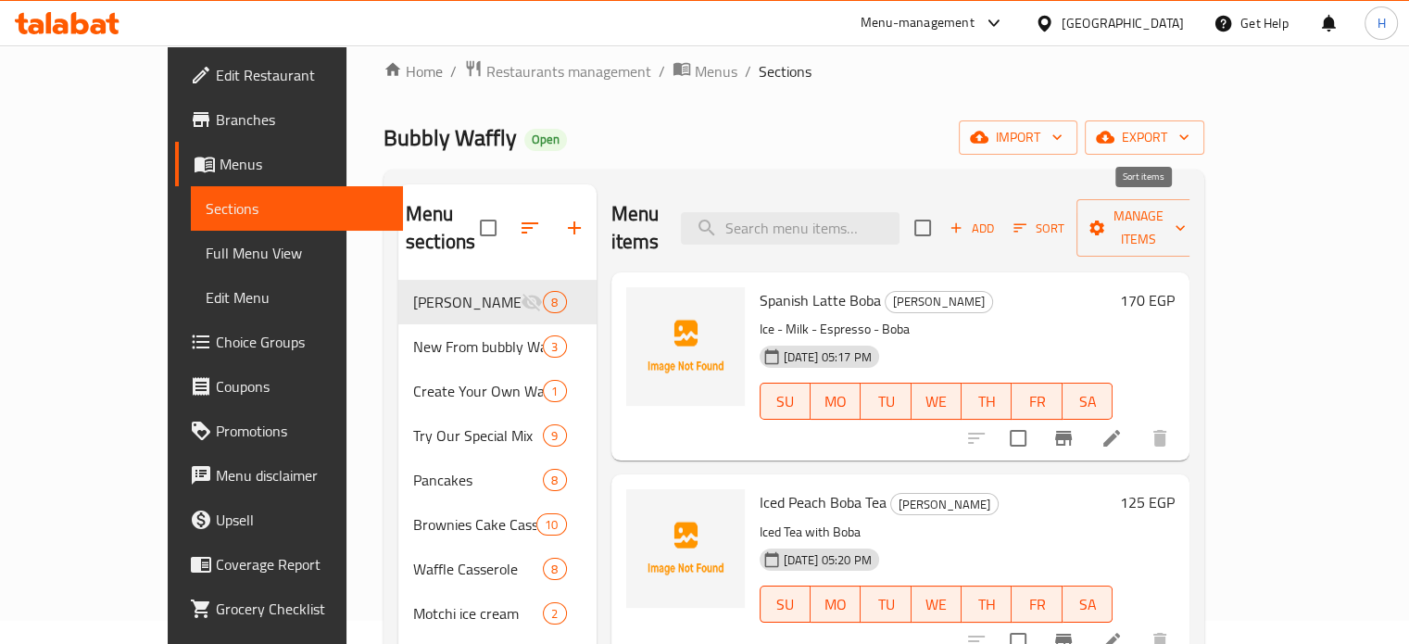
click at [1065, 218] on span "Sort" at bounding box center [1039, 228] width 51 height 21
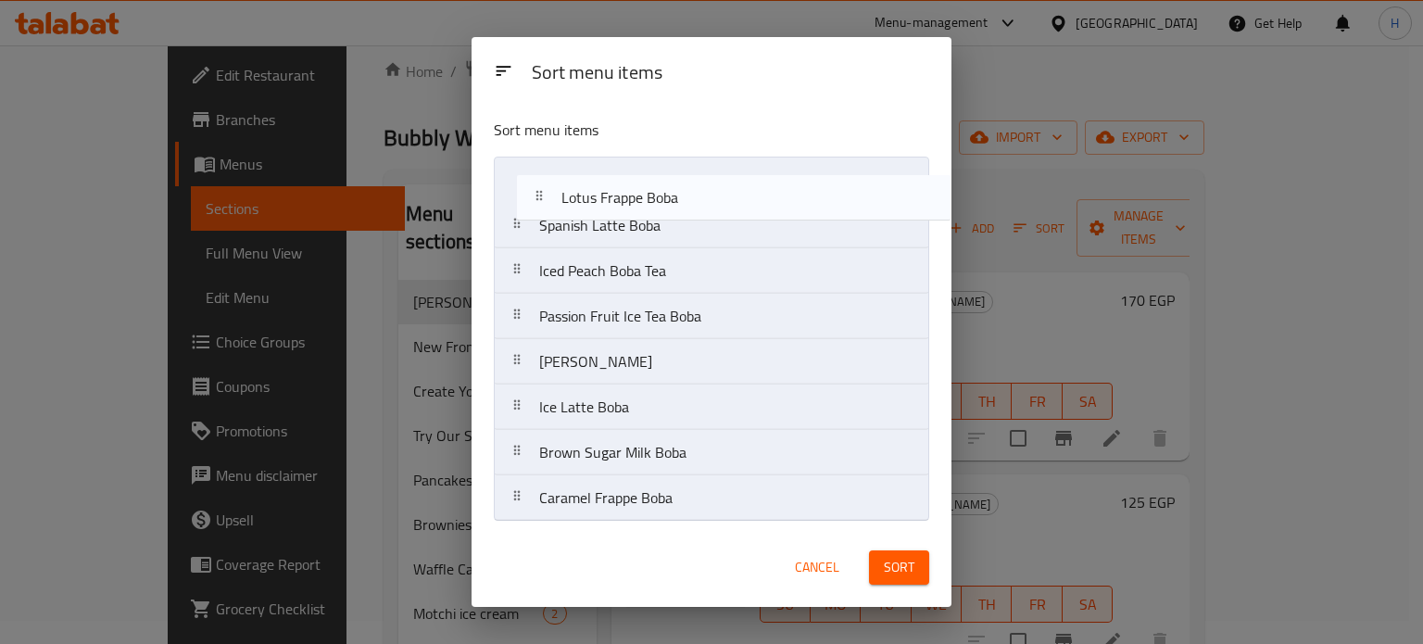
drag, startPoint x: 615, startPoint y: 465, endPoint x: 641, endPoint y: 203, distance: 263.5
click at [641, 203] on nav "Spanish Latte Boba Iced Peach Boba Tea Passion Fruit Ice Tea Boba Taro Boba Ice…" at bounding box center [711, 339] width 435 height 365
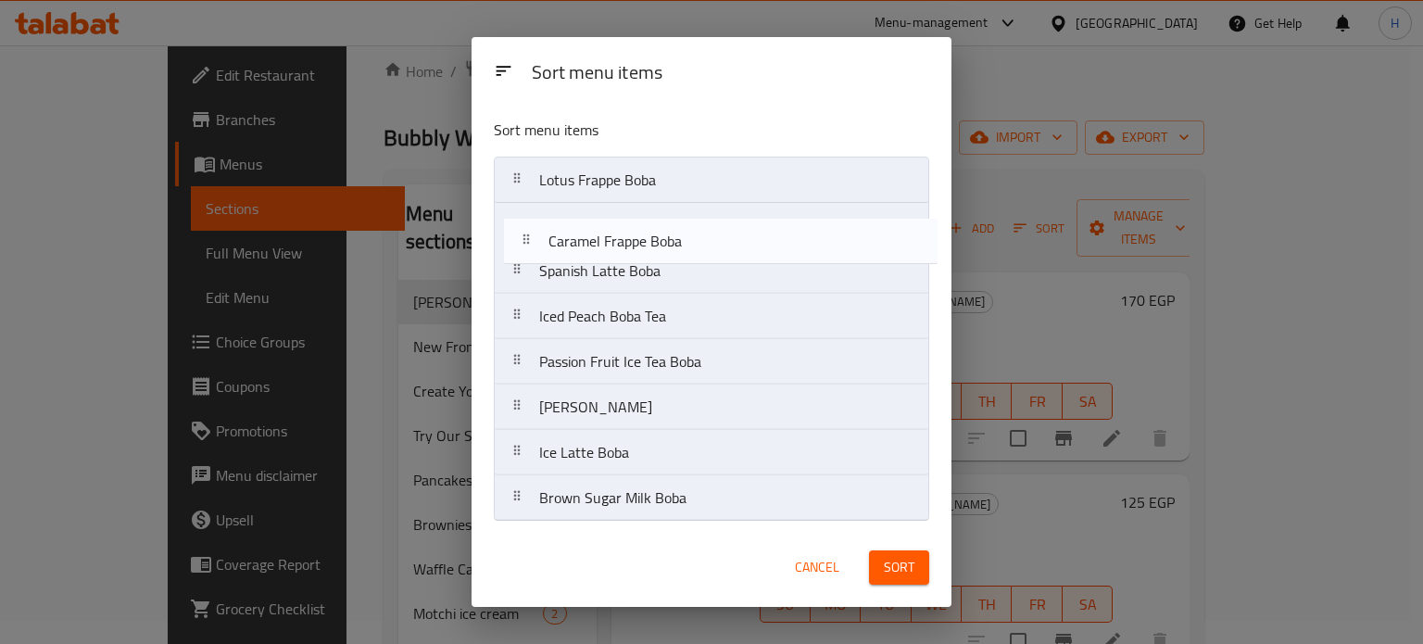
drag, startPoint x: 619, startPoint y: 496, endPoint x: 632, endPoint y: 212, distance: 283.8
click at [632, 212] on nav "Lotus Frappe Boba Spanish Latte Boba Iced Peach Boba Tea Passion Fruit Ice Tea …" at bounding box center [711, 339] width 435 height 365
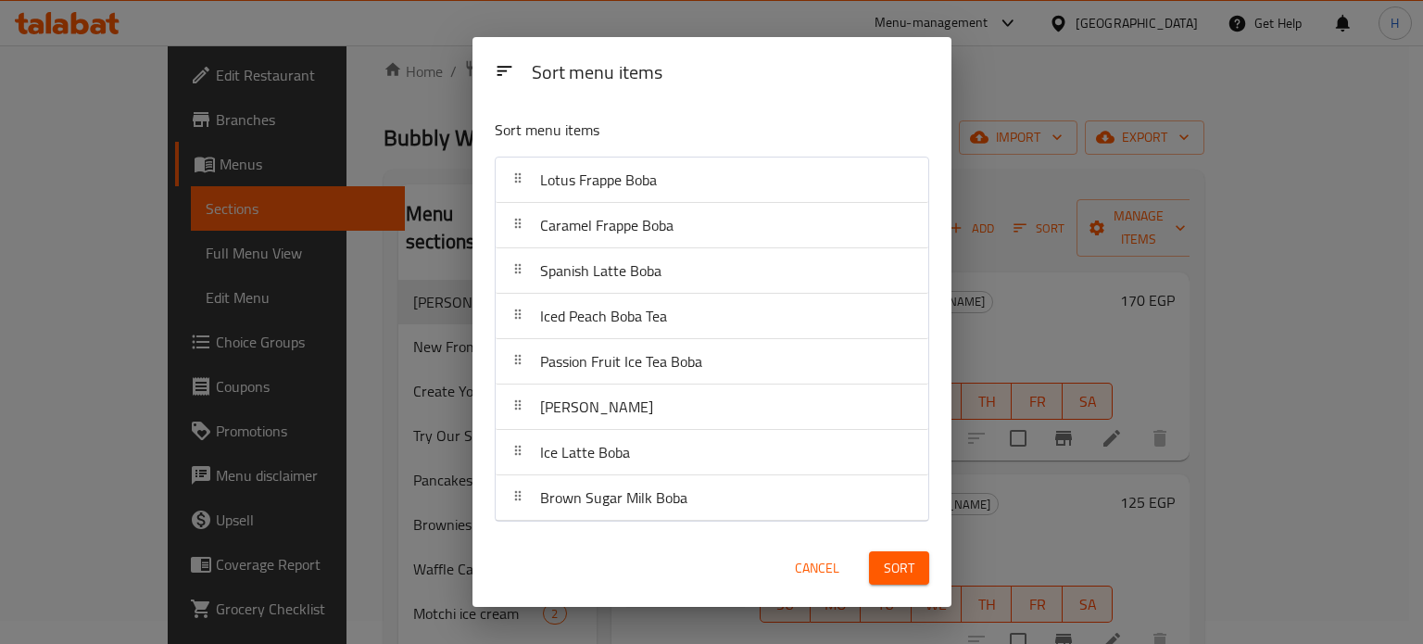
click at [899, 568] on span "Sort" at bounding box center [899, 568] width 31 height 23
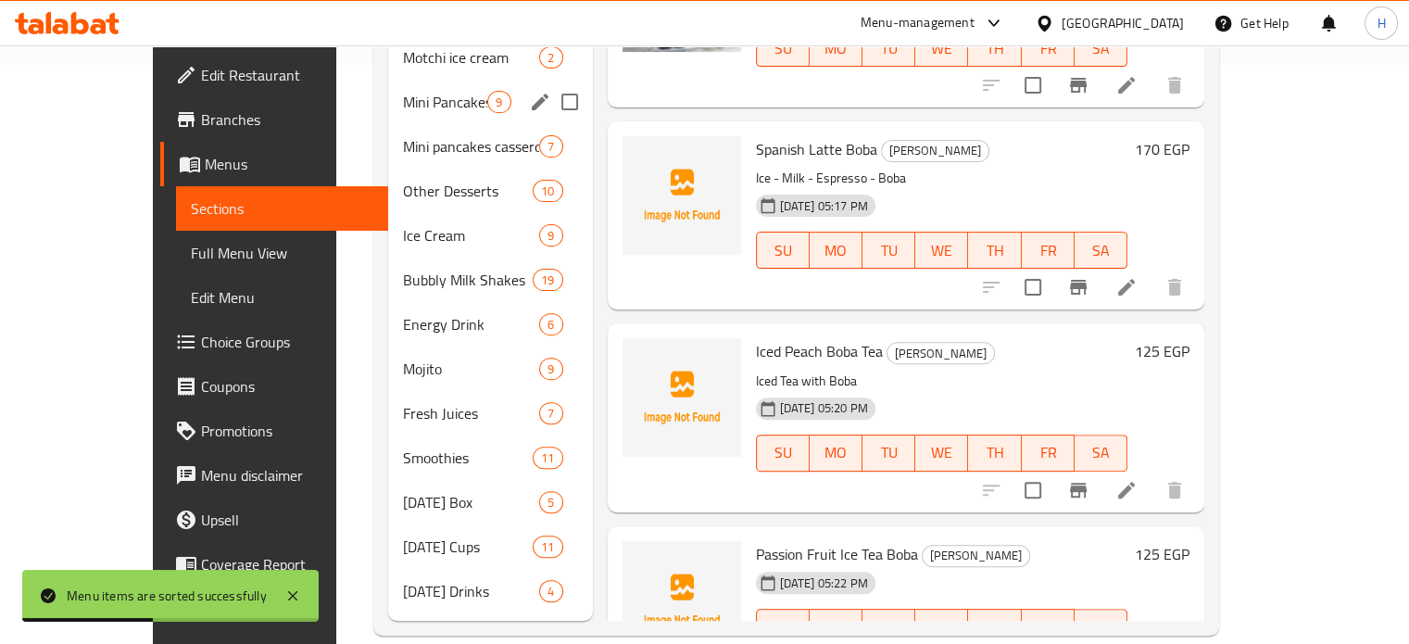
scroll to position [0, 0]
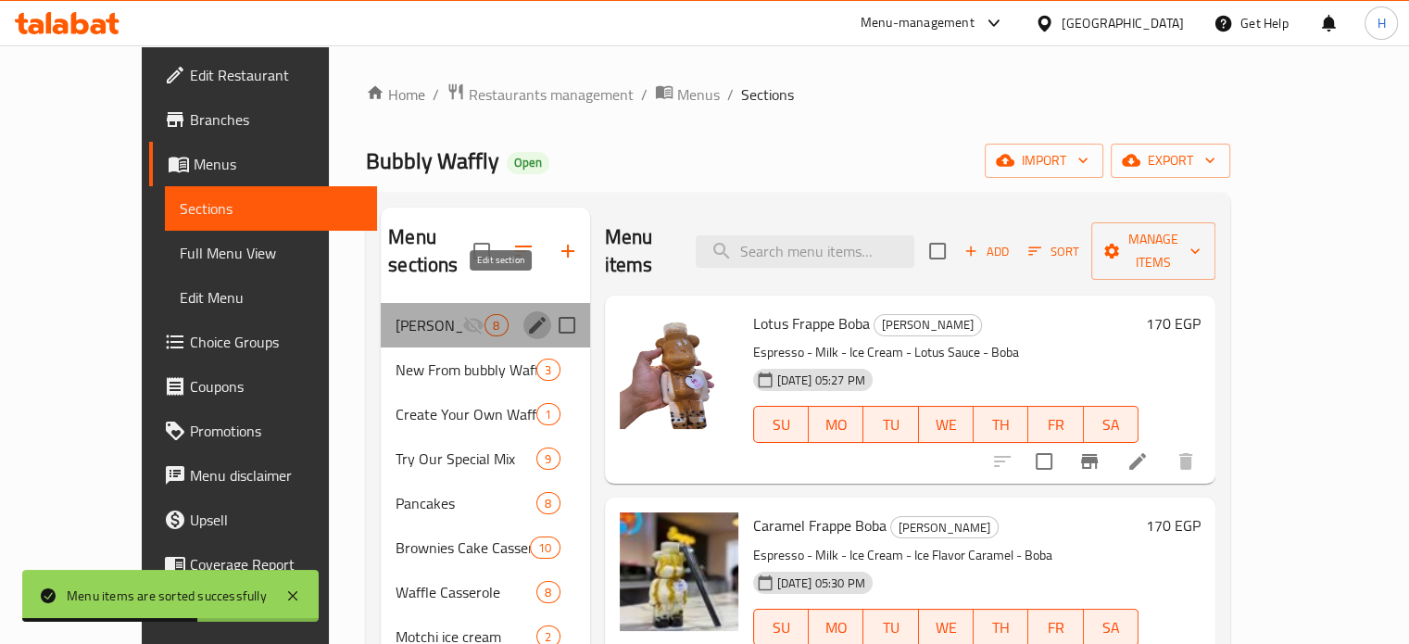
click at [529, 317] on icon "edit" at bounding box center [537, 325] width 17 height 17
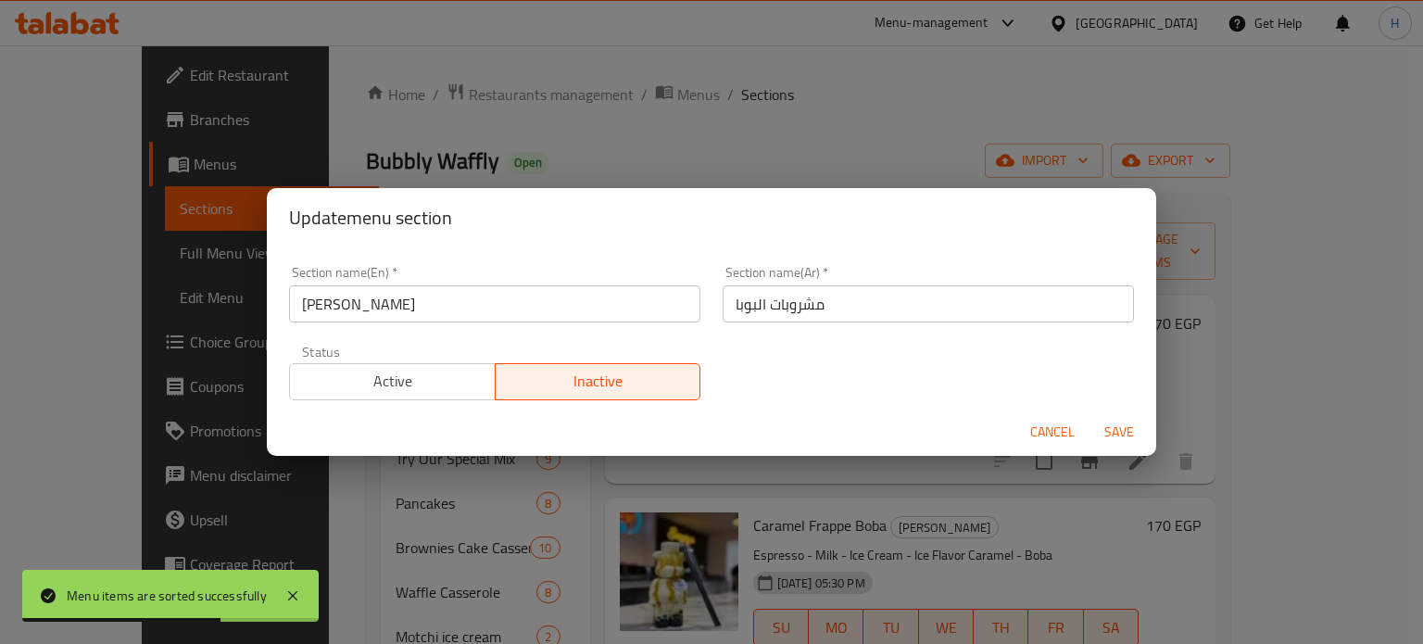
click at [406, 372] on span "Active" at bounding box center [392, 381] width 191 height 27
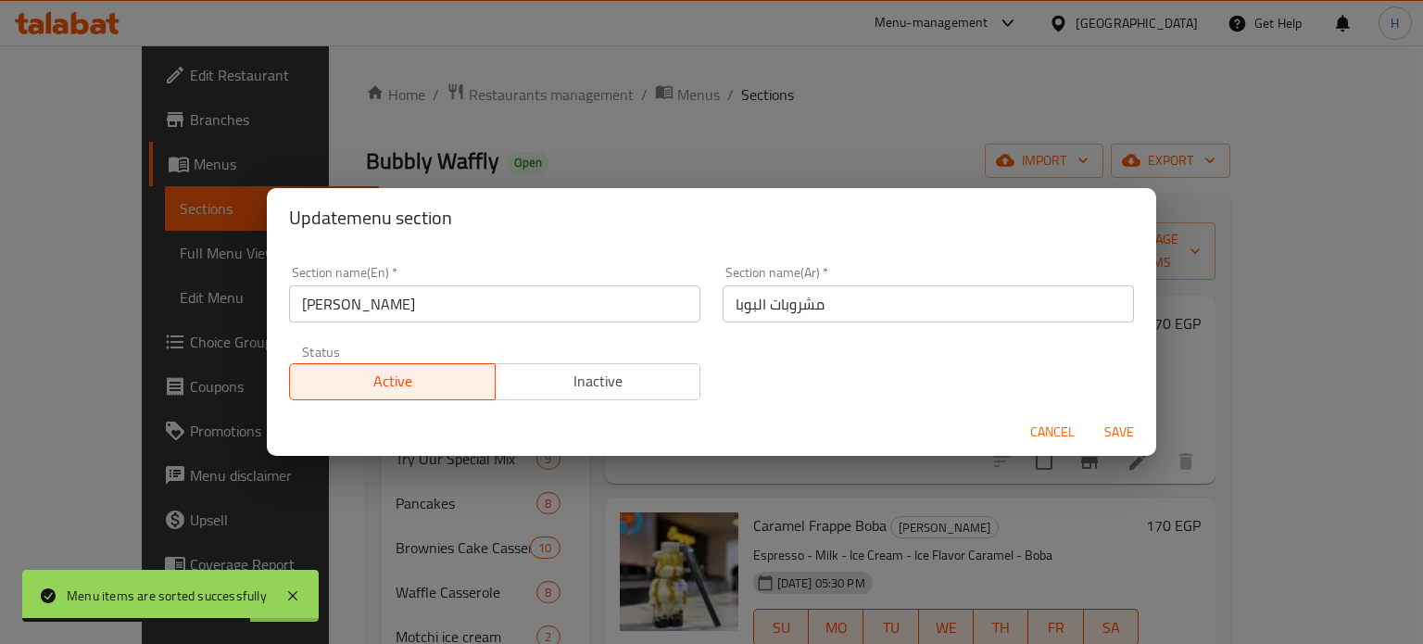
click at [1128, 436] on span "Save" at bounding box center [1119, 432] width 44 height 23
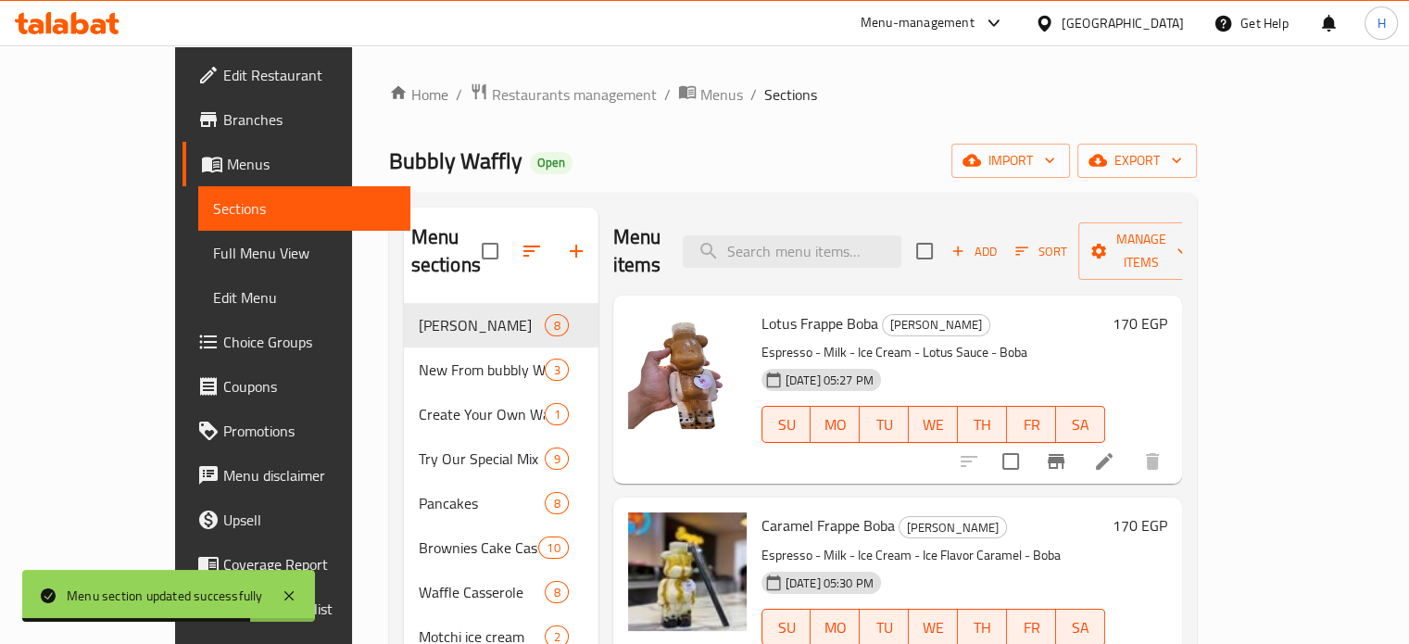
click at [57, 19] on icon at bounding box center [61, 27] width 16 height 16
